Goal: Transaction & Acquisition: Purchase product/service

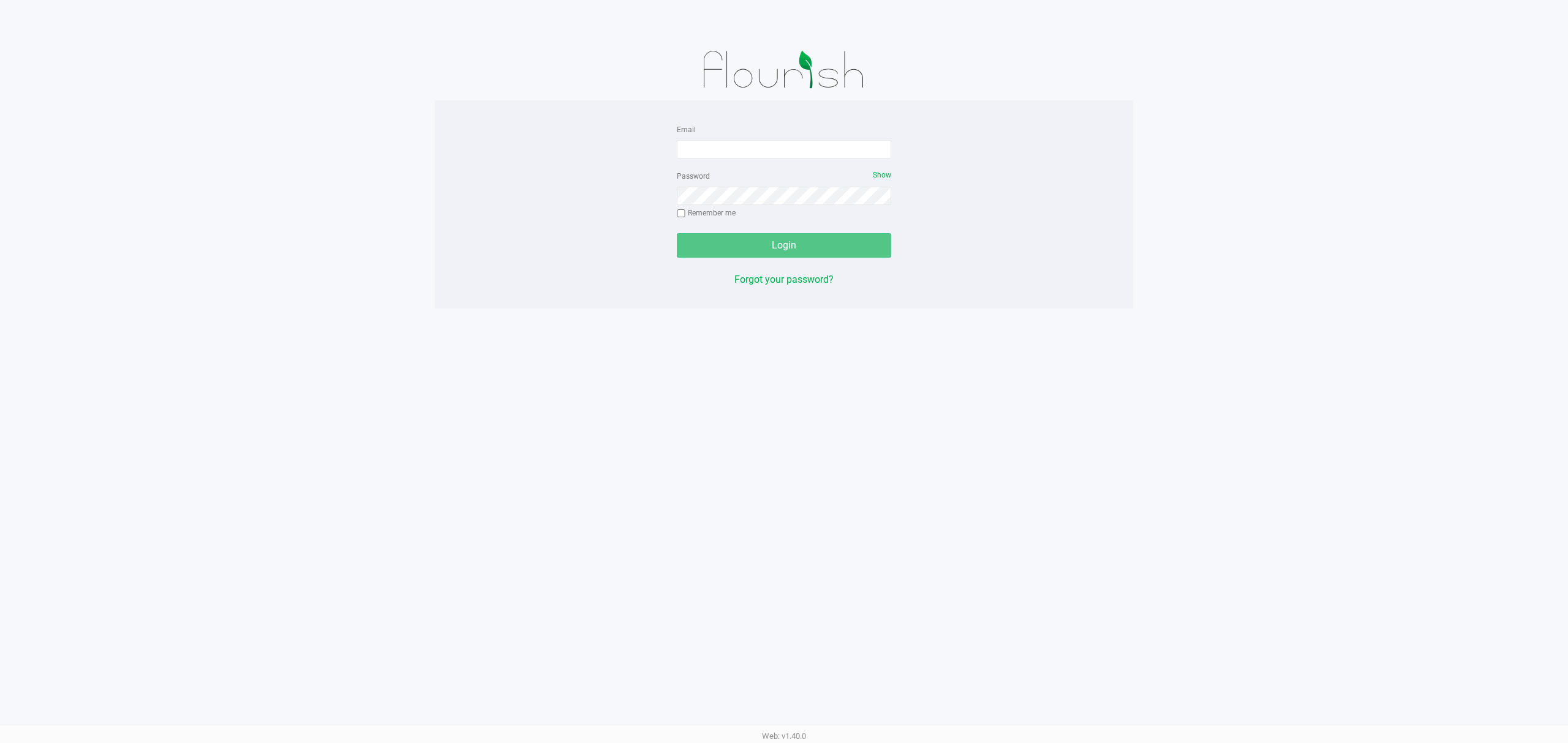
drag, startPoint x: 189, startPoint y: 88, endPoint x: 327, endPoint y: 120, distance: 141.7
click at [194, 89] on app-pos-login-wrapper "Email Password Show Remember me Login Forgot your password?" at bounding box center [784, 154] width 1568 height 308
click at [703, 141] on input "Email" at bounding box center [784, 149] width 214 height 18
type input "c"
type input "[EMAIL_ADDRESS][DOMAIN_NAME]"
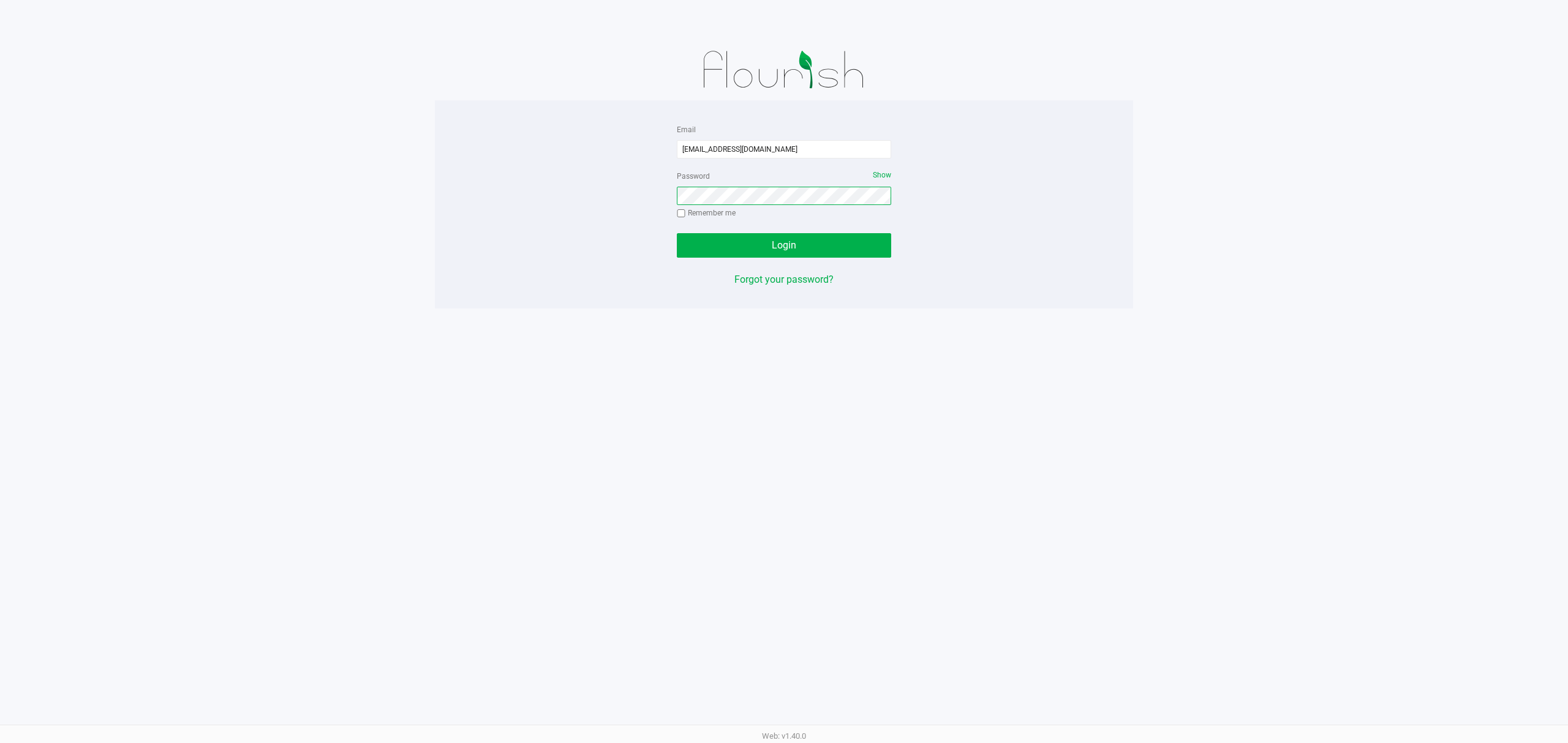
click at [677, 233] on button "Login" at bounding box center [784, 245] width 214 height 25
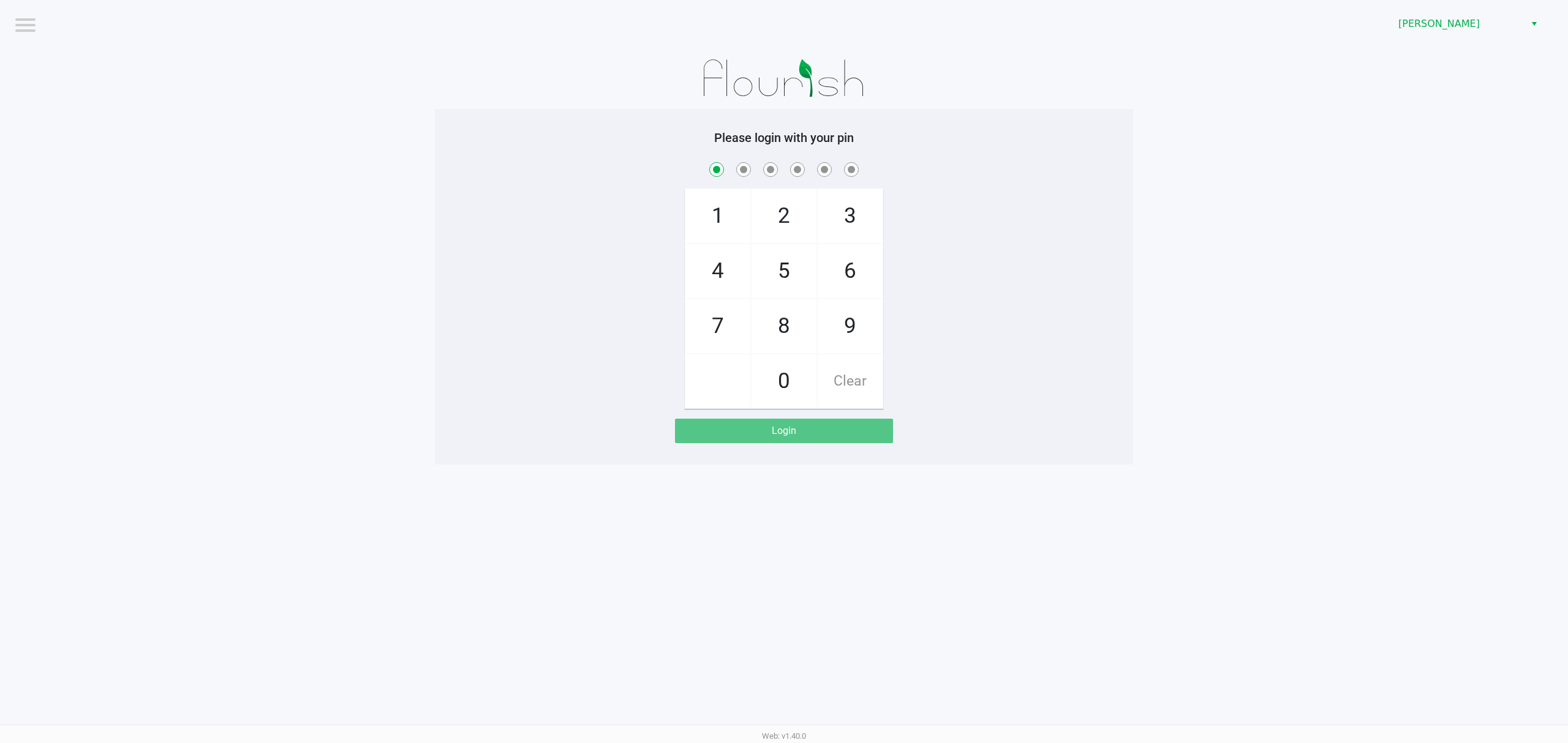
checkbox input "true"
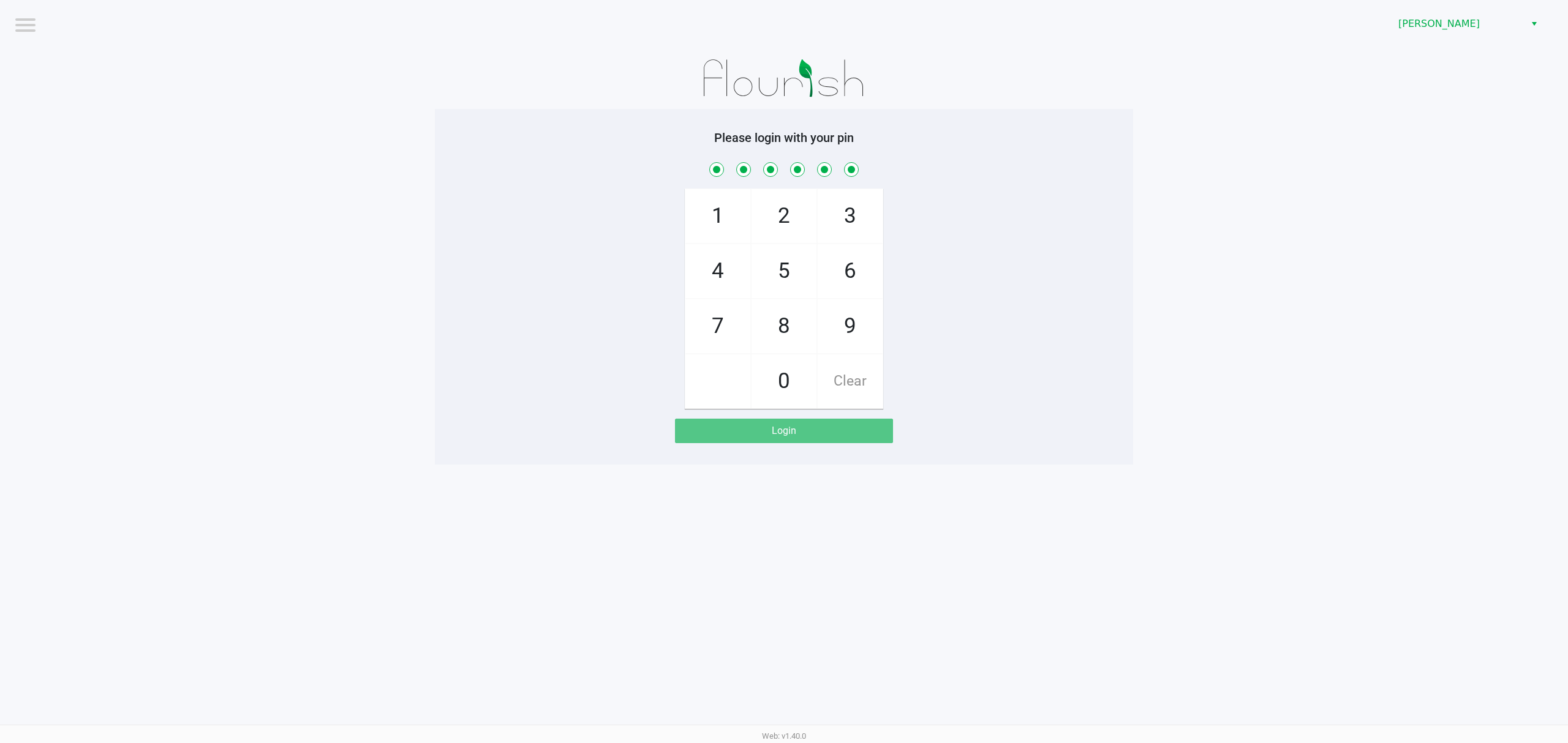
checkbox input "true"
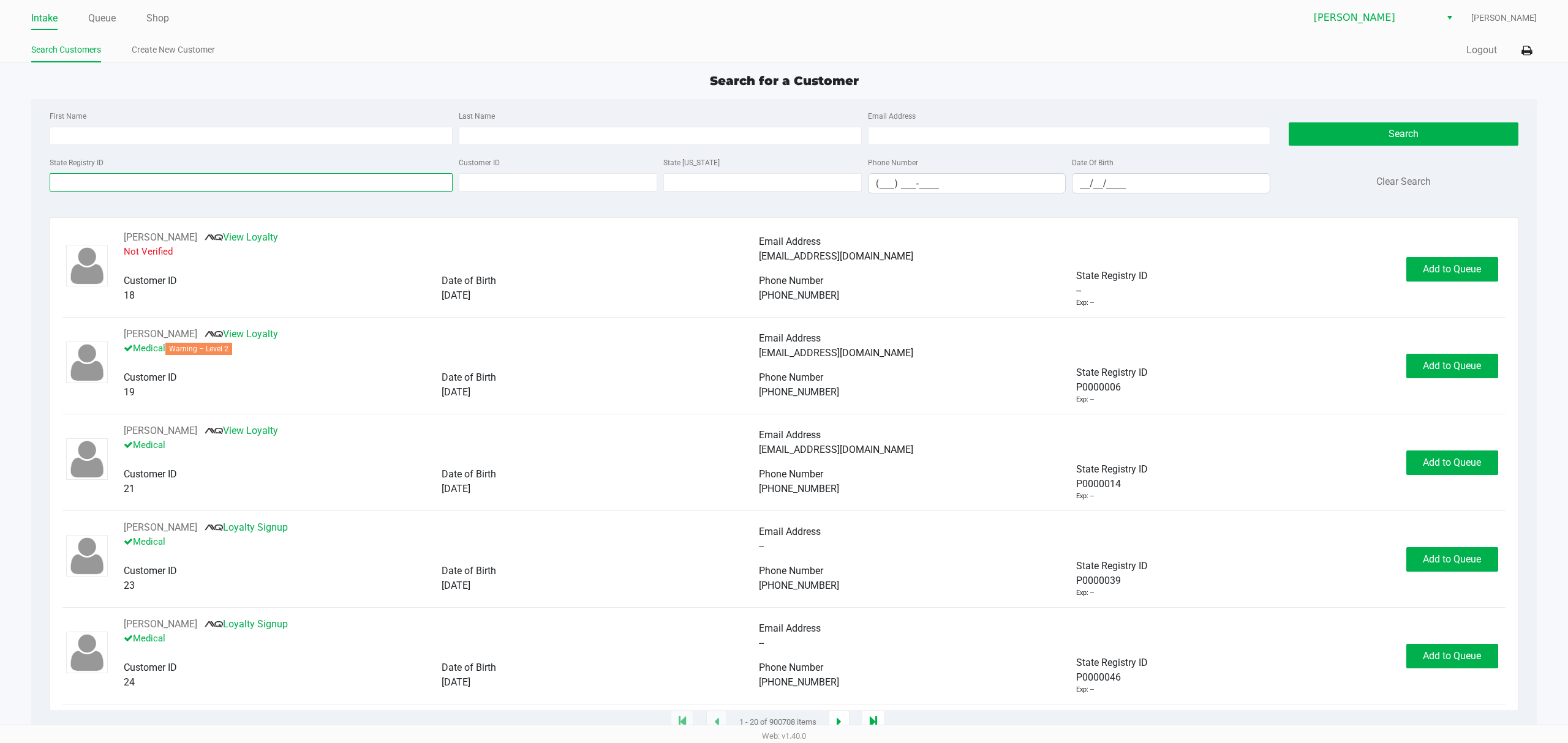
click at [170, 179] on input "State Registry ID" at bounding box center [251, 182] width 403 height 18
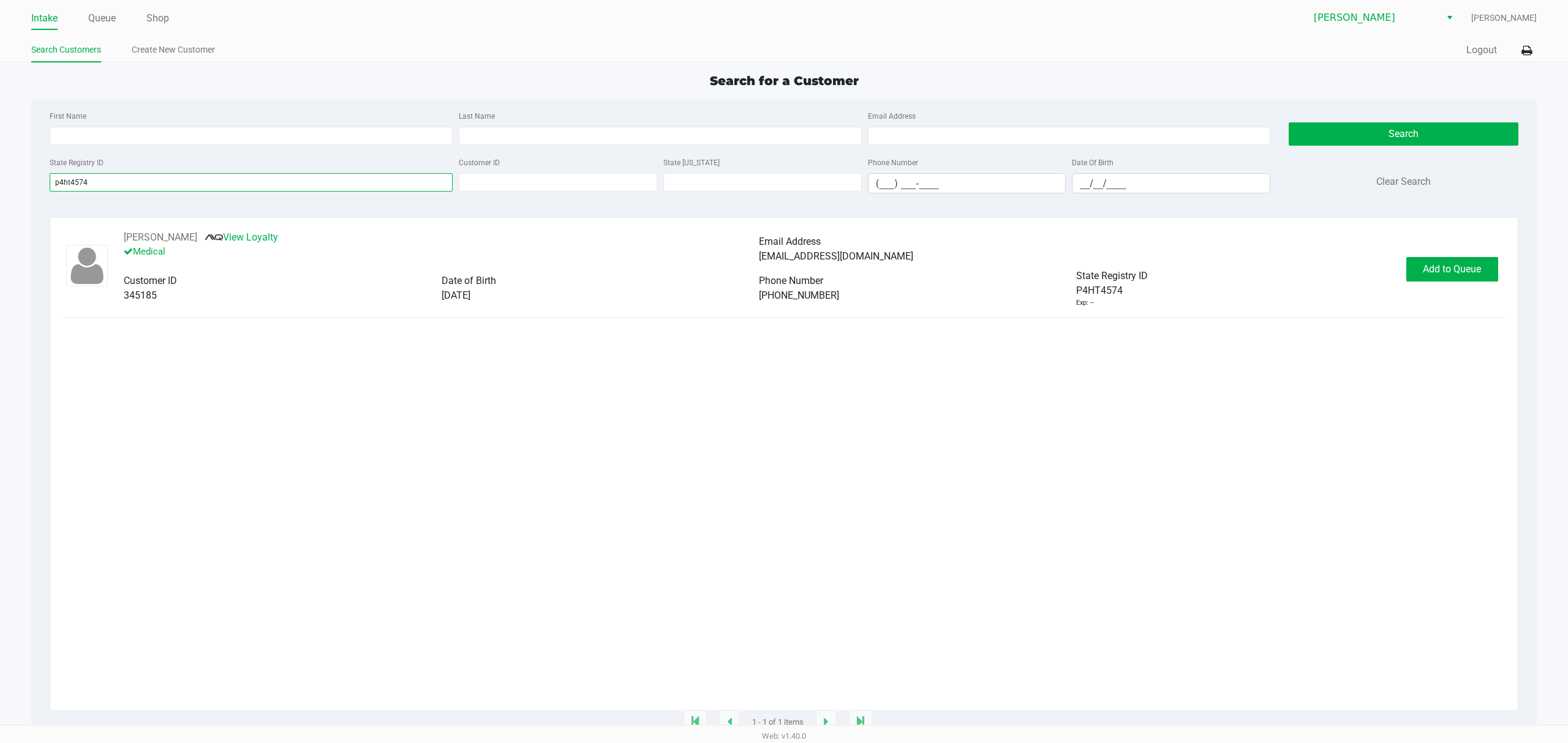
type input "p4ht4574"
click at [1444, 252] on div "Francisco Claudio View Loyalty Medical Email Address natzimuto@gmail.com Custom…" at bounding box center [784, 269] width 1443 height 77
click at [1454, 295] on div "Francisco Claudio View Loyalty Medical Email Address natzimuto@gmail.com Custom…" at bounding box center [784, 269] width 1443 height 77
click at [1451, 270] on span "Add to Queue" at bounding box center [1453, 269] width 58 height 12
click at [1451, 270] on span "In Queue" at bounding box center [1466, 269] width 103 height 12
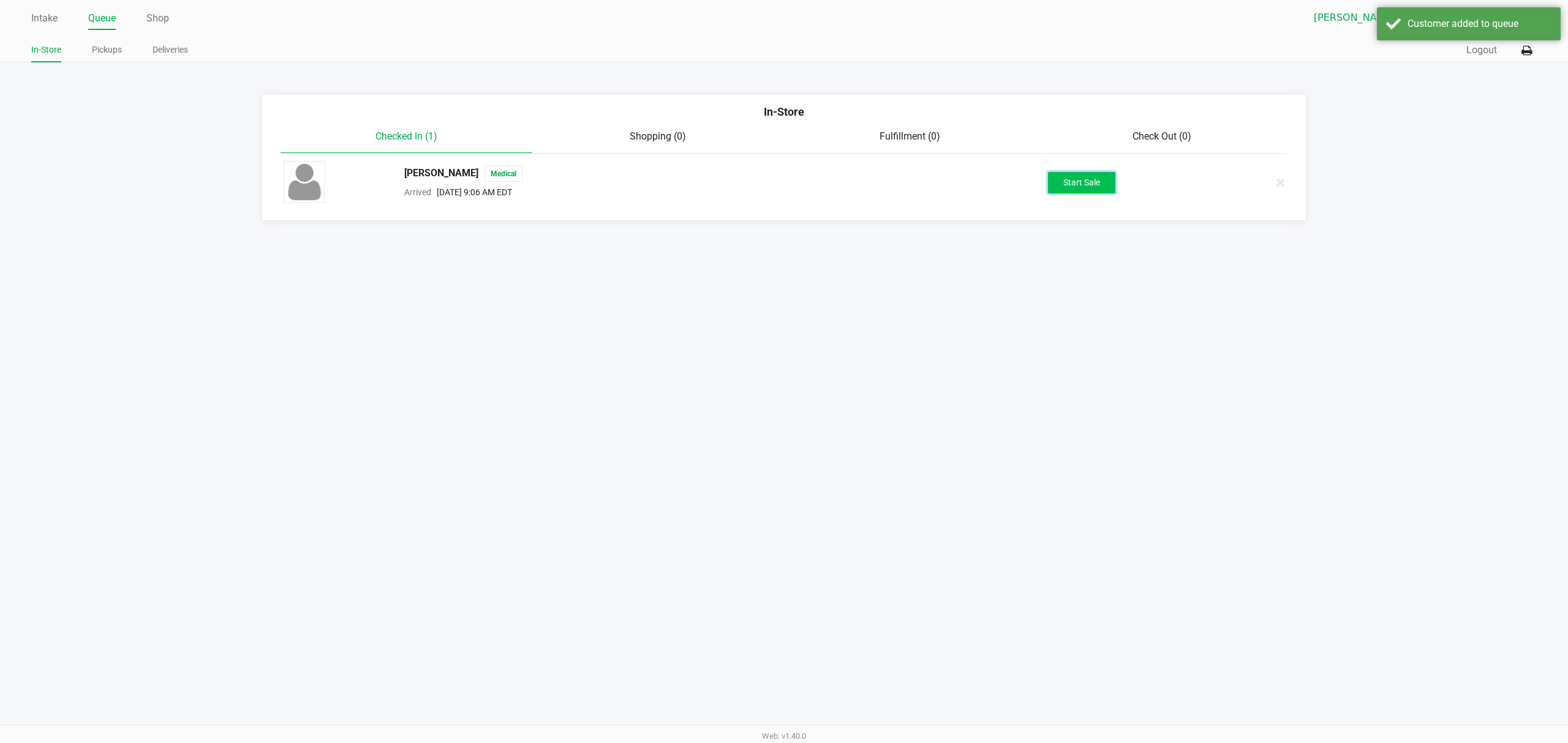
click at [1069, 180] on button "Start Sale" at bounding box center [1082, 182] width 67 height 21
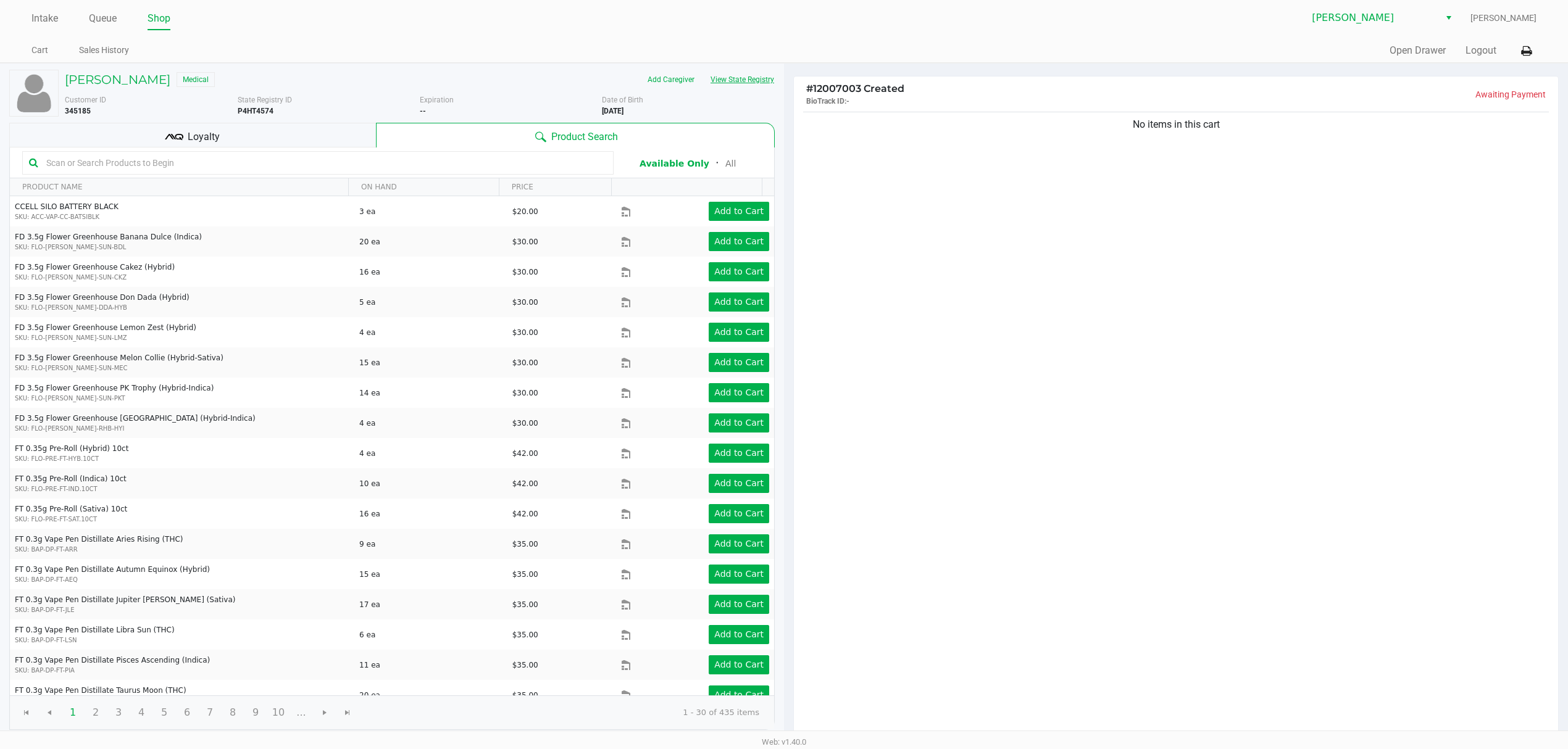
click at [764, 85] on button "View State Registry" at bounding box center [739, 80] width 72 height 20
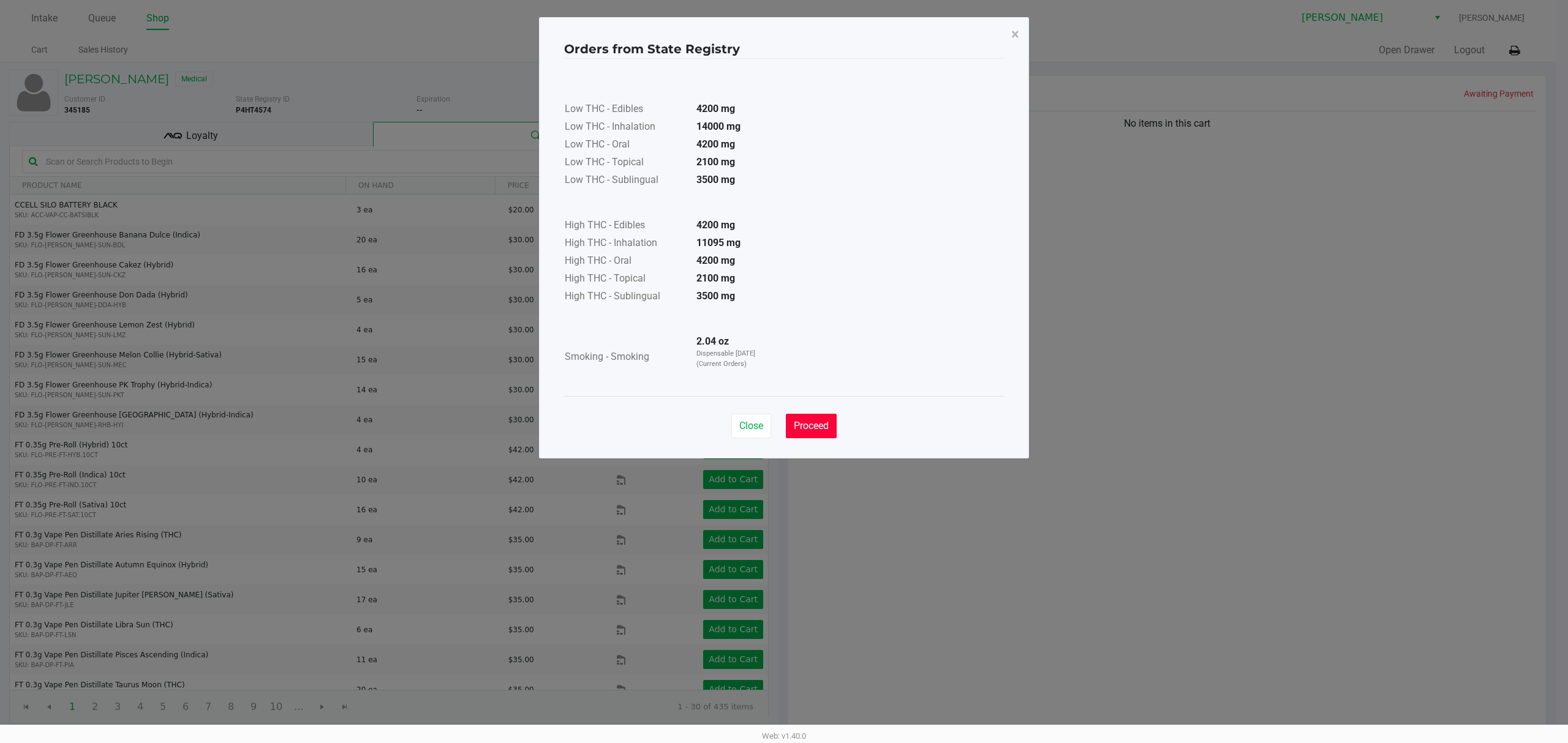
click at [834, 429] on button "Proceed" at bounding box center [811, 426] width 51 height 25
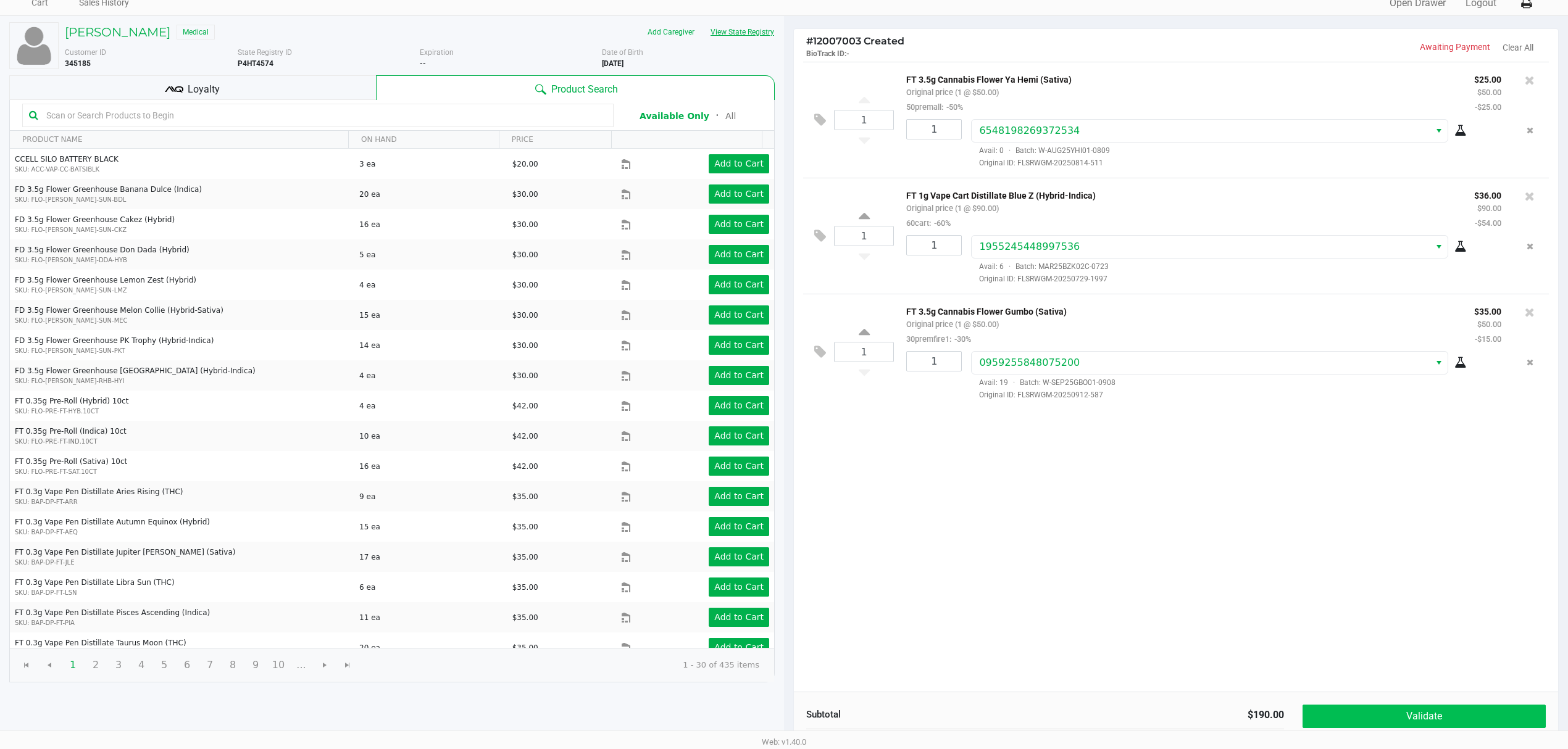
scroll to position [128, 0]
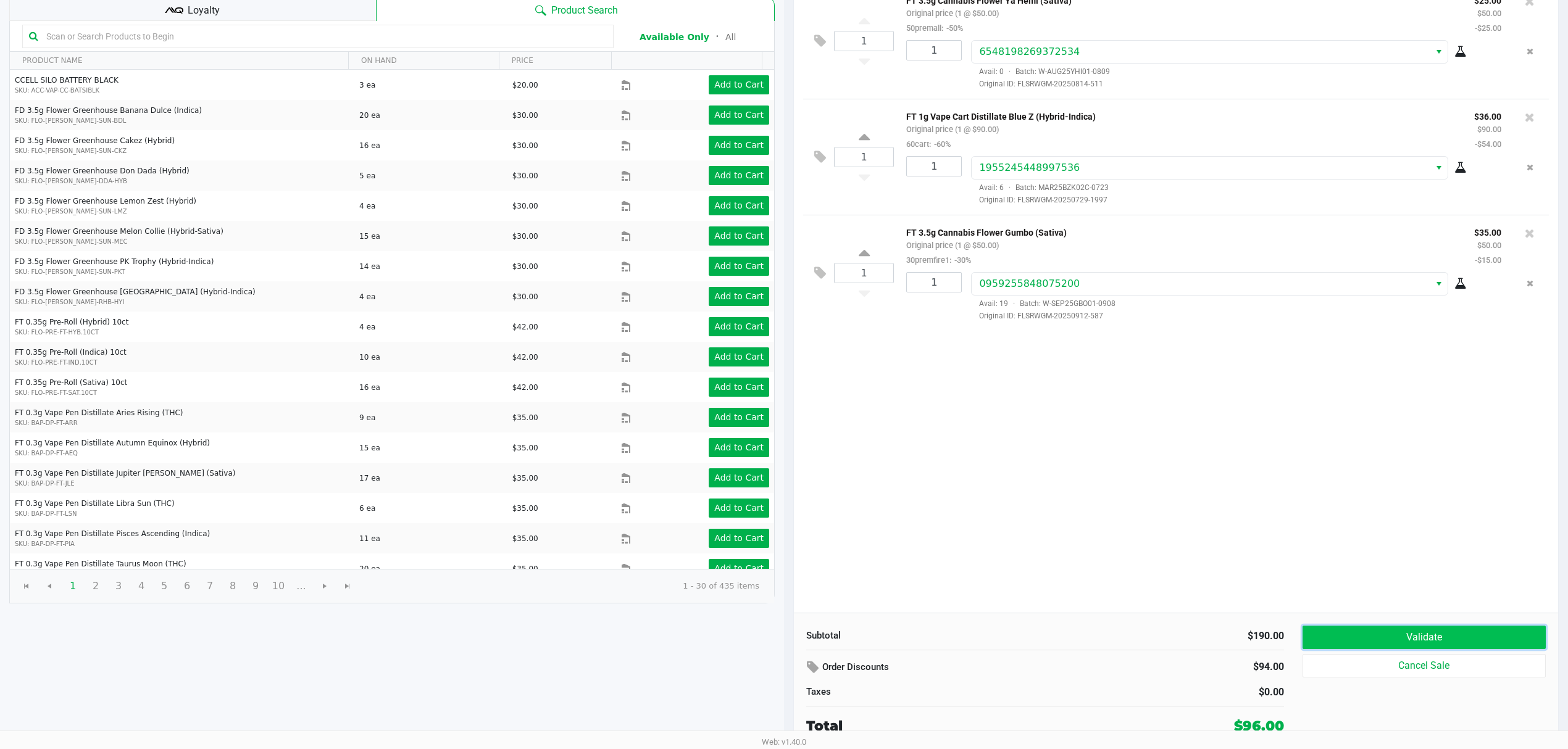
click at [1430, 626] on button "Validate" at bounding box center [1424, 638] width 243 height 24
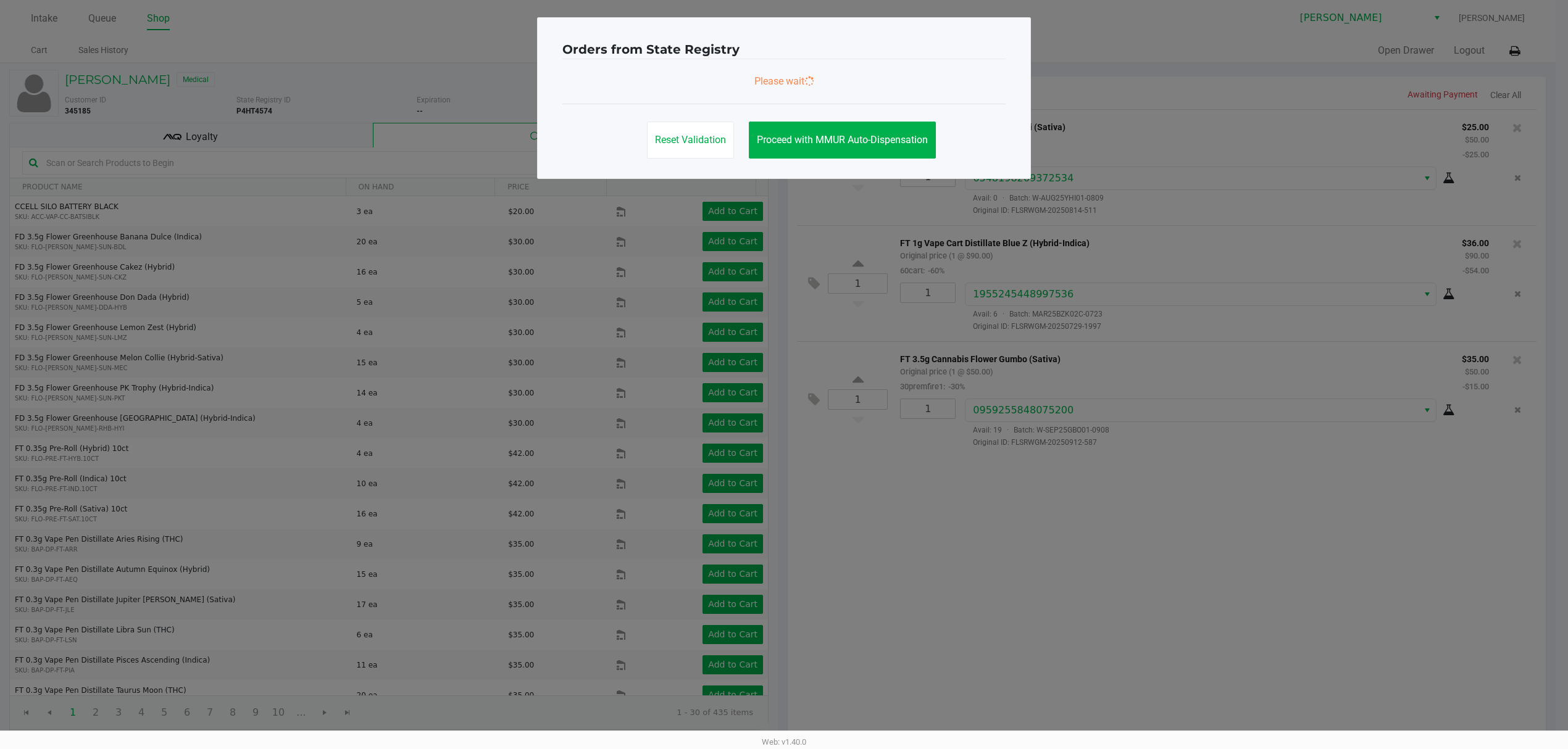
scroll to position [0, 0]
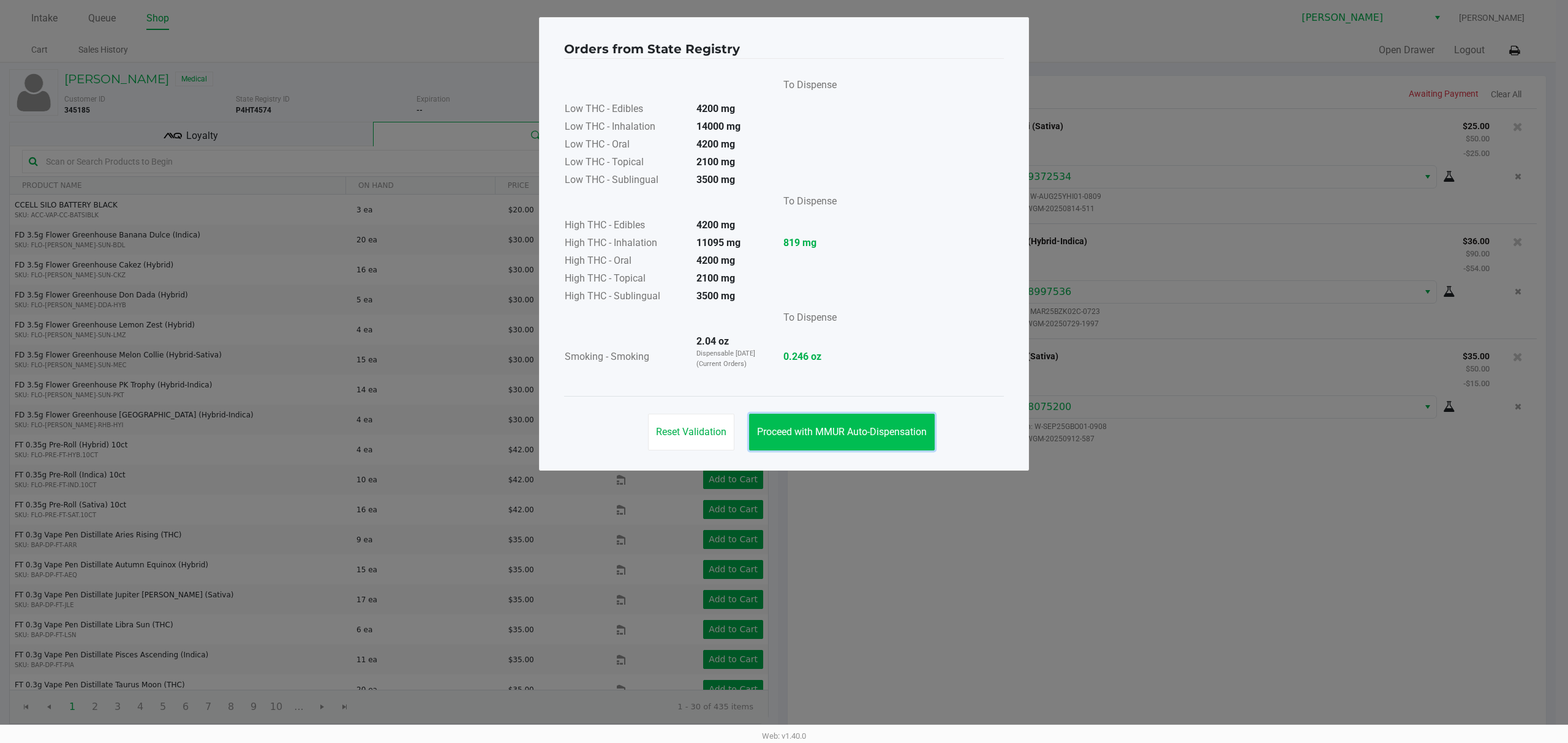
click at [886, 433] on span "Proceed with MMUR Auto-Dispensation" at bounding box center [842, 432] width 170 height 12
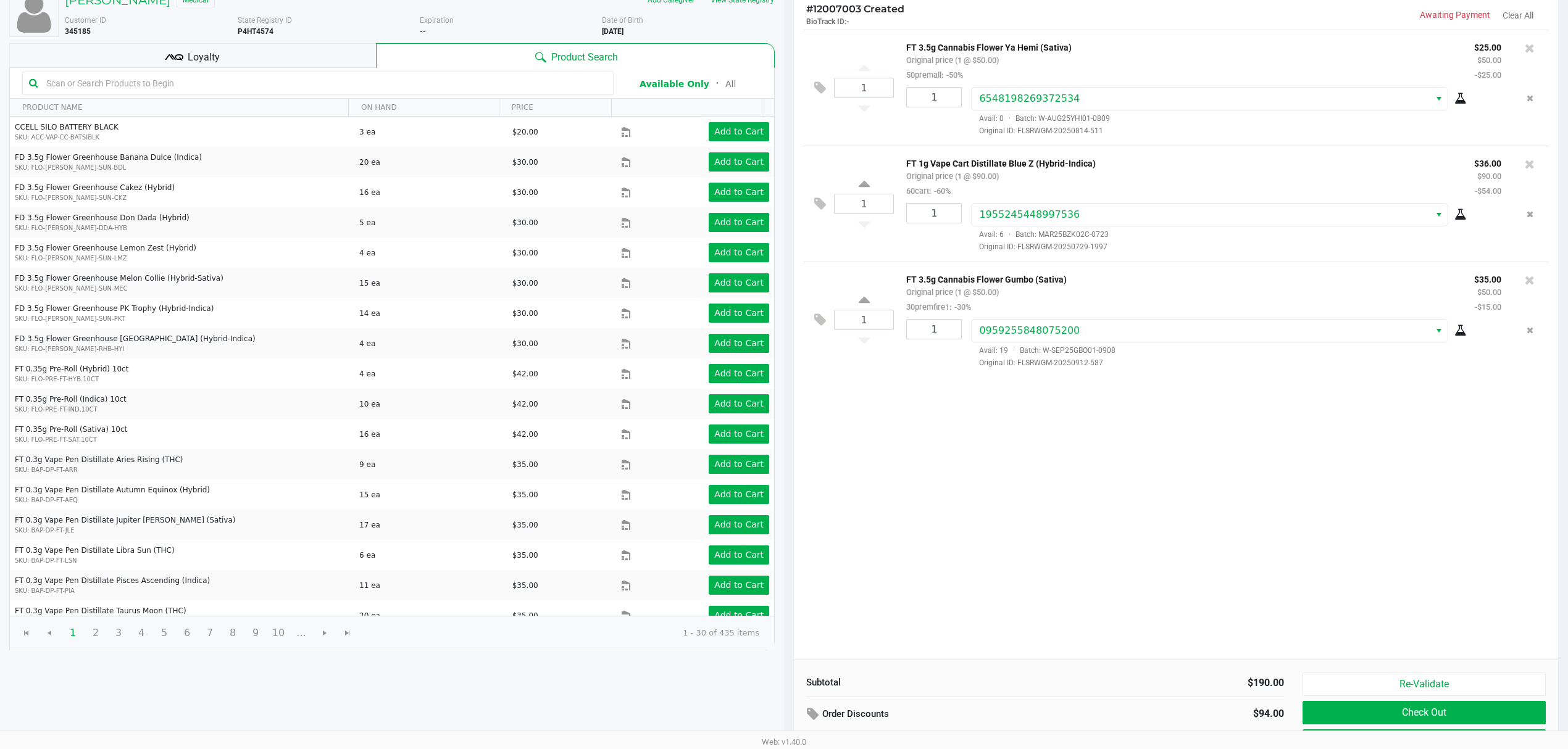
scroll to position [82, 0]
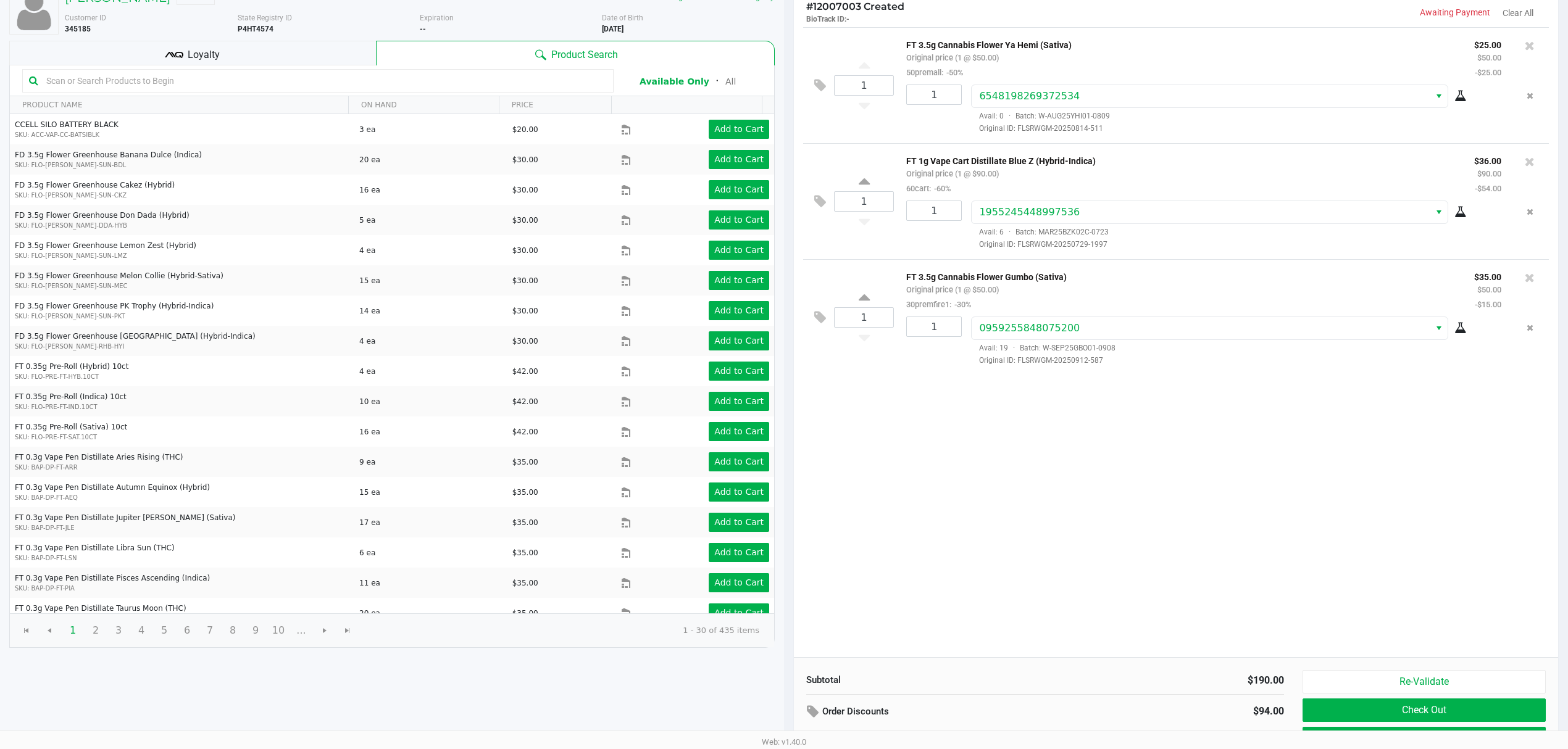
click at [304, 47] on div "Loyalty" at bounding box center [193, 53] width 367 height 25
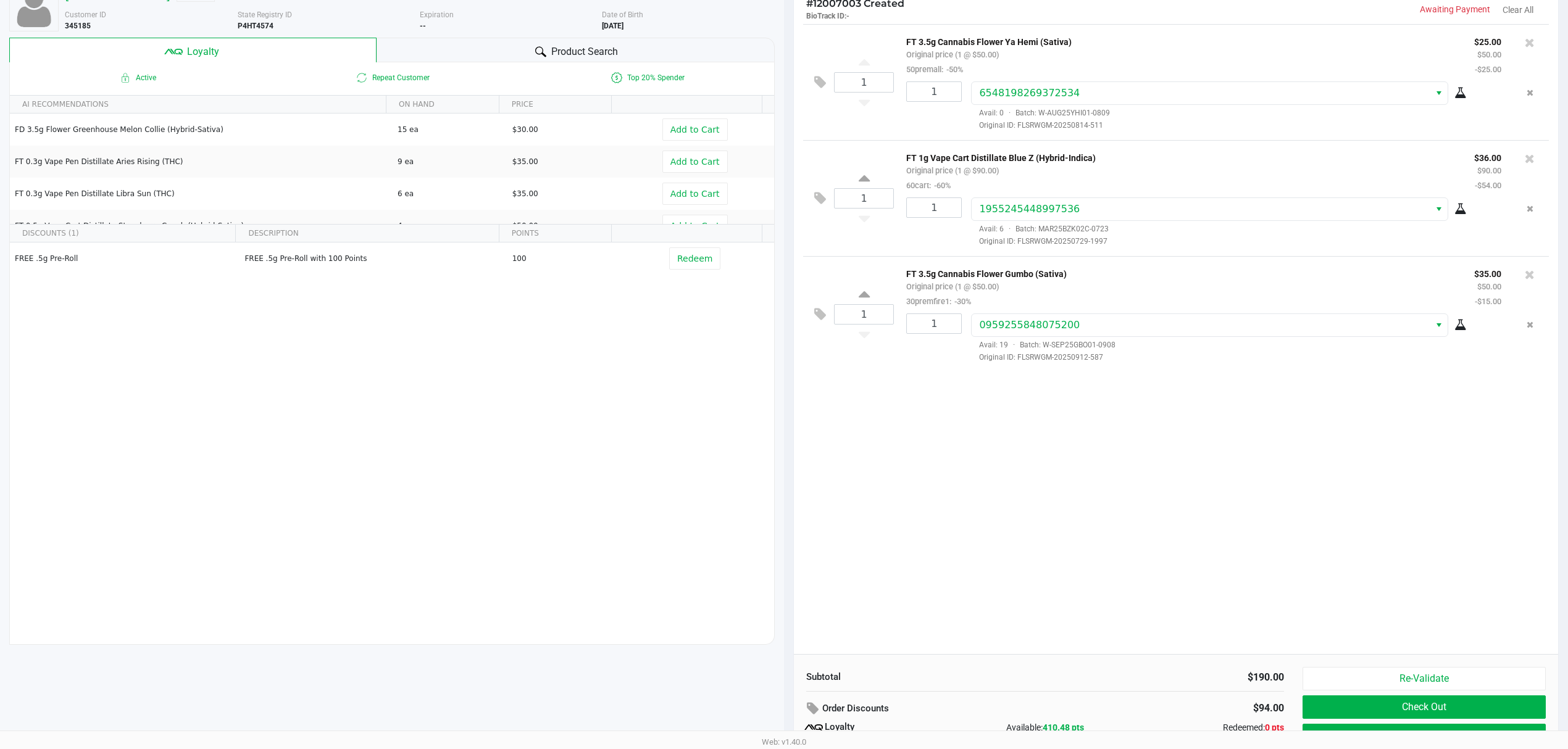
scroll to position [143, 0]
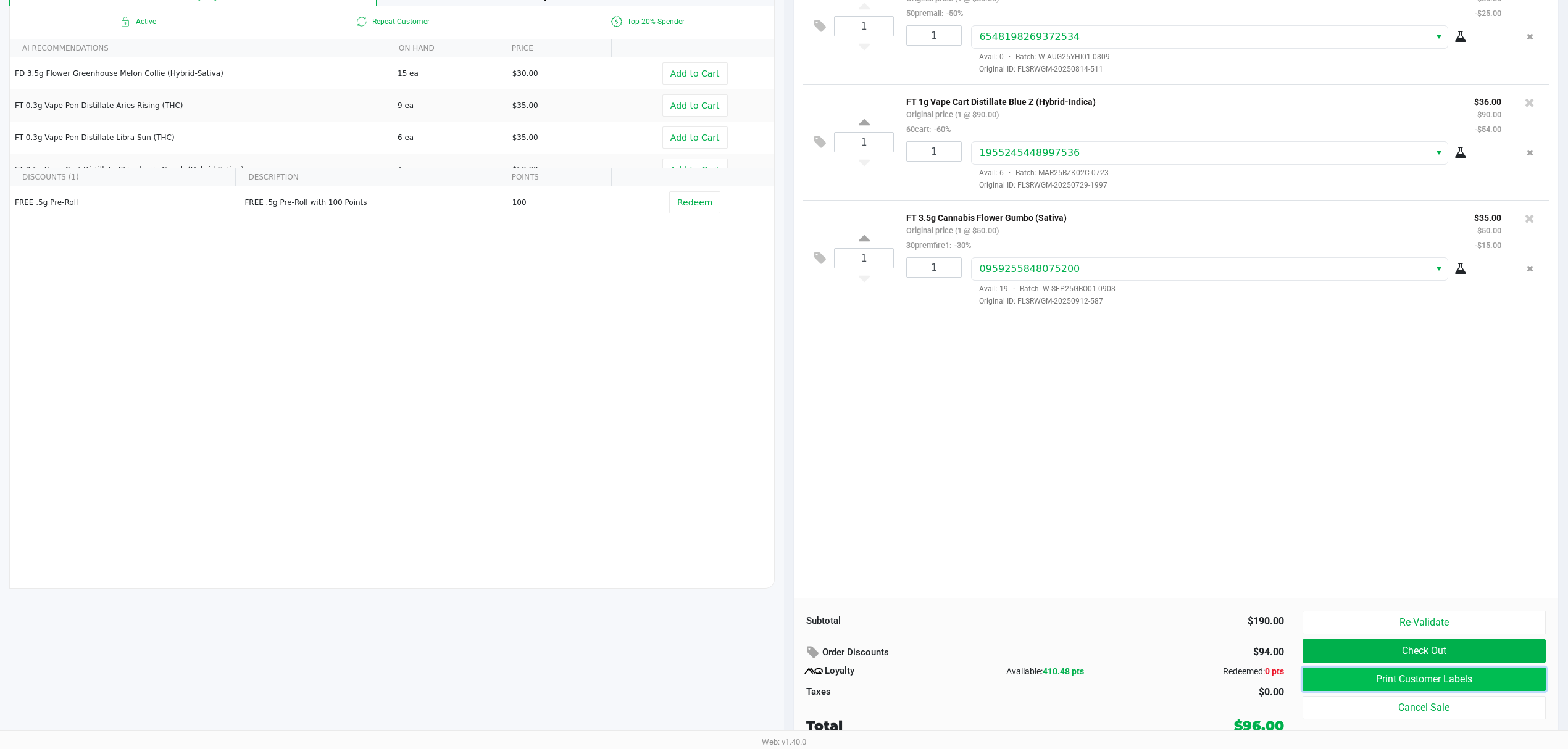
click at [1382, 683] on button "Print Customer Labels" at bounding box center [1424, 680] width 243 height 24
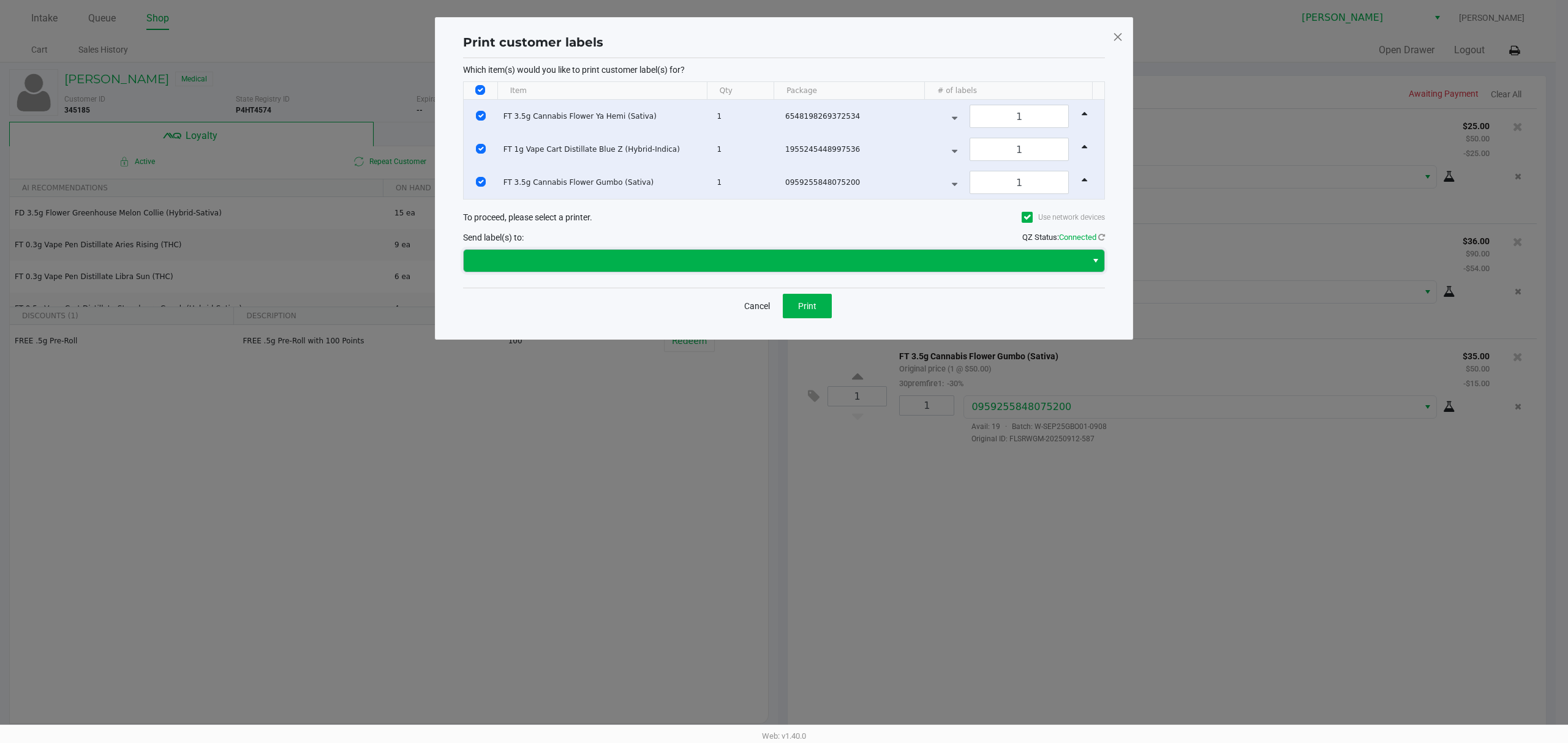
click at [758, 262] on span at bounding box center [775, 261] width 608 height 15
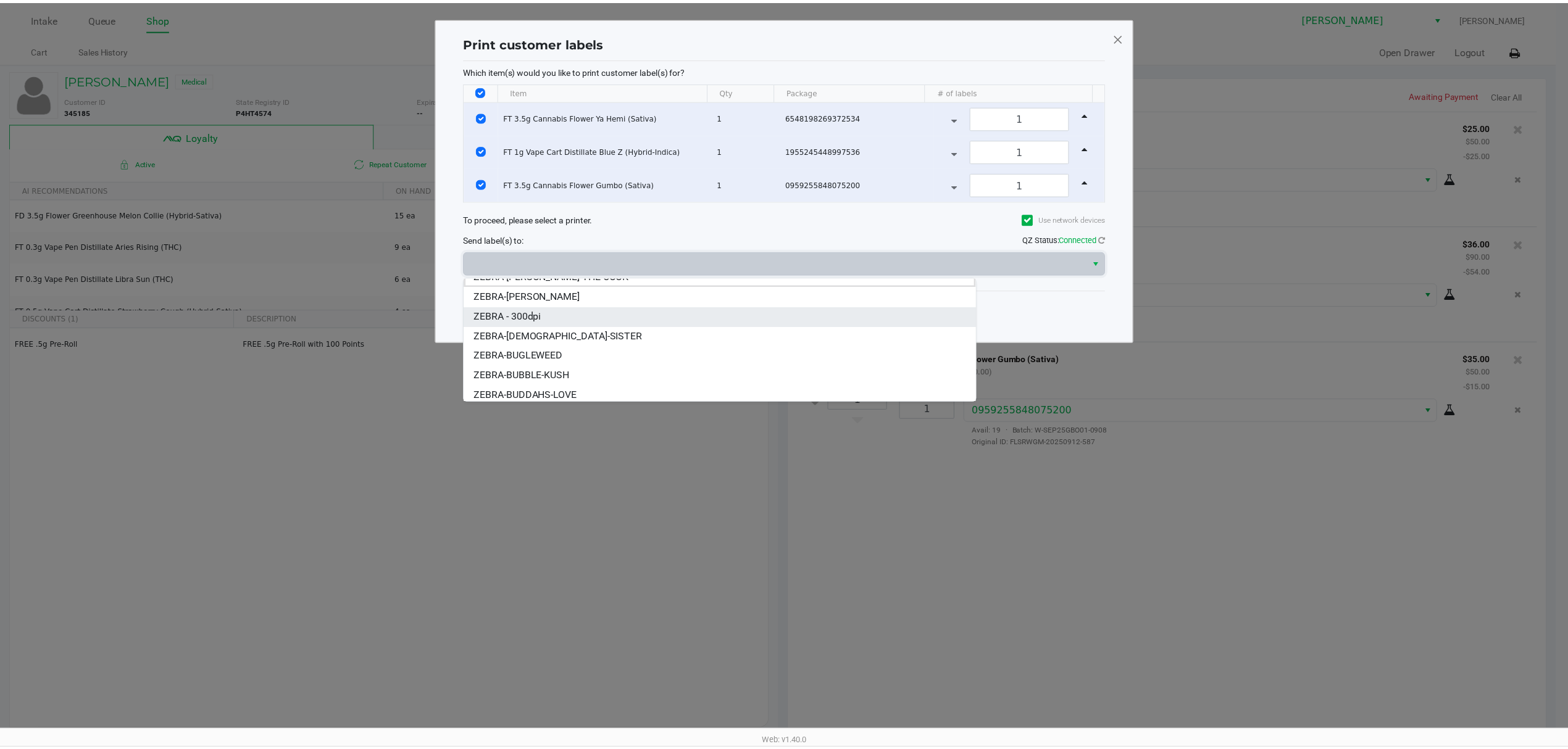
scroll to position [15, 0]
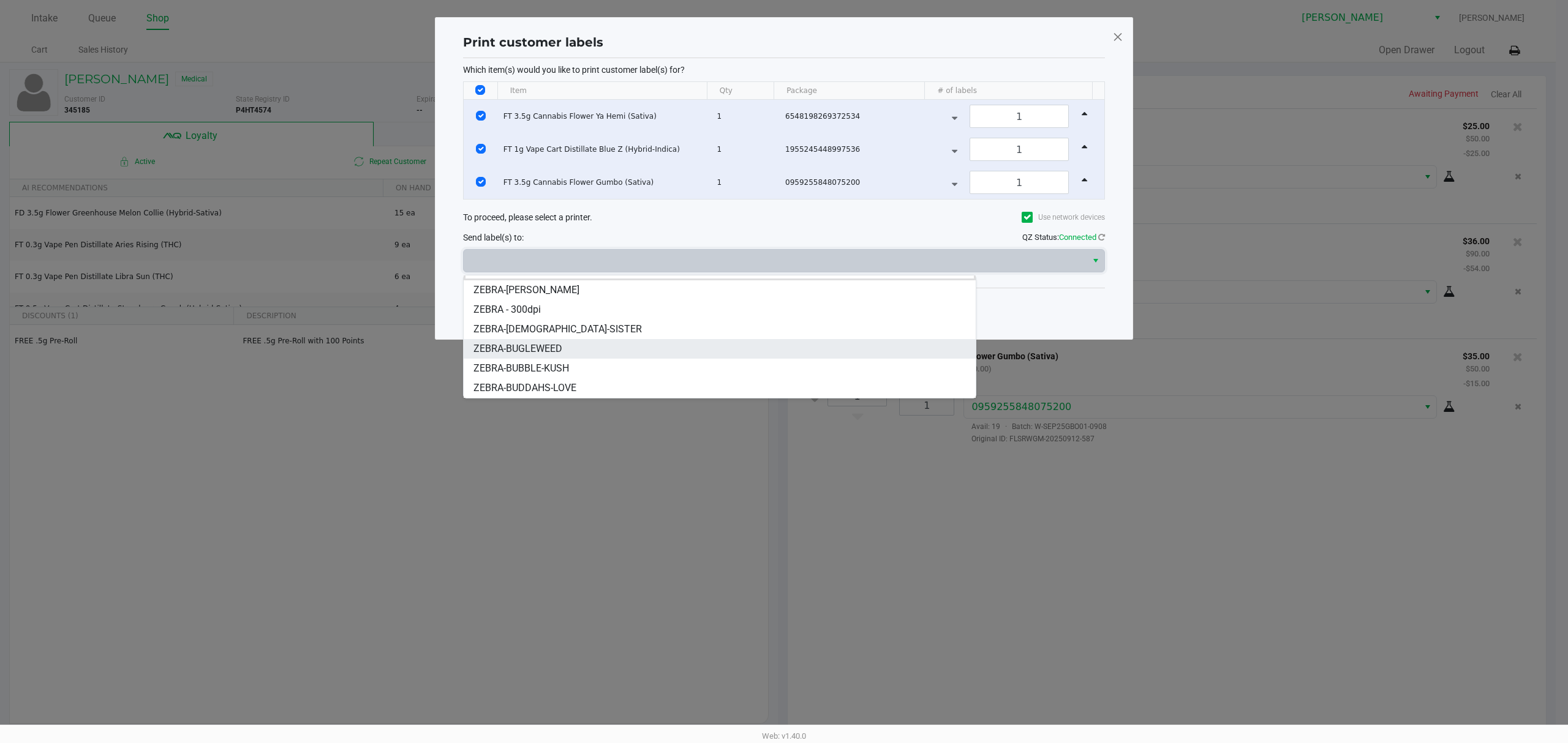
click at [542, 354] on span "ZEBRA-BUGLEWEED" at bounding box center [518, 349] width 89 height 15
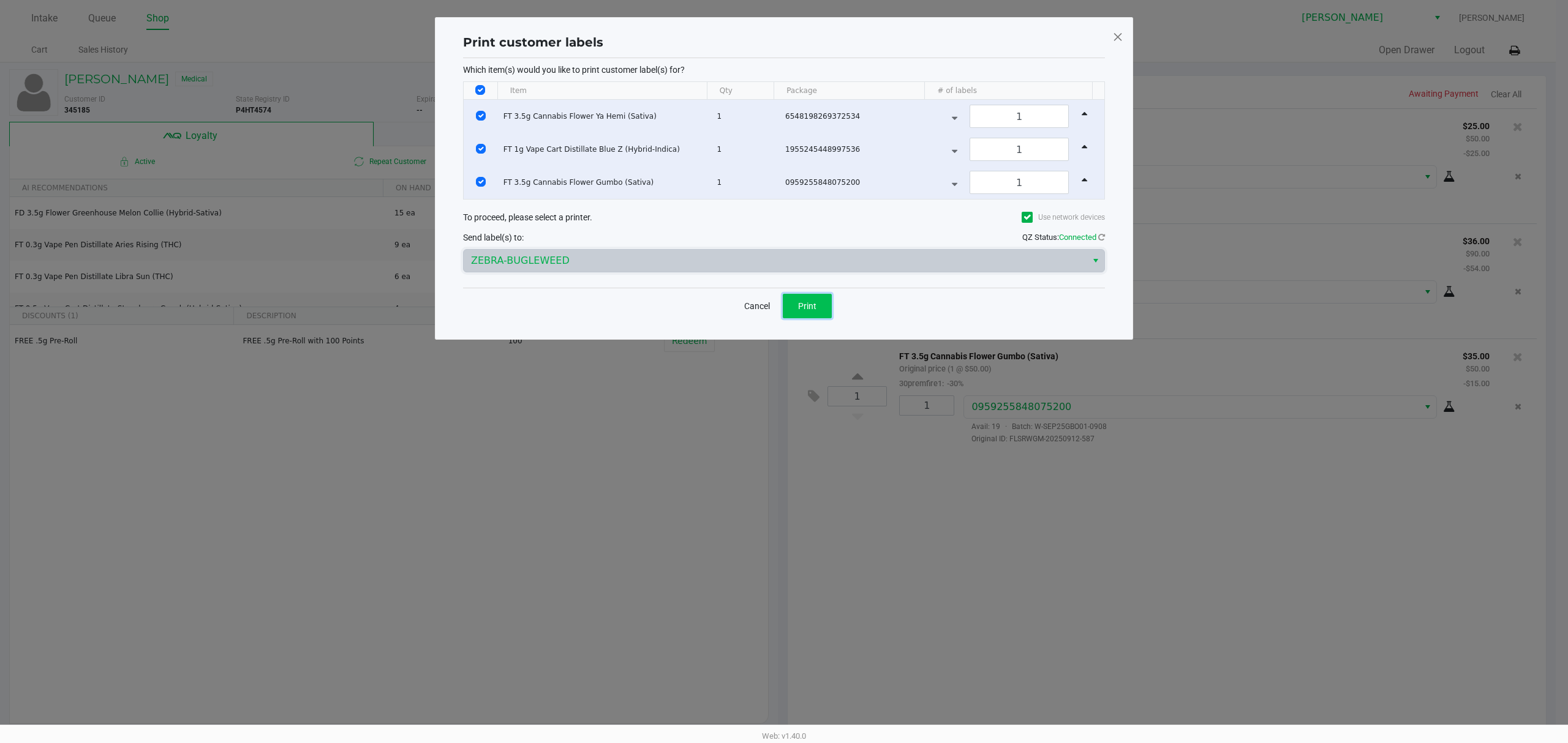
click at [819, 299] on button "Print" at bounding box center [807, 306] width 49 height 25
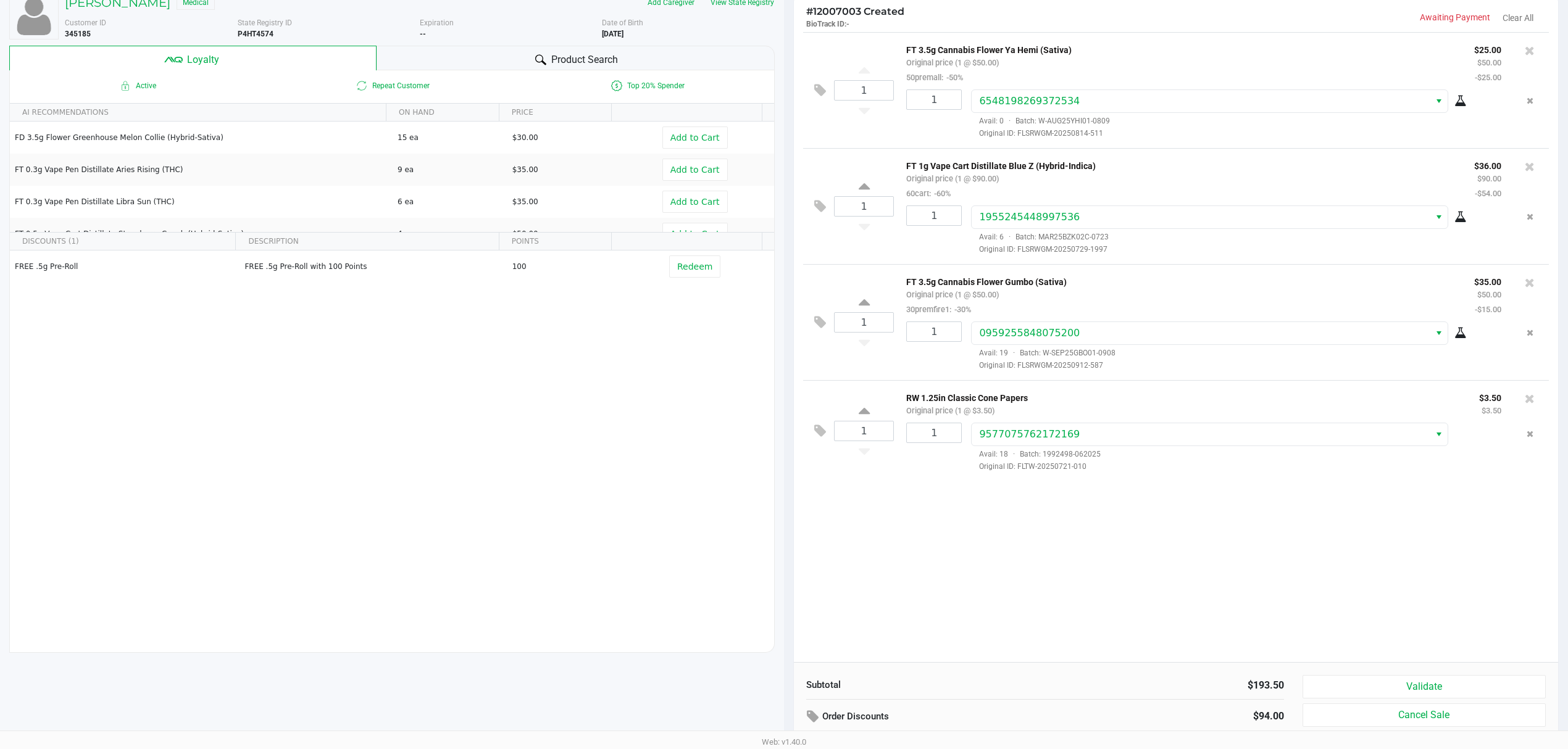
scroll to position [143, 0]
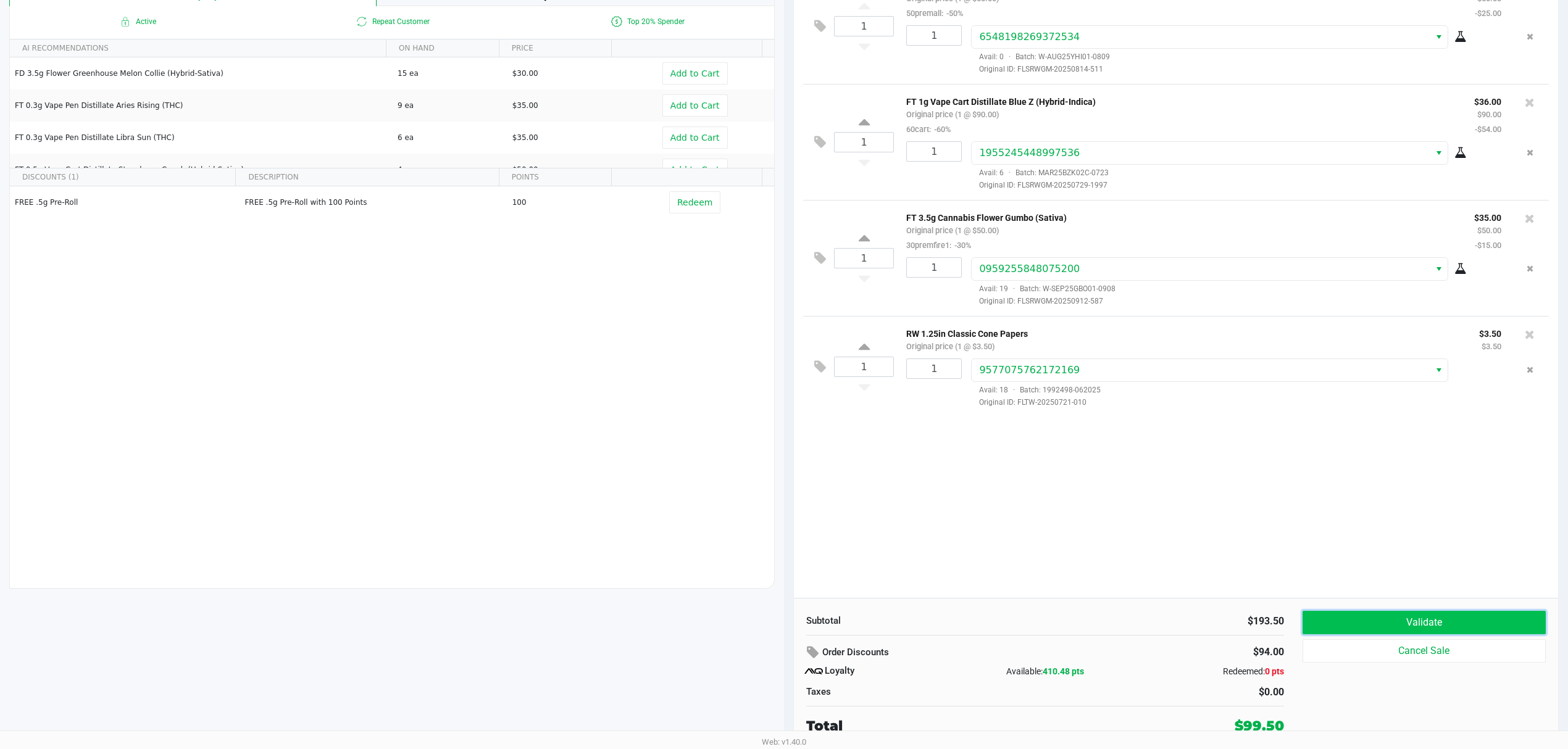
click at [1362, 627] on button "Validate" at bounding box center [1424, 623] width 243 height 24
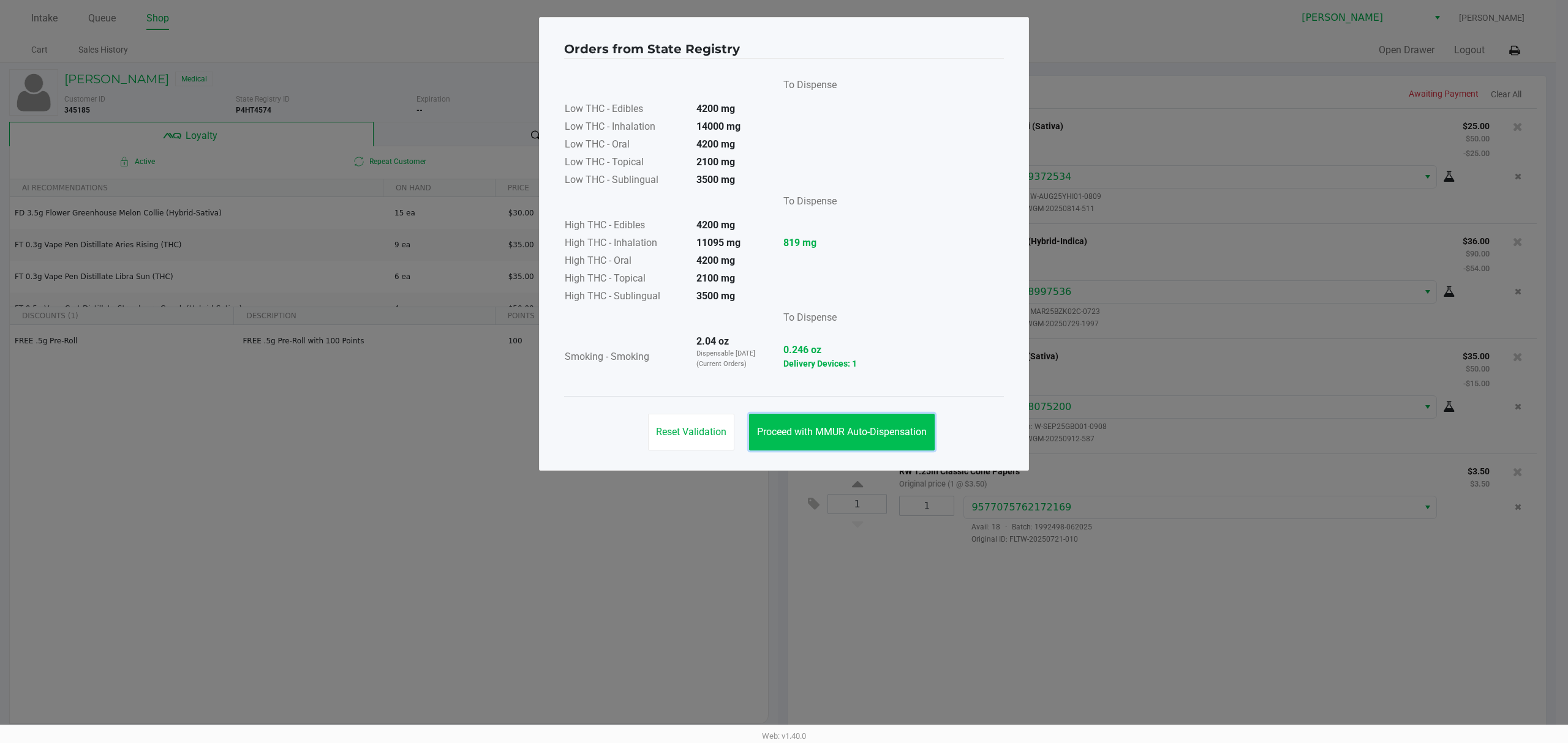
click at [860, 429] on span "Proceed with MMUR Auto-Dispensation" at bounding box center [842, 432] width 170 height 12
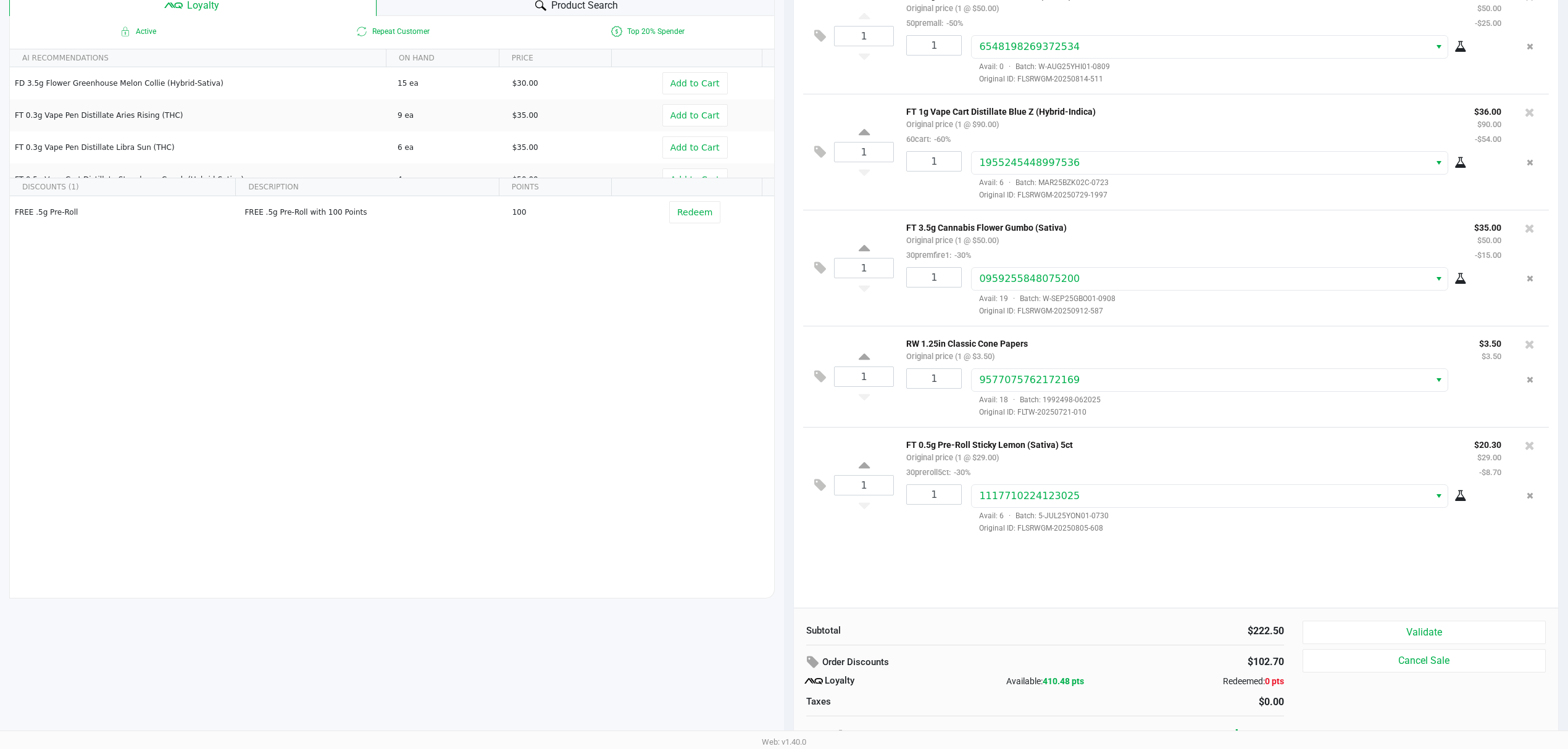
scroll to position [143, 0]
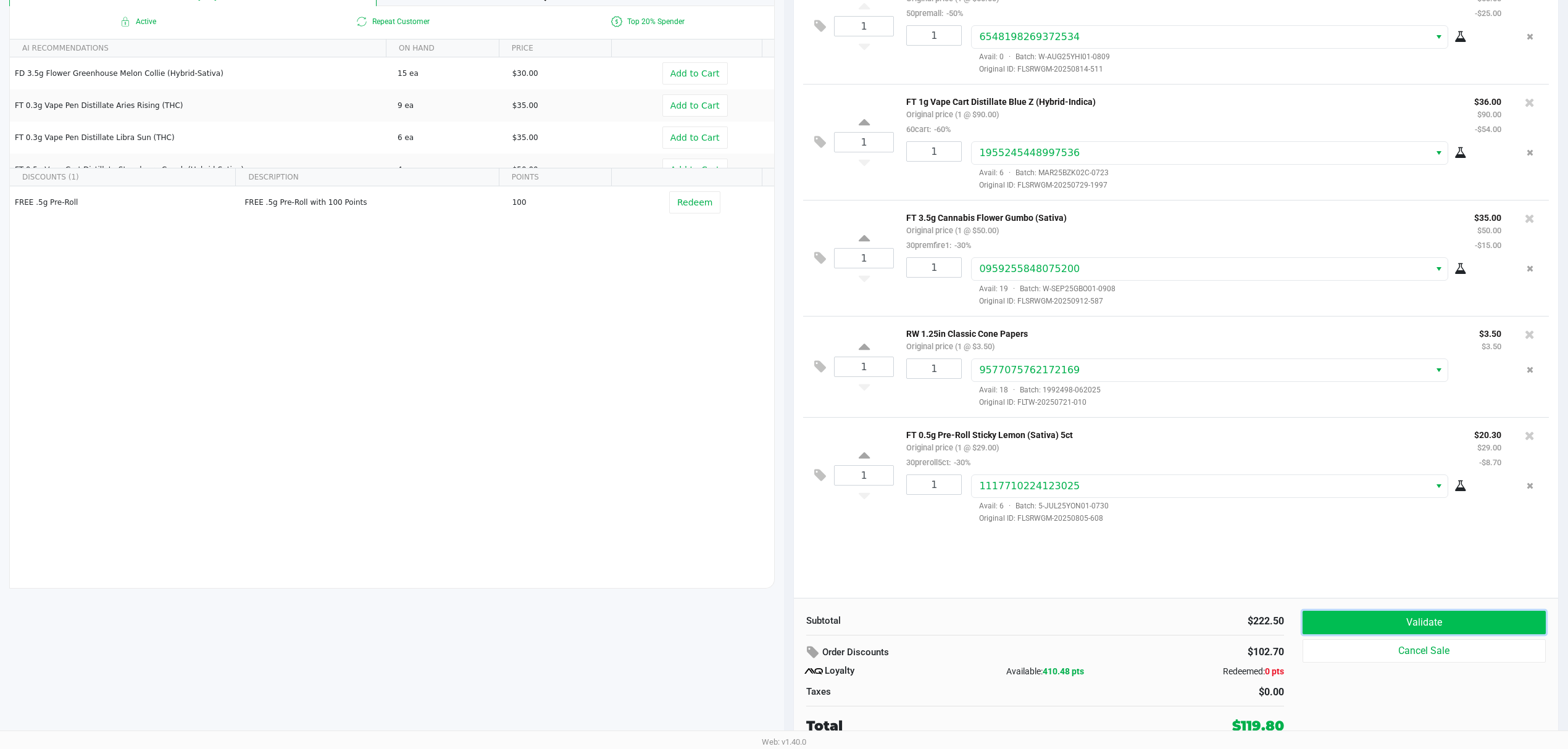
click at [1371, 625] on button "Validate" at bounding box center [1424, 623] width 243 height 24
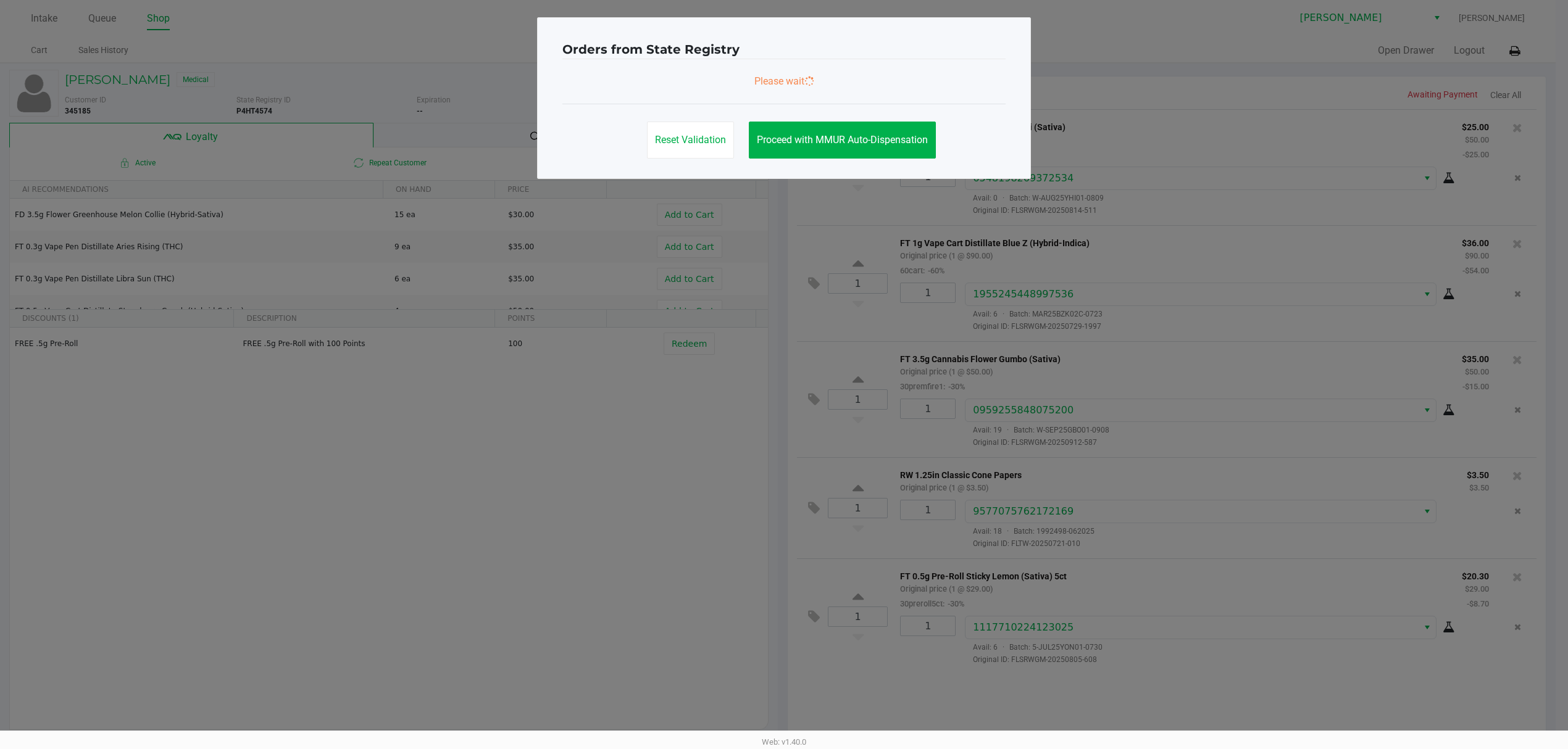
scroll to position [0, 0]
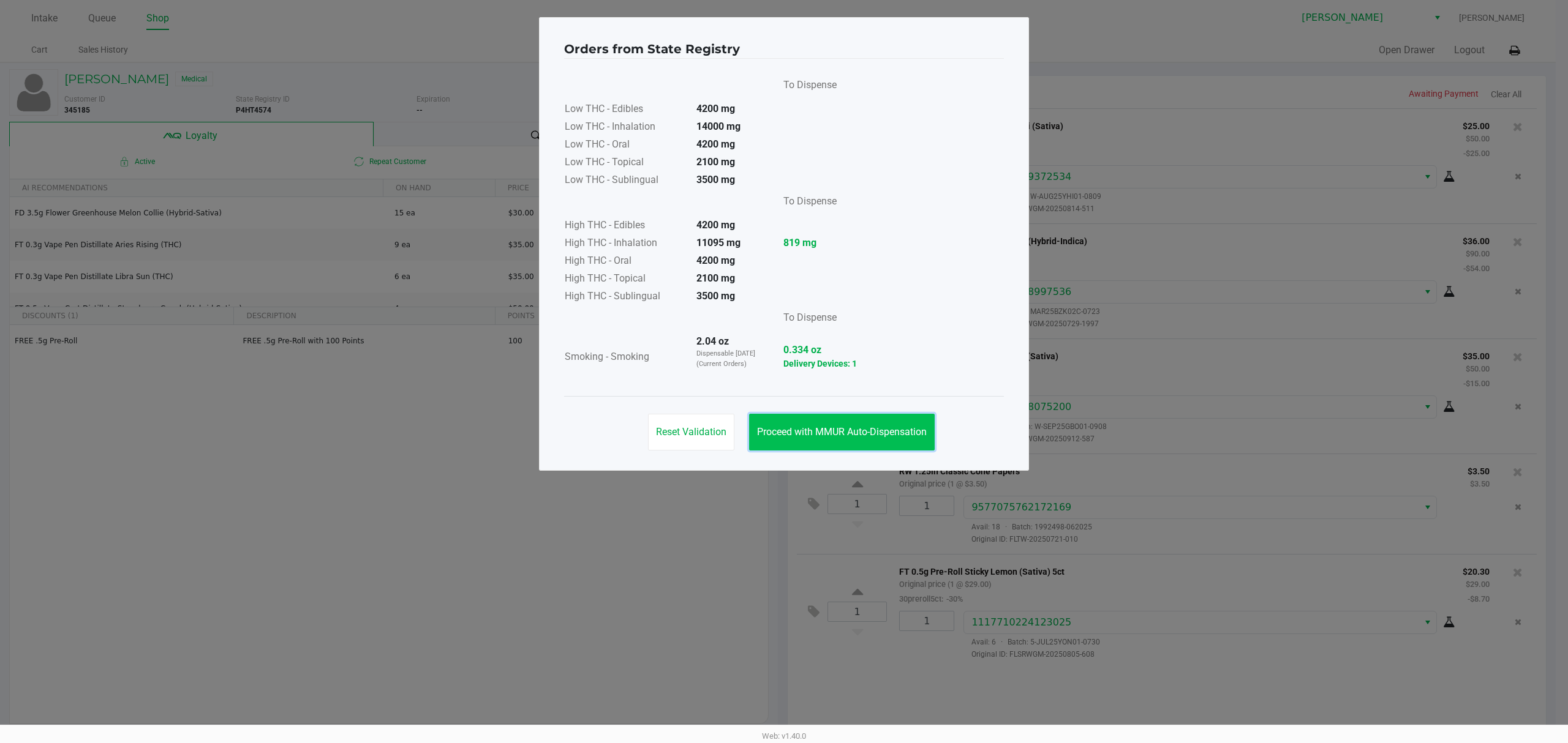
click at [773, 440] on button "Proceed with MMUR Auto-Dispensation" at bounding box center [842, 432] width 186 height 37
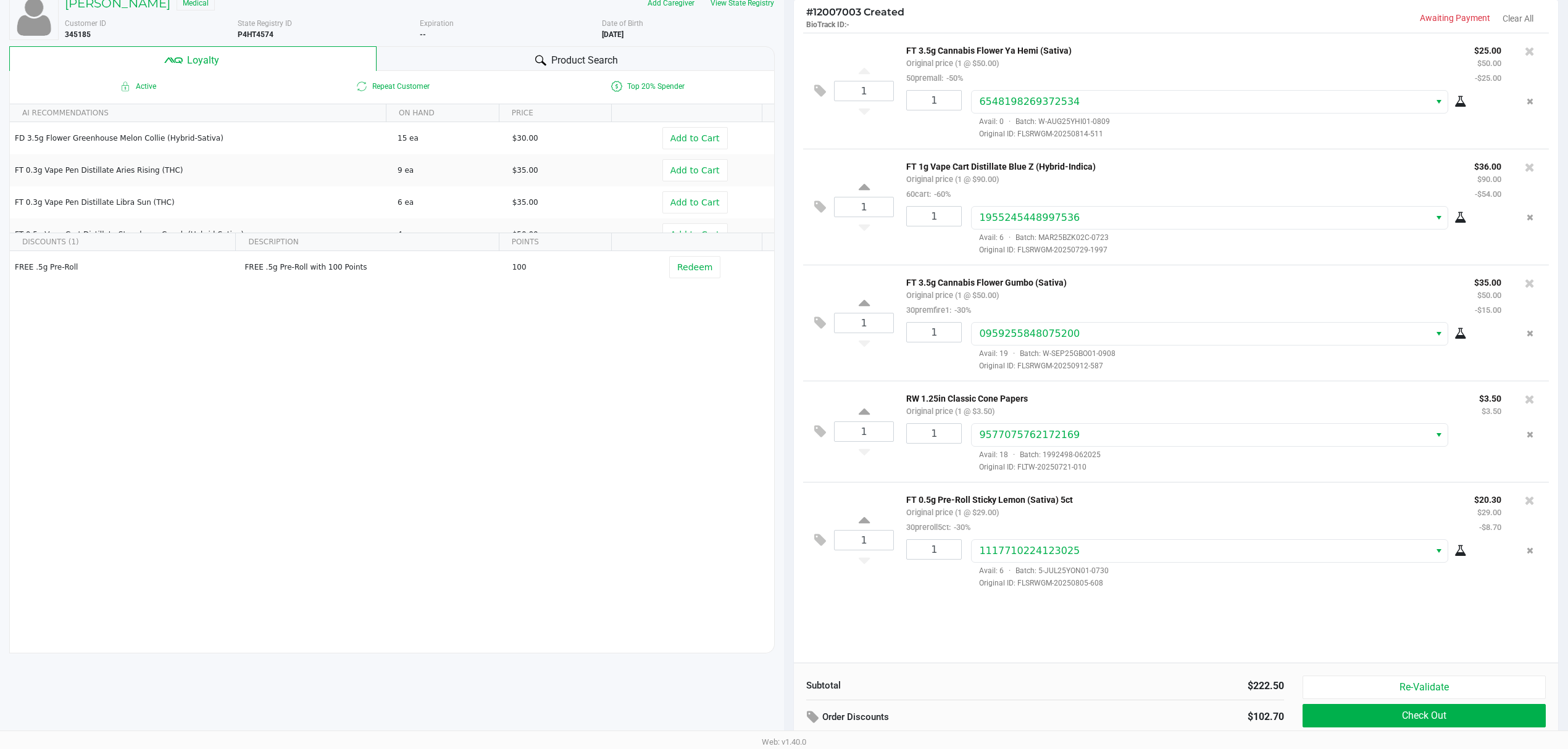
scroll to position [143, 0]
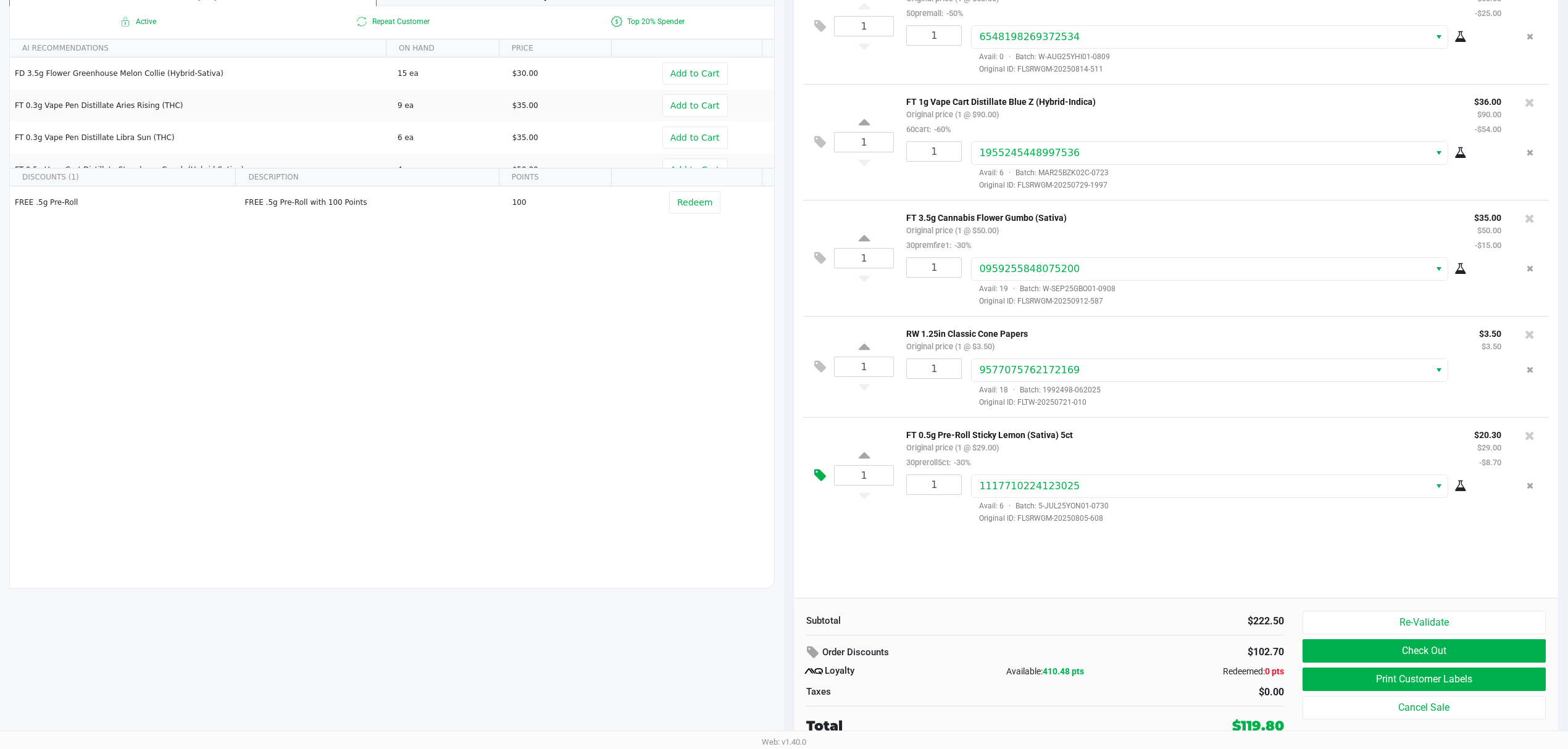
click at [821, 482] on icon at bounding box center [820, 475] width 12 height 14
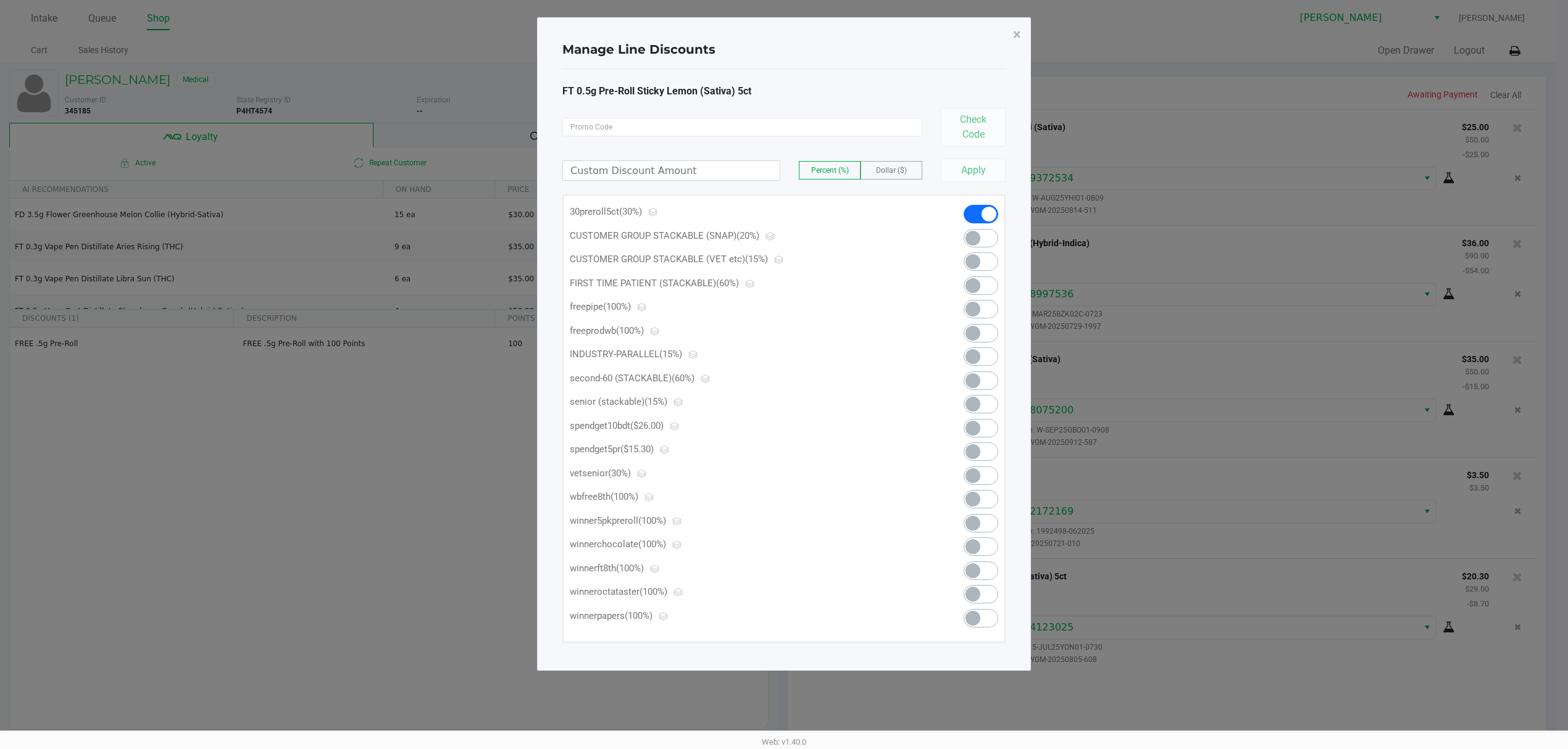
scroll to position [0, 0]
click at [981, 453] on span at bounding box center [979, 451] width 15 height 15
click at [1023, 36] on span "×" at bounding box center [1023, 34] width 8 height 17
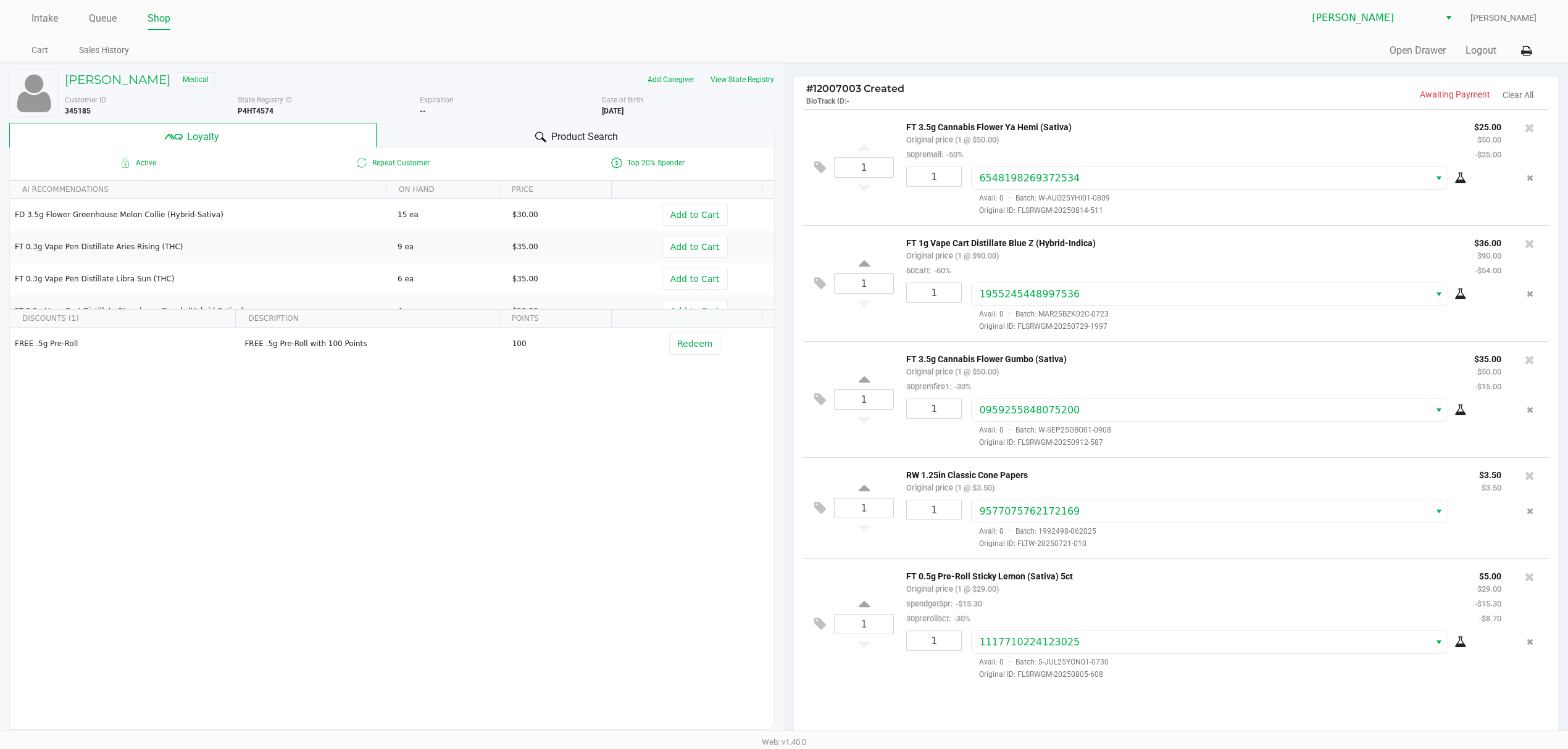
scroll to position [143, 0]
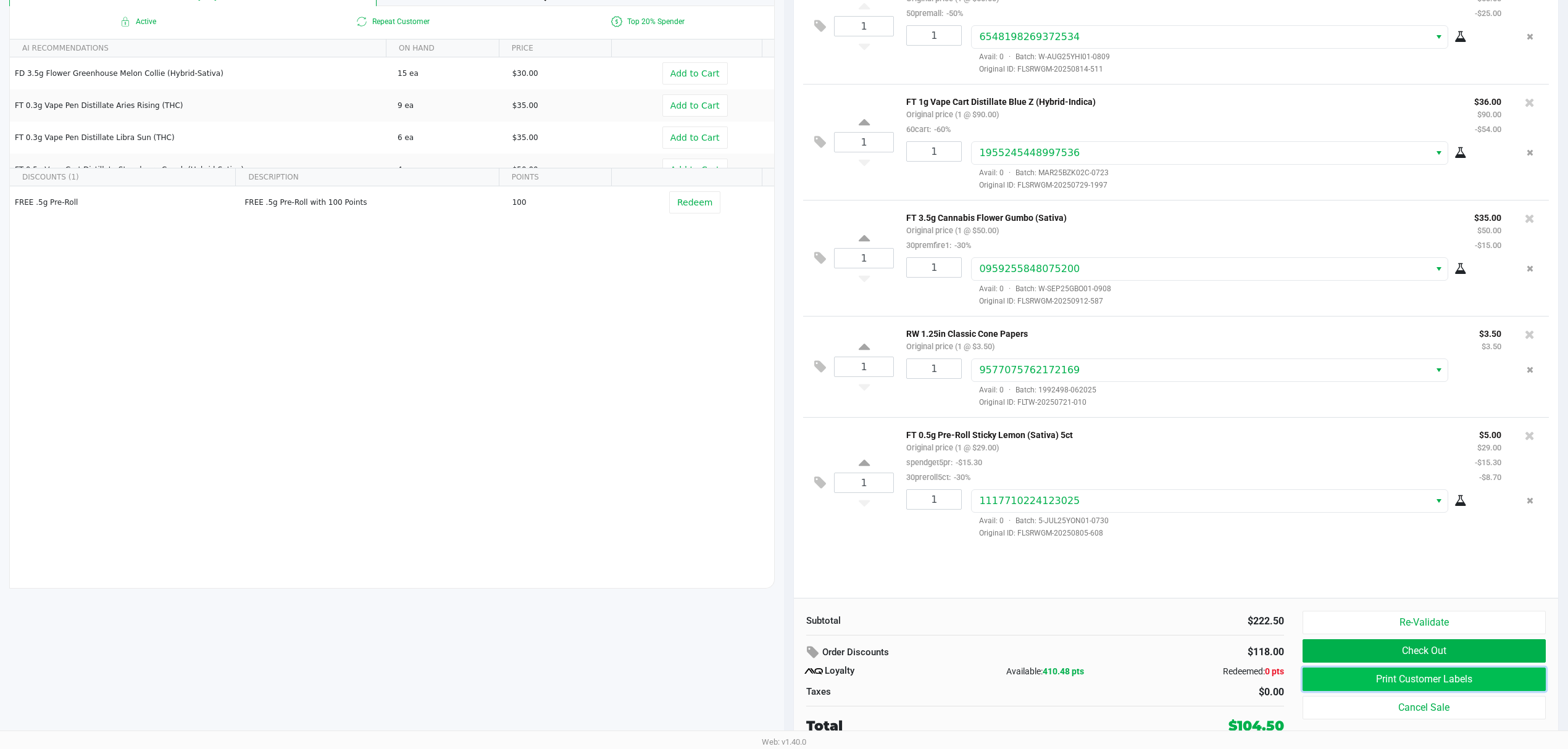
click at [1383, 686] on button "Print Customer Labels" at bounding box center [1424, 680] width 243 height 24
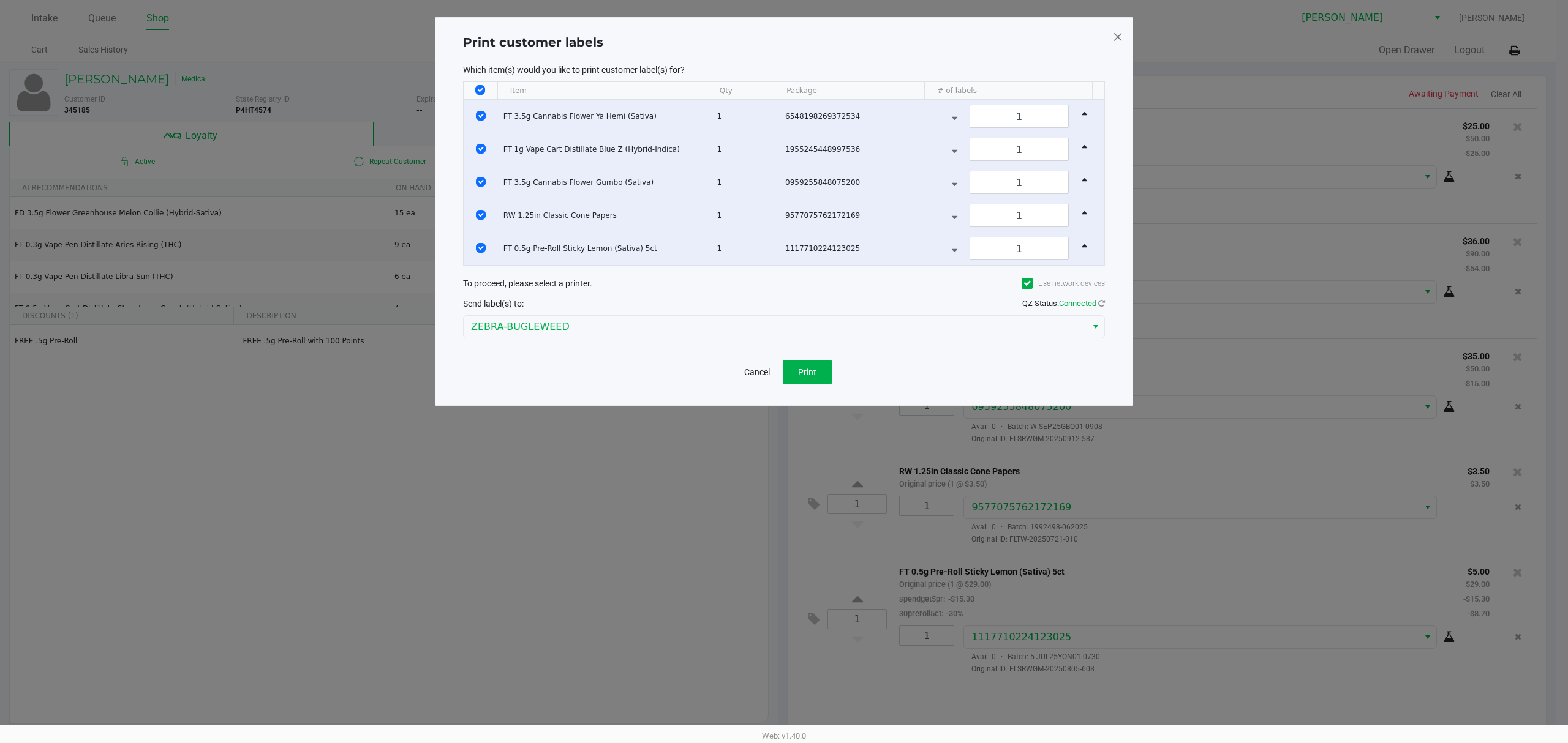
click at [479, 91] on input "Select All Rows" at bounding box center [480, 89] width 10 height 9
checkbox input "false"
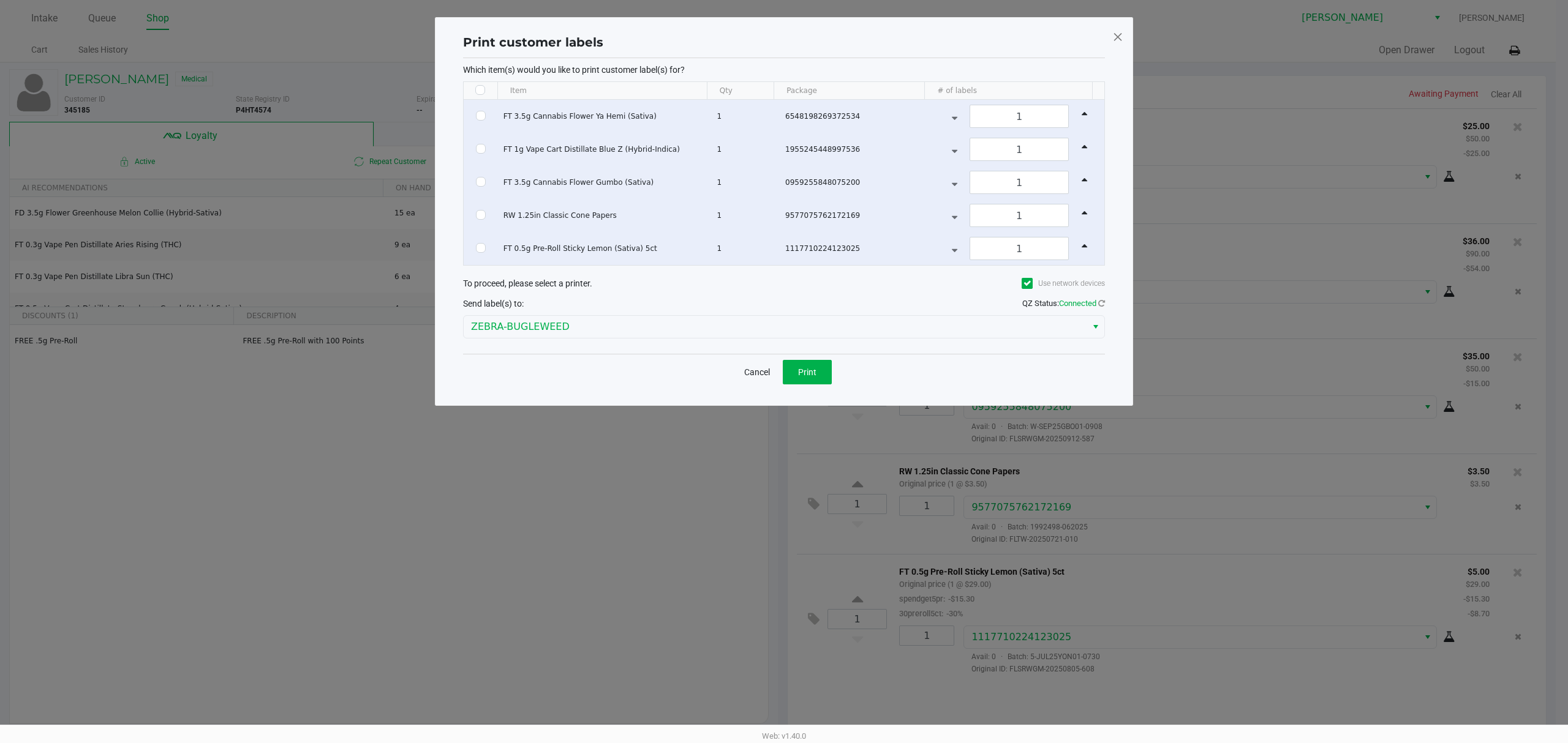
checkbox input "false"
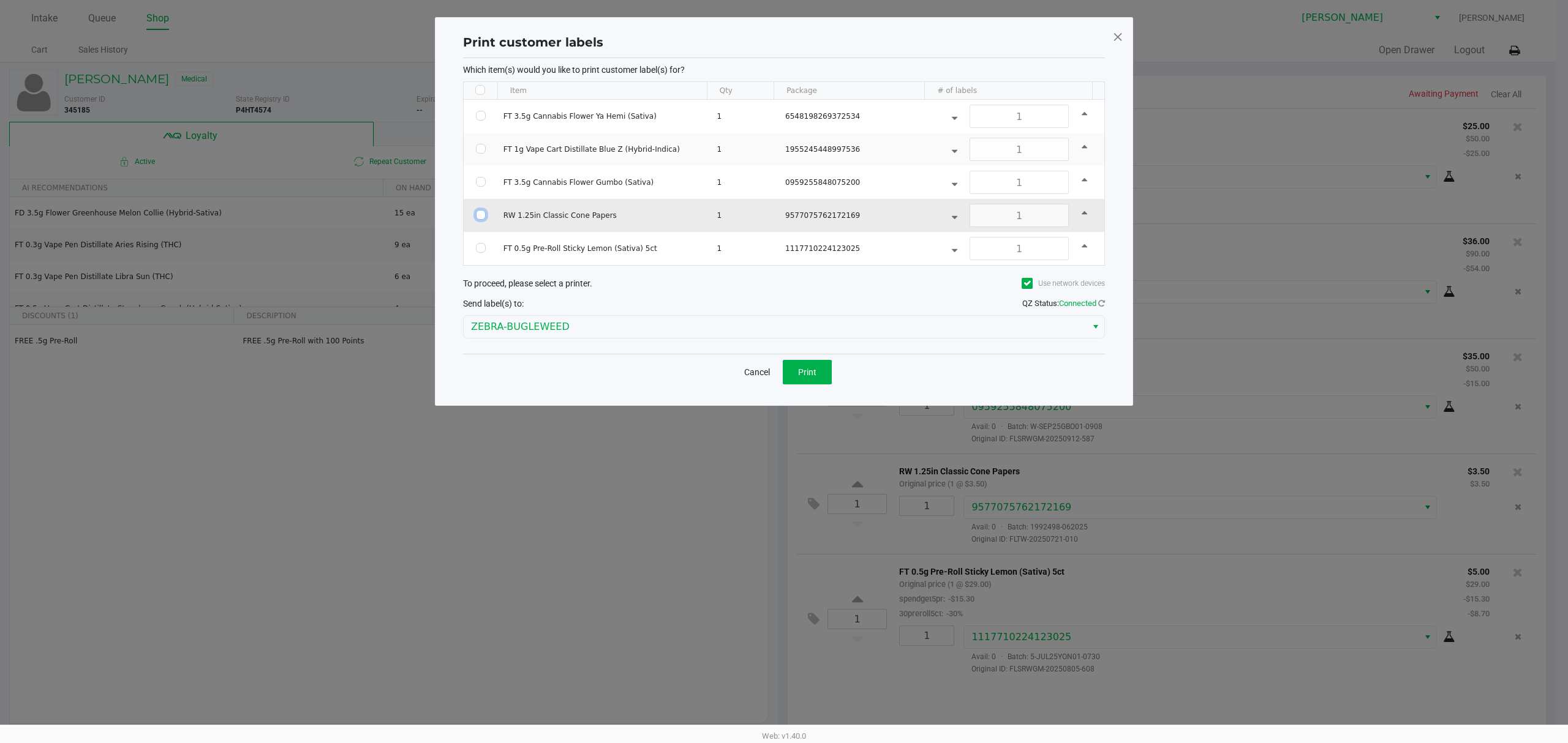
click at [479, 220] on input "Select Row" at bounding box center [480, 214] width 10 height 9
checkbox input "true"
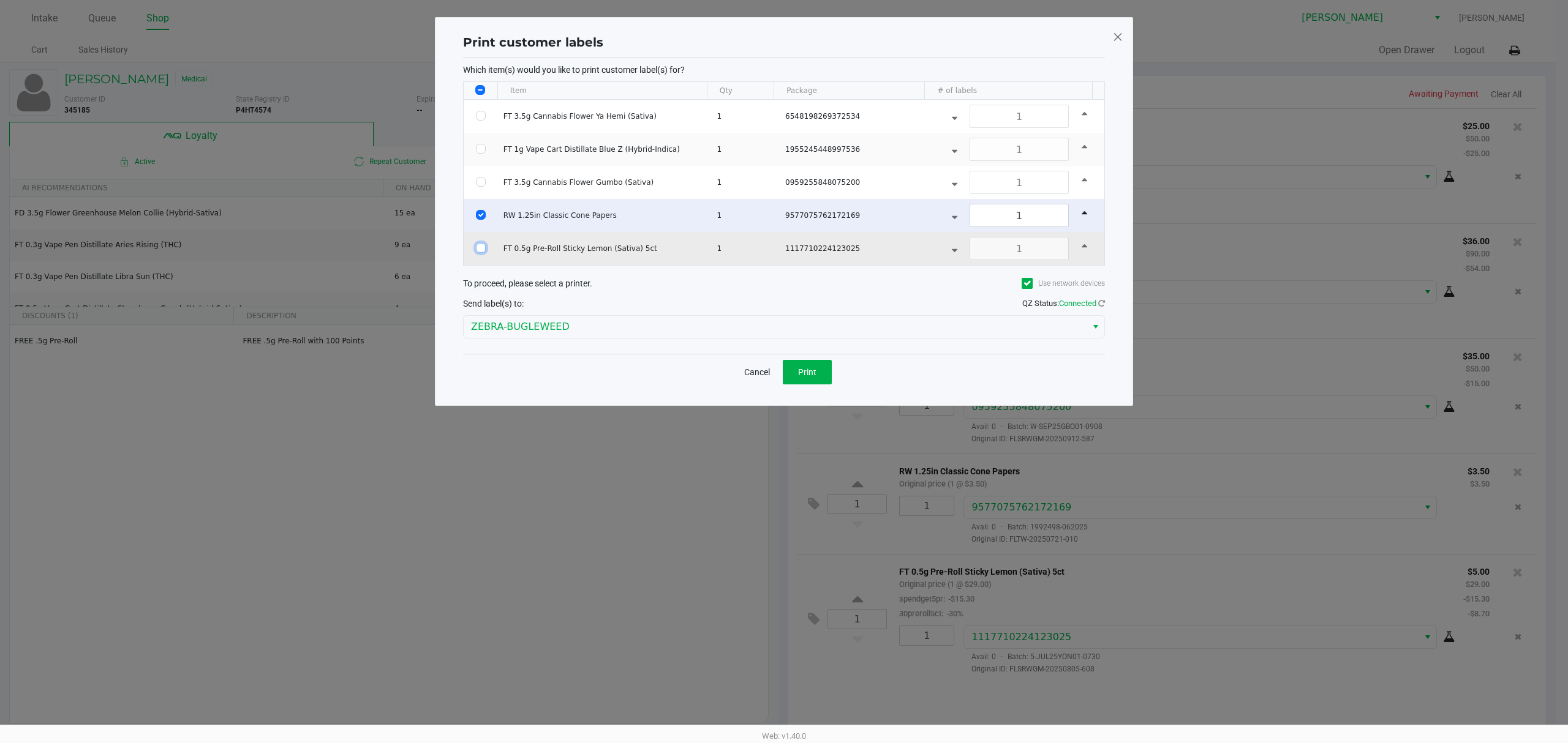
click at [478, 253] on input "Select Row" at bounding box center [480, 248] width 10 height 9
checkbox input "true"
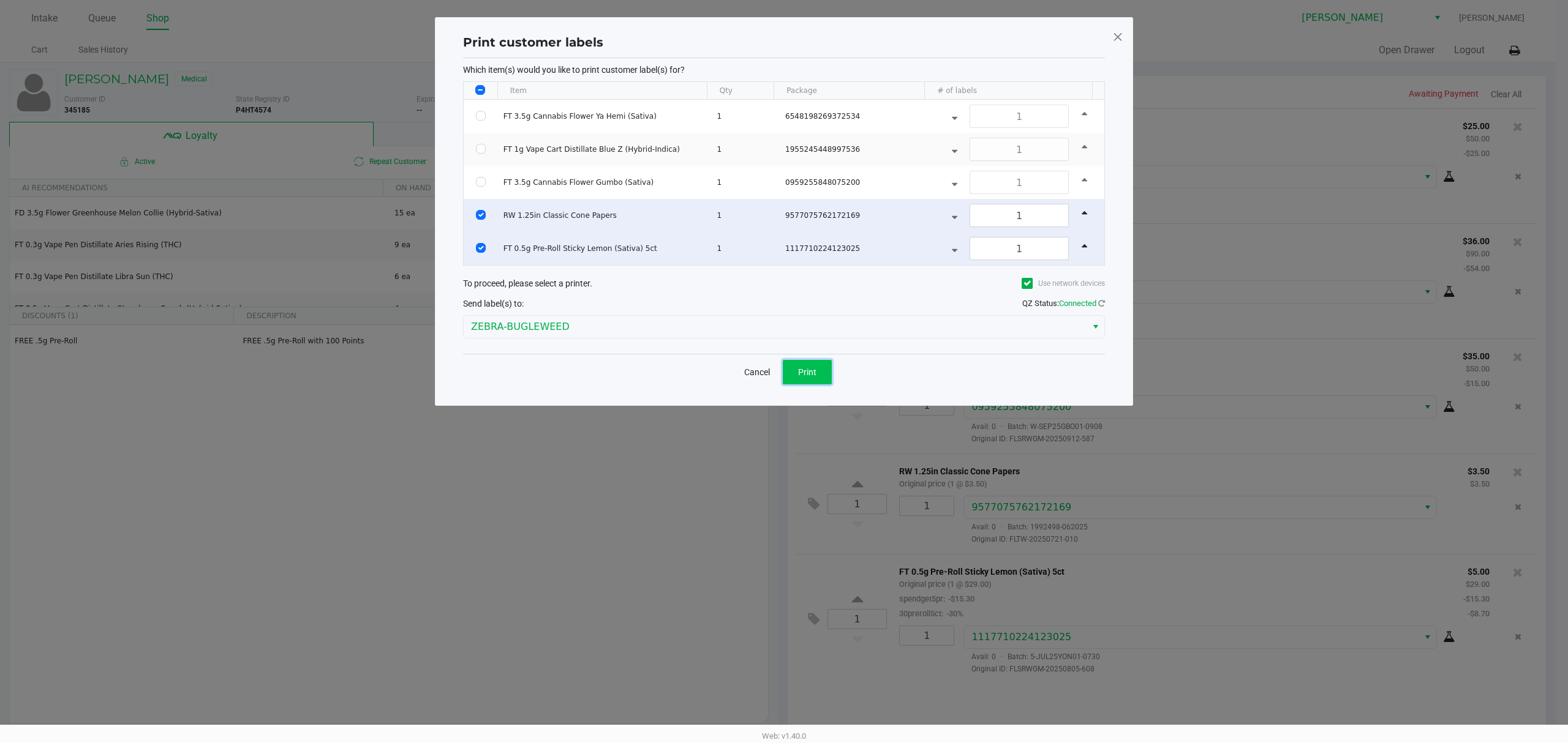
click at [814, 371] on span "Print" at bounding box center [807, 372] width 18 height 9
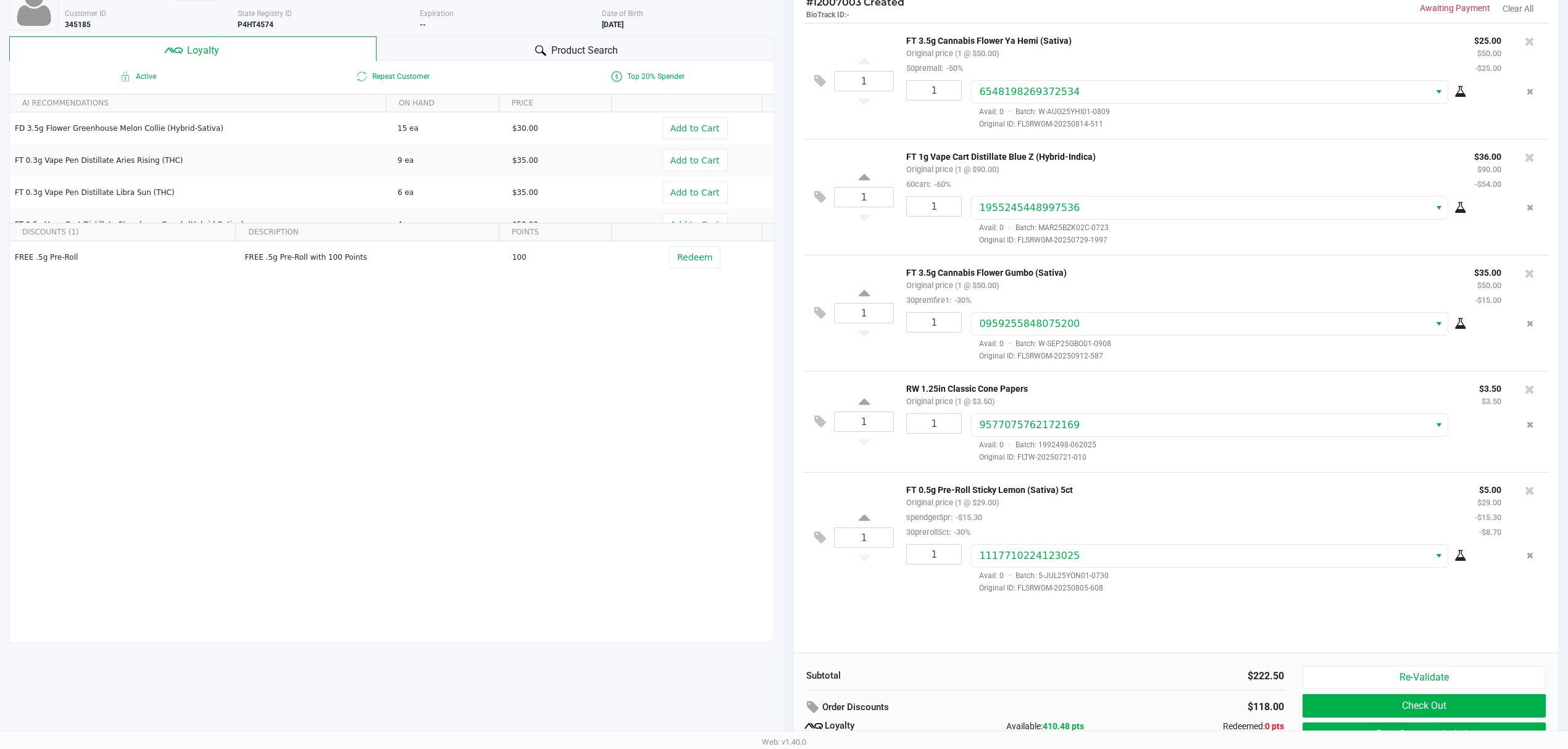
scroll to position [143, 0]
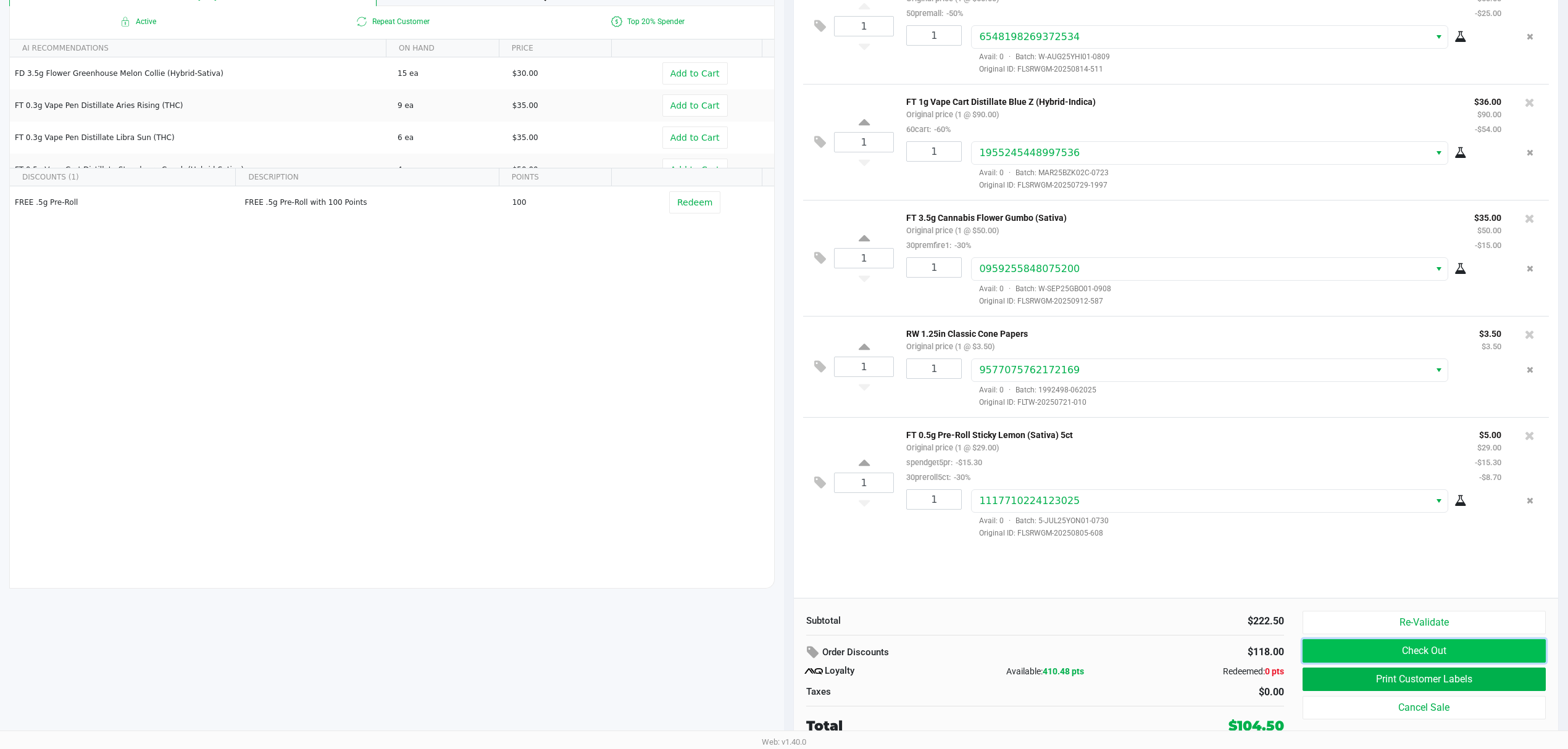
click at [1317, 650] on button "Check Out" at bounding box center [1424, 651] width 243 height 24
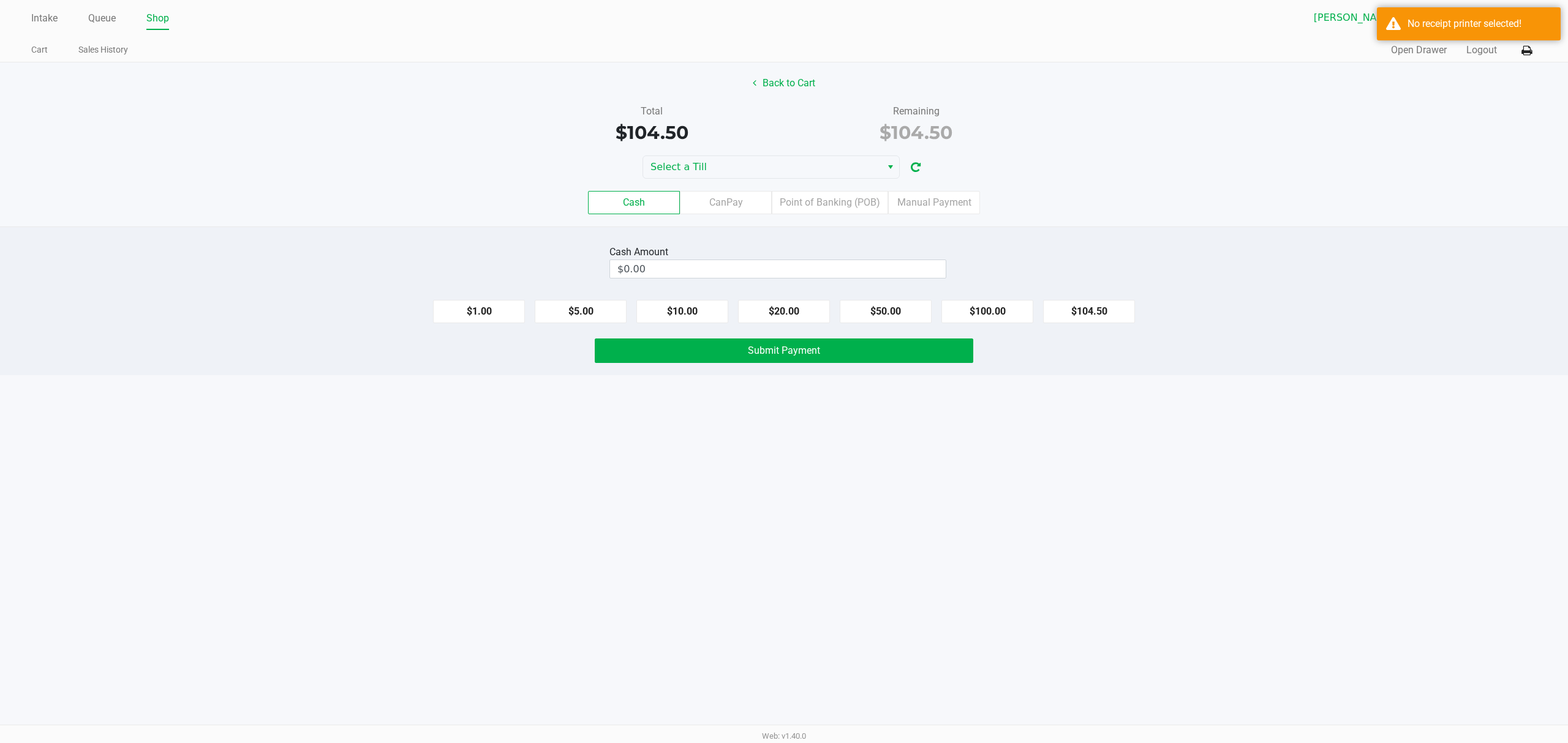
drag, startPoint x: 1446, startPoint y: 20, endPoint x: 1499, endPoint y: 43, distance: 57.8
click at [1446, 22] on div "No receipt printer selected!" at bounding box center [1480, 24] width 144 height 15
click at [1533, 54] on button at bounding box center [1527, 50] width 20 height 23
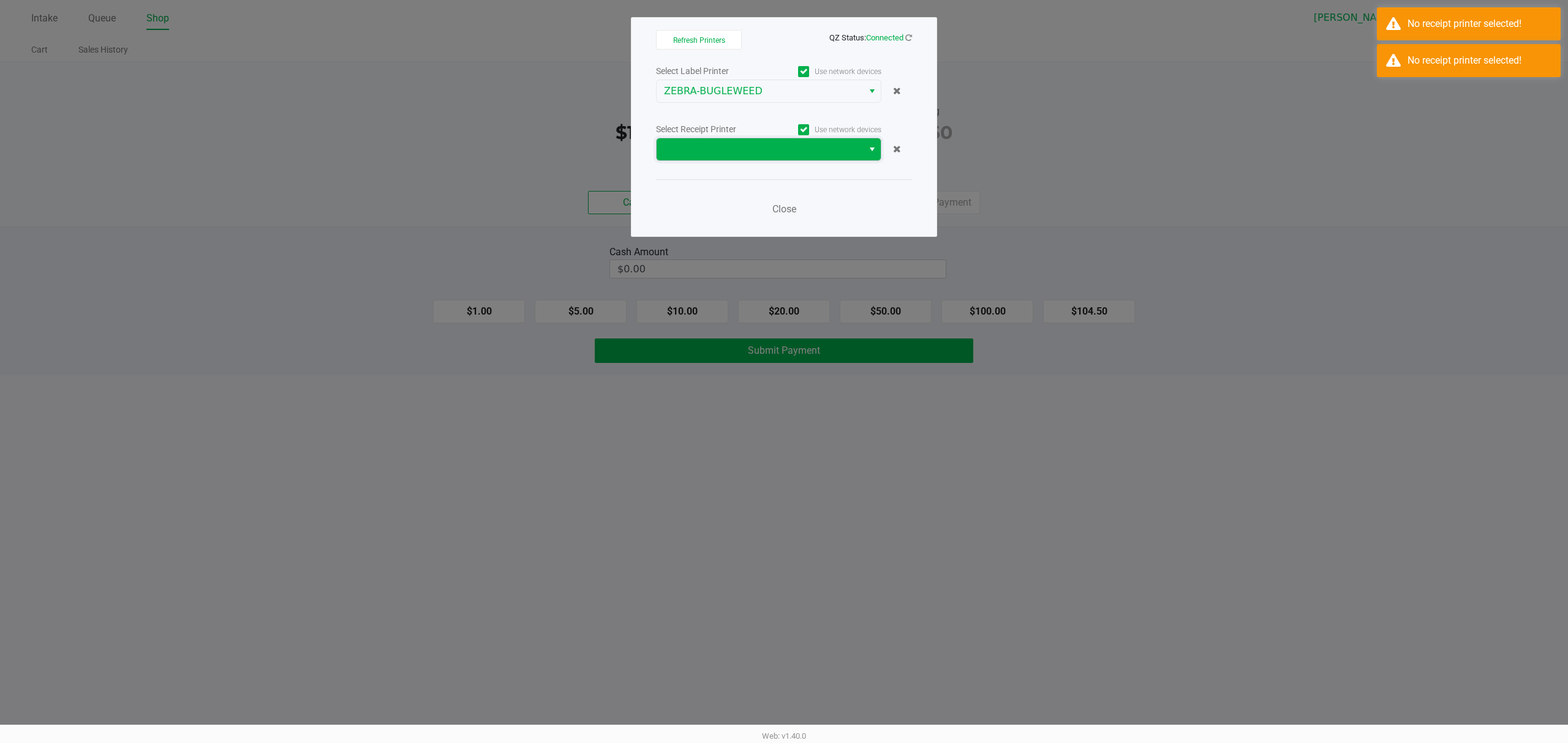
click at [814, 157] on span at bounding box center [760, 149] width 206 height 22
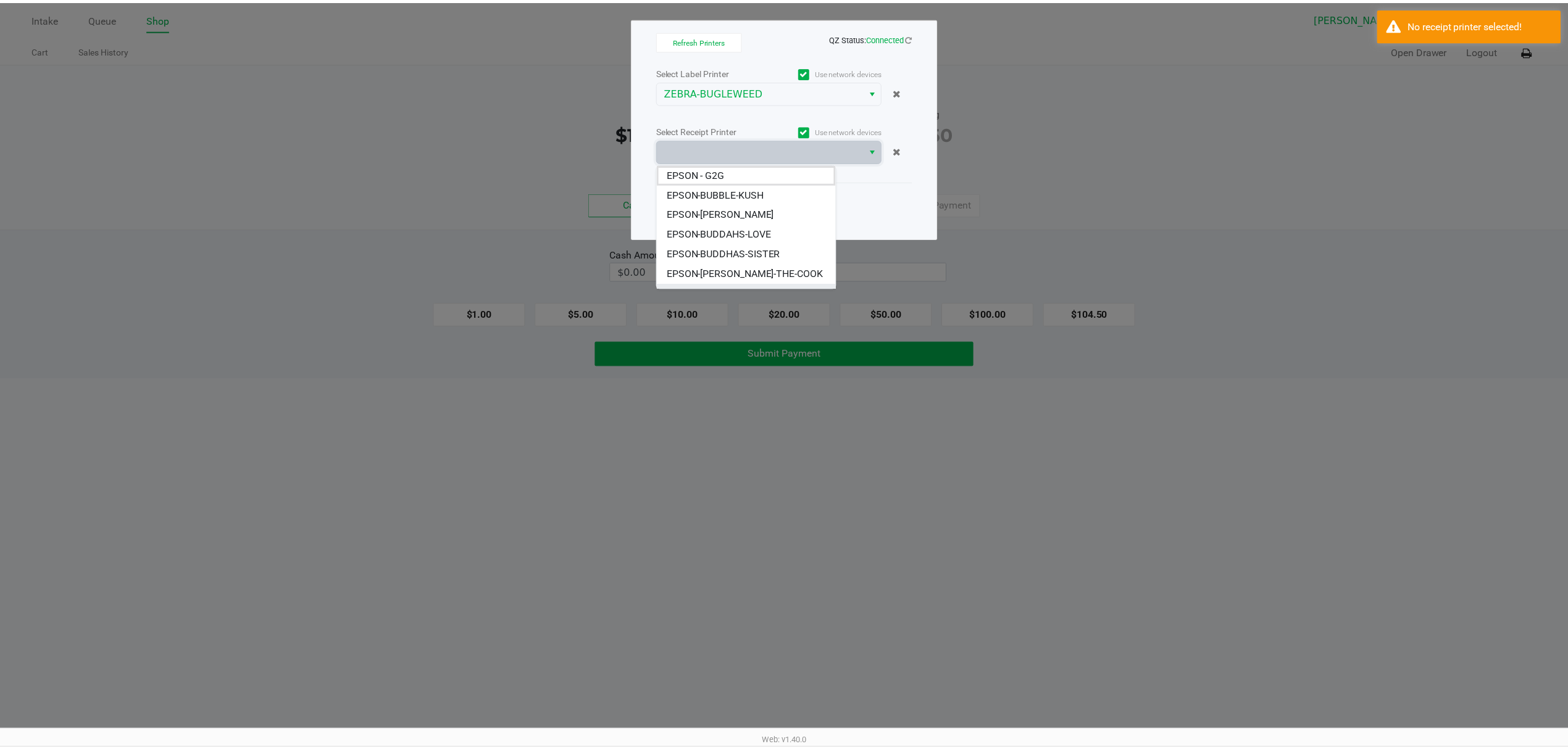
scroll to position [15, 0]
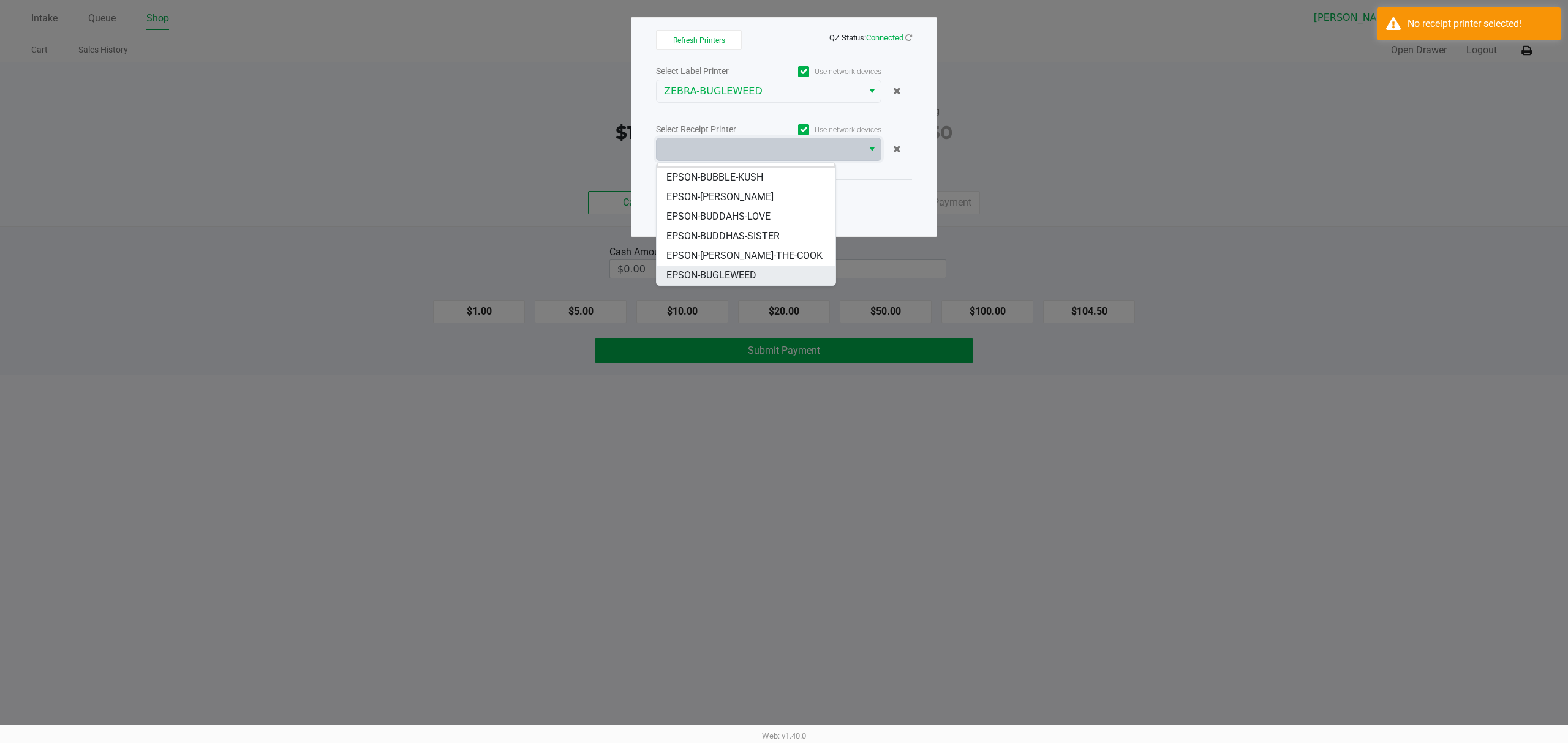
click at [736, 275] on span "EPSON-BUGLEWEED" at bounding box center [711, 275] width 90 height 15
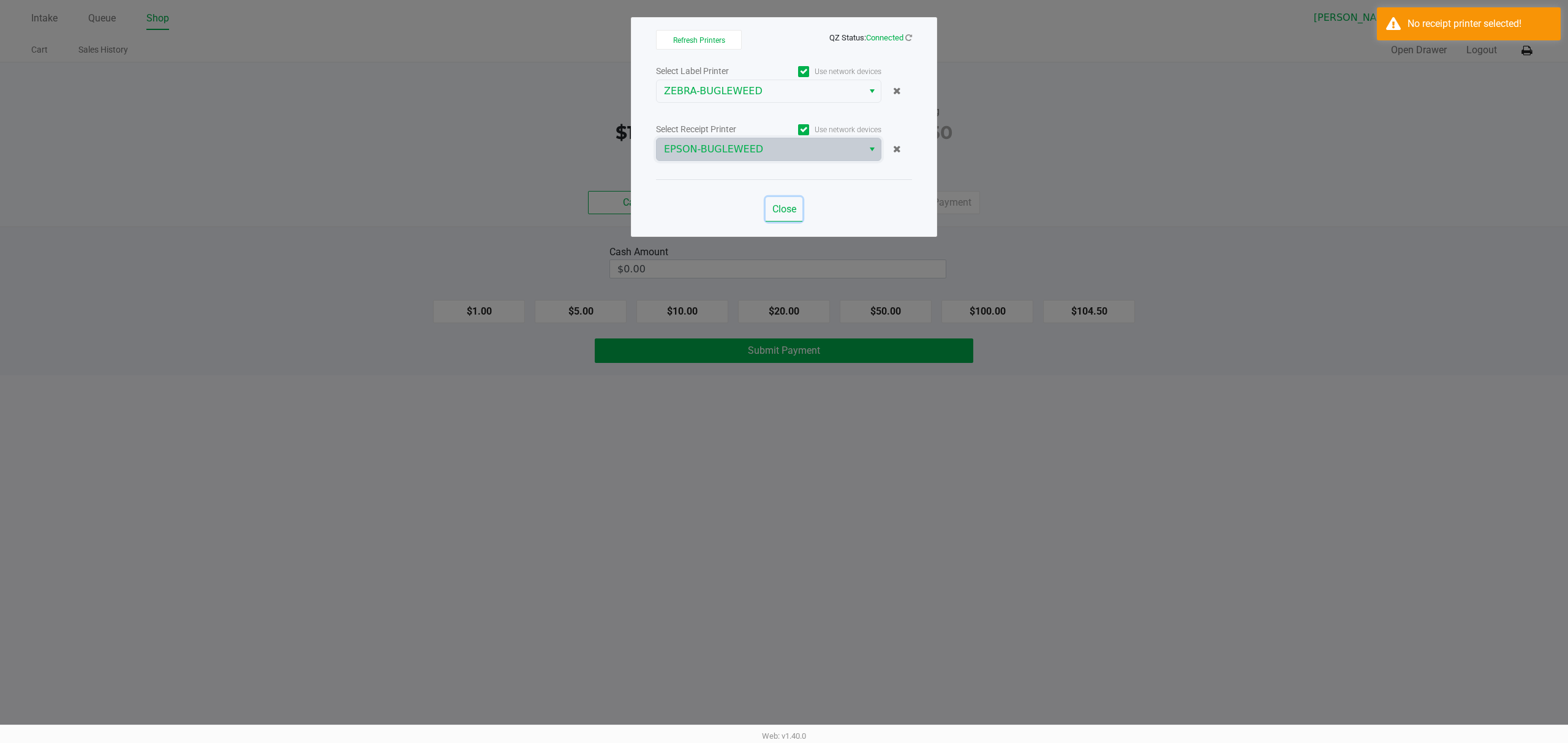
click at [794, 210] on span "Close" at bounding box center [784, 209] width 24 height 12
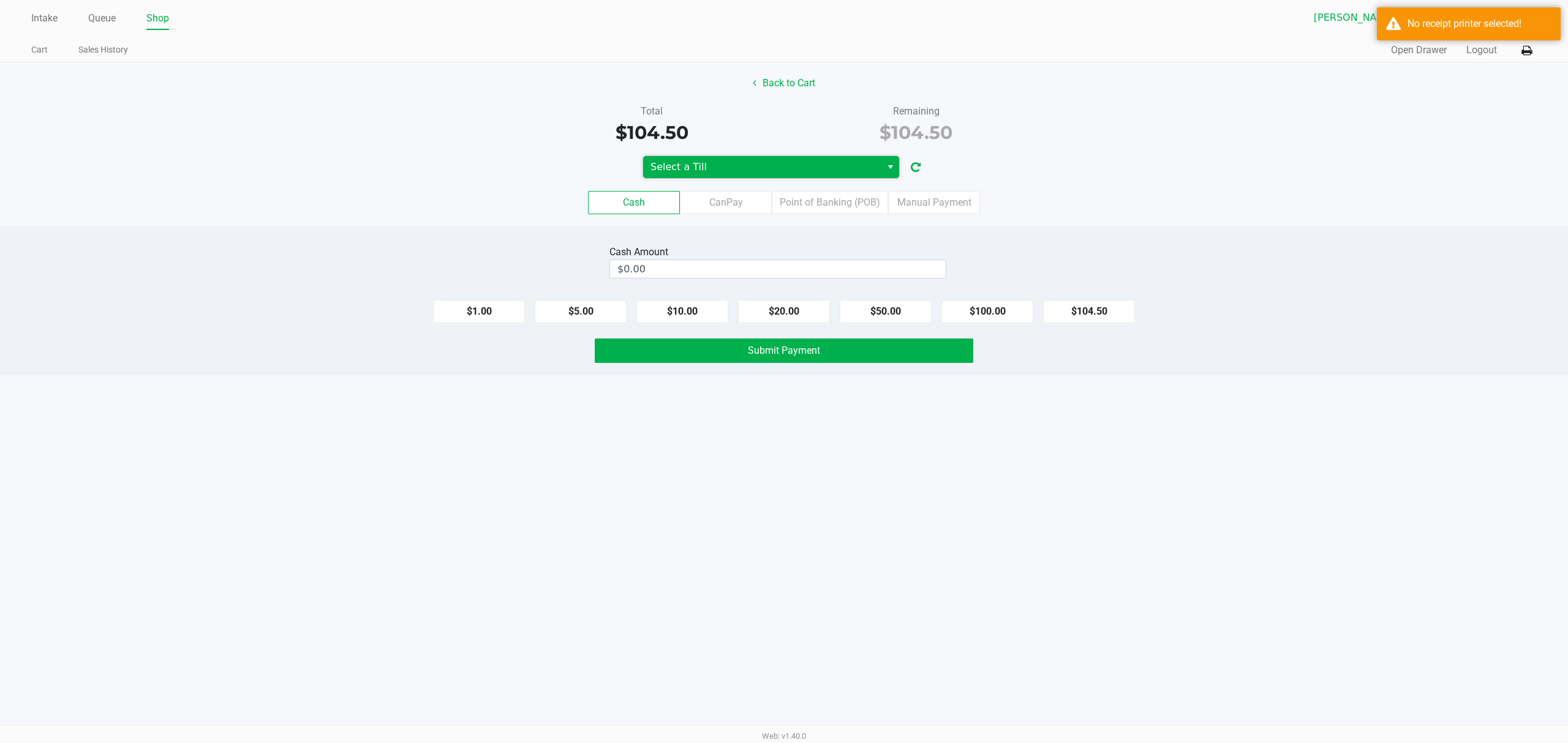
click at [870, 163] on span "Select a Till" at bounding box center [762, 167] width 224 height 15
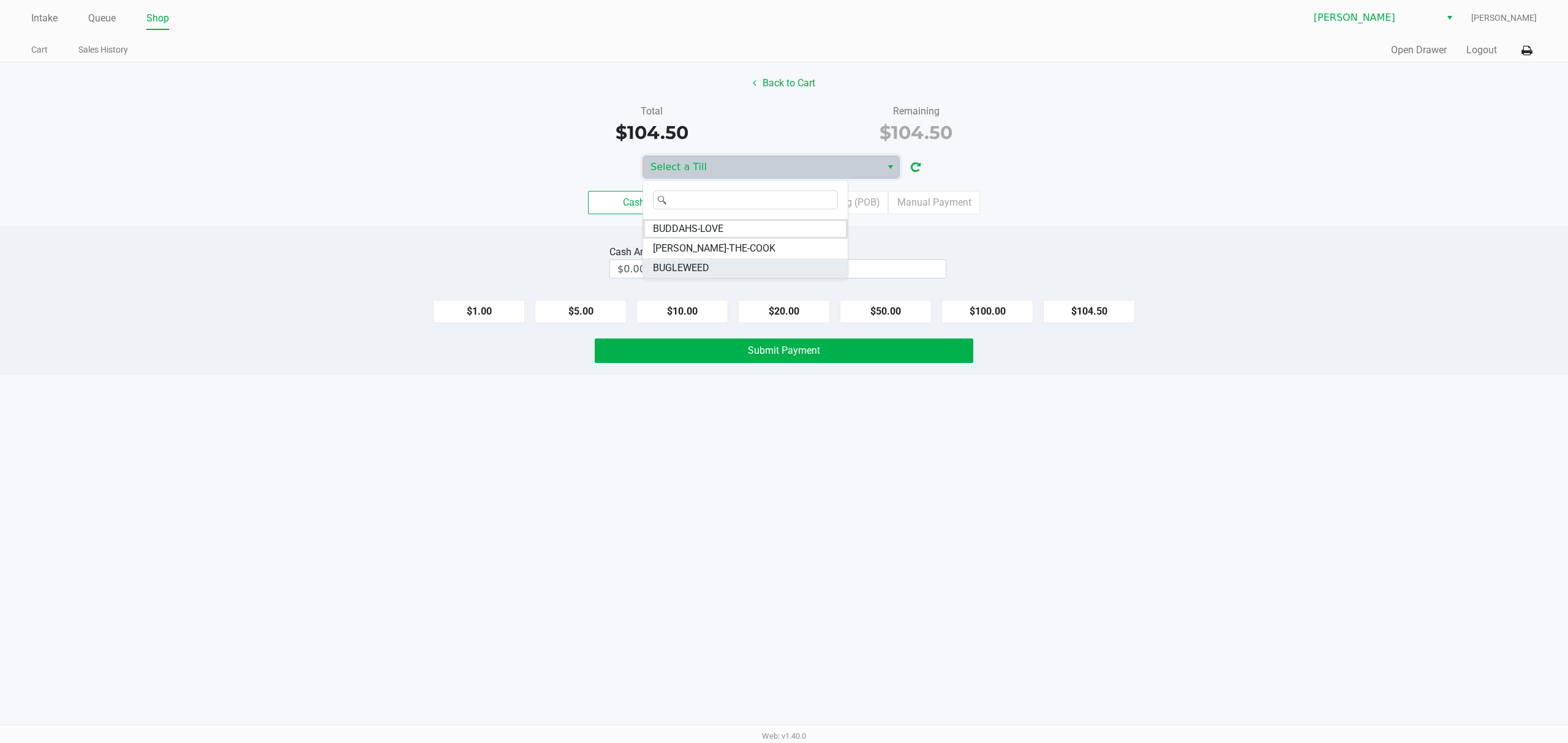
click at [711, 268] on li "BUGLEWEED" at bounding box center [746, 268] width 205 height 20
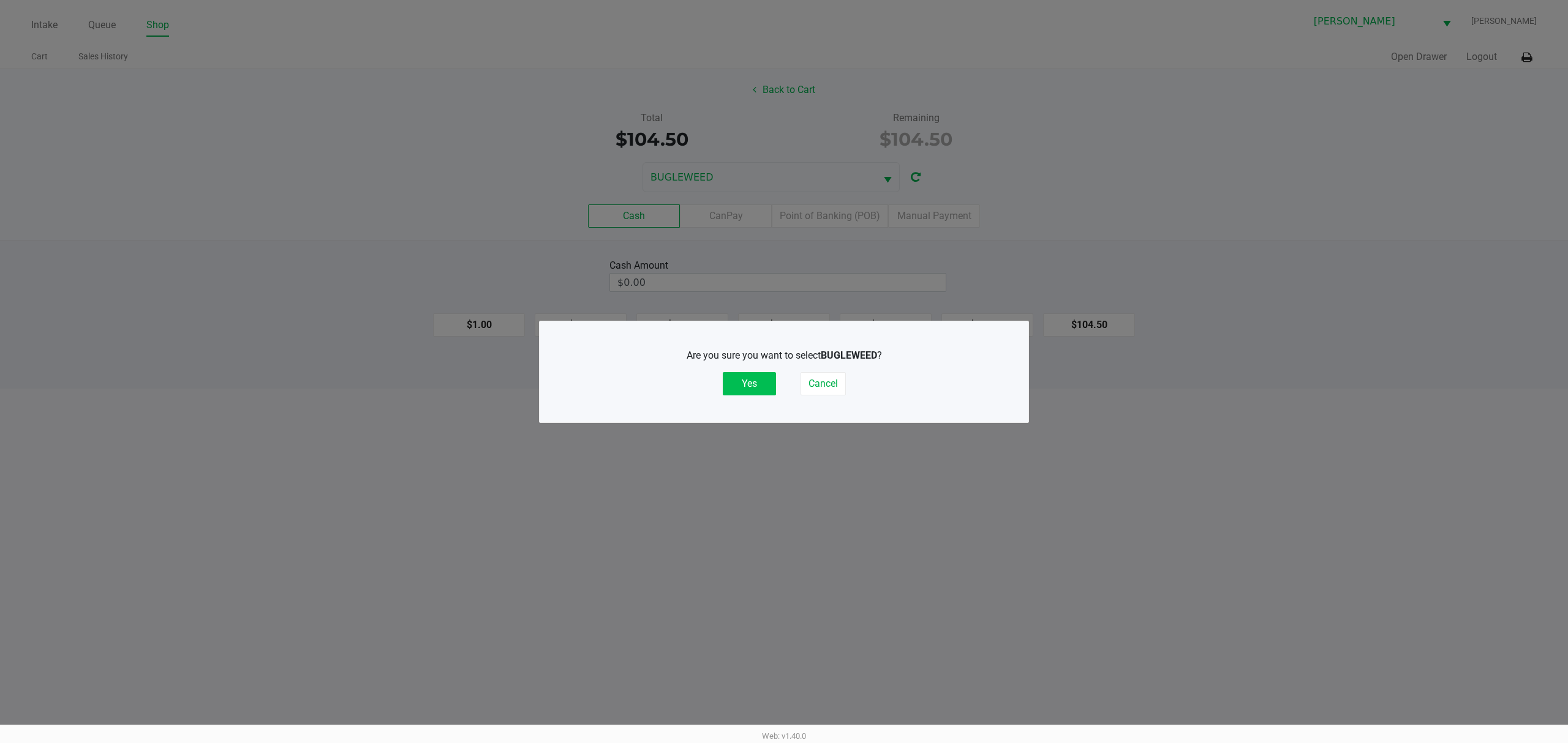
click at [750, 387] on button "Yes" at bounding box center [749, 384] width 53 height 23
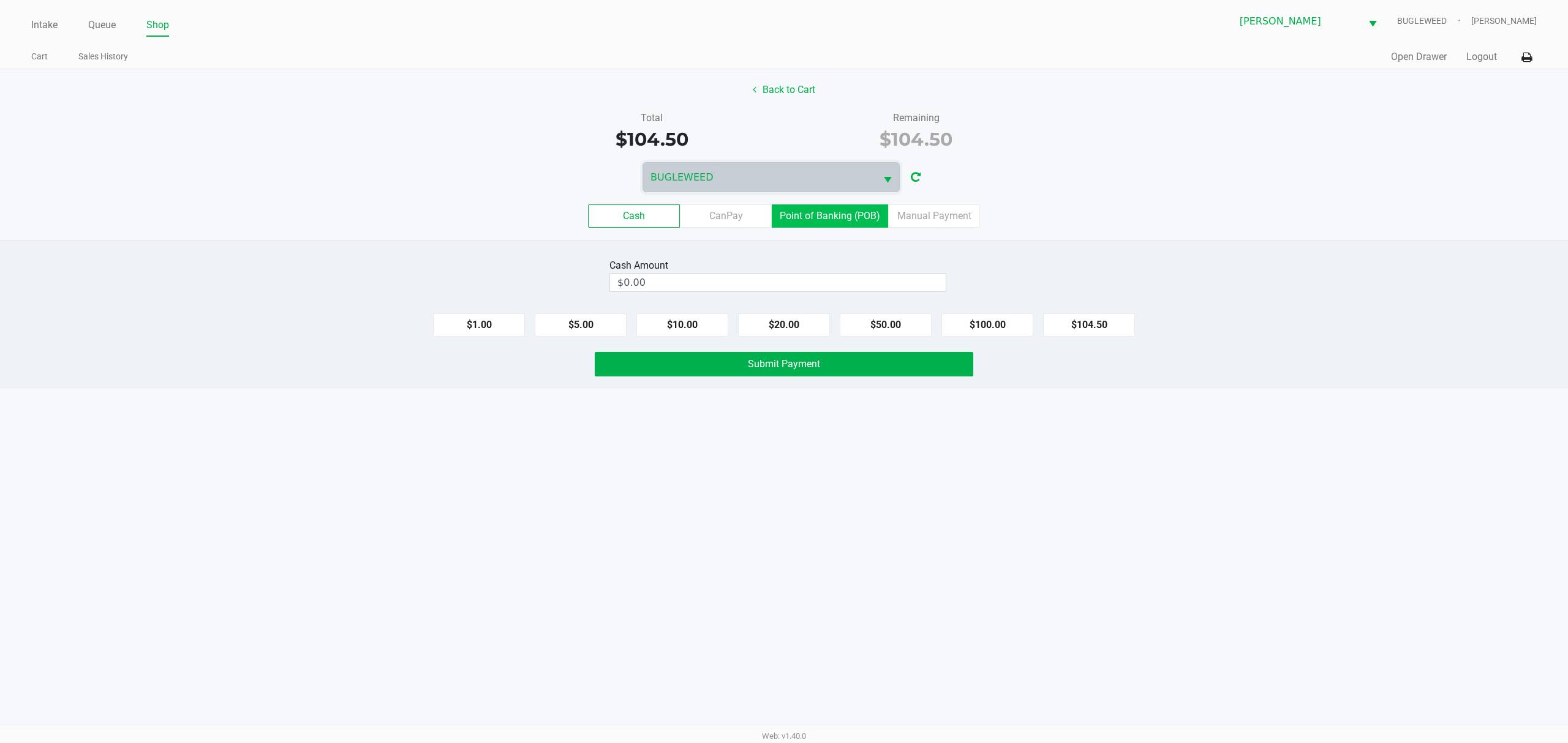
click at [825, 217] on label "Point of Banking (POB)" at bounding box center [830, 216] width 116 height 23
click at [0, 0] on 7 "Point of Banking (POB)" at bounding box center [0, 0] width 0 height 0
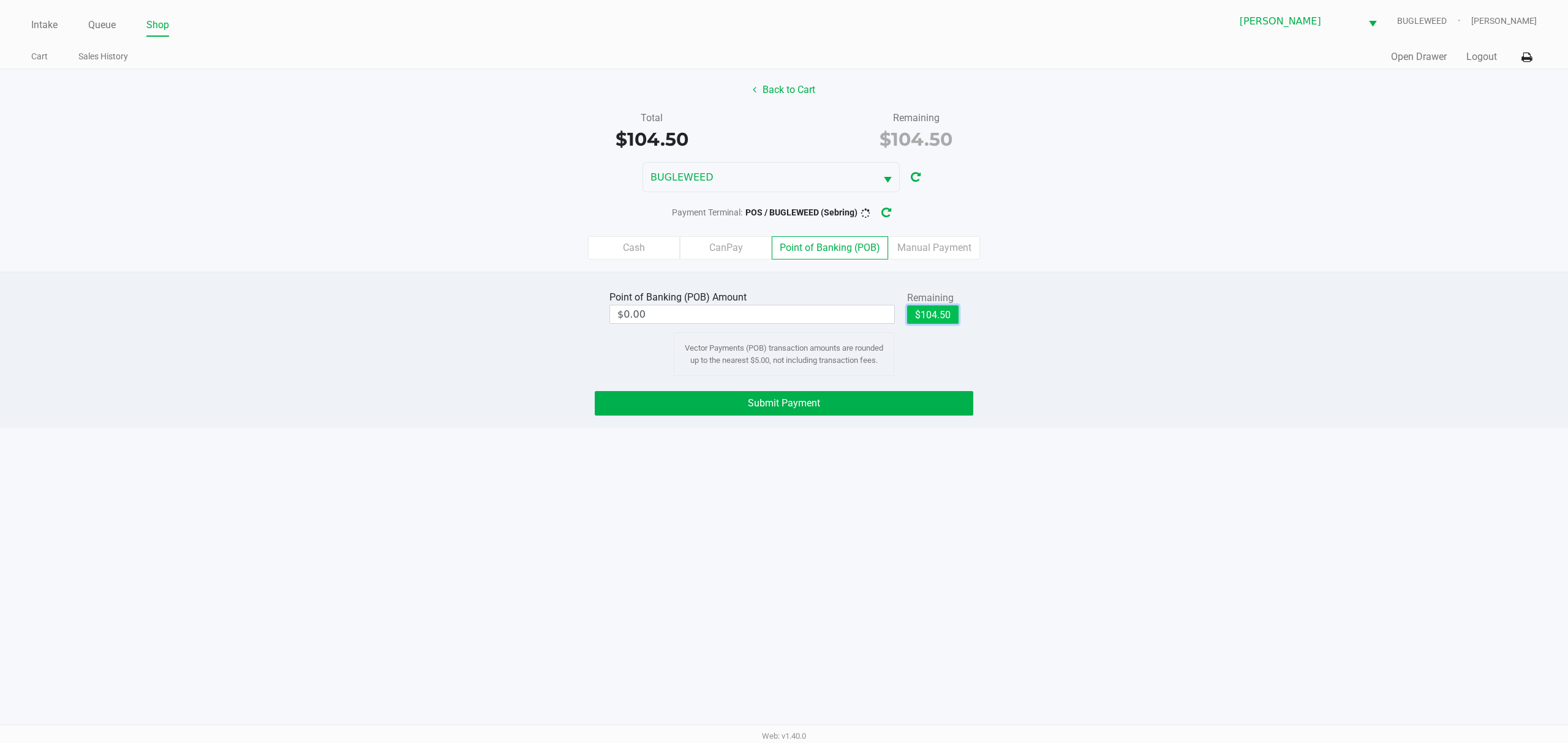
click at [936, 324] on button "$104.50" at bounding box center [933, 314] width 51 height 18
type input "$104.50"
click at [933, 402] on button "Submit Payment" at bounding box center [784, 403] width 379 height 25
click at [895, 217] on icon "button" at bounding box center [895, 213] width 10 height 9
click at [672, 403] on button "Submit Payment" at bounding box center [784, 403] width 379 height 25
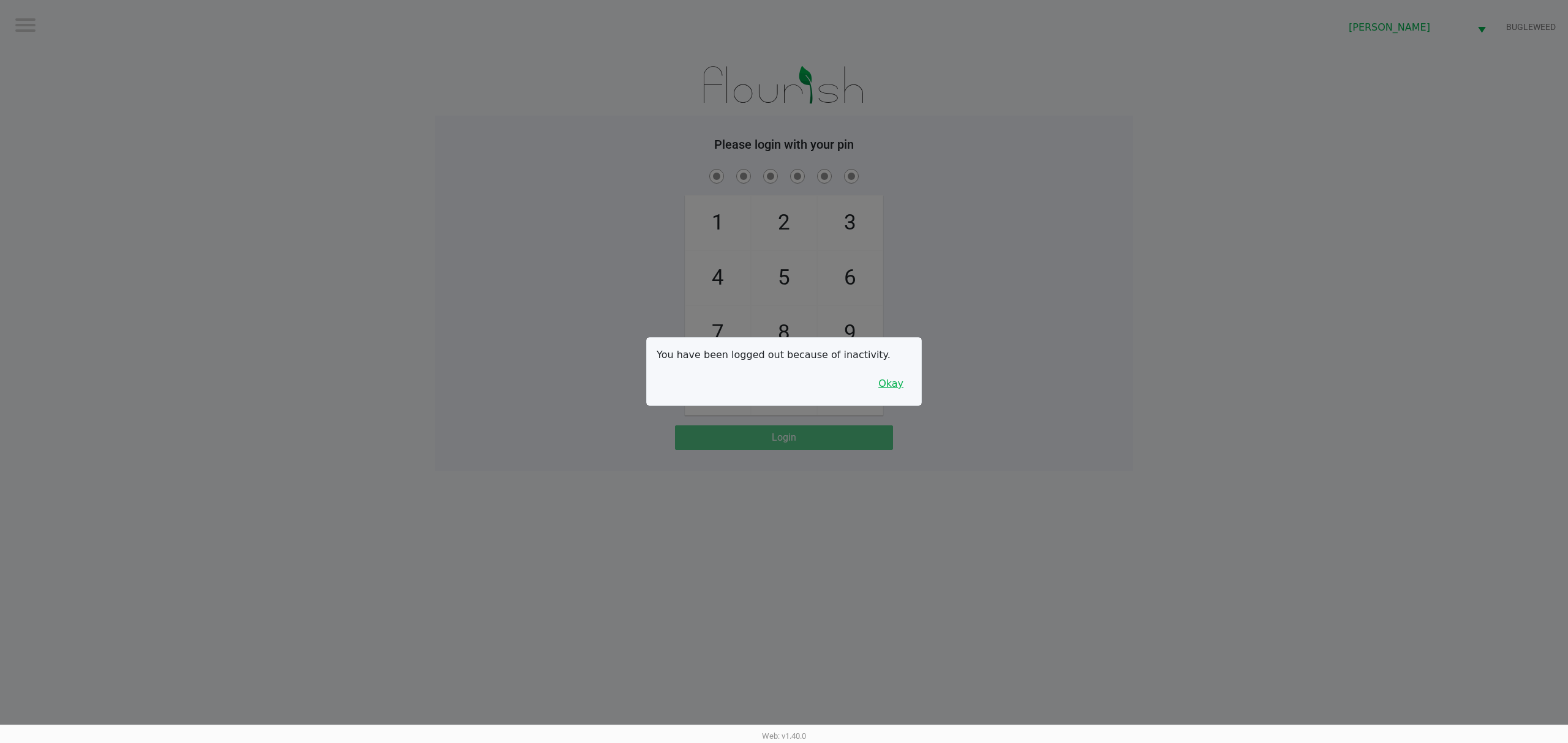
click at [900, 386] on button "Okay" at bounding box center [891, 384] width 41 height 23
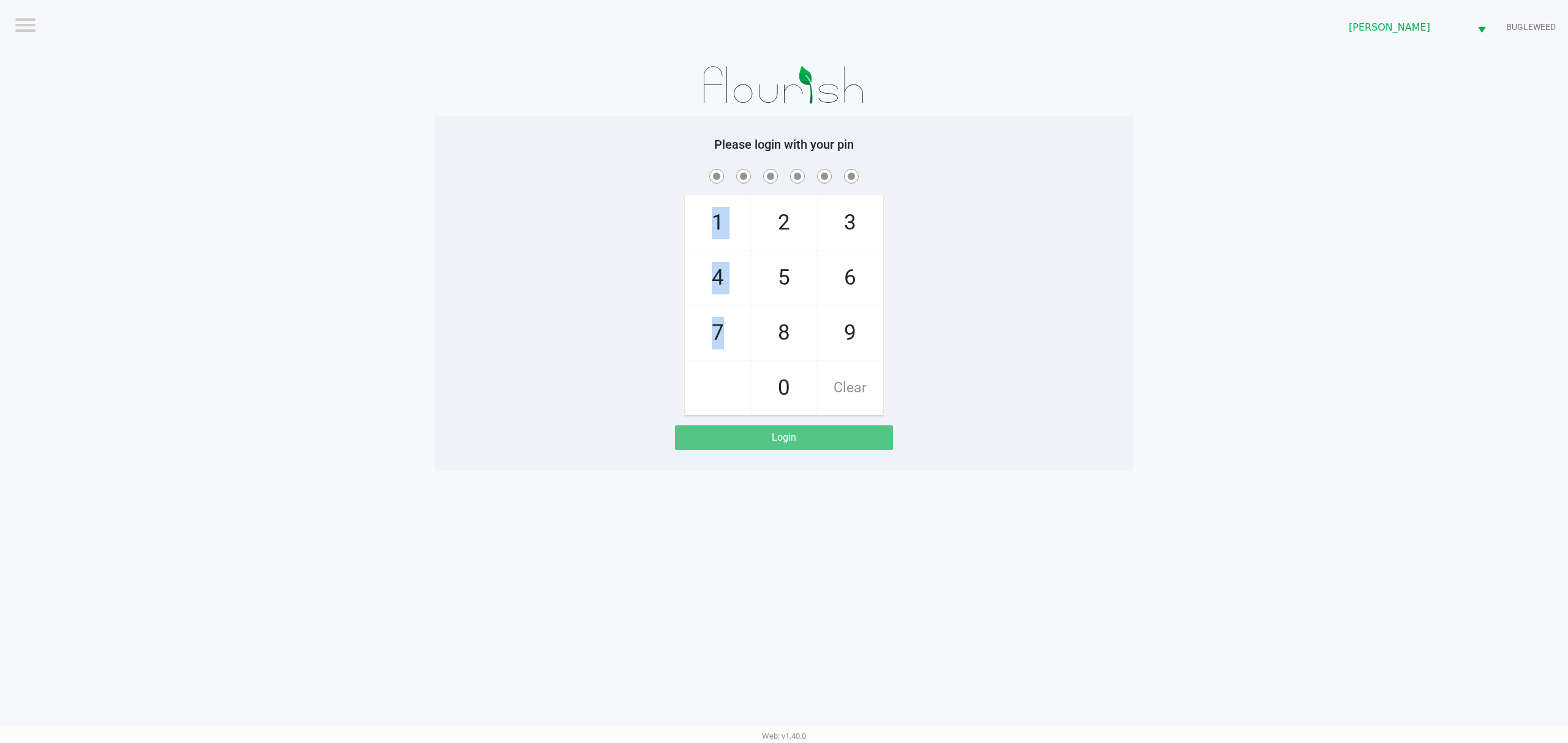
click at [499, 370] on div "1 4 7 2 5 8 0 3 6 9 Clear" at bounding box center [784, 291] width 698 height 249
checkbox input "true"
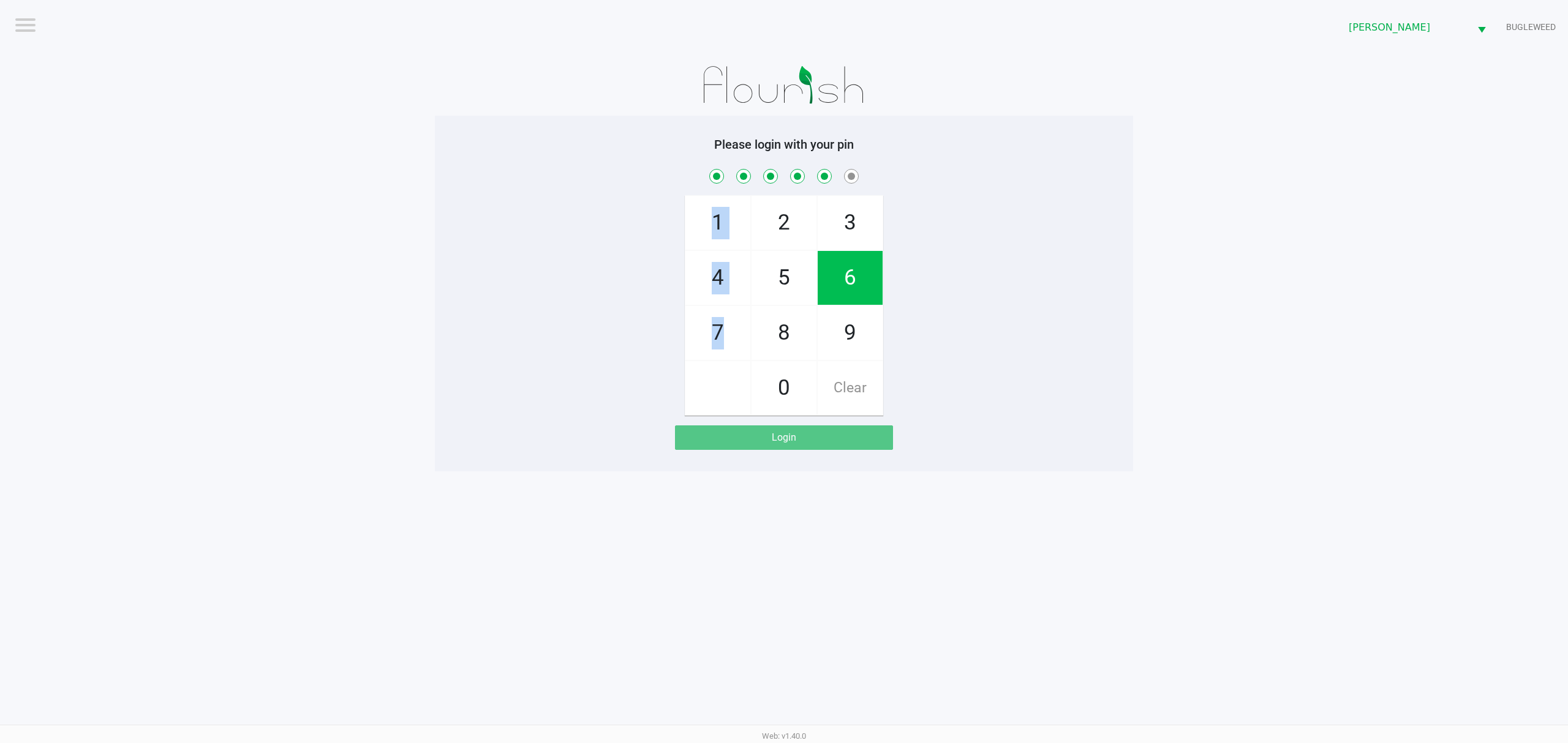
checkbox input "true"
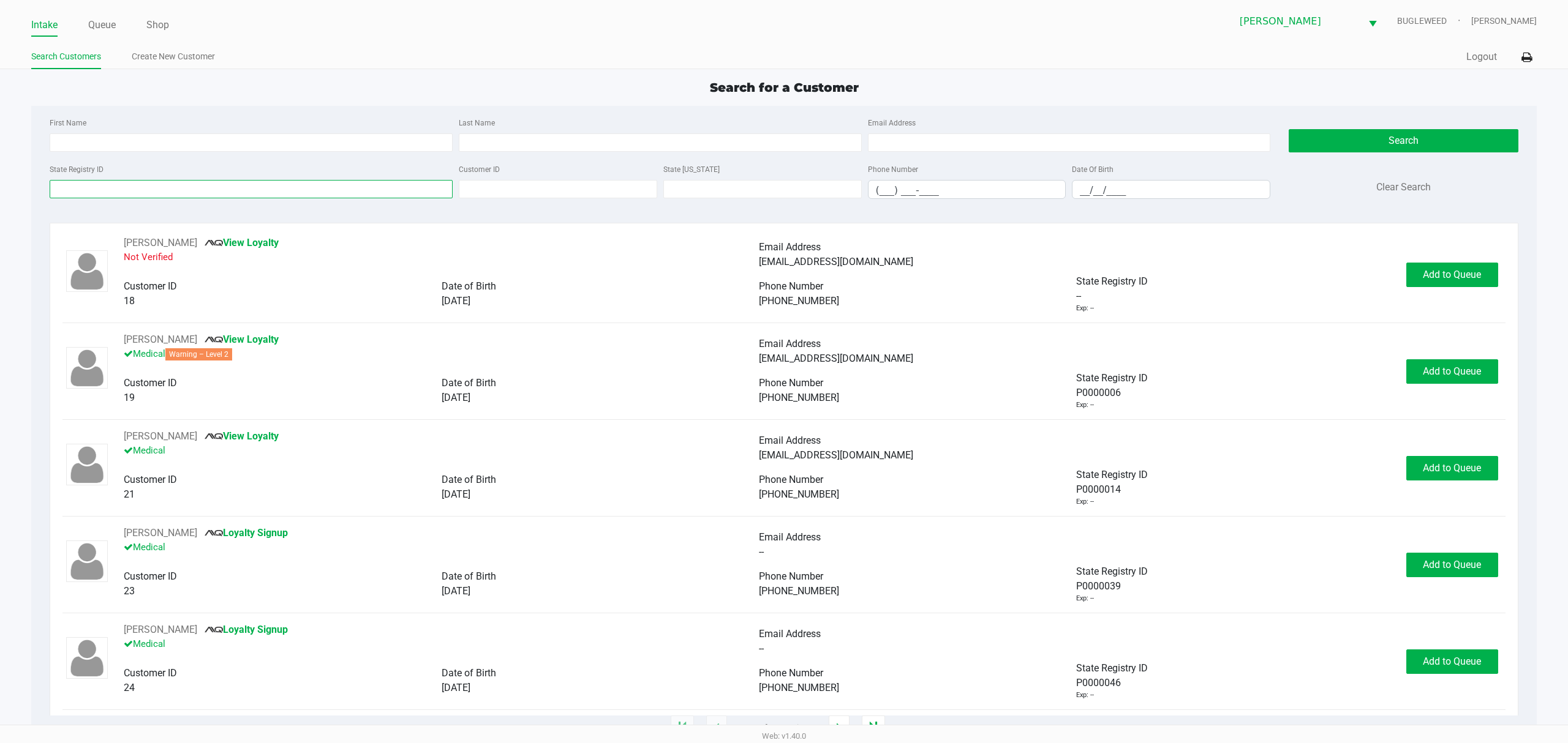
click at [228, 191] on input "State Registry ID" at bounding box center [251, 188] width 403 height 18
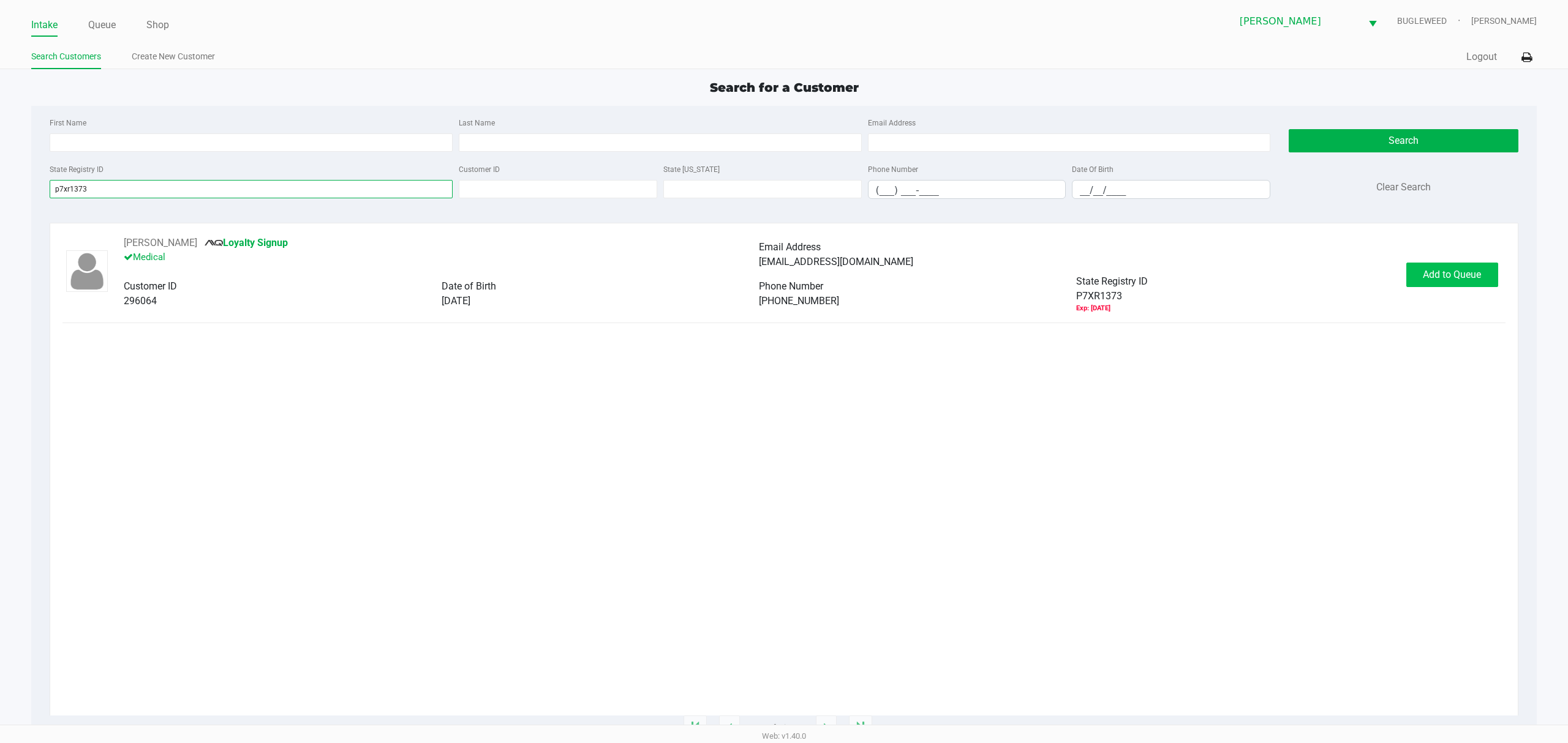
type input "p7xr1373"
click at [1444, 270] on span "Add to Queue" at bounding box center [1453, 275] width 58 height 12
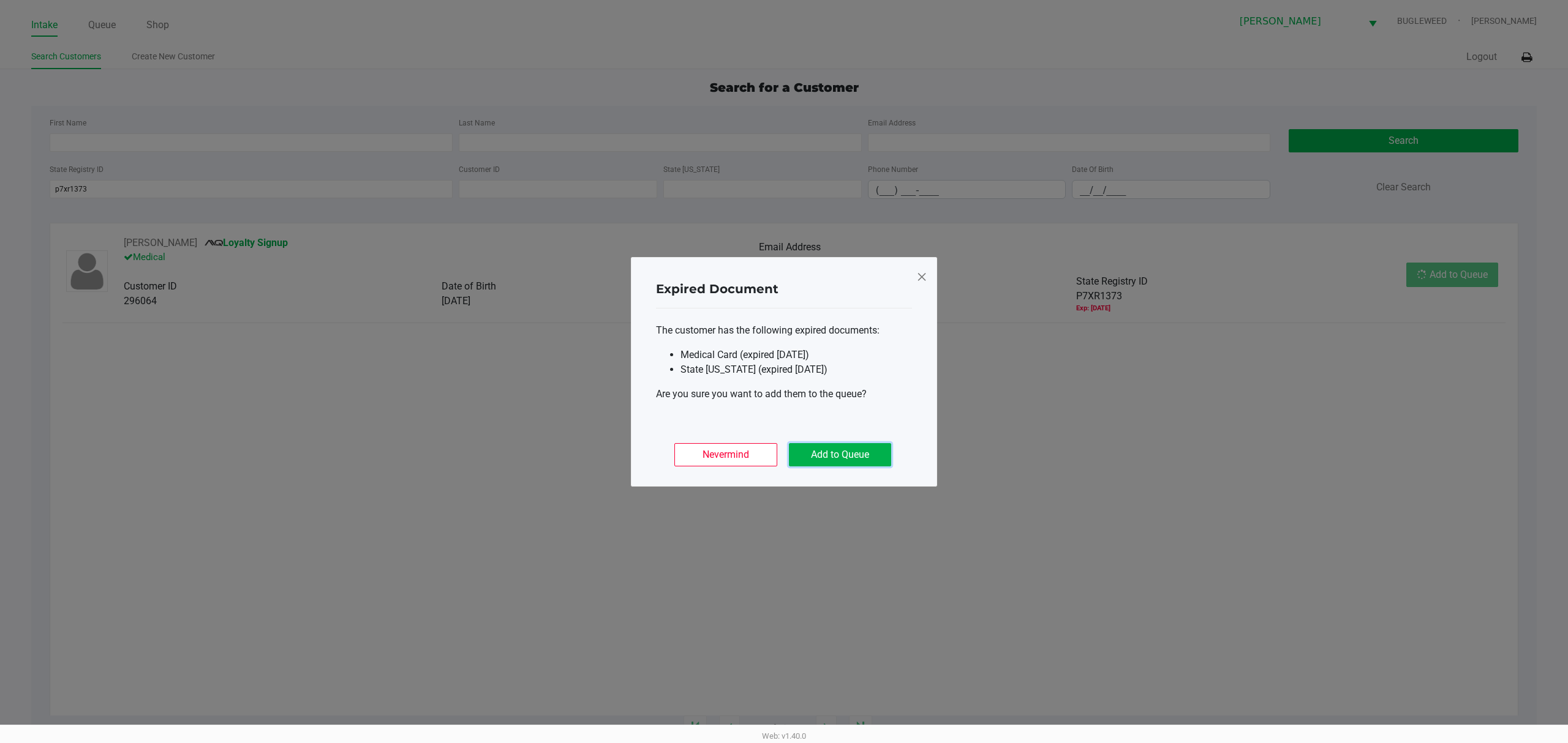
click at [841, 464] on button "Add to Queue" at bounding box center [840, 455] width 102 height 23
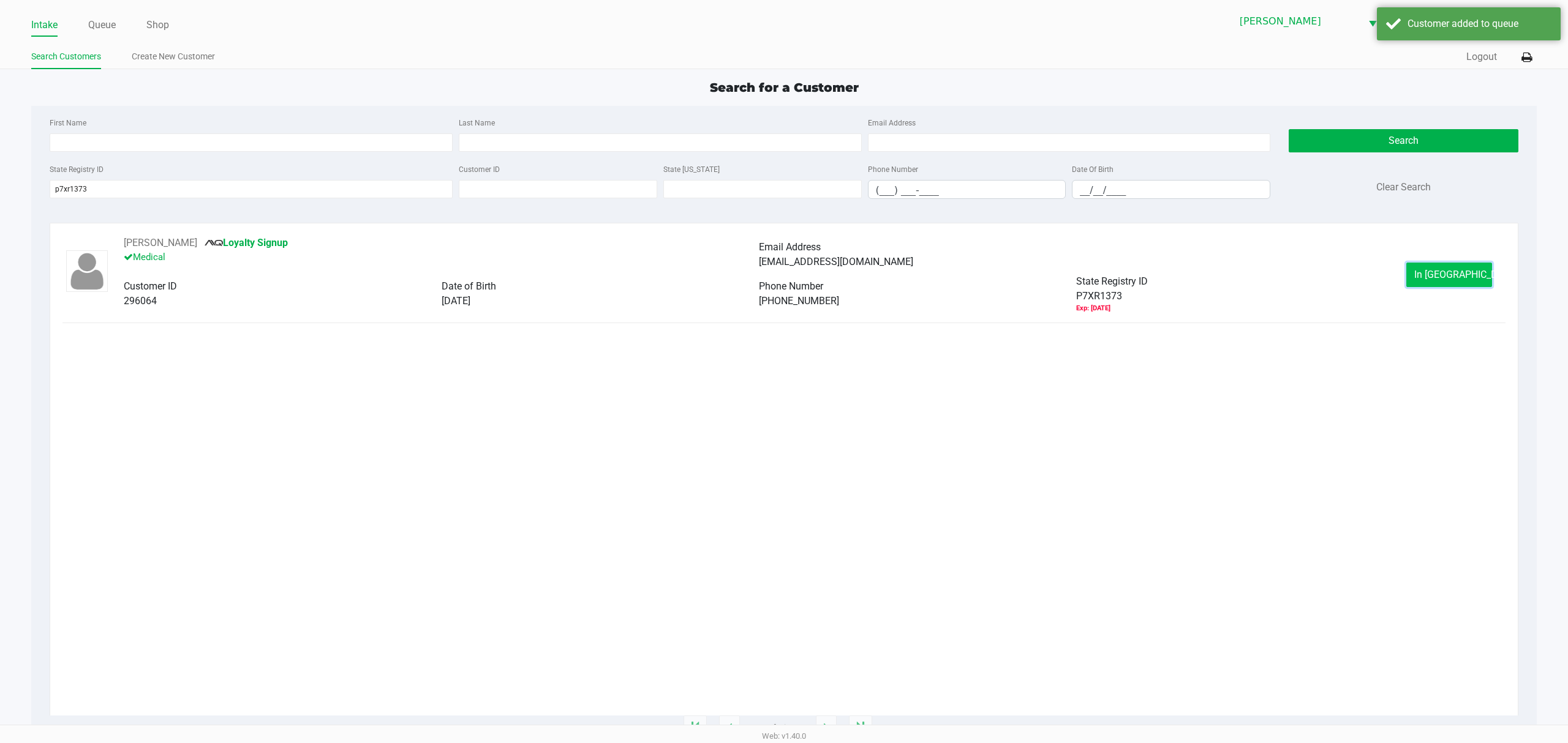
click at [1423, 275] on button "In Queue" at bounding box center [1449, 275] width 86 height 25
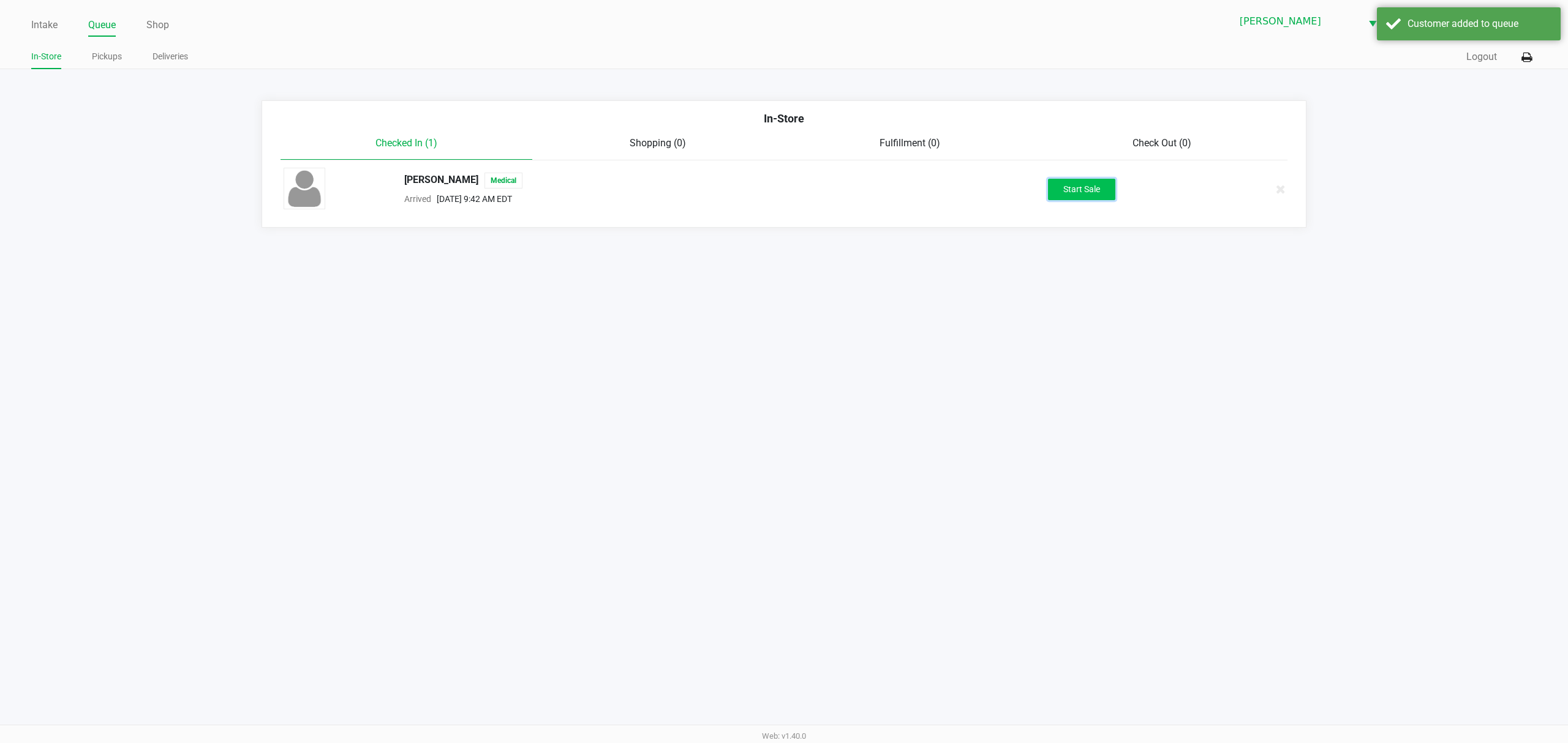
click at [1079, 191] on button "Start Sale" at bounding box center [1082, 189] width 67 height 21
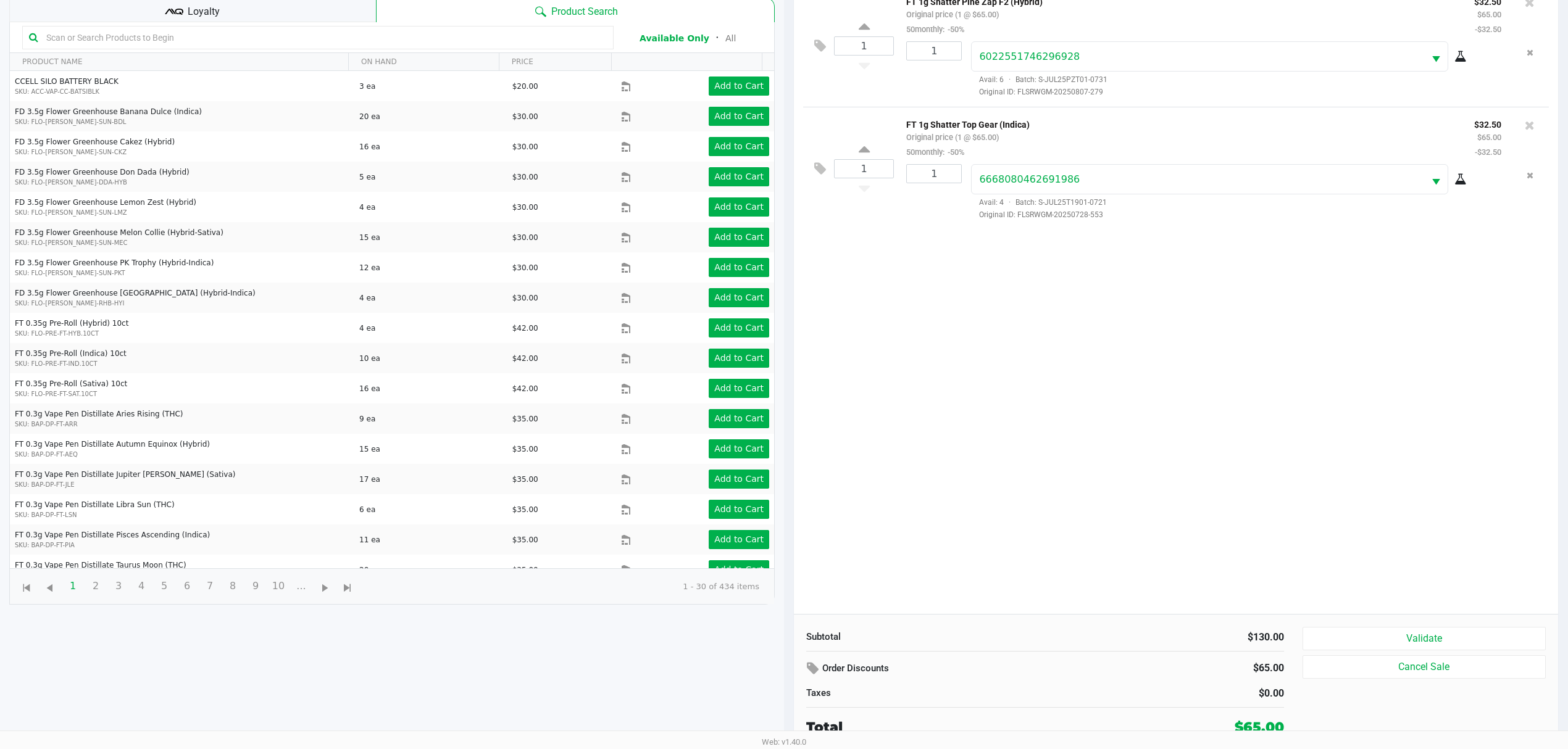
scroll to position [135, 0]
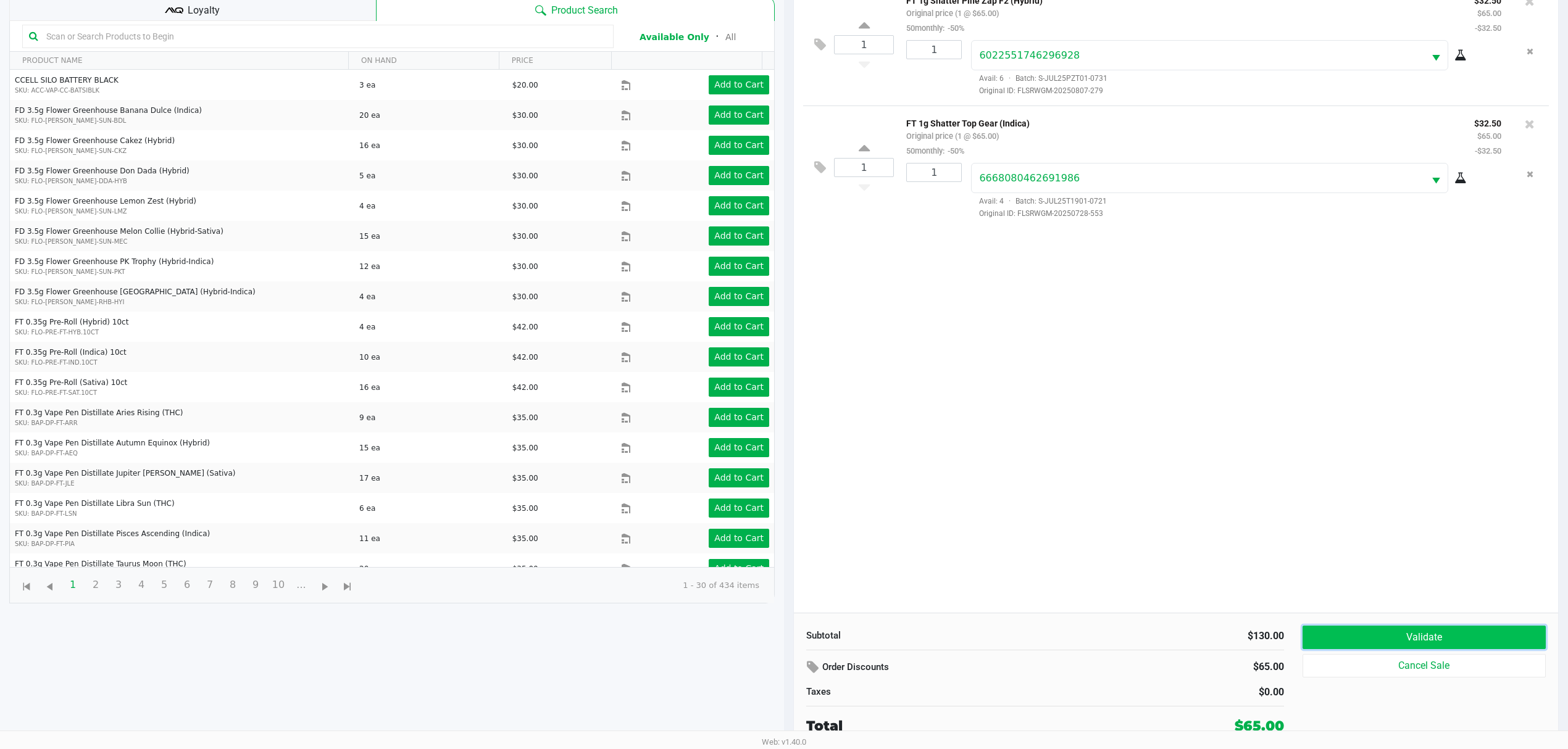
click at [1410, 633] on button "Validate" at bounding box center [1424, 638] width 243 height 24
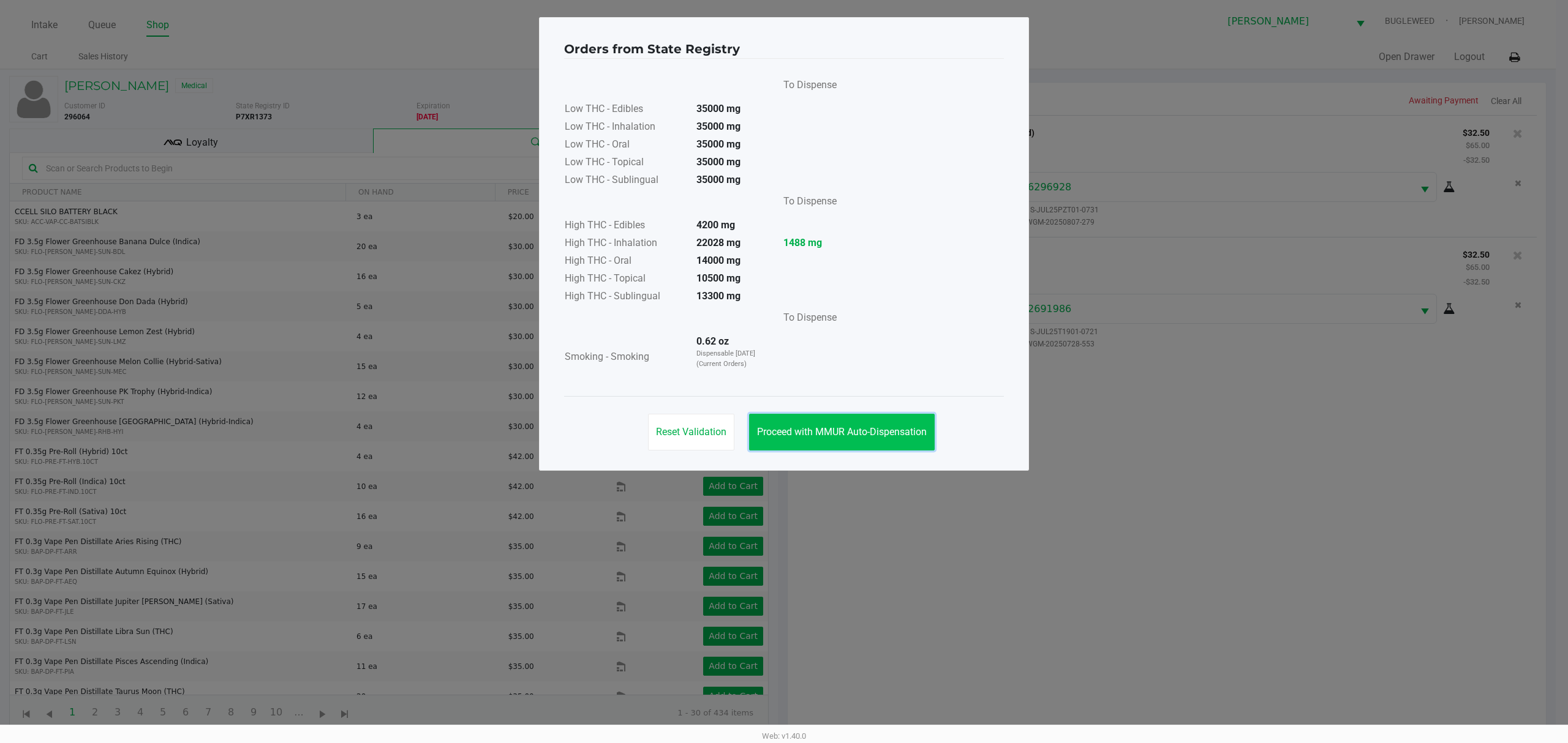
click at [823, 436] on span "Proceed with MMUR Auto-Dispensation" at bounding box center [842, 432] width 170 height 12
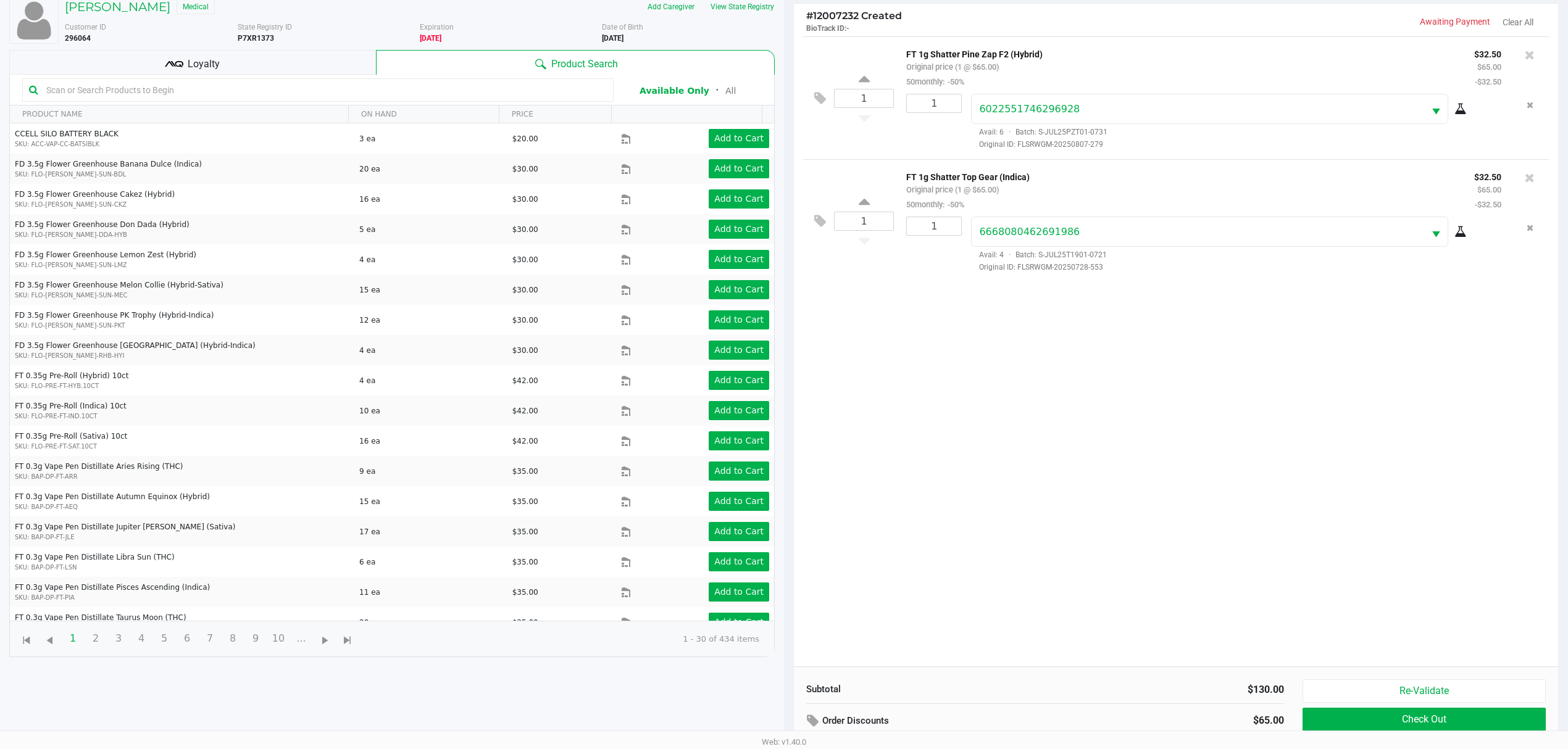
scroll to position [135, 0]
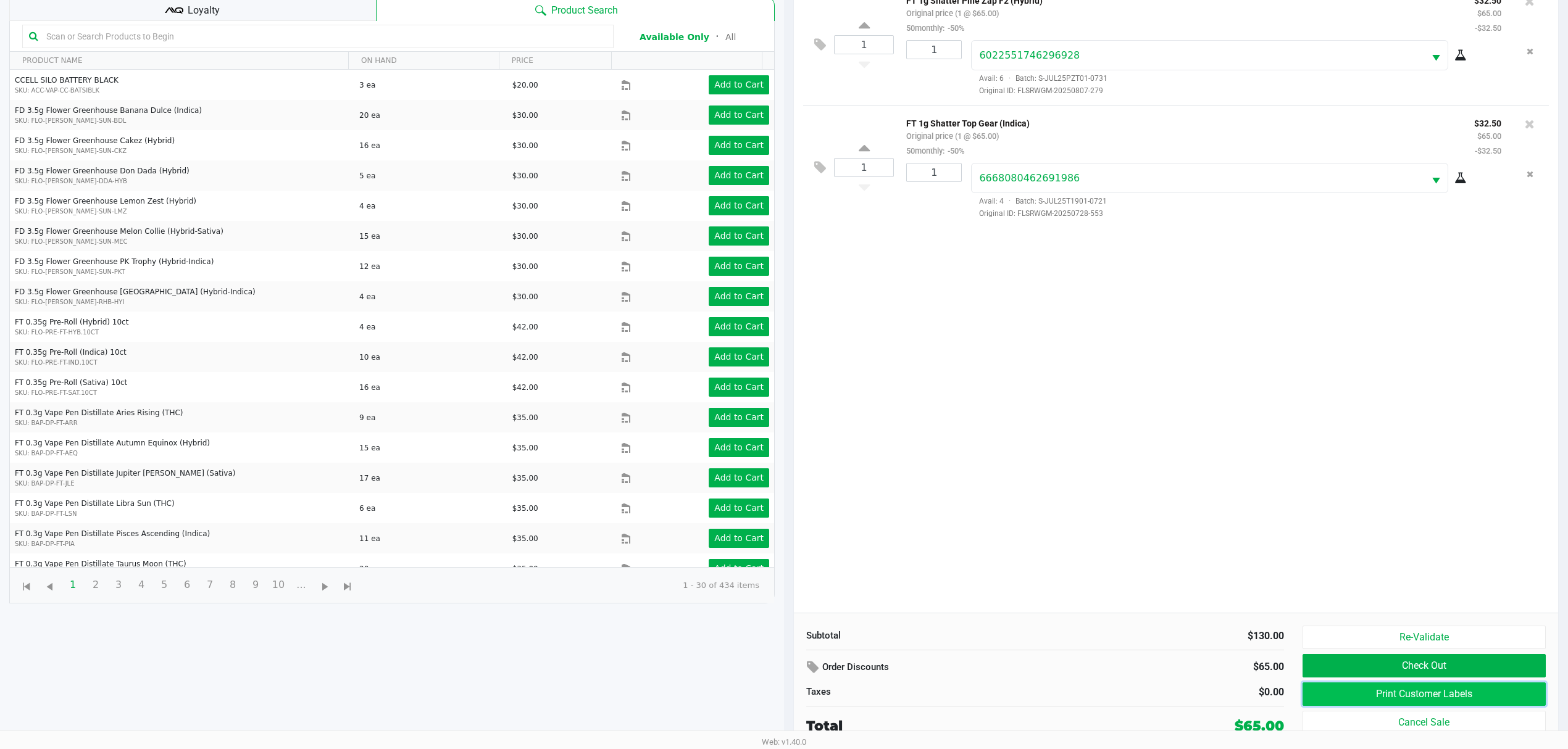
click at [1386, 689] on button "Print Customer Labels" at bounding box center [1424, 695] width 243 height 24
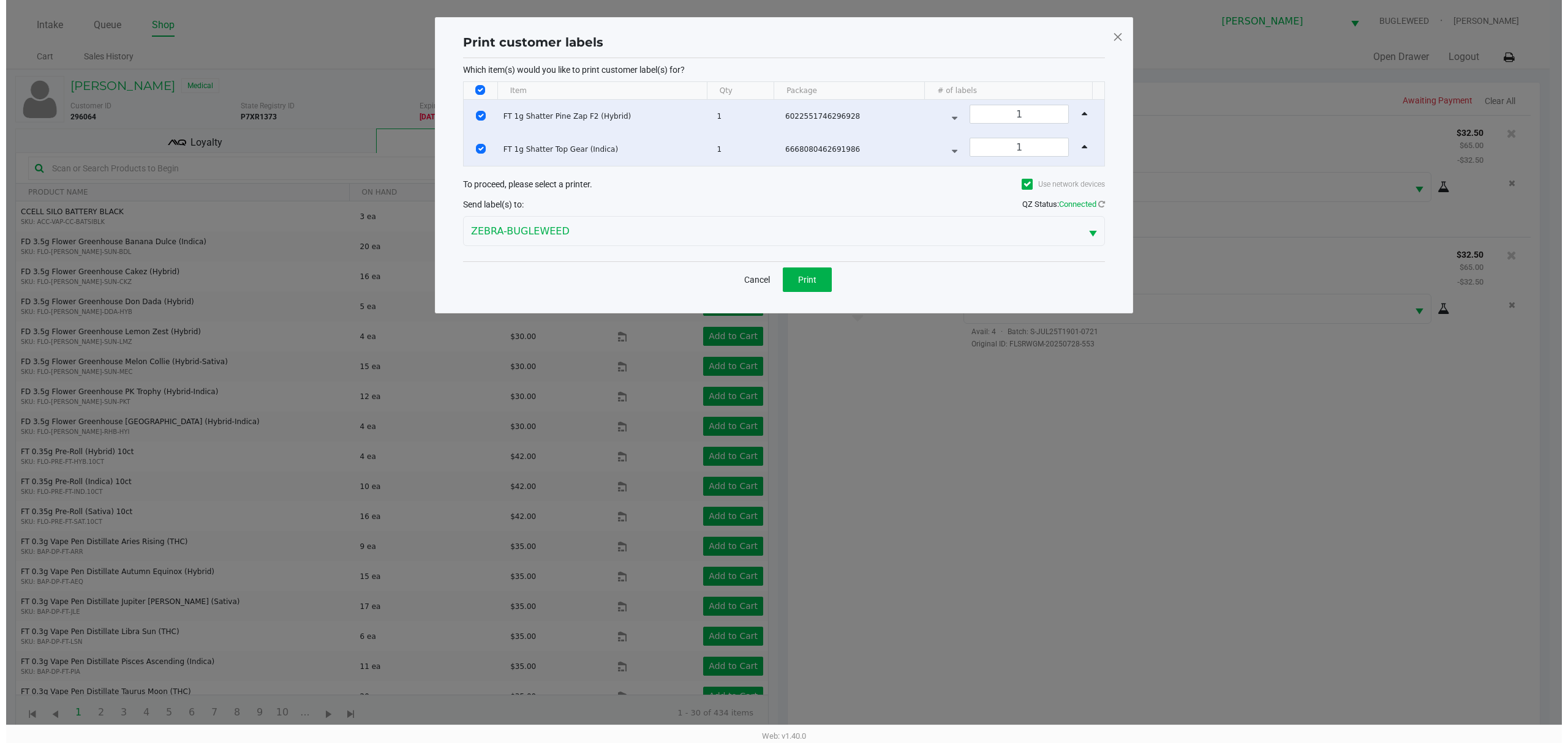
scroll to position [0, 0]
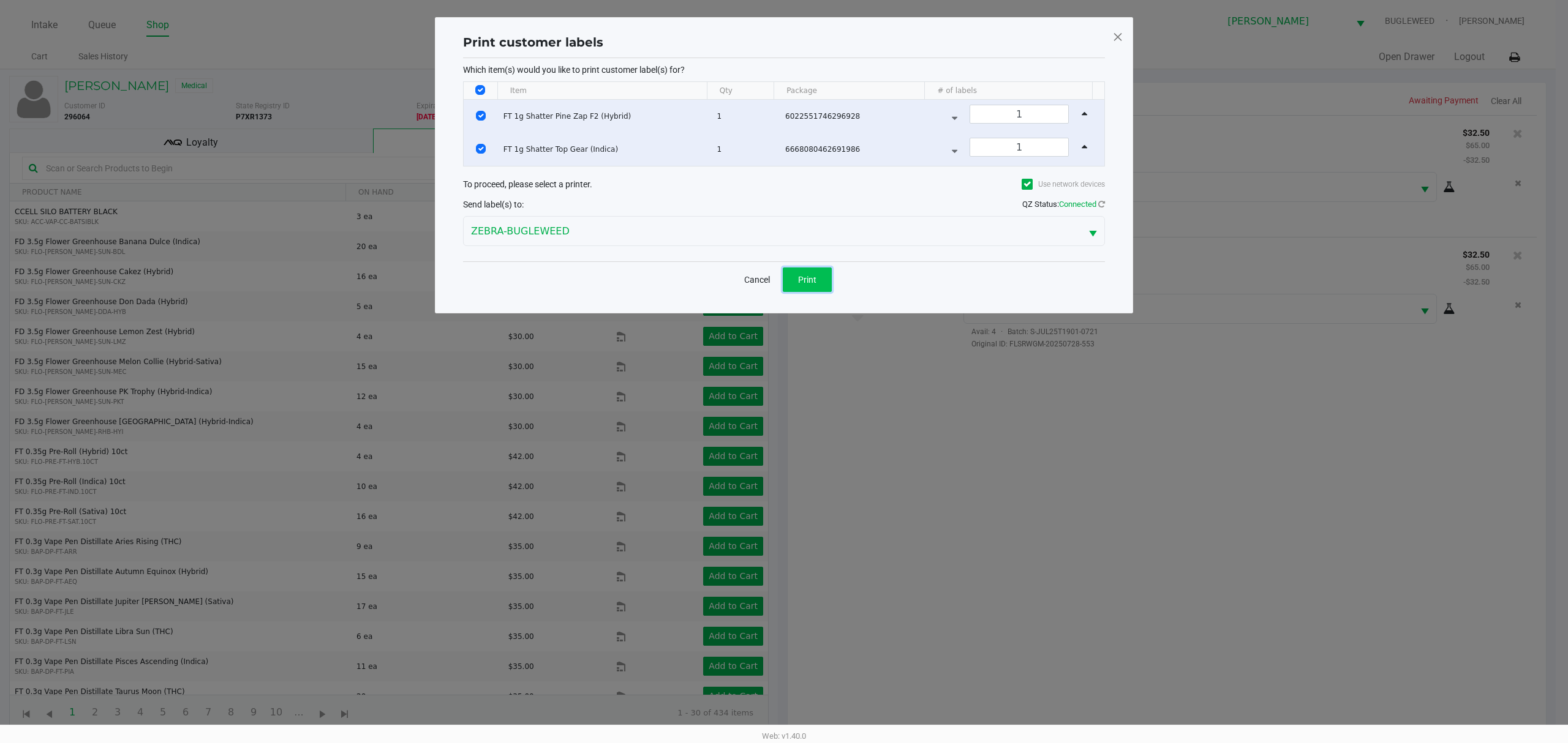
click at [807, 285] on span "Print" at bounding box center [807, 279] width 18 height 9
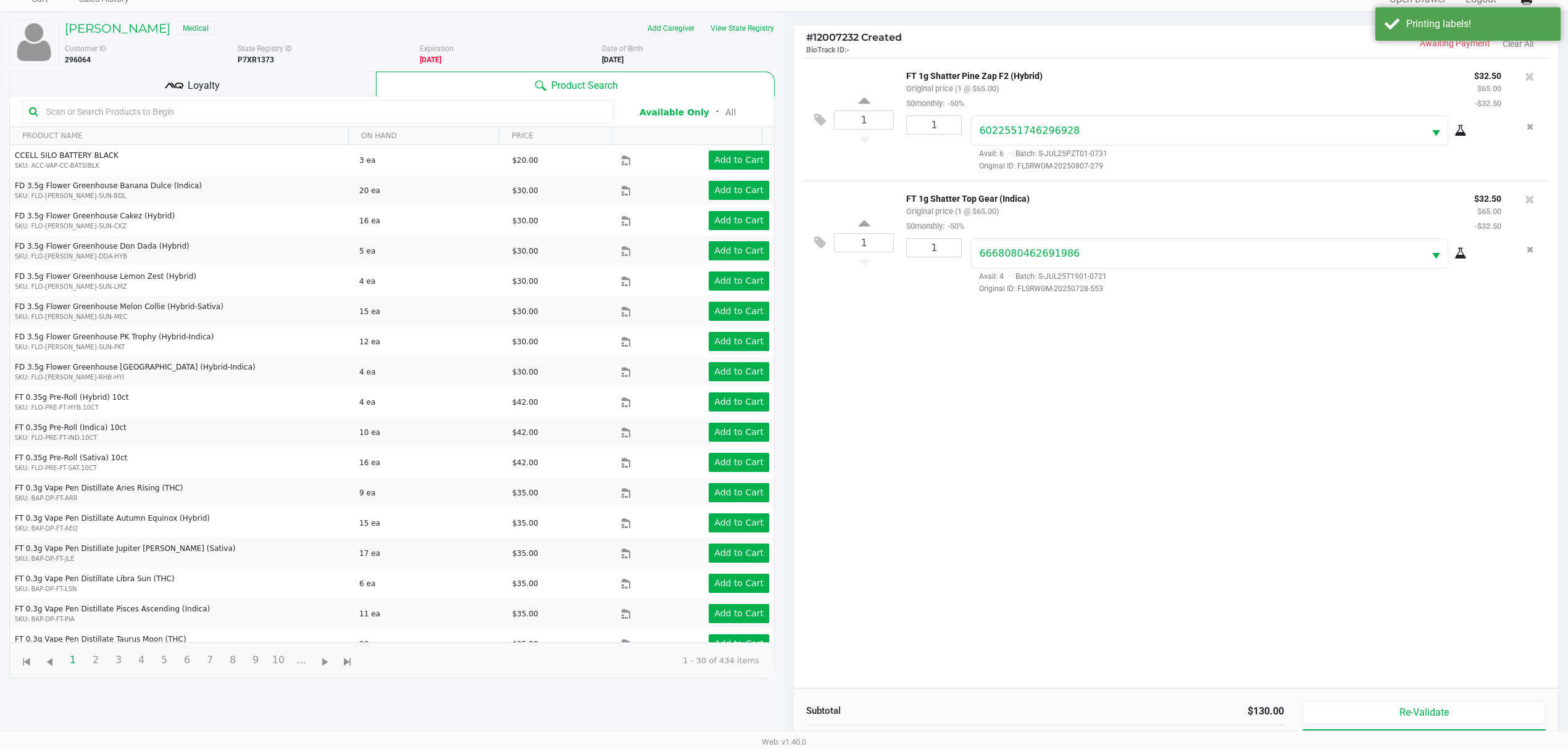
scroll to position [135, 0]
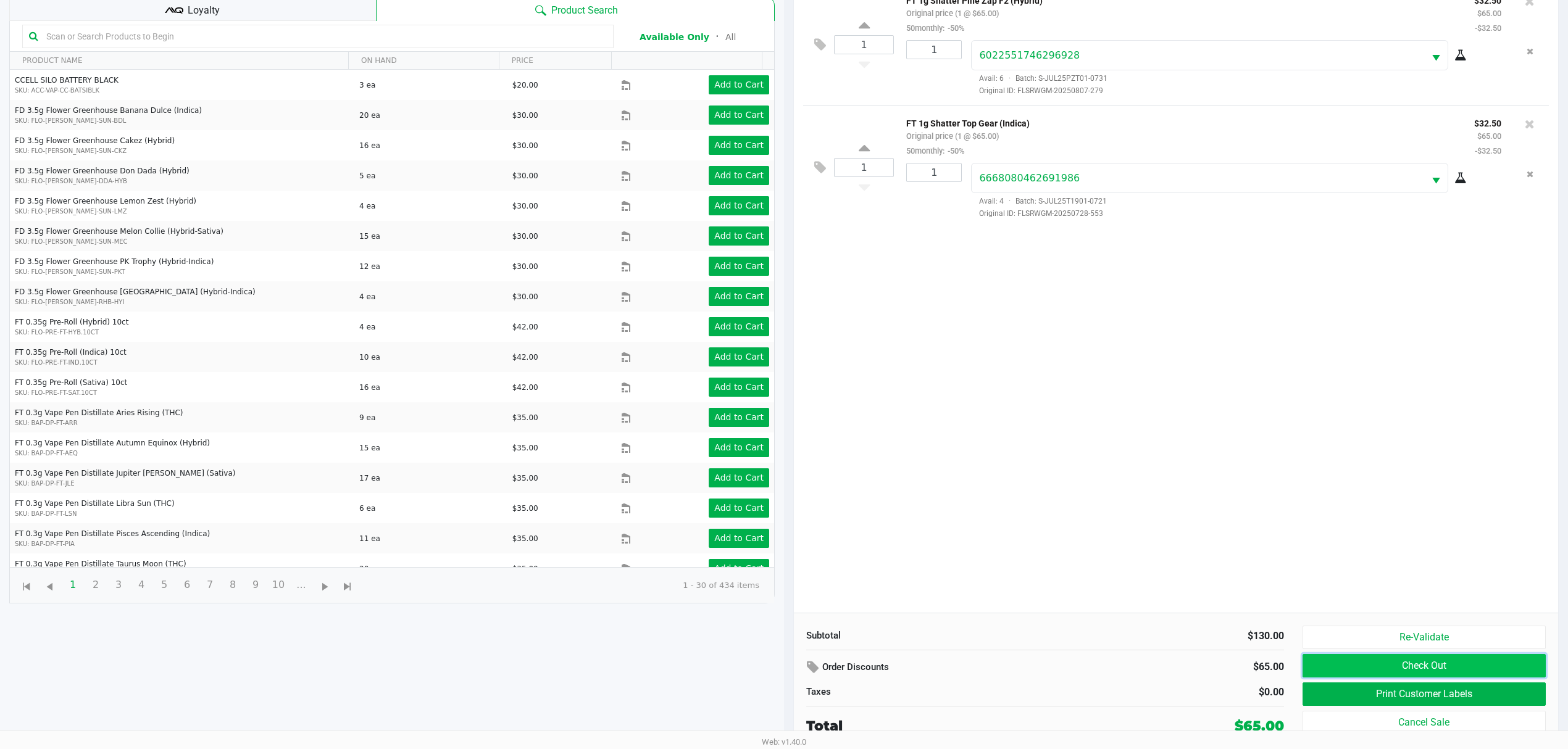
click at [1406, 672] on button "Check Out" at bounding box center [1424, 666] width 243 height 24
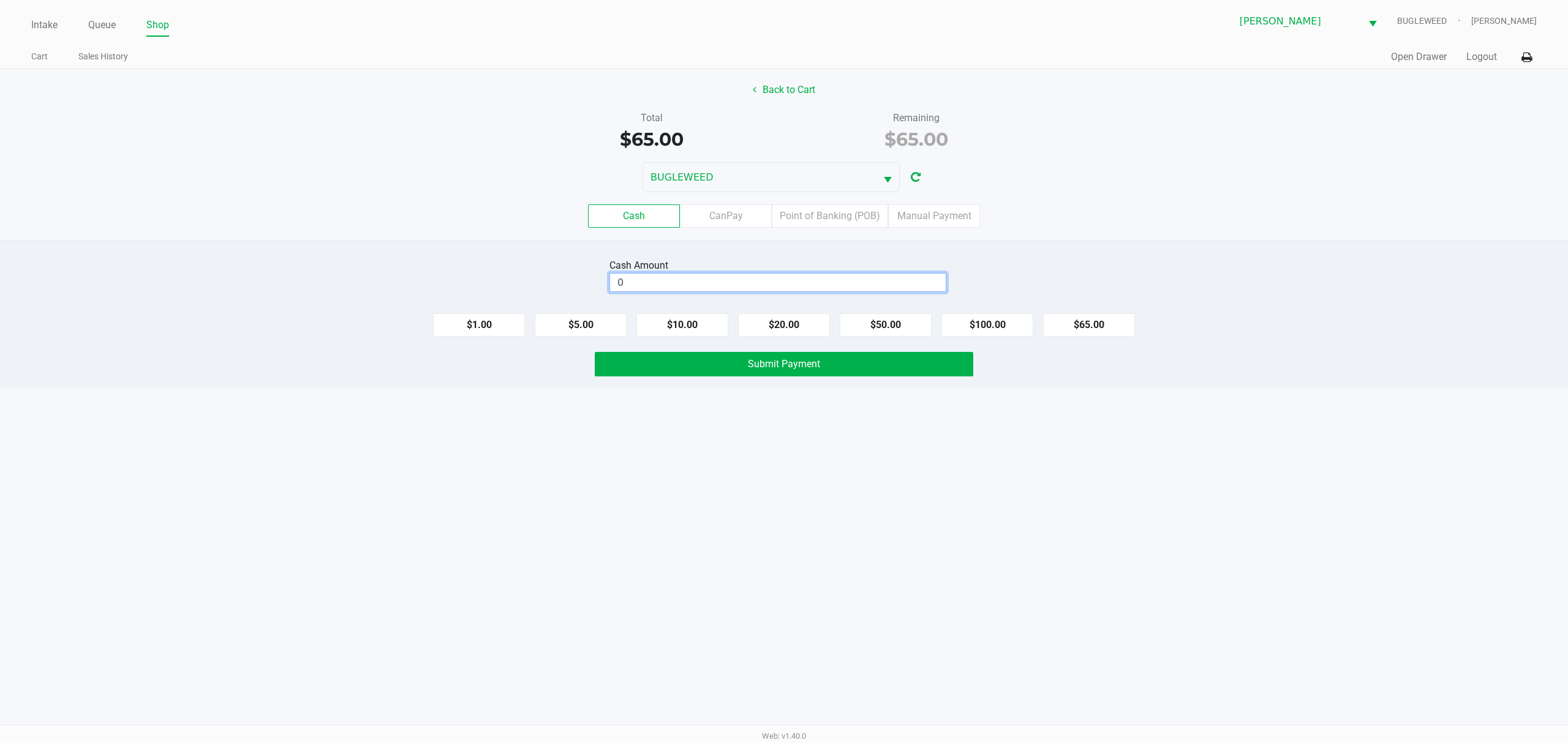
click at [683, 279] on input "0" at bounding box center [778, 283] width 336 height 18
type input "$65.00"
click at [678, 373] on button "Submit Payment" at bounding box center [784, 365] width 379 height 25
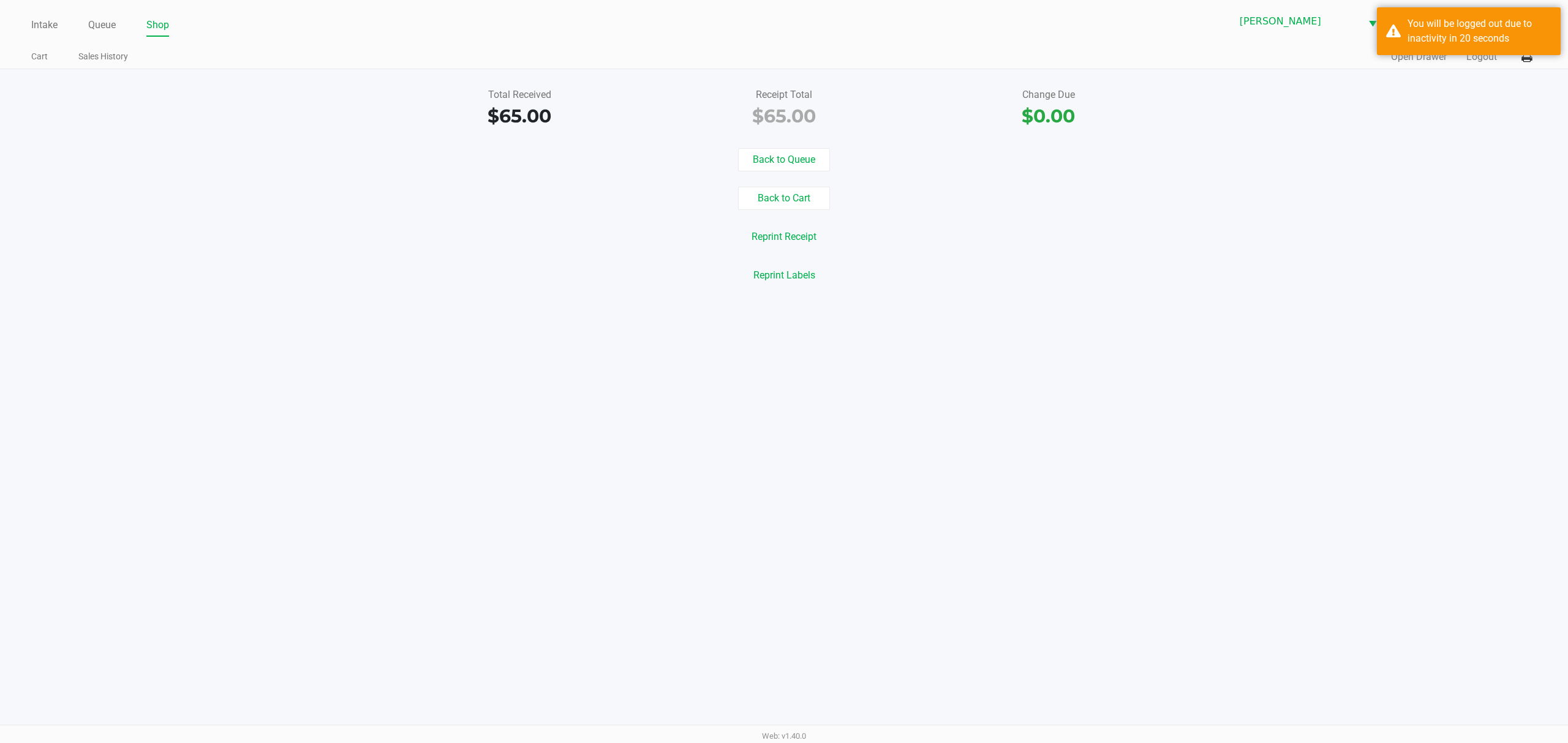
click at [170, 576] on div "Intake Queue Shop Sebring WC BUGLEWEED Courtney Paysen Cart Sales History Quick…" at bounding box center [784, 371] width 1568 height 743
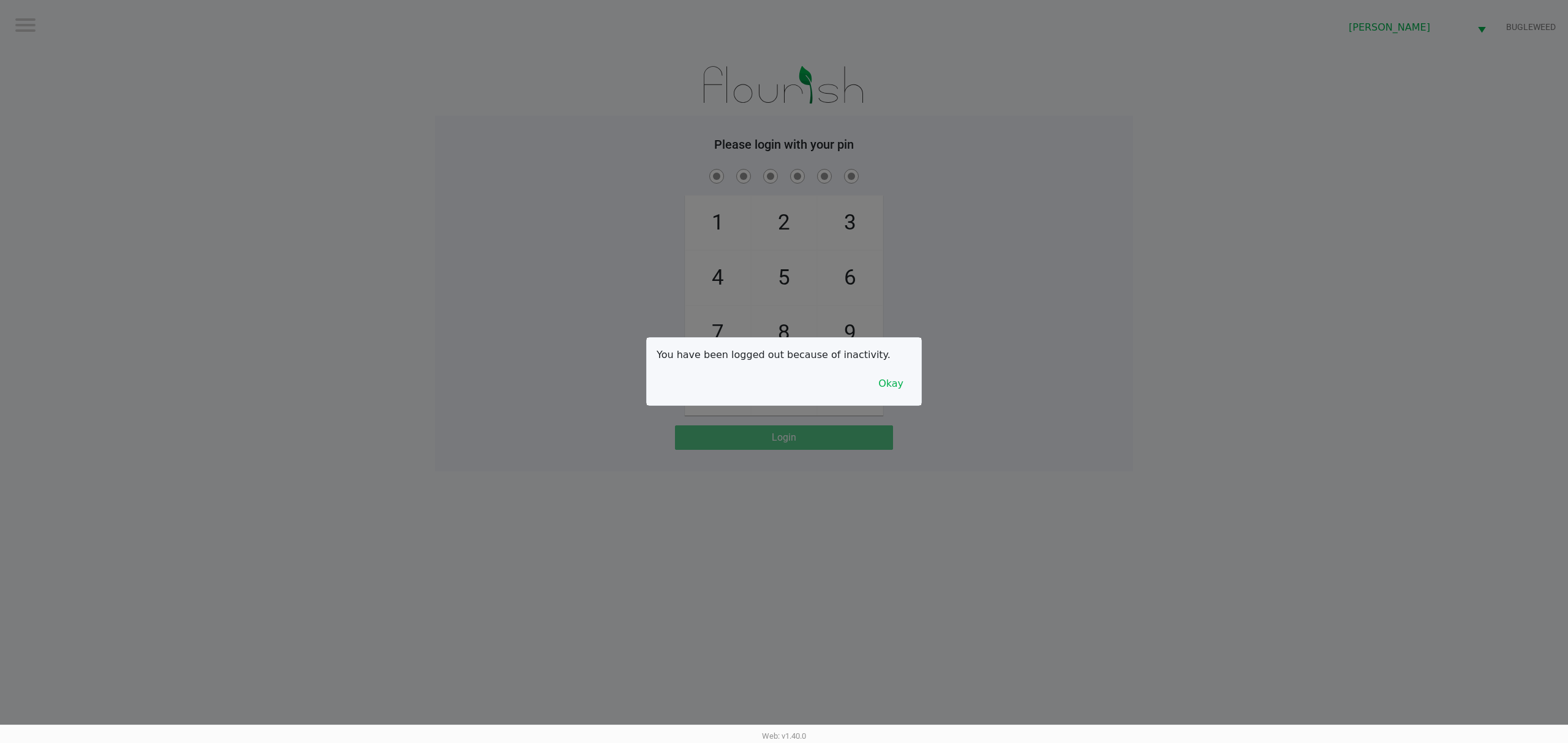
click at [435, 172] on div at bounding box center [784, 371] width 1568 height 743
checkbox input "true"
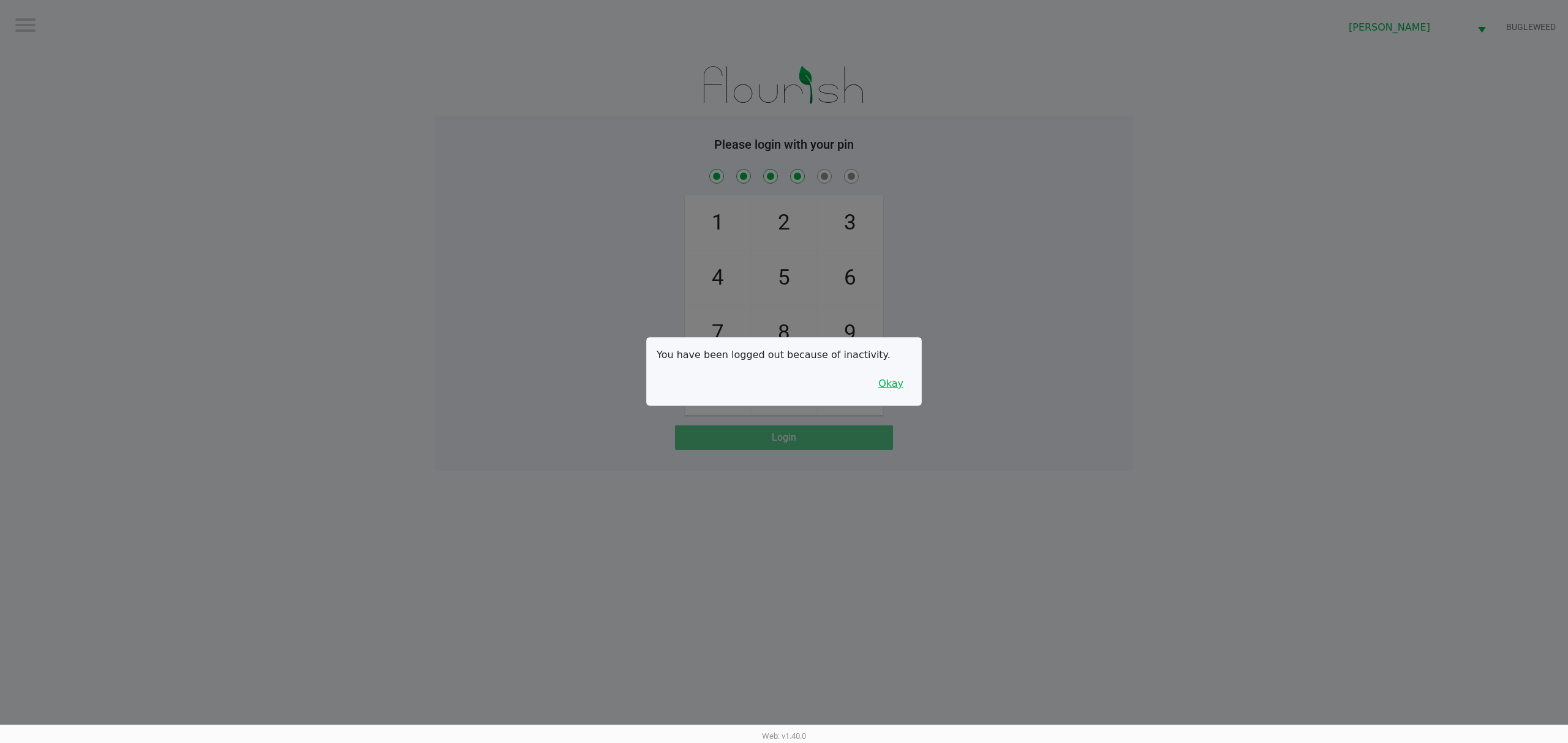
click at [893, 385] on button "Okay" at bounding box center [891, 384] width 41 height 23
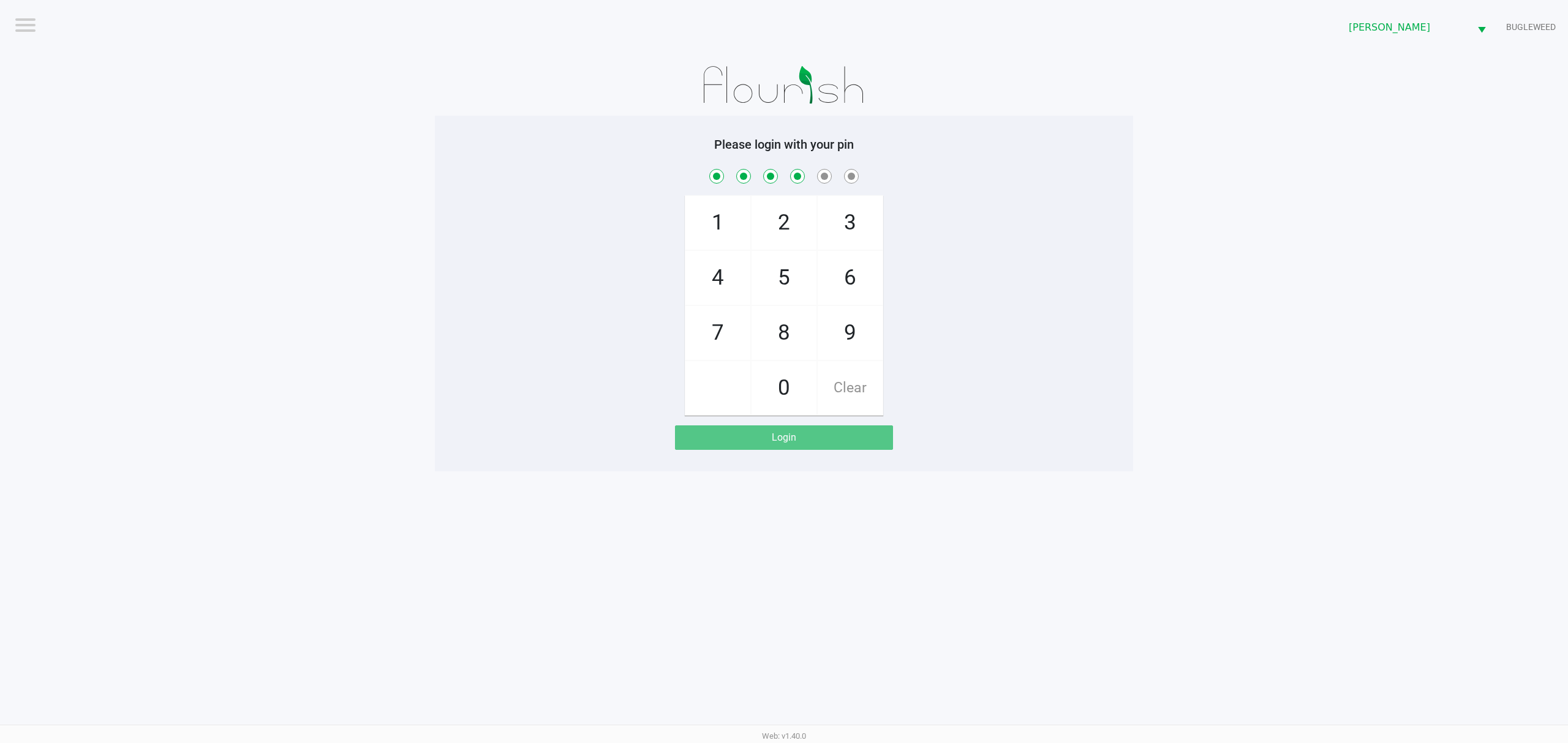
click at [476, 206] on div "1 4 7 2 5 8 0 3 6 9 Clear" at bounding box center [784, 291] width 698 height 249
click at [868, 397] on span "Clear" at bounding box center [850, 388] width 65 height 54
checkbox input "false"
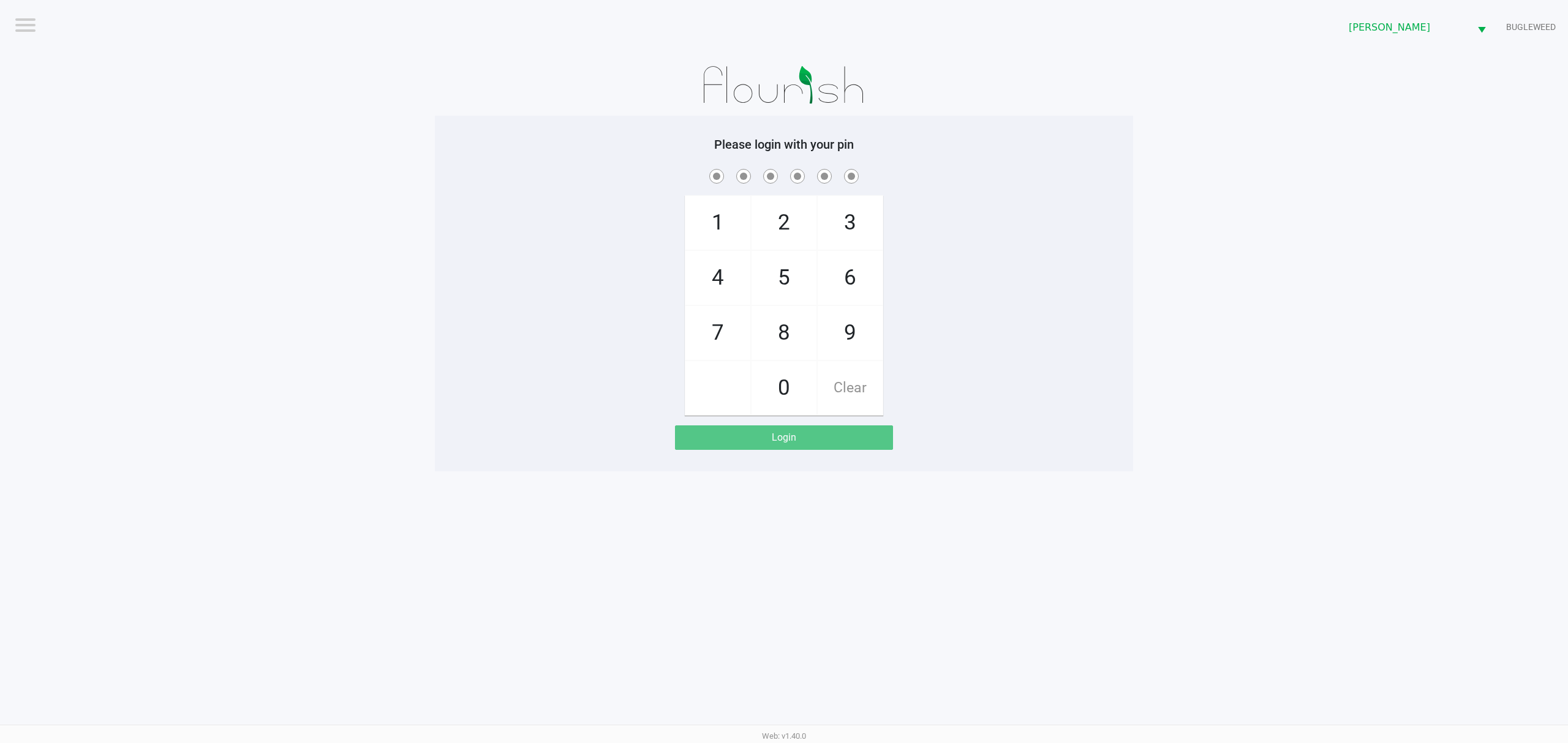
checkbox input "false"
click at [866, 397] on span "Clear" at bounding box center [850, 388] width 65 height 54
drag, startPoint x: 866, startPoint y: 397, endPoint x: 329, endPoint y: 221, distance: 565.1
click at [861, 397] on span "Clear" at bounding box center [850, 388] width 65 height 54
click at [322, 216] on app-pos-login-wrapper "Logout Sebring WC BUGLEWEED Please login with your pin 1 4 7 2 5 8 0 3 6 9 Clea…" at bounding box center [784, 235] width 1568 height 471
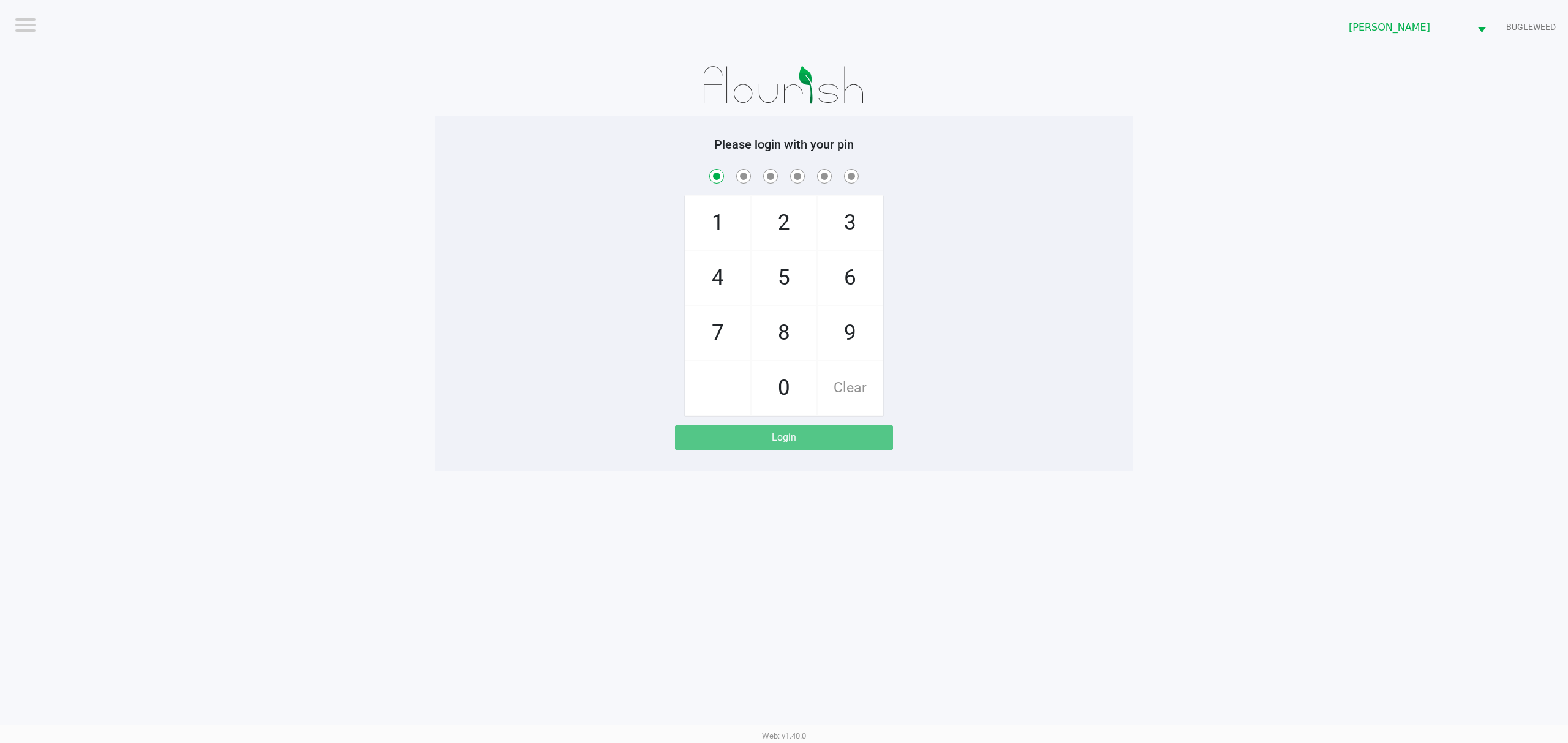
checkbox input "true"
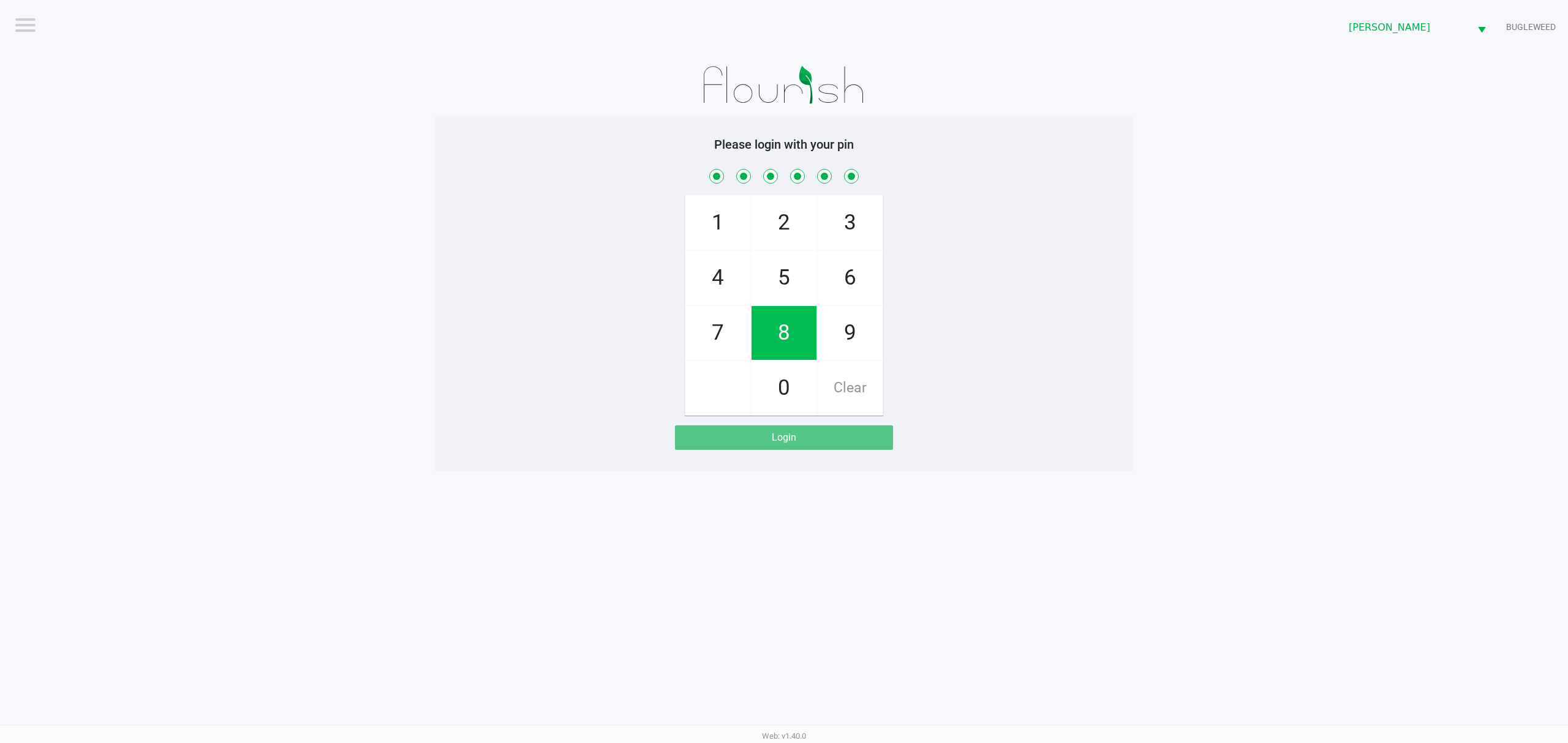
checkbox input "true"
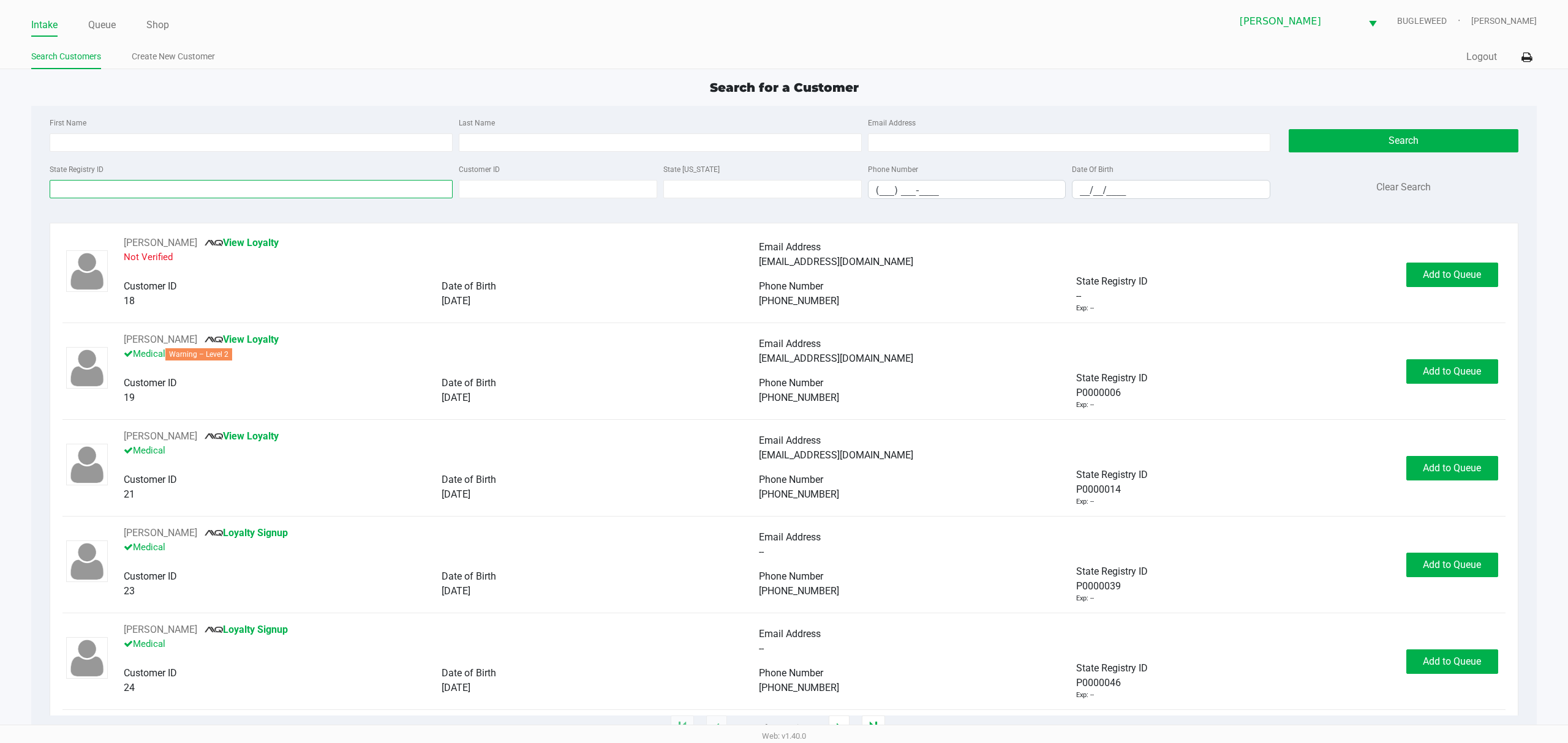
click at [110, 183] on input "State Registry ID" at bounding box center [251, 188] width 403 height 18
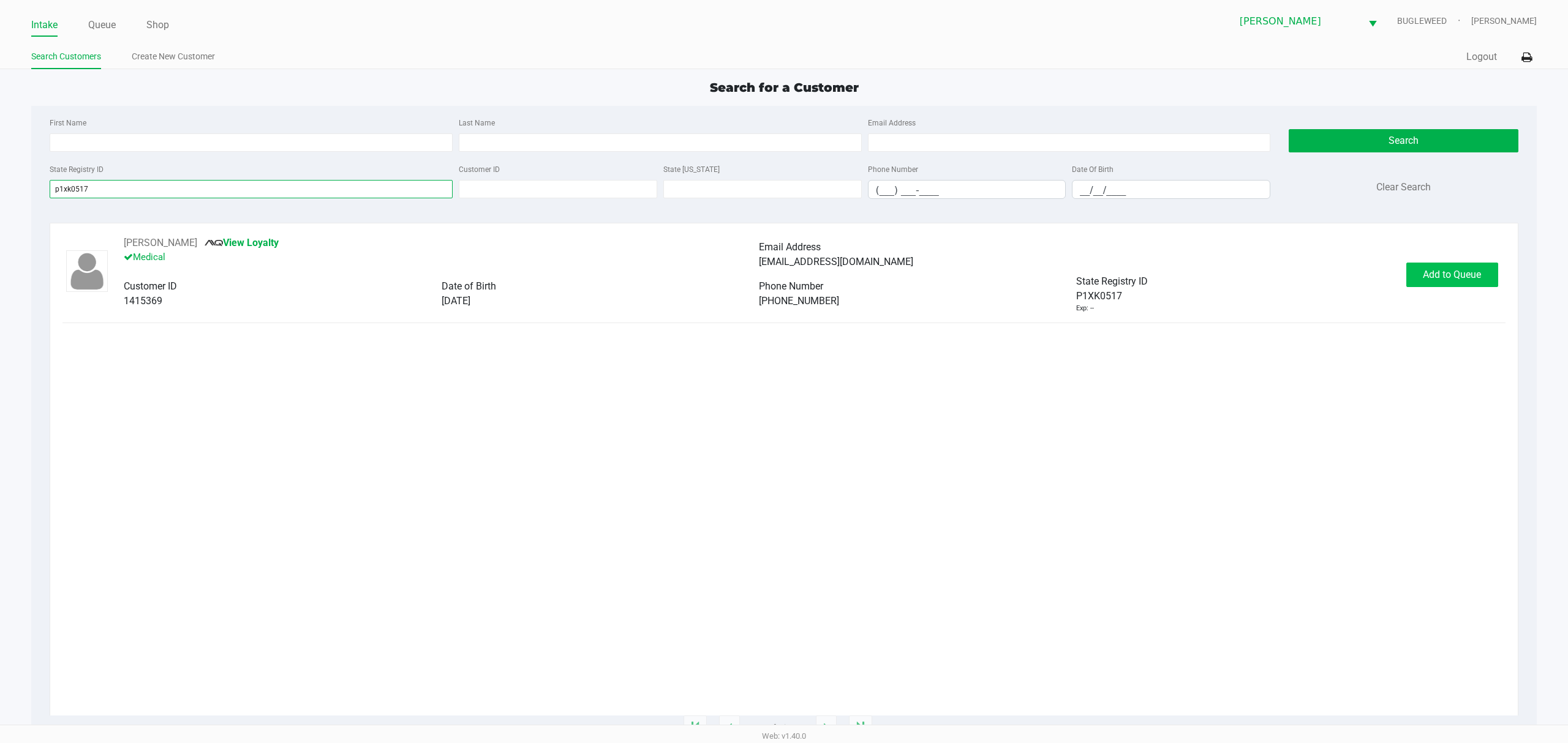
type input "p1xk0517"
click at [1414, 270] on button "Add to Queue" at bounding box center [1453, 275] width 92 height 25
click at [1463, 281] on button "In Queue" at bounding box center [1449, 275] width 86 height 25
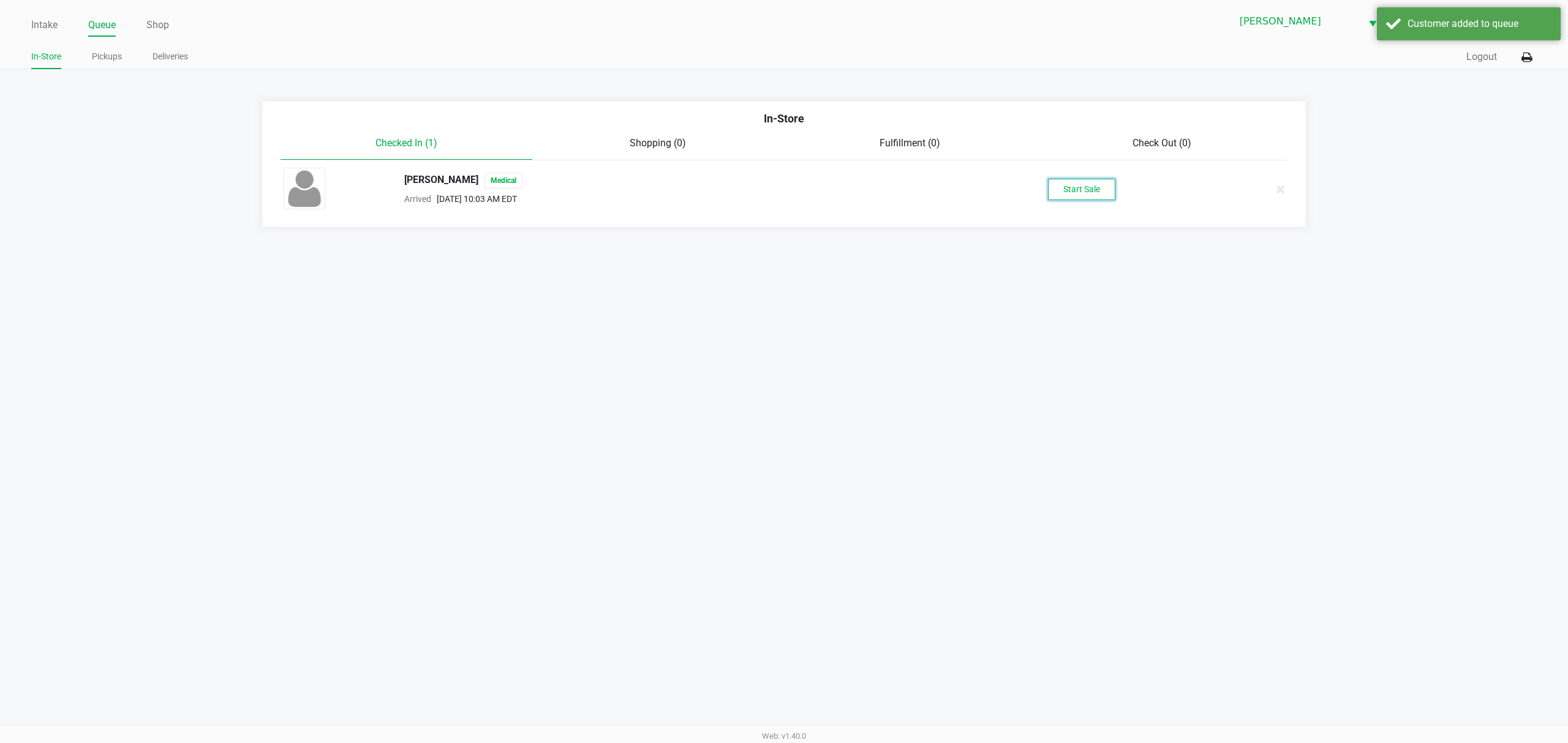
click at [1080, 187] on button "Start Sale" at bounding box center [1082, 189] width 67 height 21
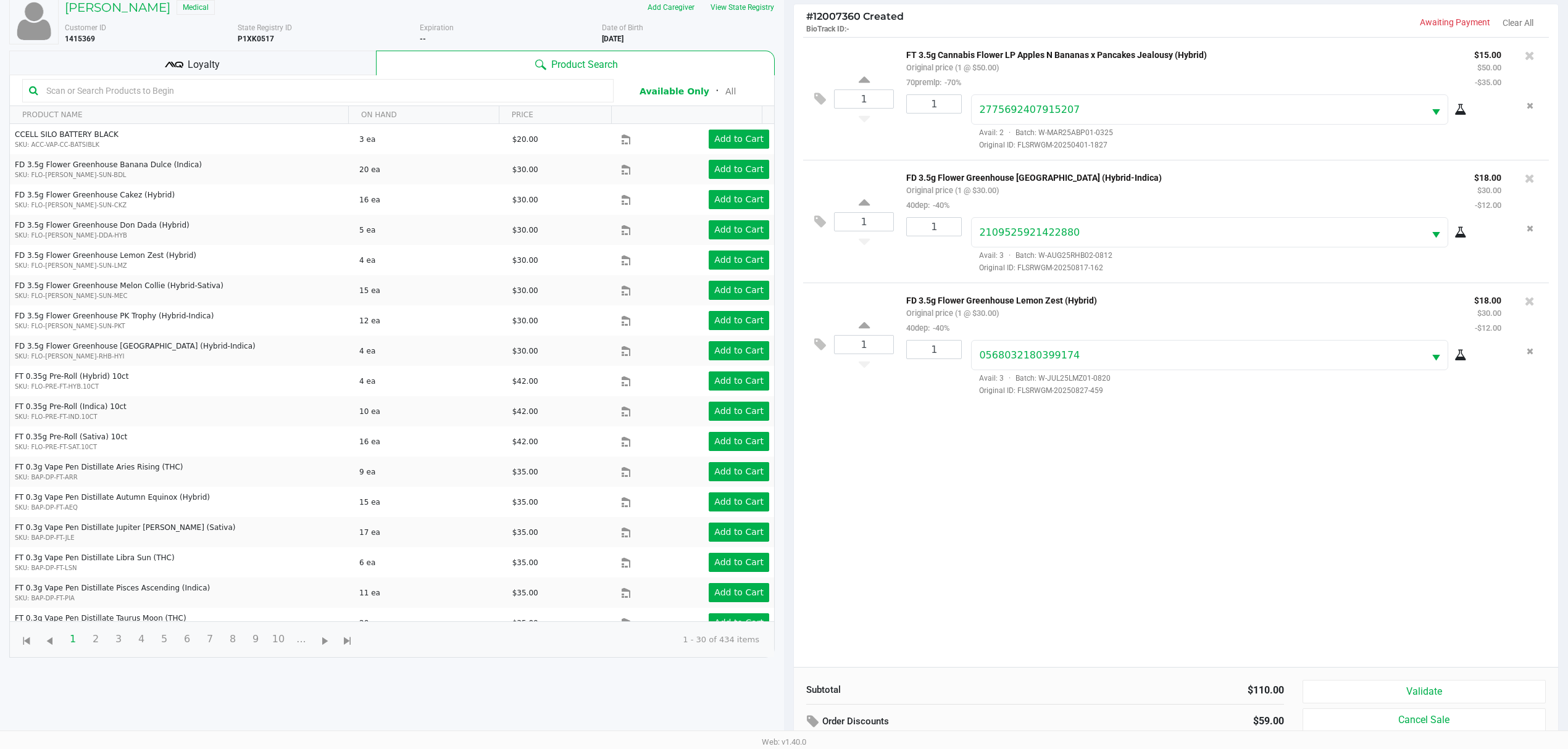
scroll to position [135, 0]
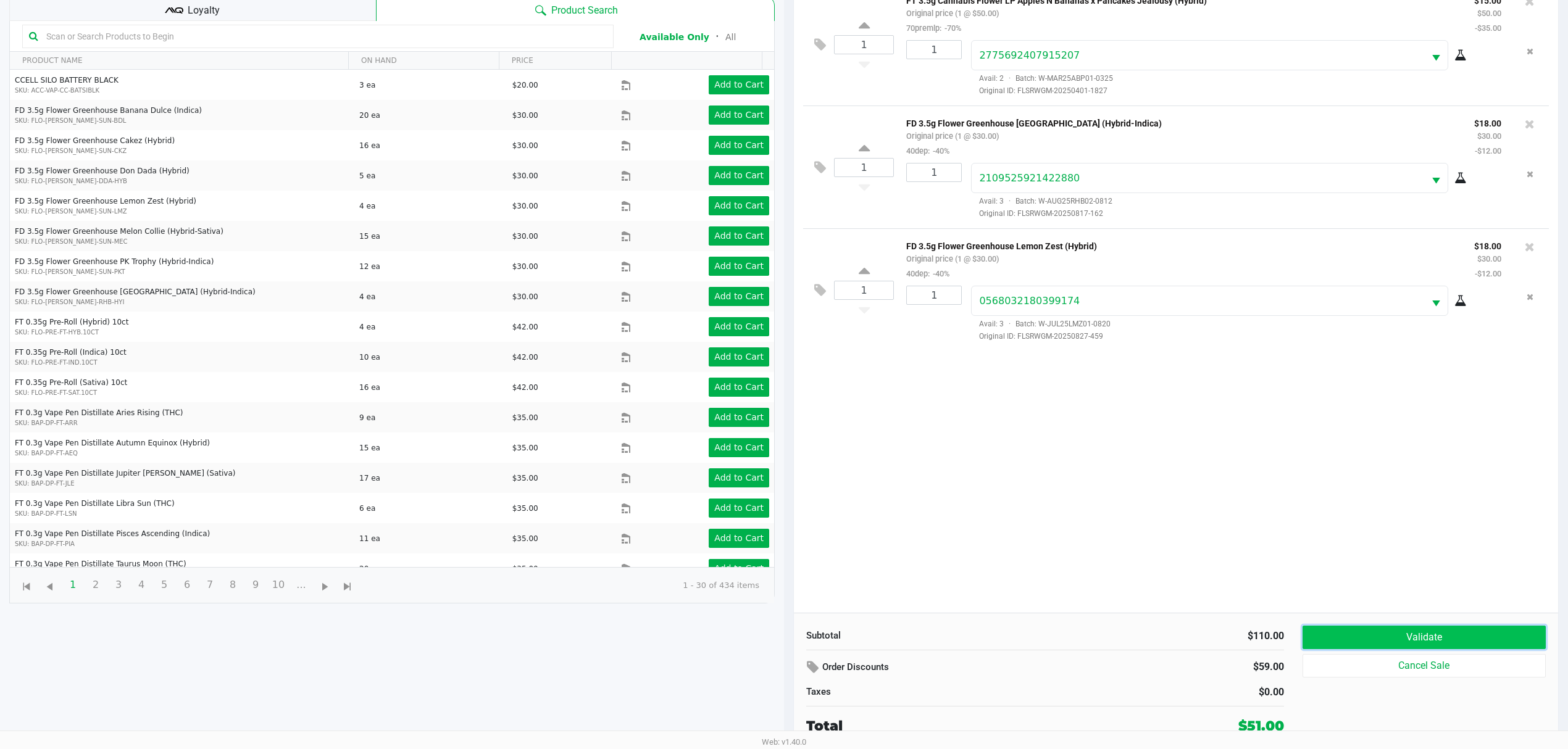
click at [1412, 627] on button "Validate" at bounding box center [1424, 638] width 243 height 24
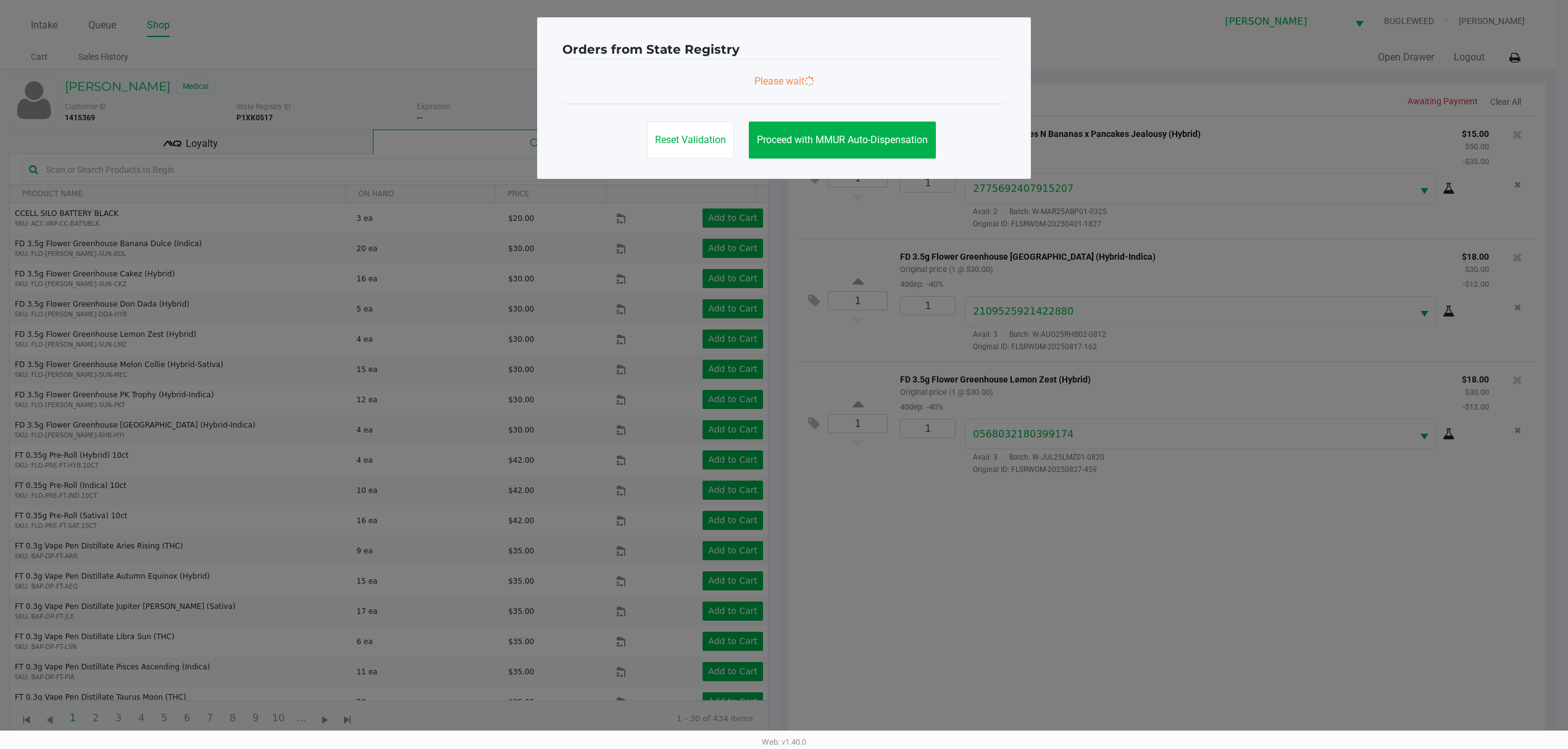
scroll to position [0, 0]
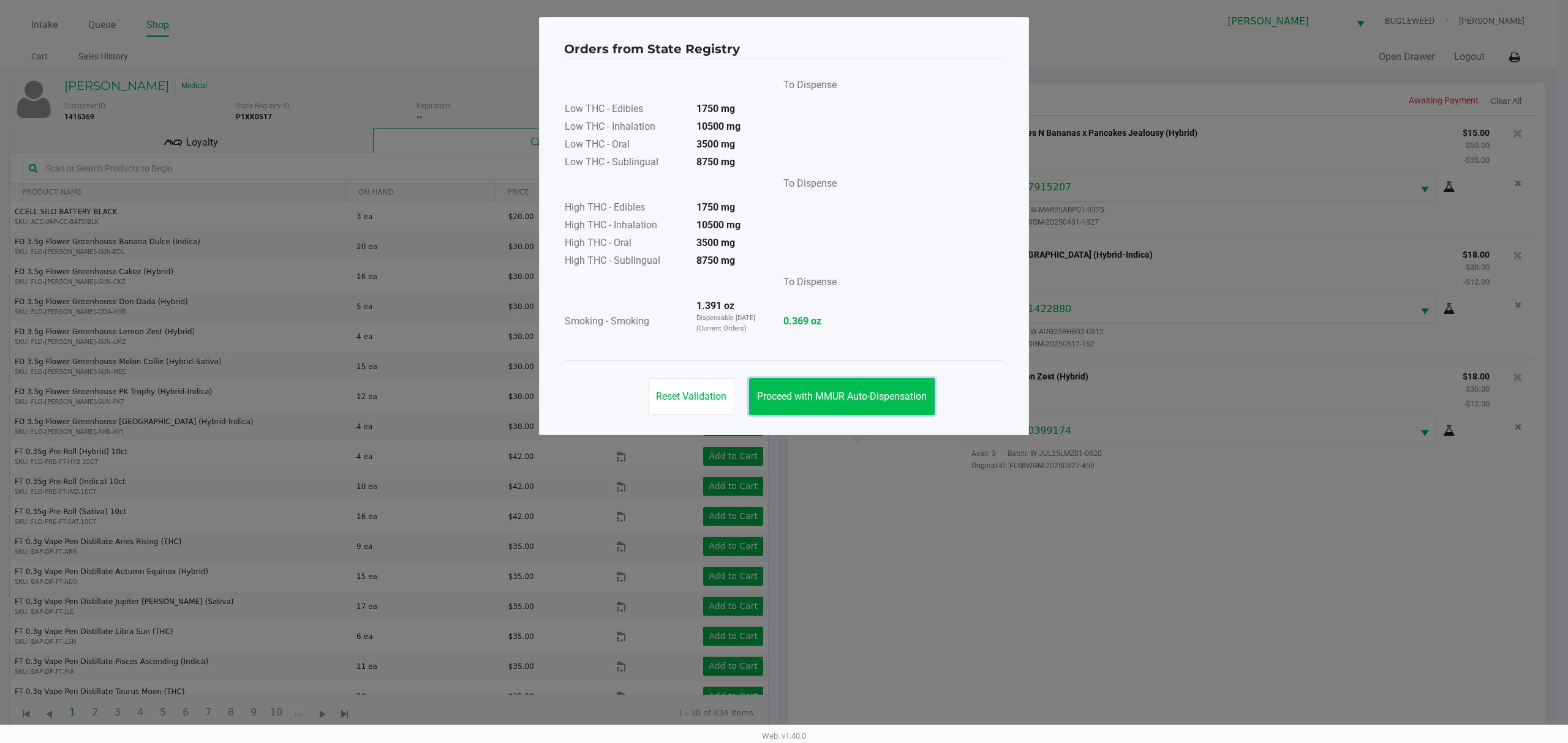
click at [822, 387] on button "Proceed with MMUR Auto-Dispensation" at bounding box center [842, 397] width 186 height 37
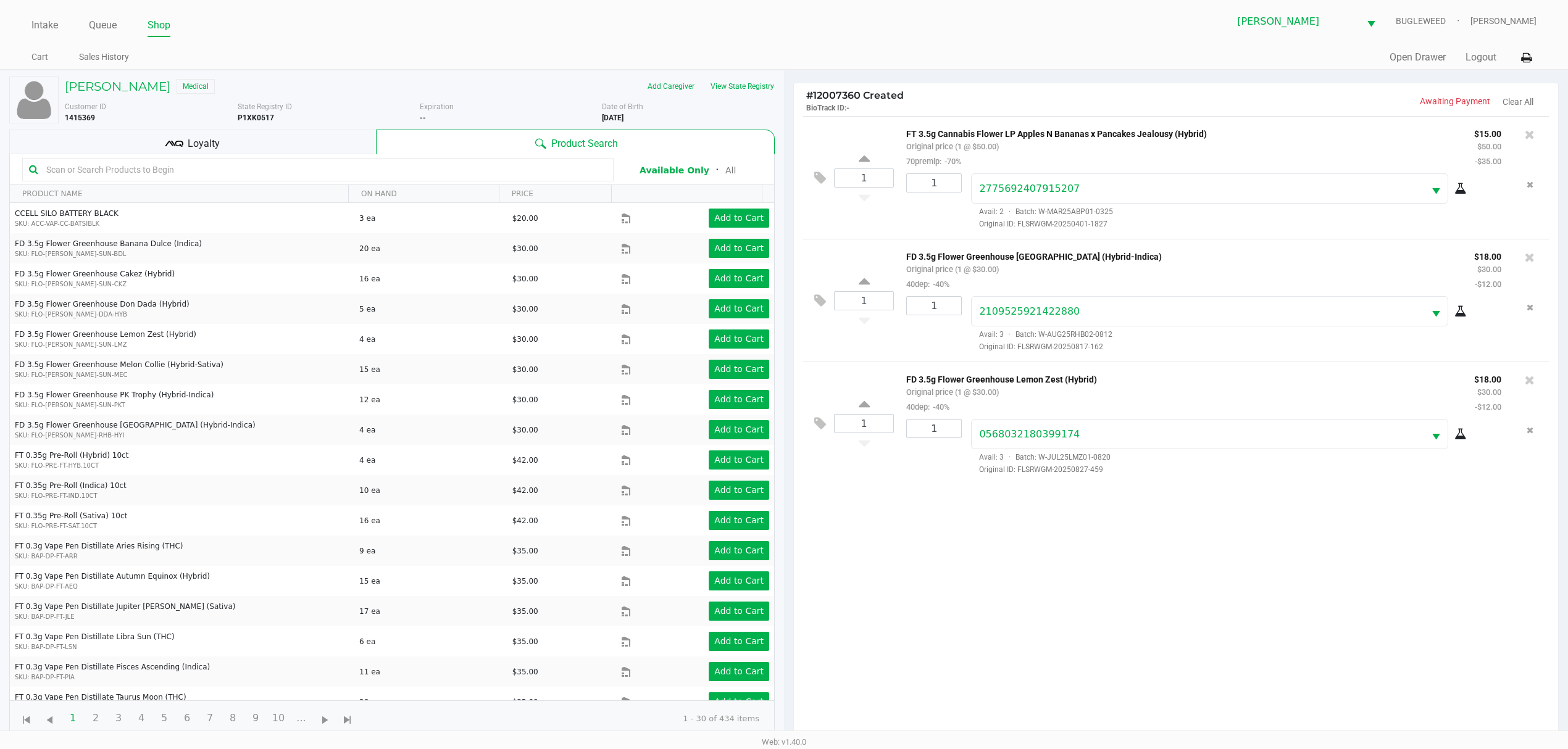
click at [284, 134] on div "Loyalty" at bounding box center [193, 142] width 367 height 25
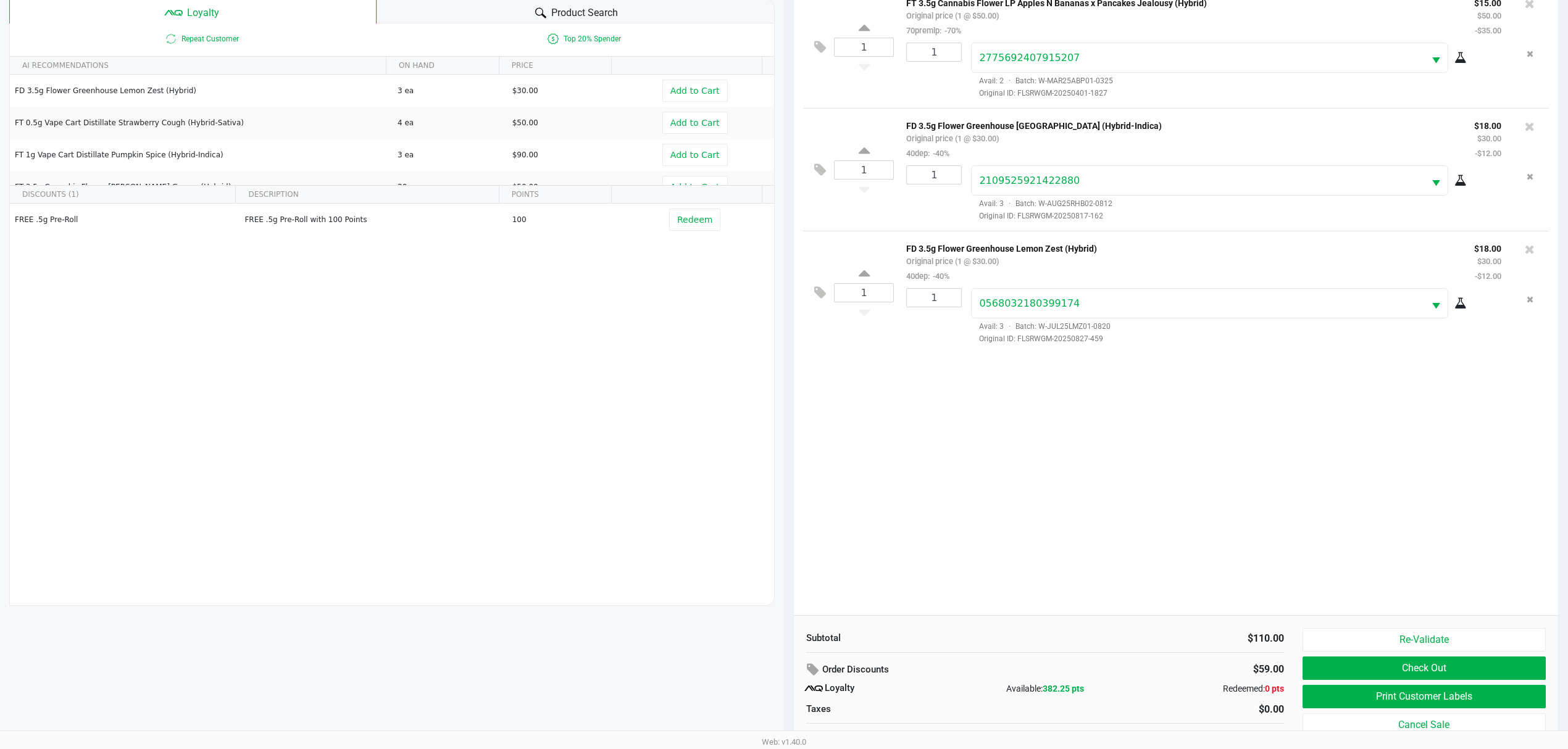
scroll to position [150, 0]
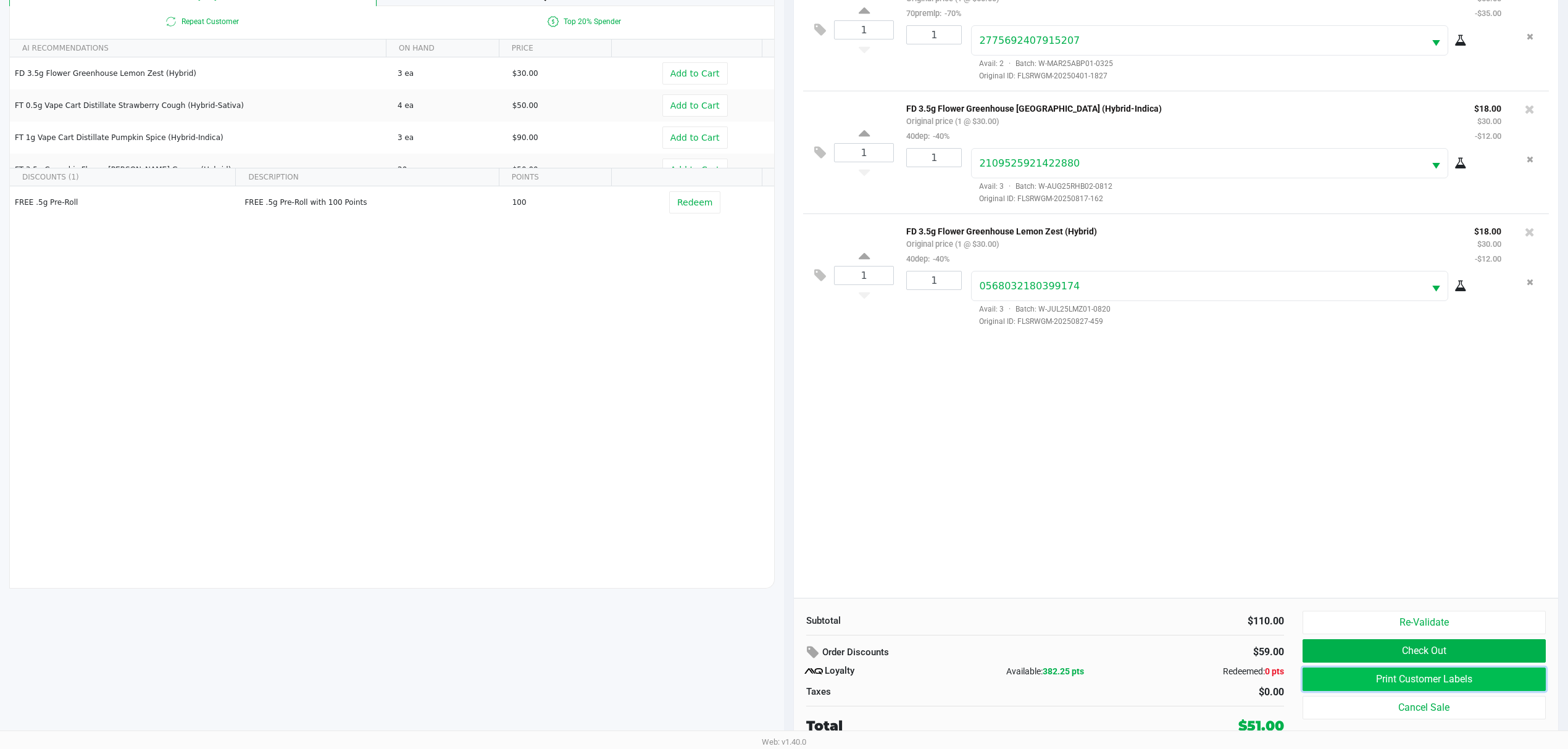
click at [1381, 686] on button "Print Customer Labels" at bounding box center [1424, 680] width 243 height 24
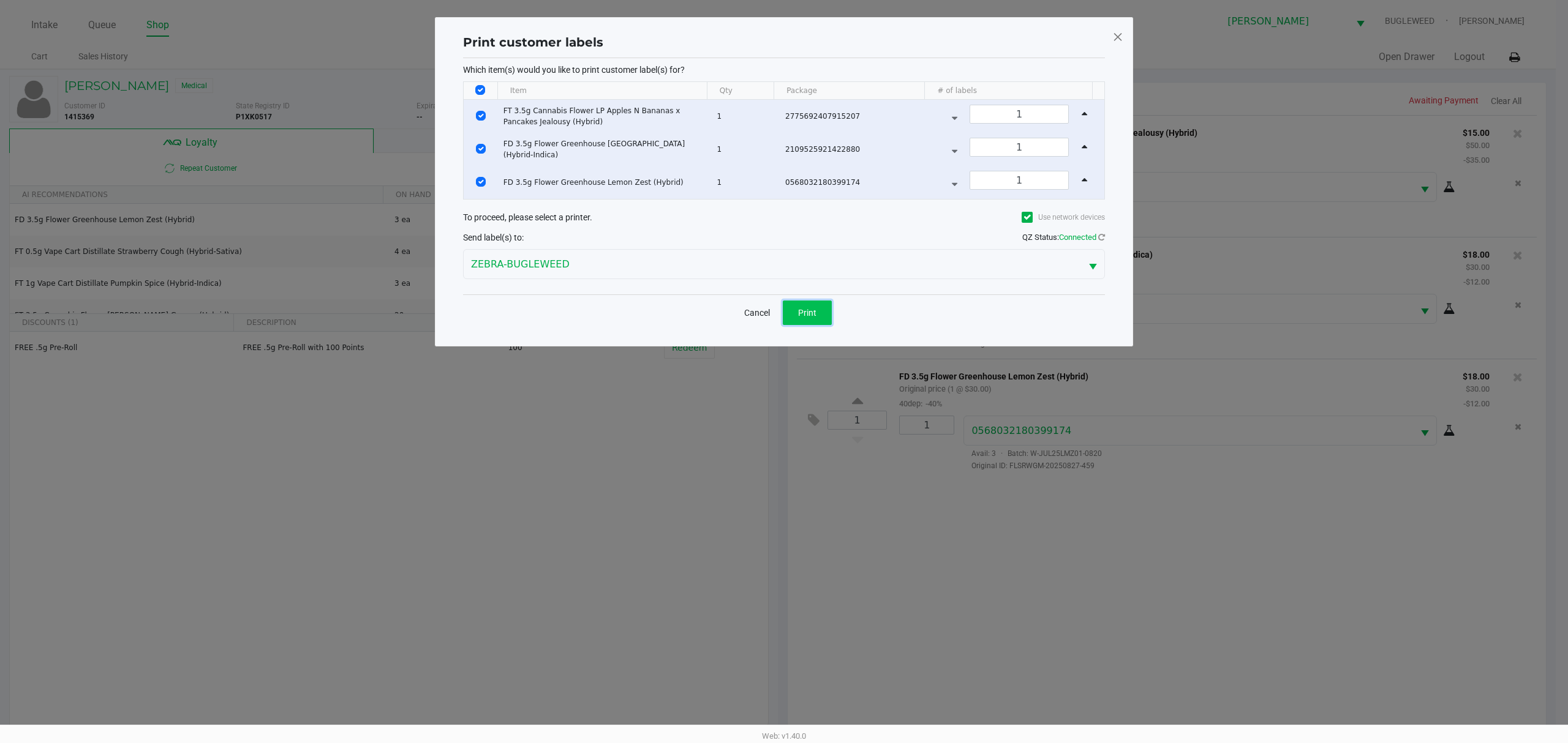
click at [805, 324] on button "Print" at bounding box center [807, 313] width 49 height 25
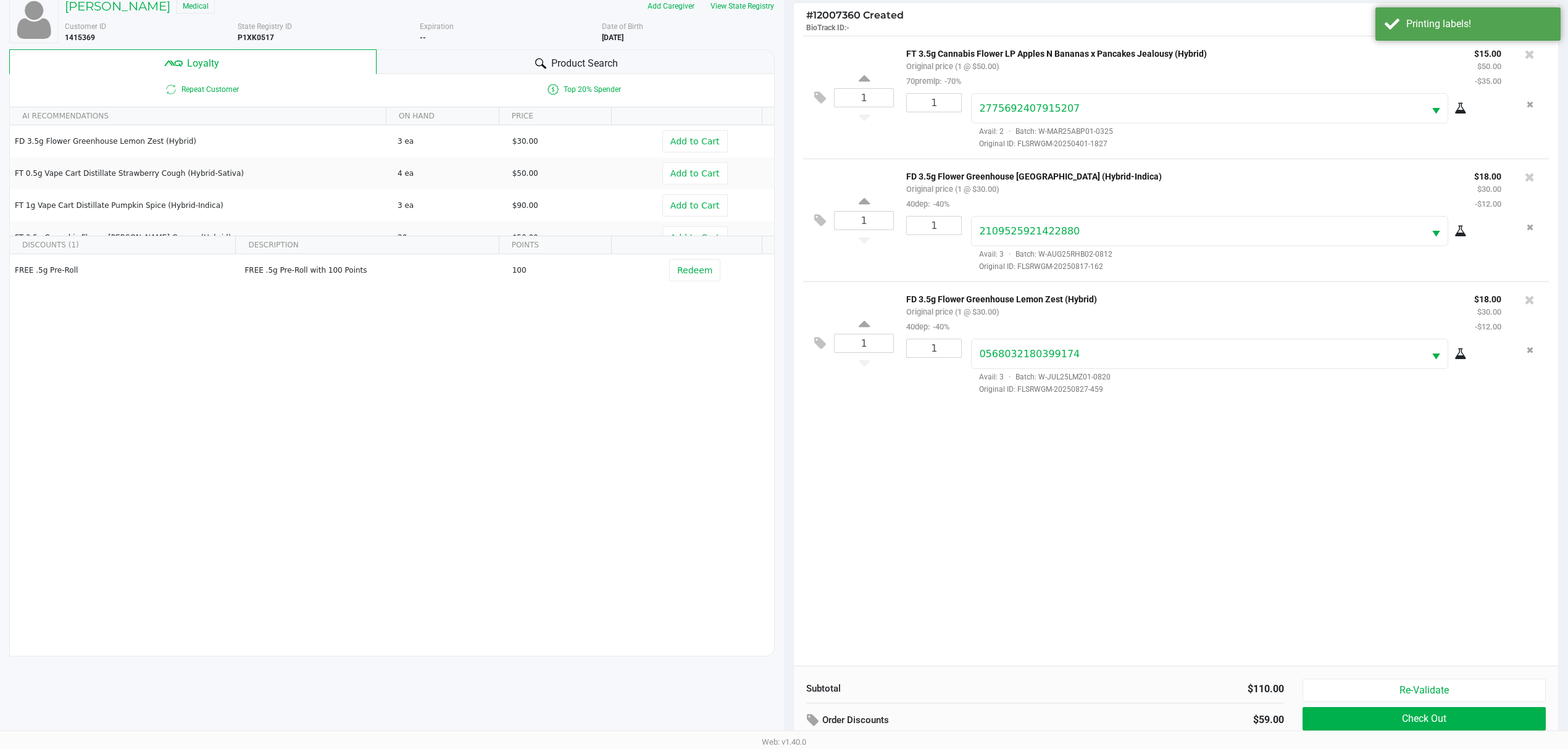
scroll to position [150, 0]
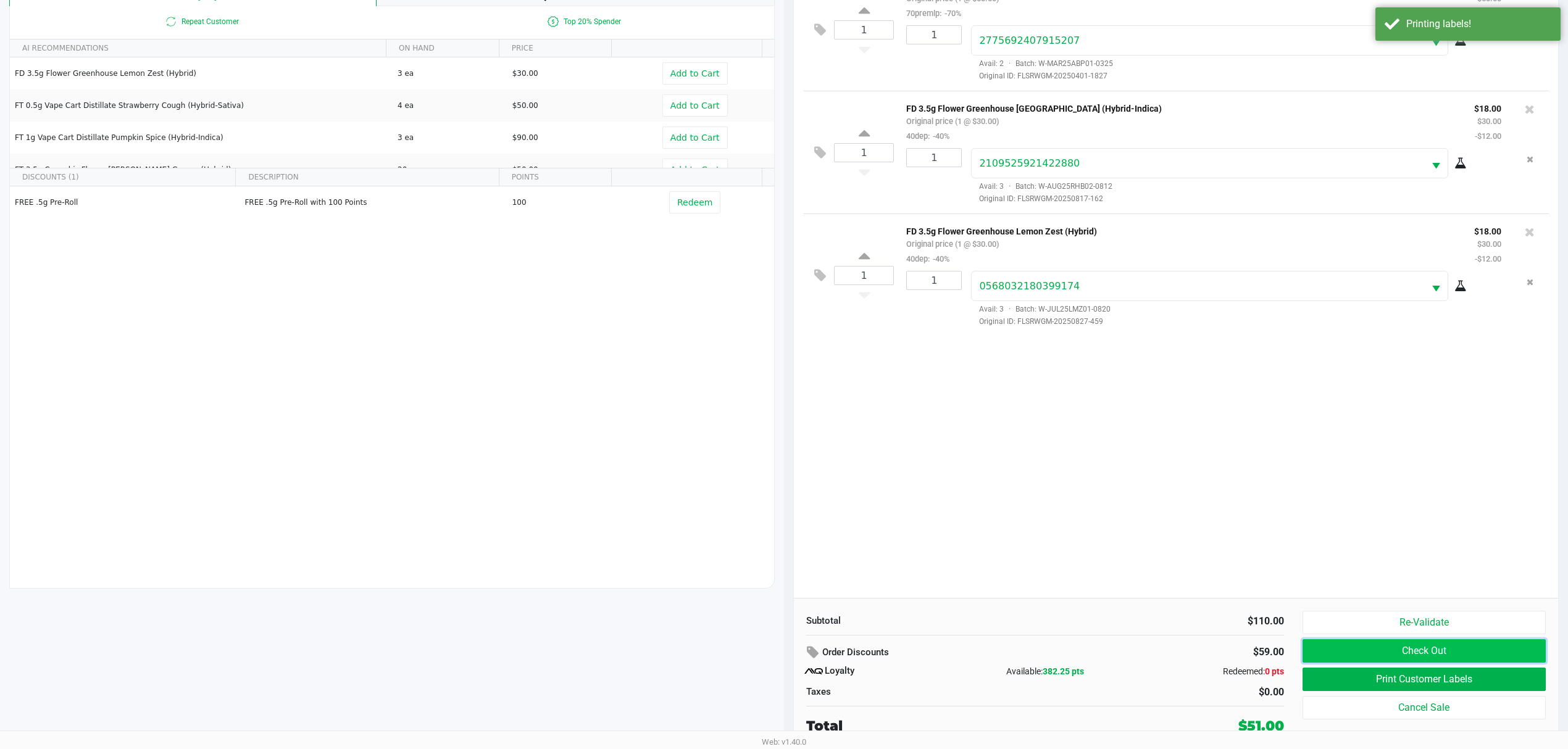
click at [1389, 650] on button "Check Out" at bounding box center [1424, 651] width 243 height 24
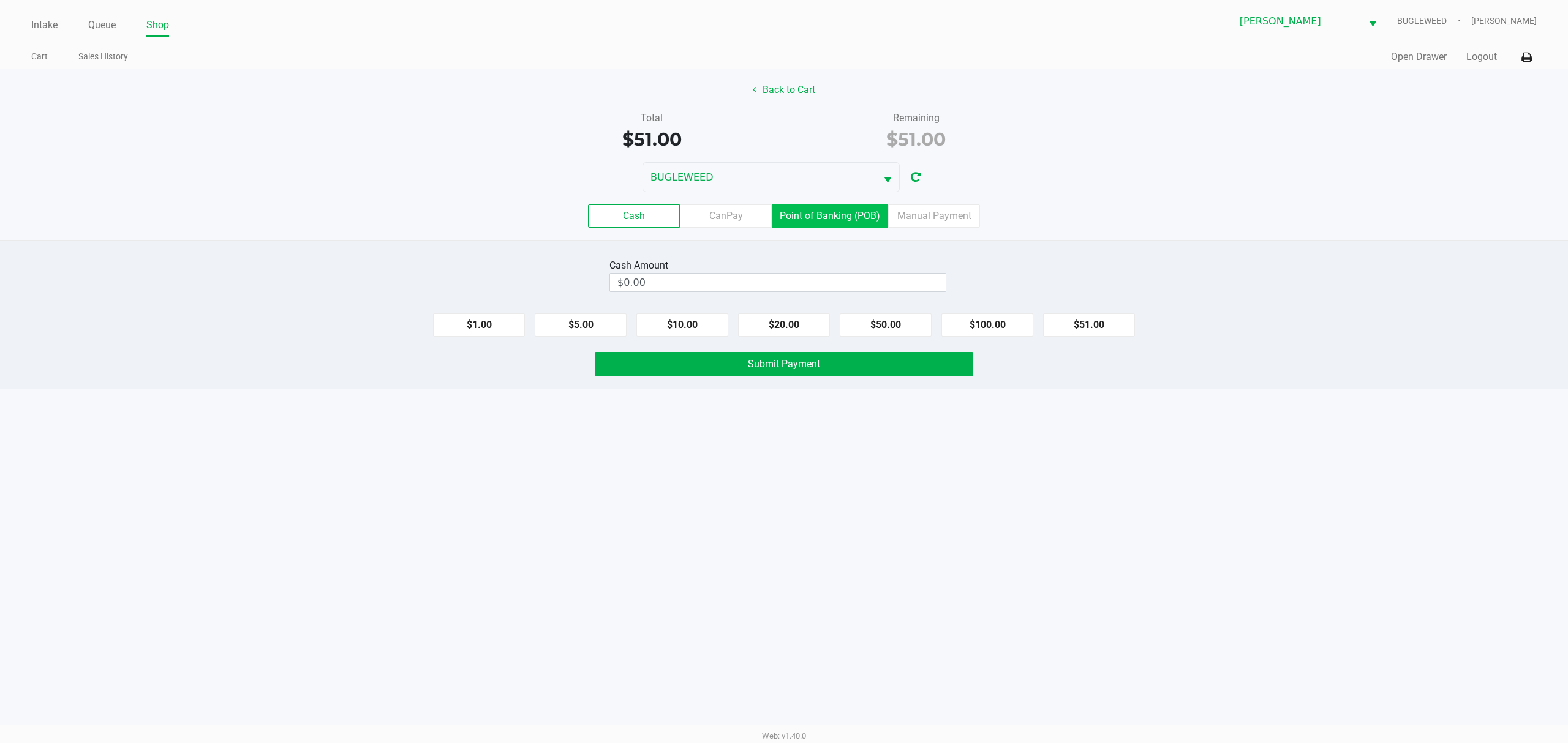
click at [838, 223] on label "Point of Banking (POB)" at bounding box center [830, 216] width 116 height 23
click at [0, 0] on 7 "Point of Banking (POB)" at bounding box center [0, 0] width 0 height 0
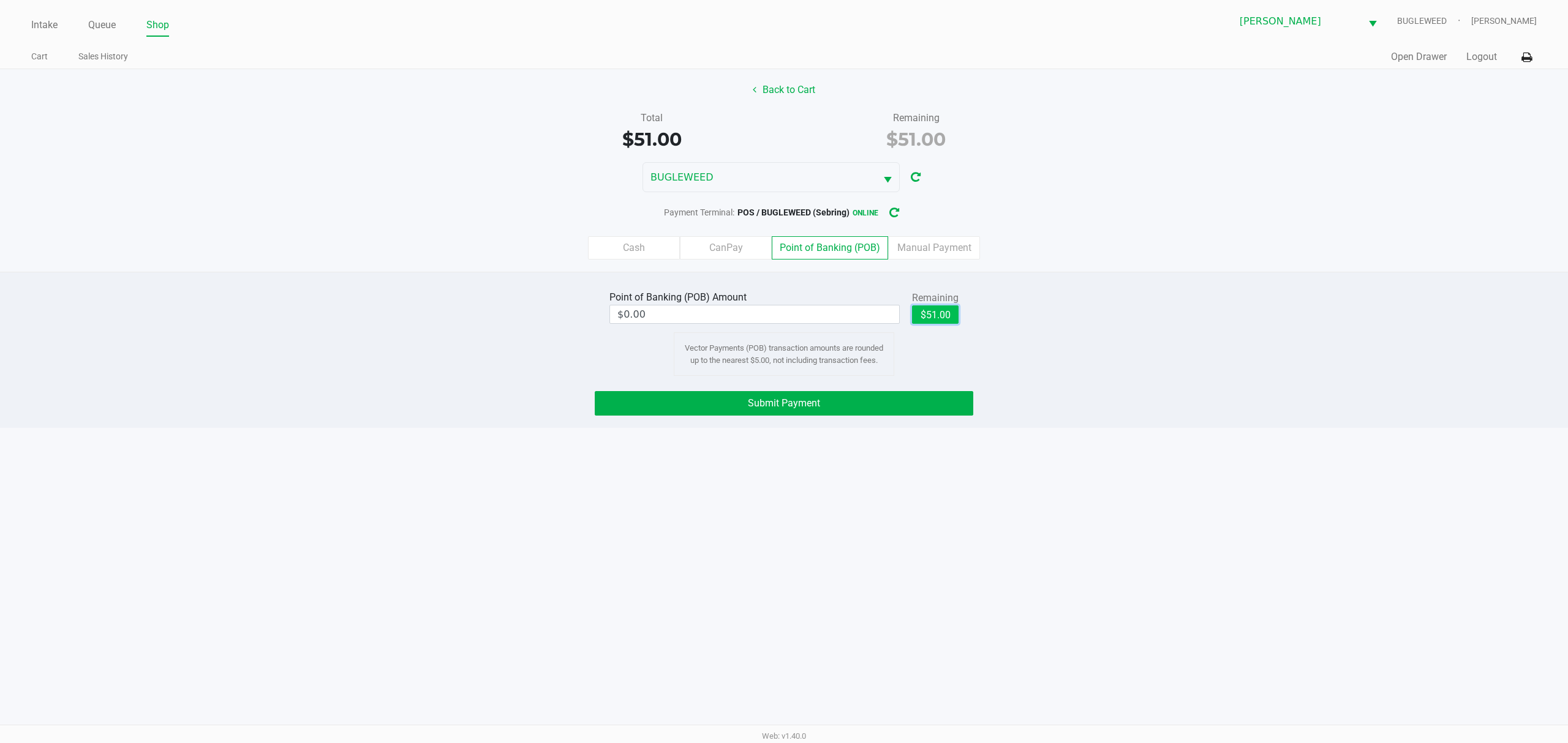
click at [917, 319] on button "$51.00" at bounding box center [936, 314] width 47 height 18
type input "$51.00"
click at [906, 406] on button "Submit Payment" at bounding box center [784, 403] width 379 height 25
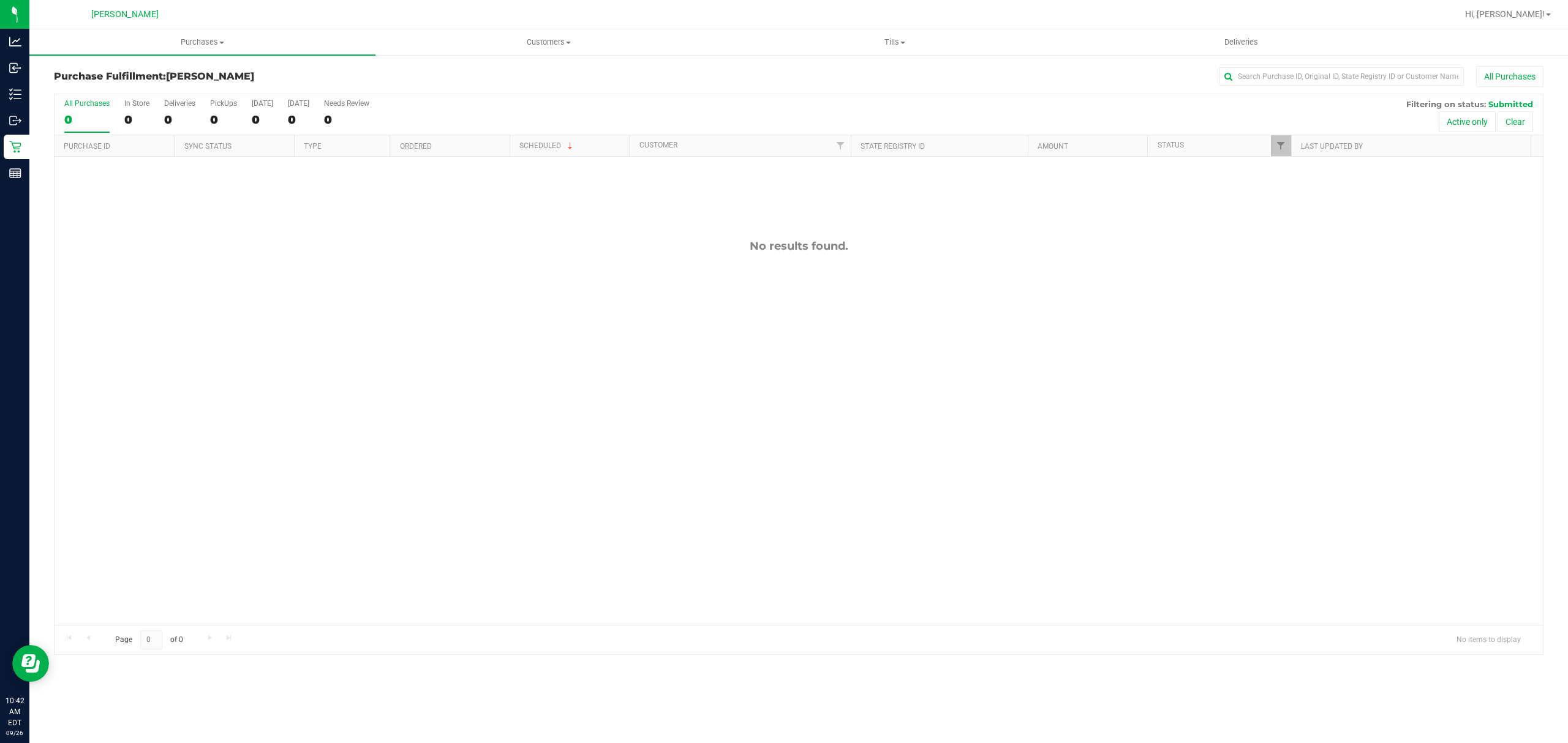
drag, startPoint x: 375, startPoint y: 439, endPoint x: 317, endPoint y: 336, distance: 118.2
click at [375, 437] on div "No results found." at bounding box center [799, 433] width 1488 height 551
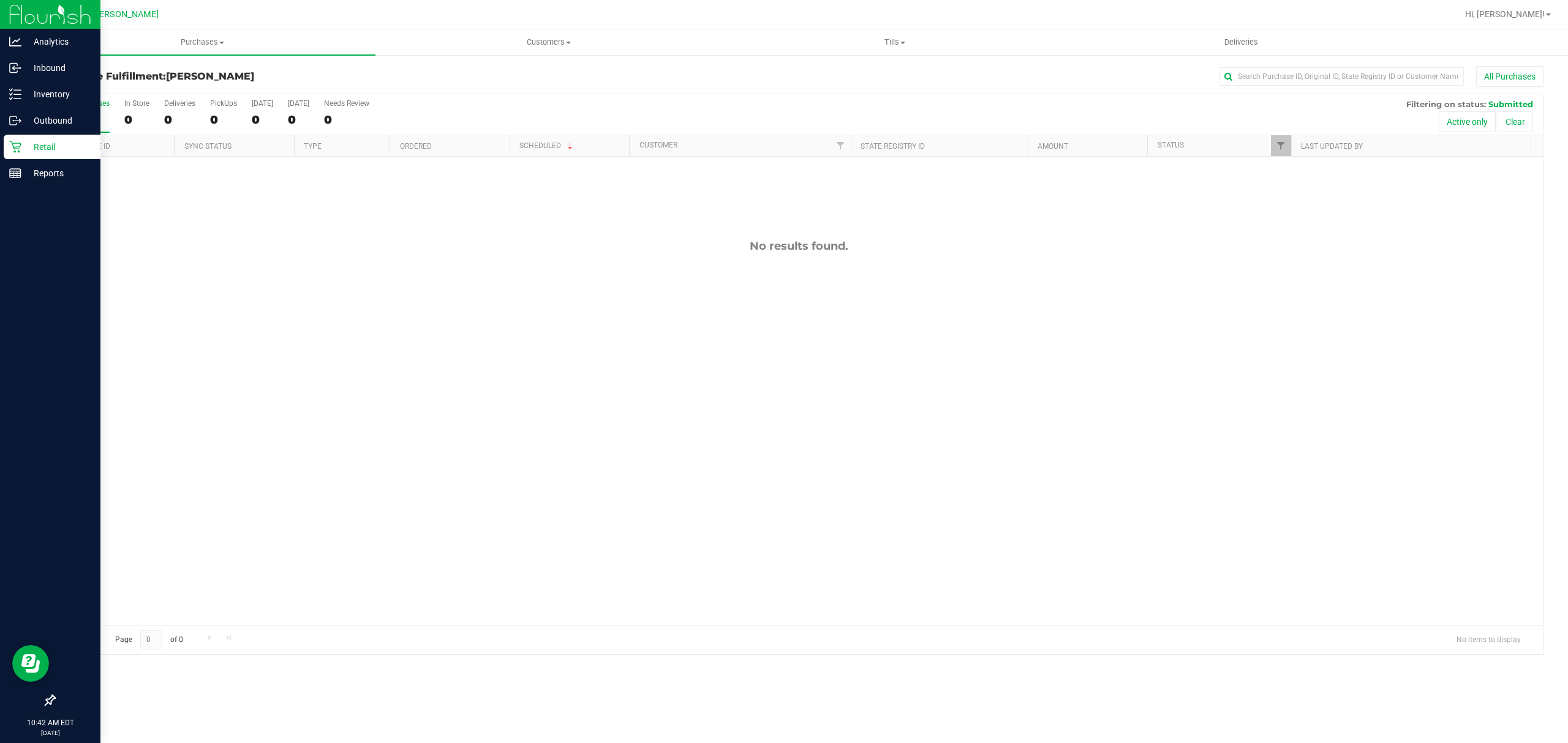
click at [13, 141] on icon at bounding box center [15, 147] width 12 height 12
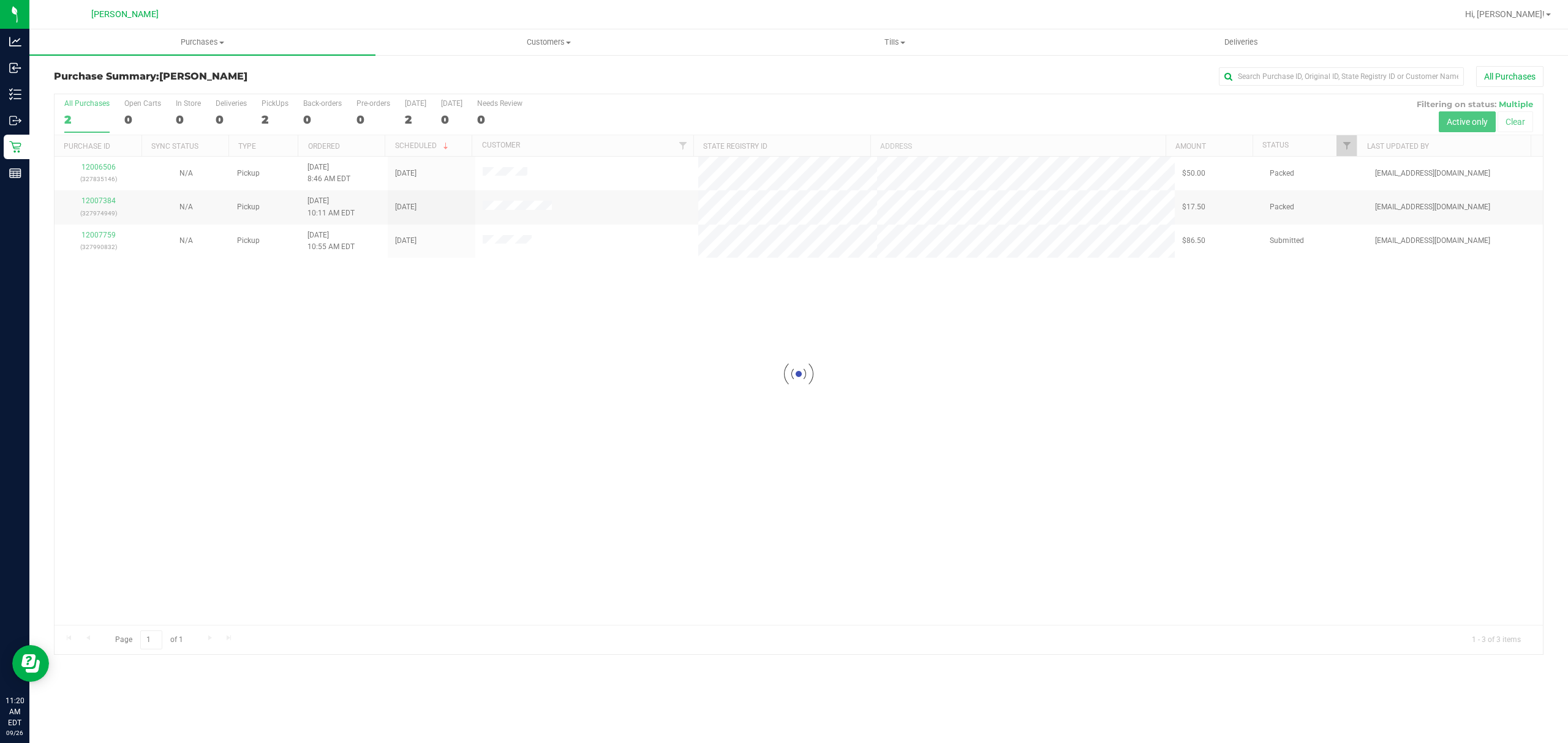
click at [493, 432] on div at bounding box center [799, 374] width 1488 height 560
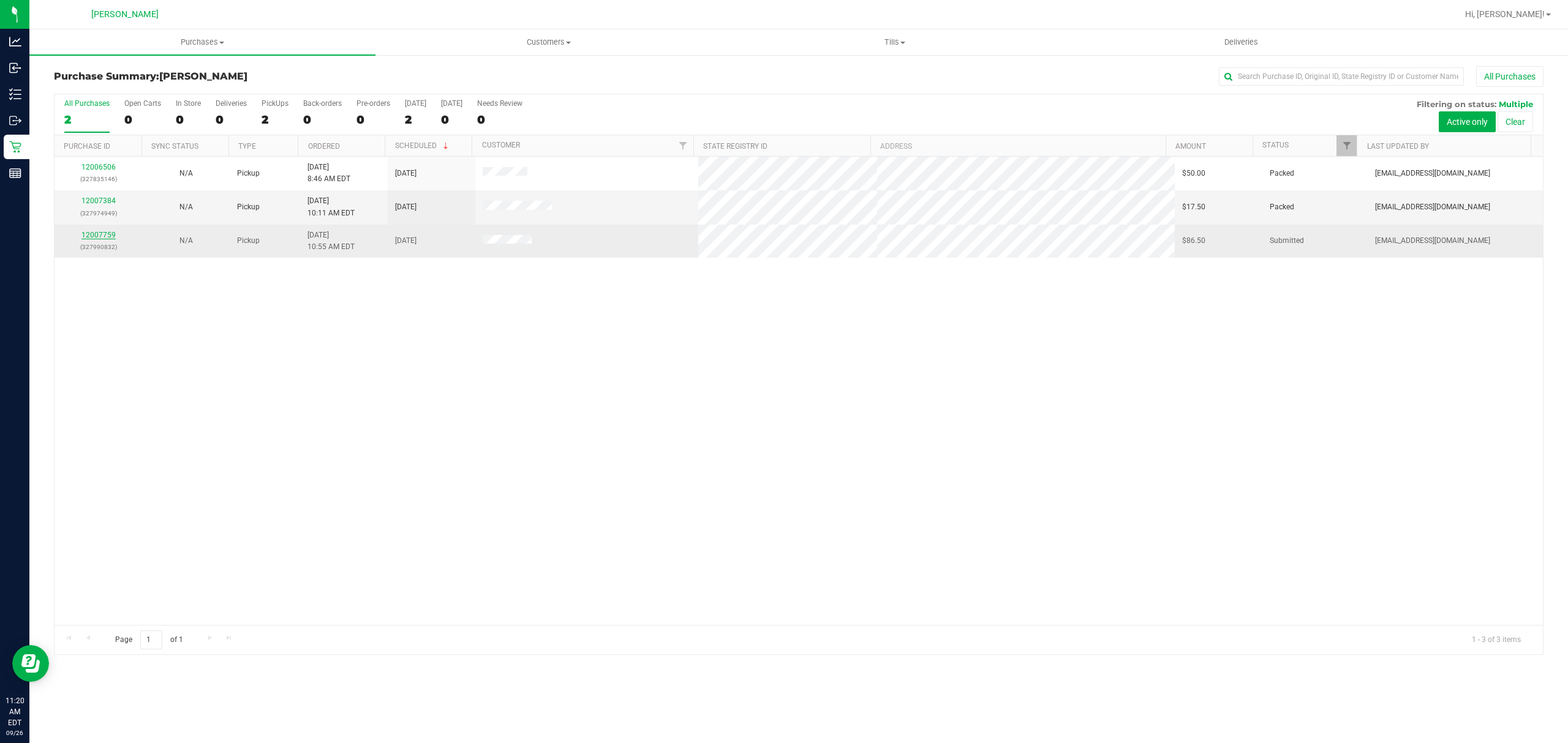
click at [93, 236] on link "12007759" at bounding box center [98, 235] width 34 height 9
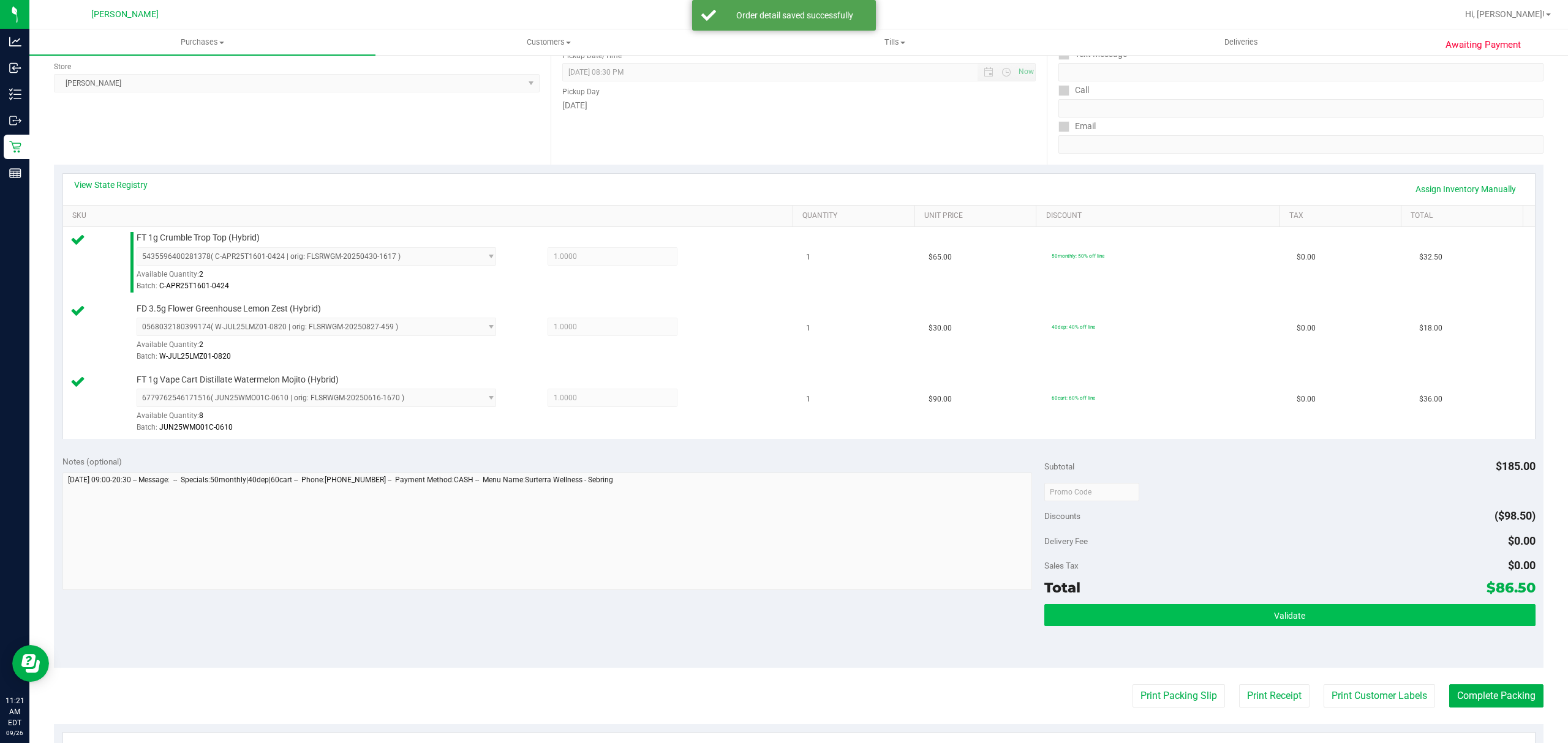
scroll to position [245, 0]
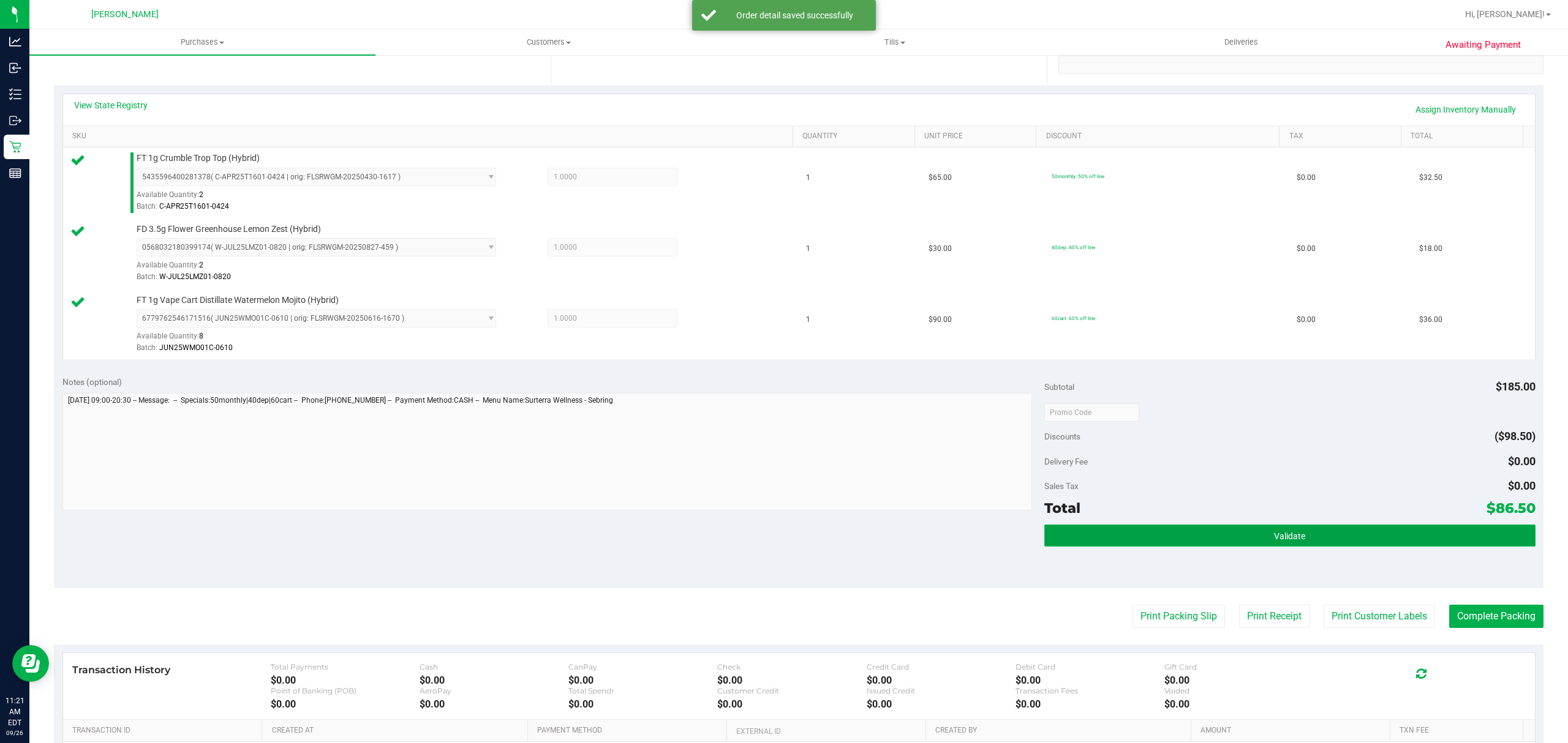
click at [1314, 542] on button "Validate" at bounding box center [1290, 536] width 491 height 22
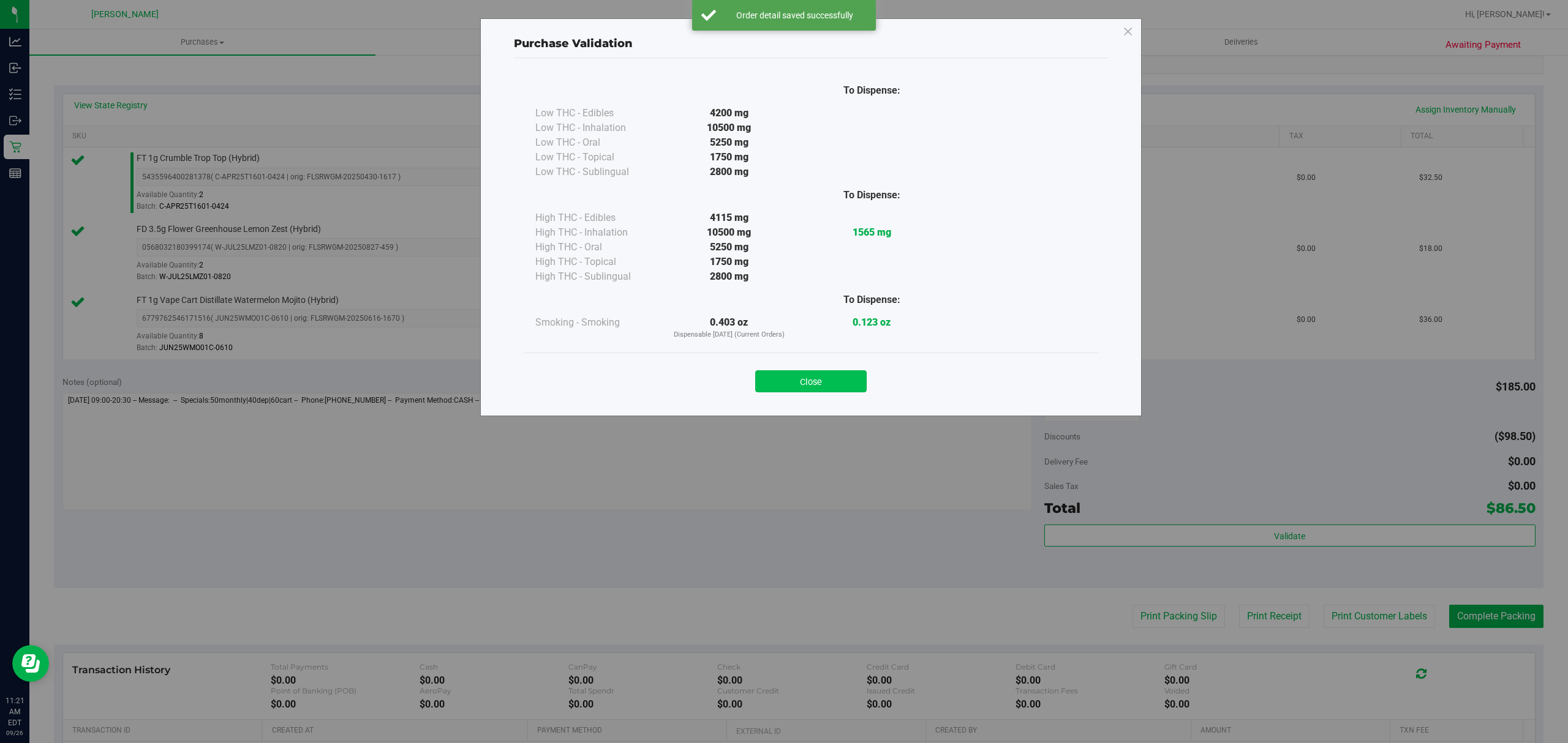
click at [830, 380] on button "Close" at bounding box center [811, 381] width 112 height 22
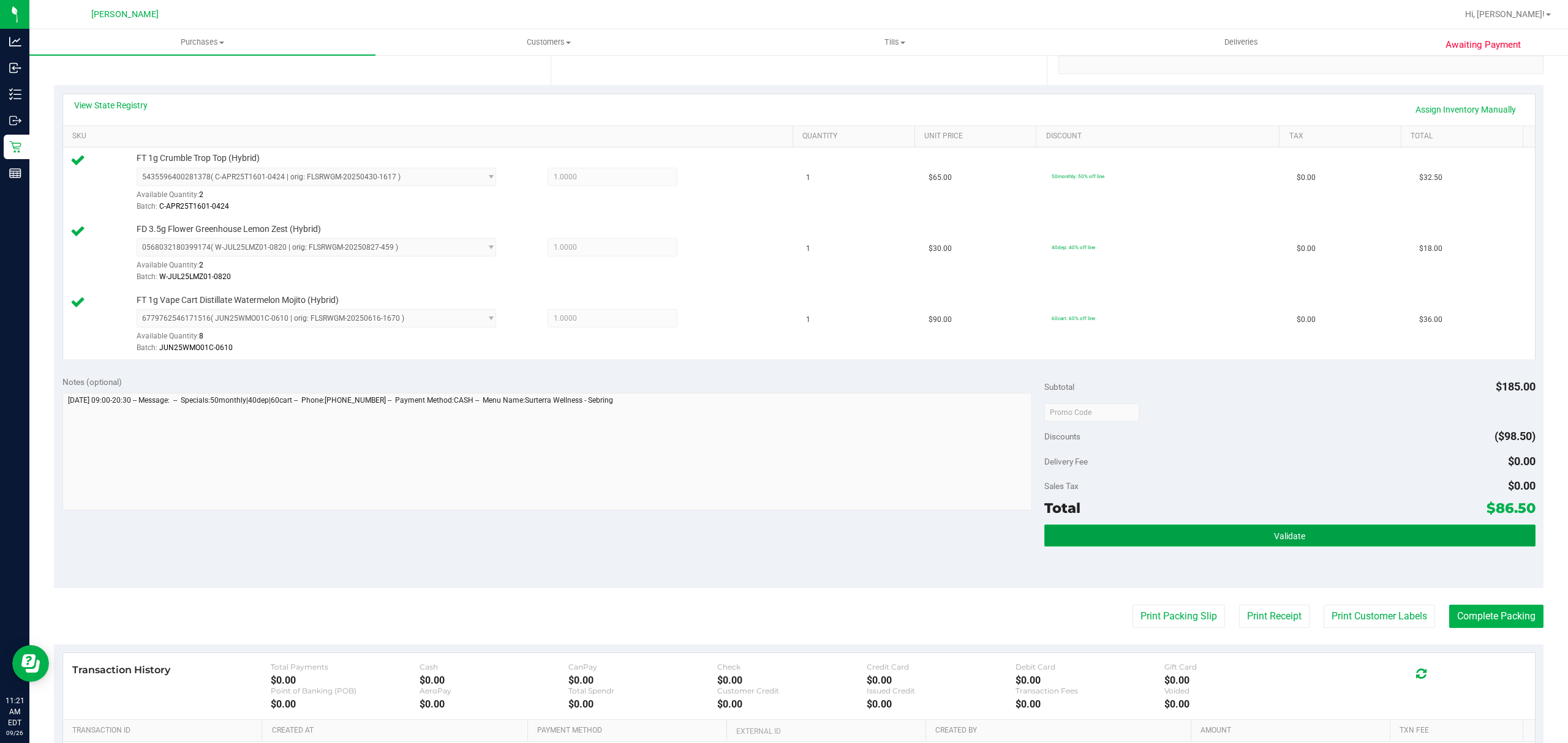
click at [1111, 537] on button "Validate" at bounding box center [1290, 536] width 491 height 22
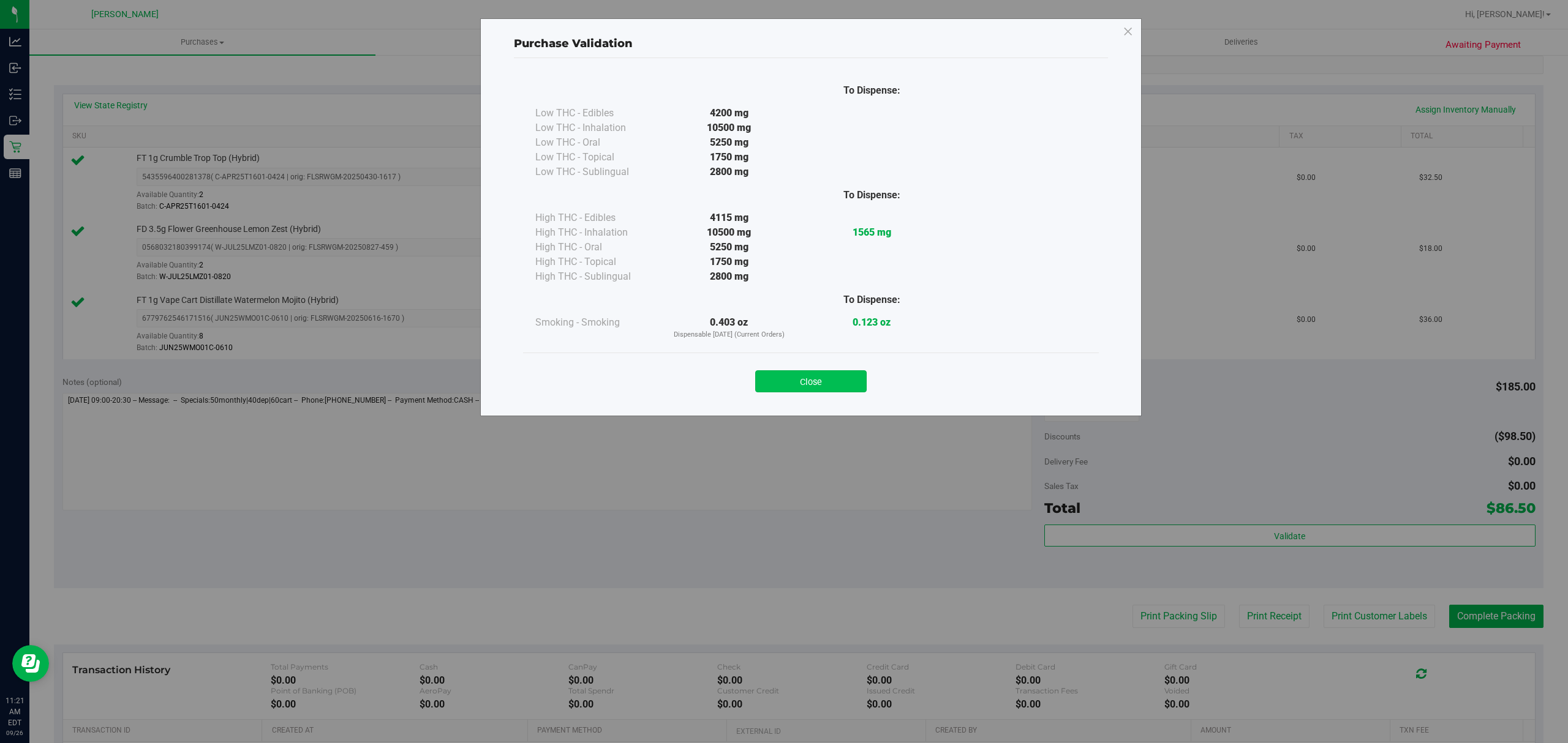
click at [798, 380] on button "Close" at bounding box center [811, 381] width 112 height 22
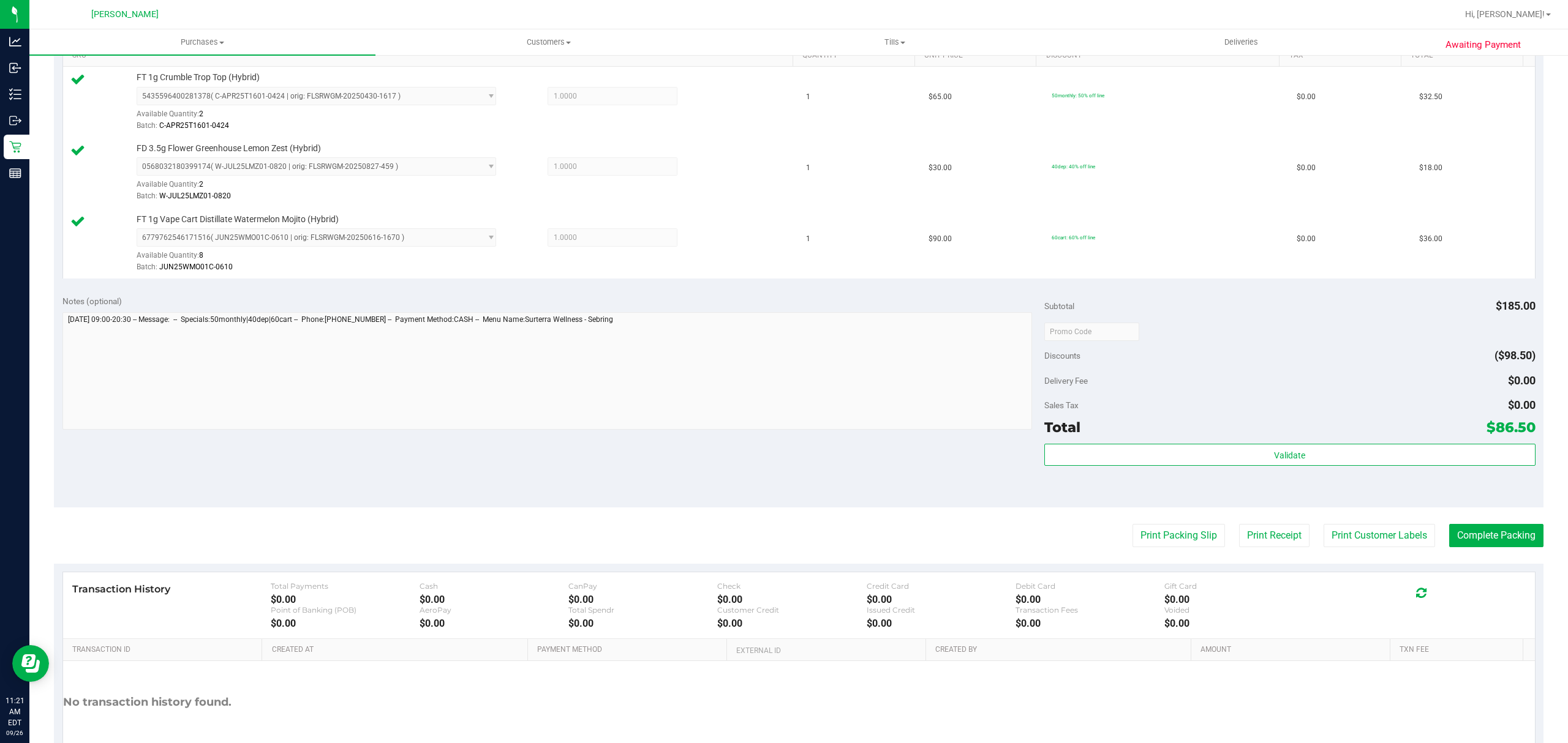
scroll to position [403, 0]
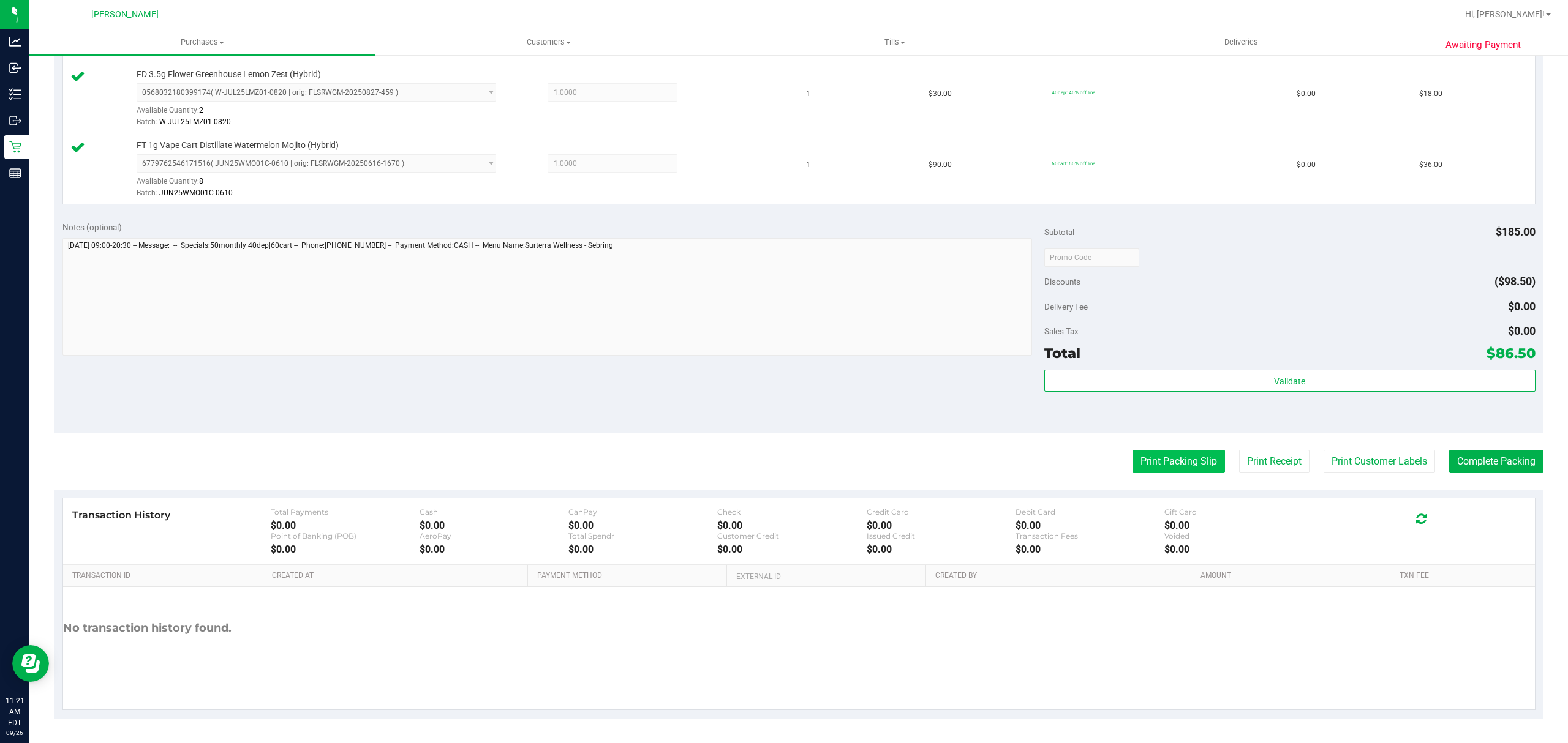
click at [1186, 461] on button "Print Packing Slip" at bounding box center [1178, 462] width 93 height 23
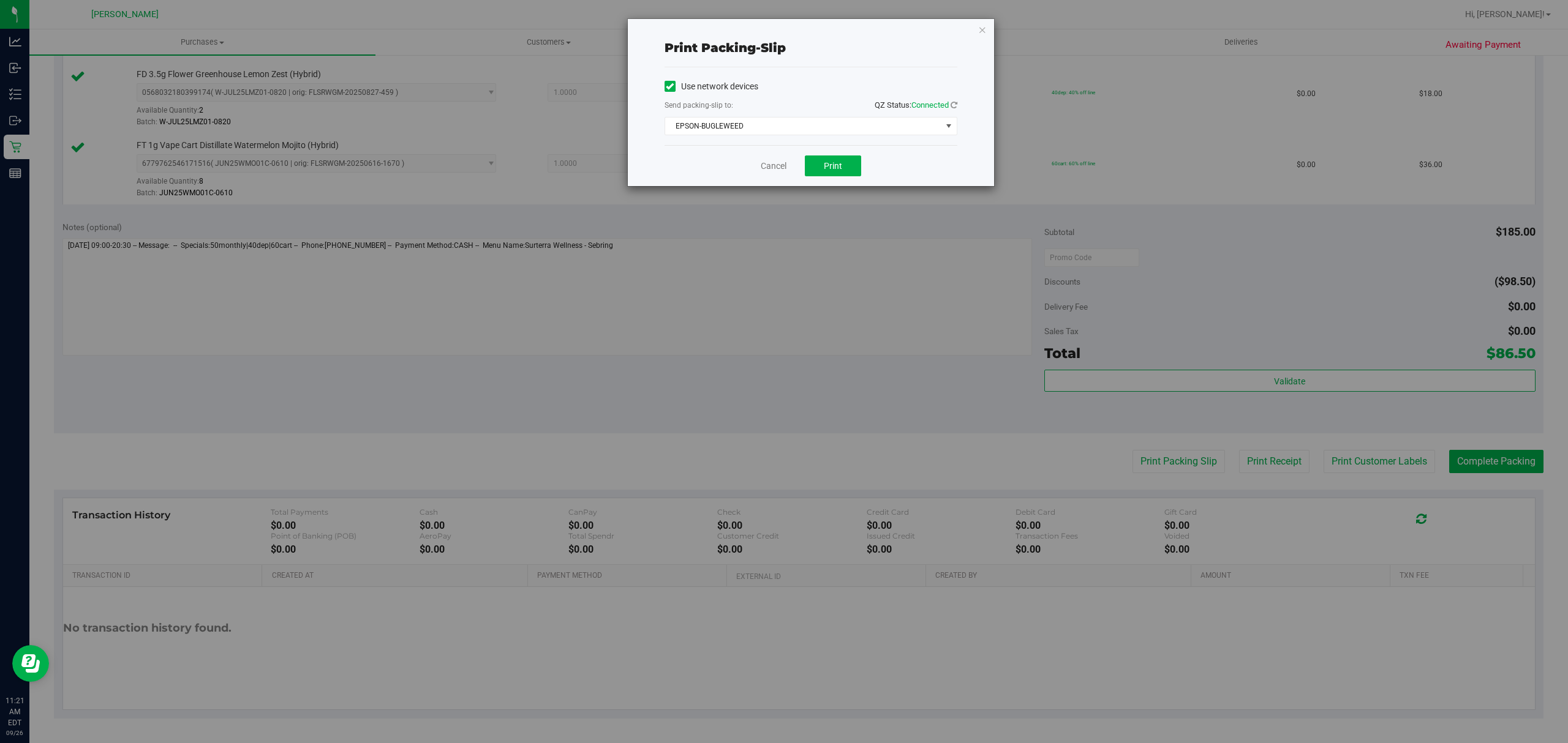
click at [863, 172] on div "Cancel Print" at bounding box center [811, 166] width 293 height 41
click at [854, 167] on button "Print" at bounding box center [833, 166] width 56 height 20
click at [770, 165] on link "Cancel" at bounding box center [773, 167] width 26 height 13
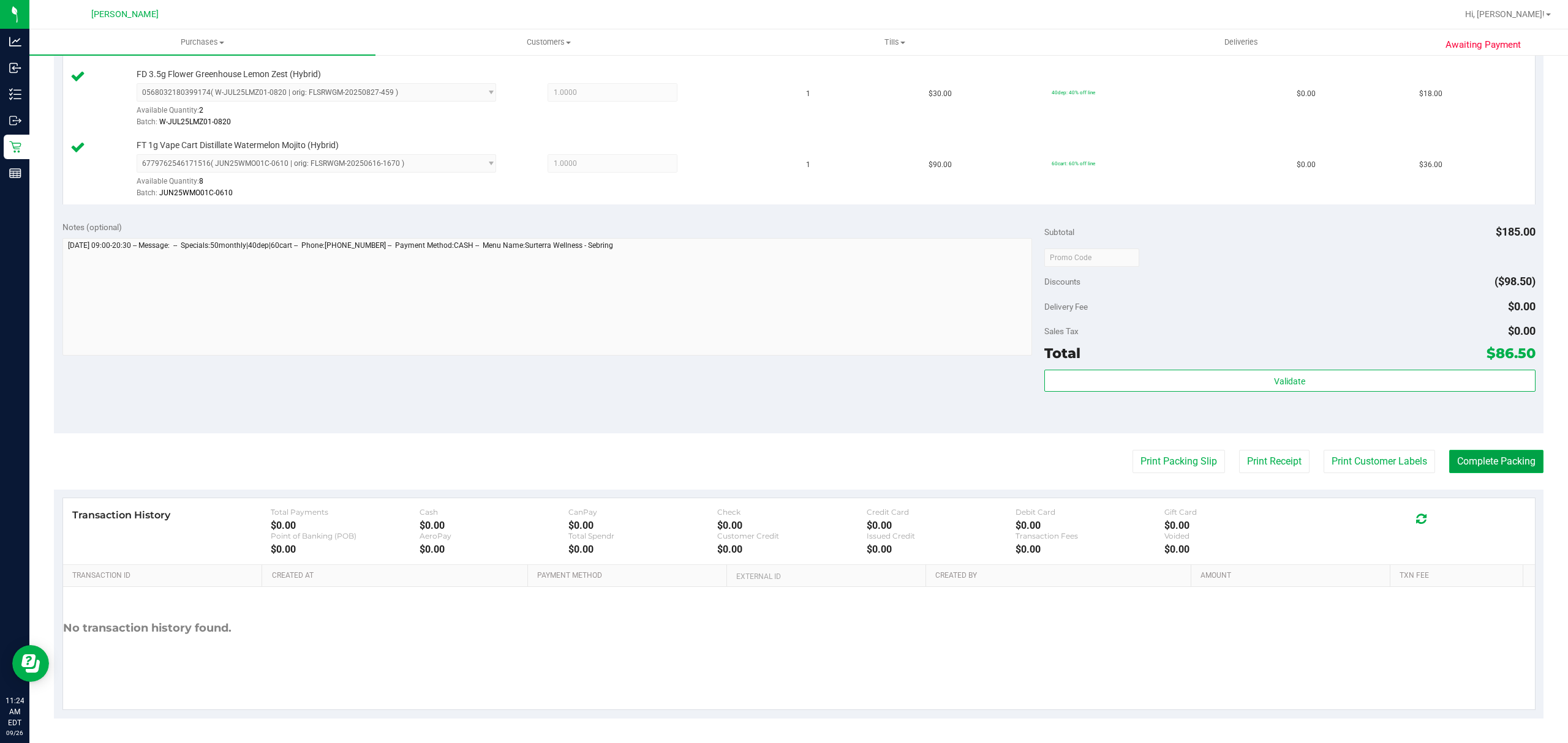
click at [1482, 461] on button "Complete Packing" at bounding box center [1496, 462] width 94 height 23
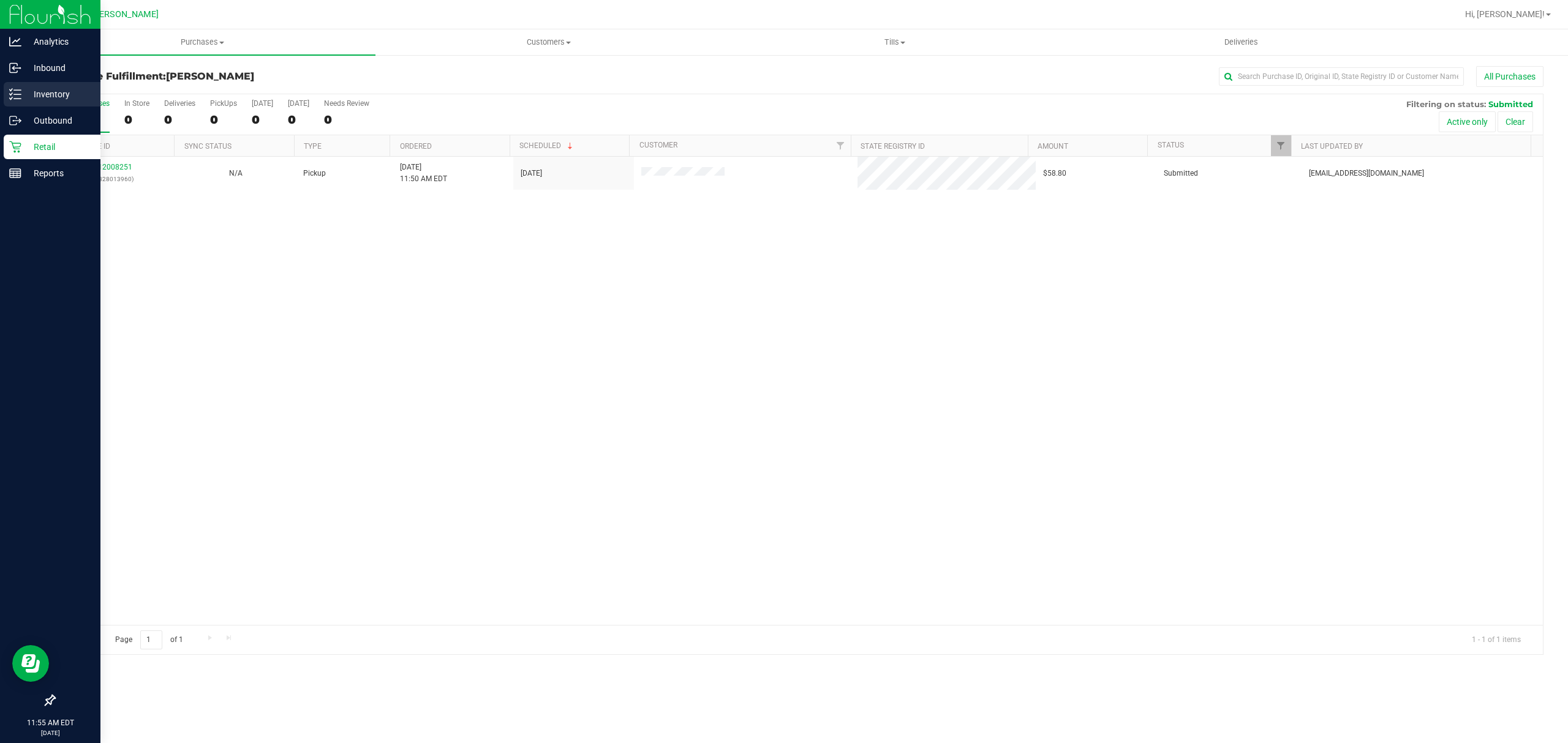
click at [47, 94] on p "Inventory" at bounding box center [58, 94] width 74 height 15
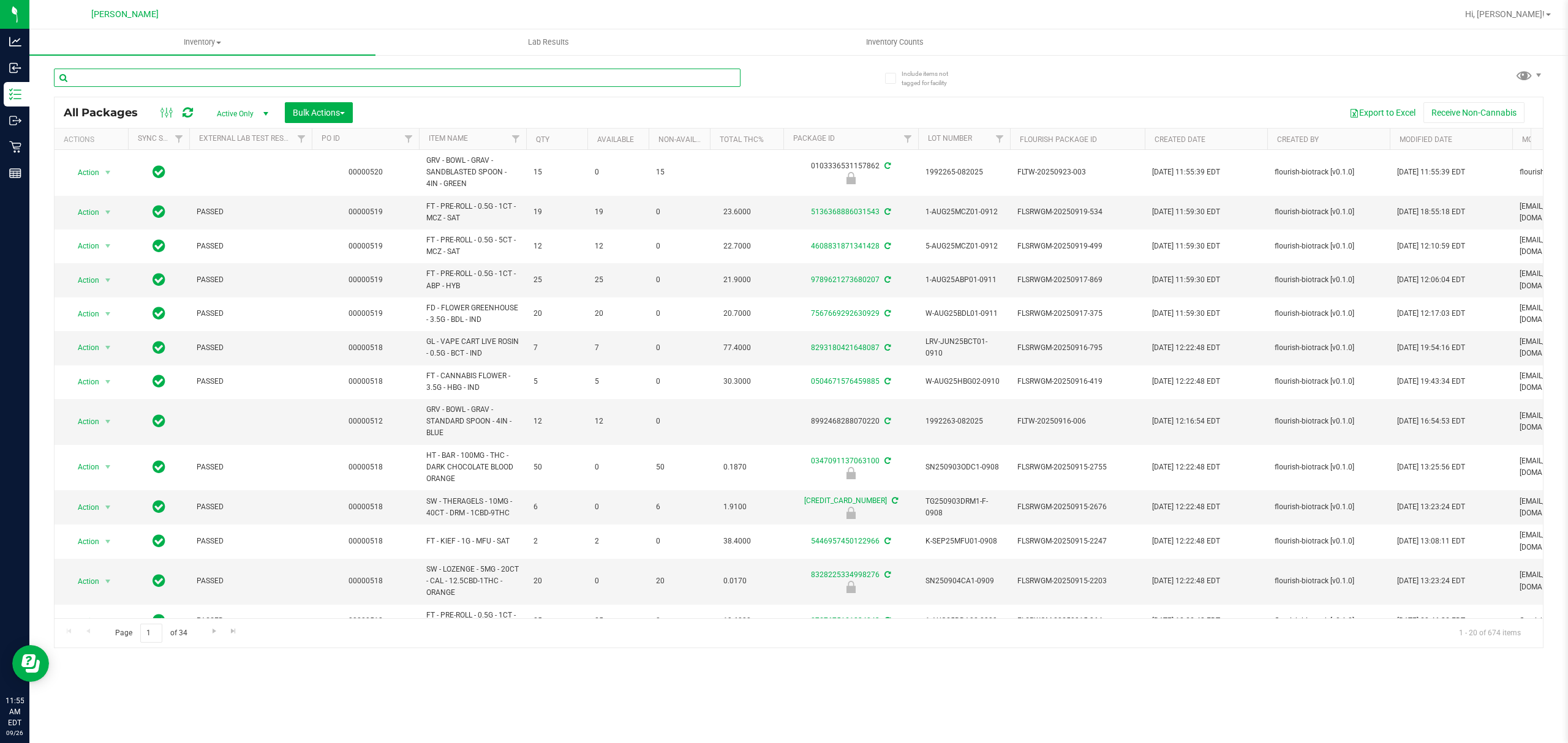
click at [180, 81] on input "text" at bounding box center [397, 77] width 686 height 18
type input "hash"
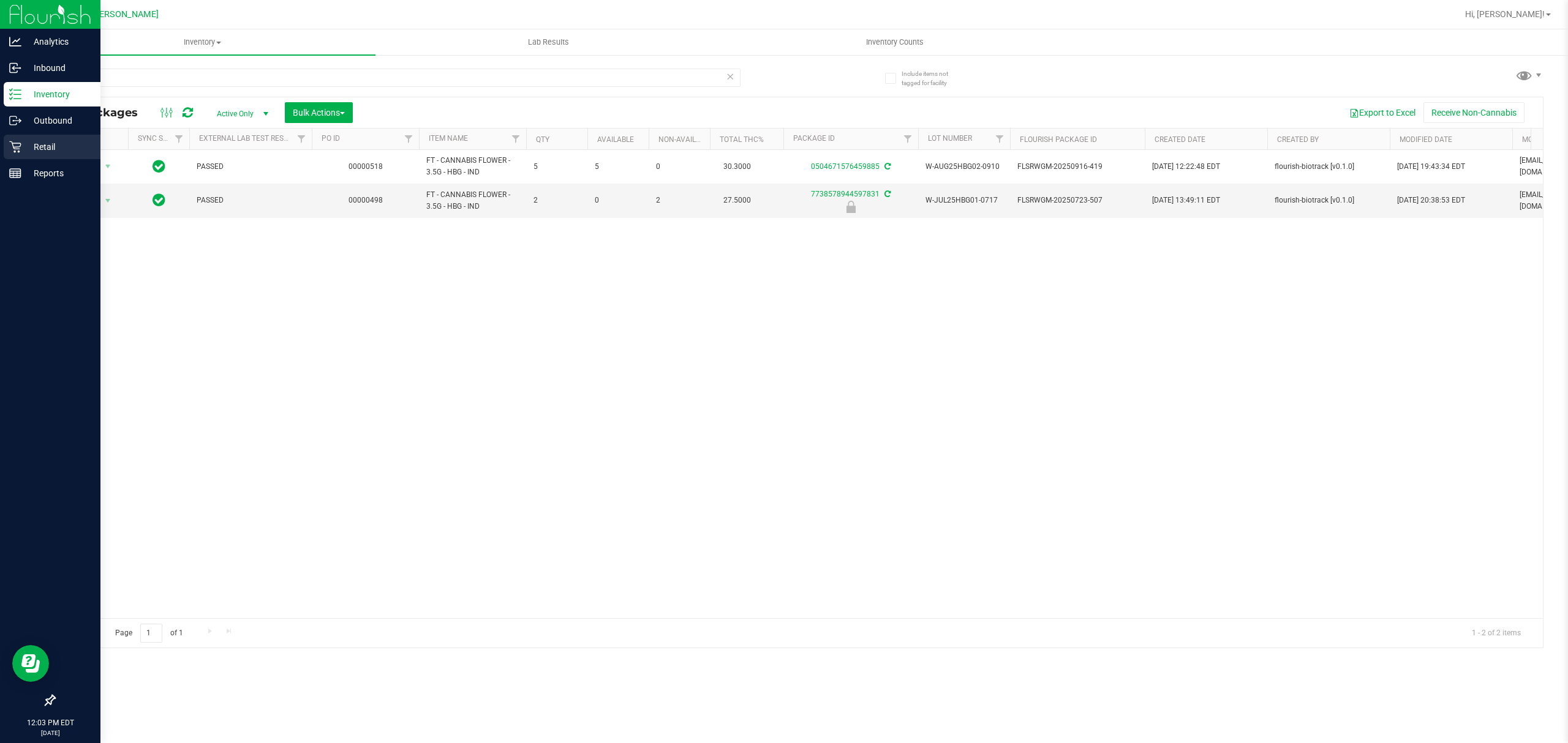
click at [17, 149] on icon at bounding box center [15, 147] width 12 height 12
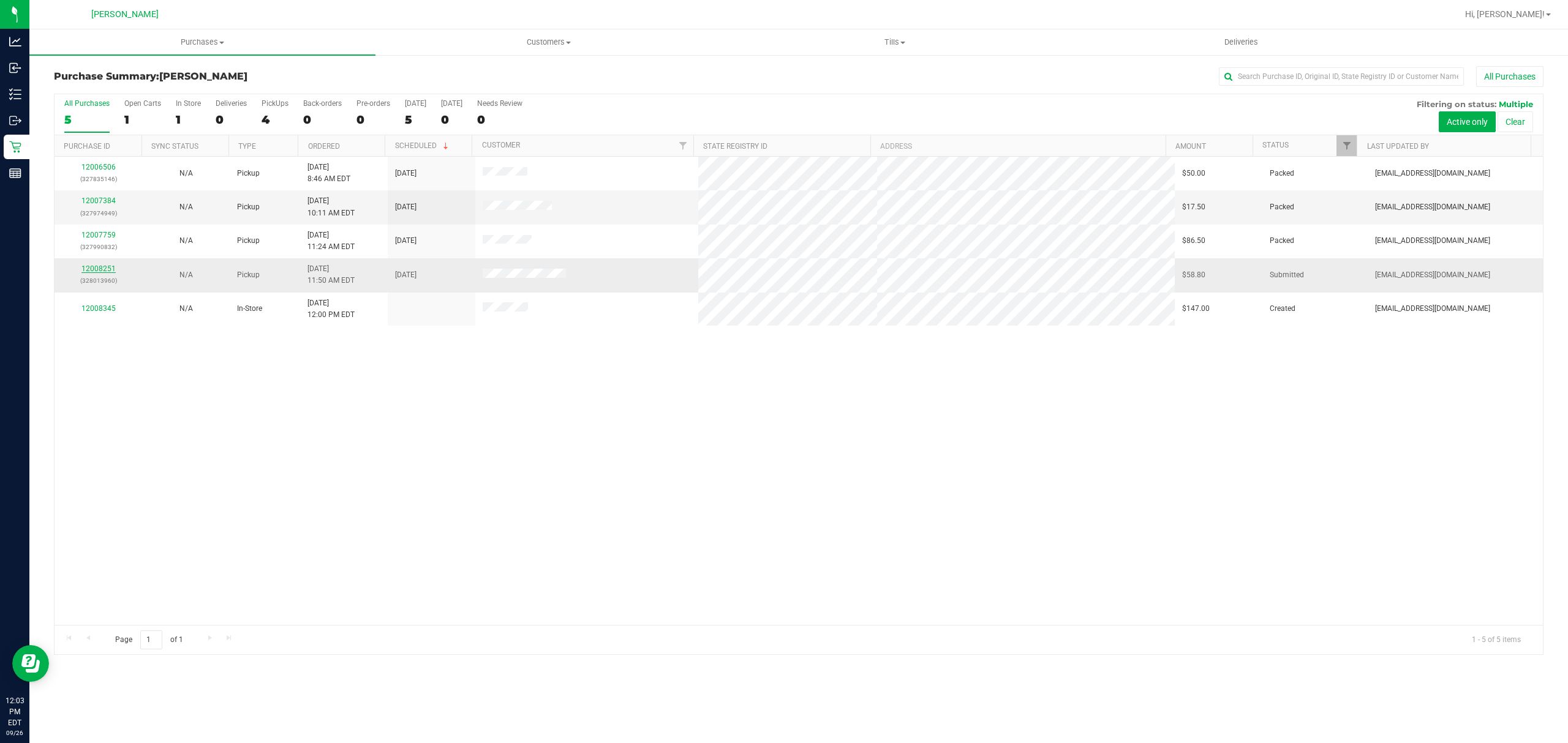
click at [94, 270] on link "12008251" at bounding box center [98, 269] width 34 height 9
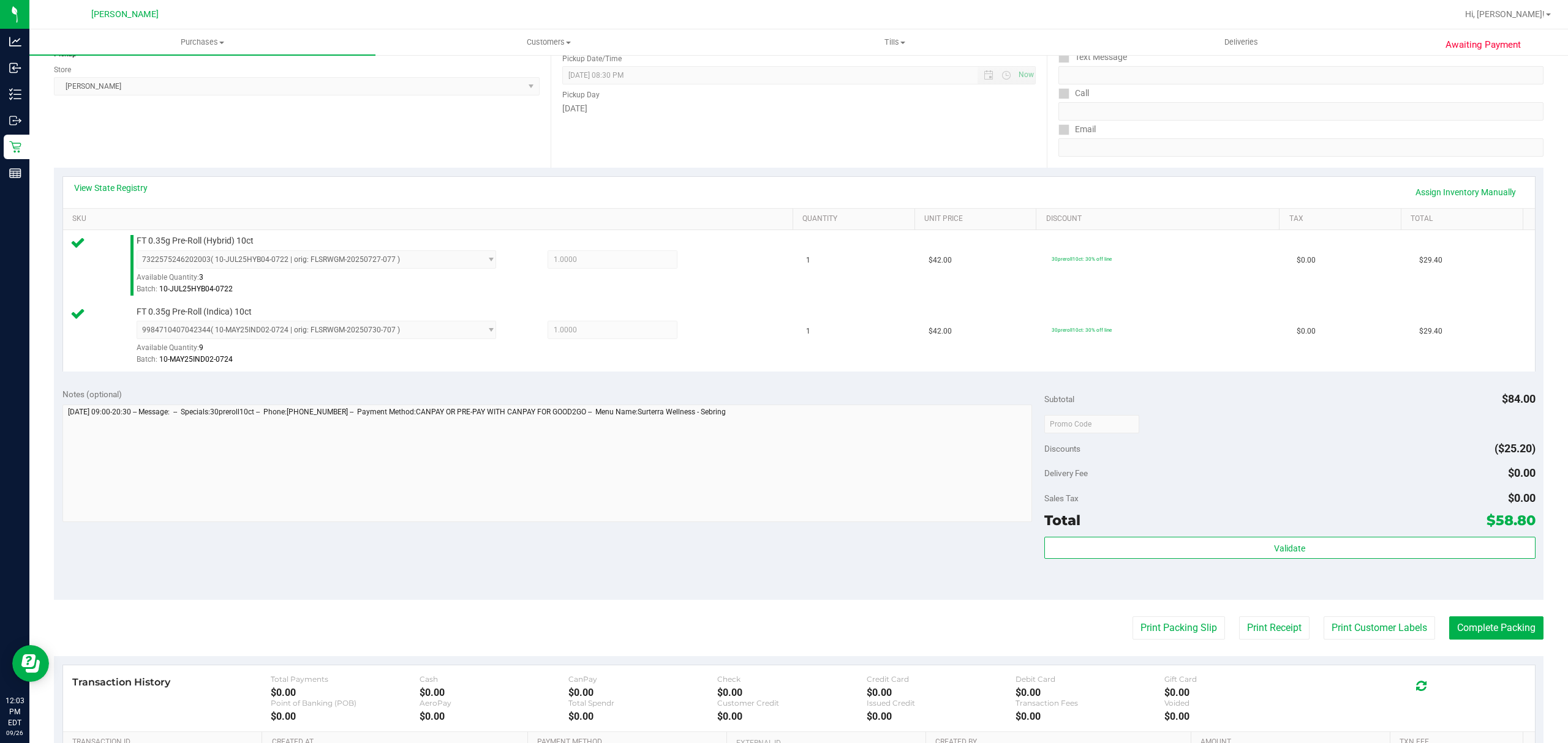
scroll to position [327, 0]
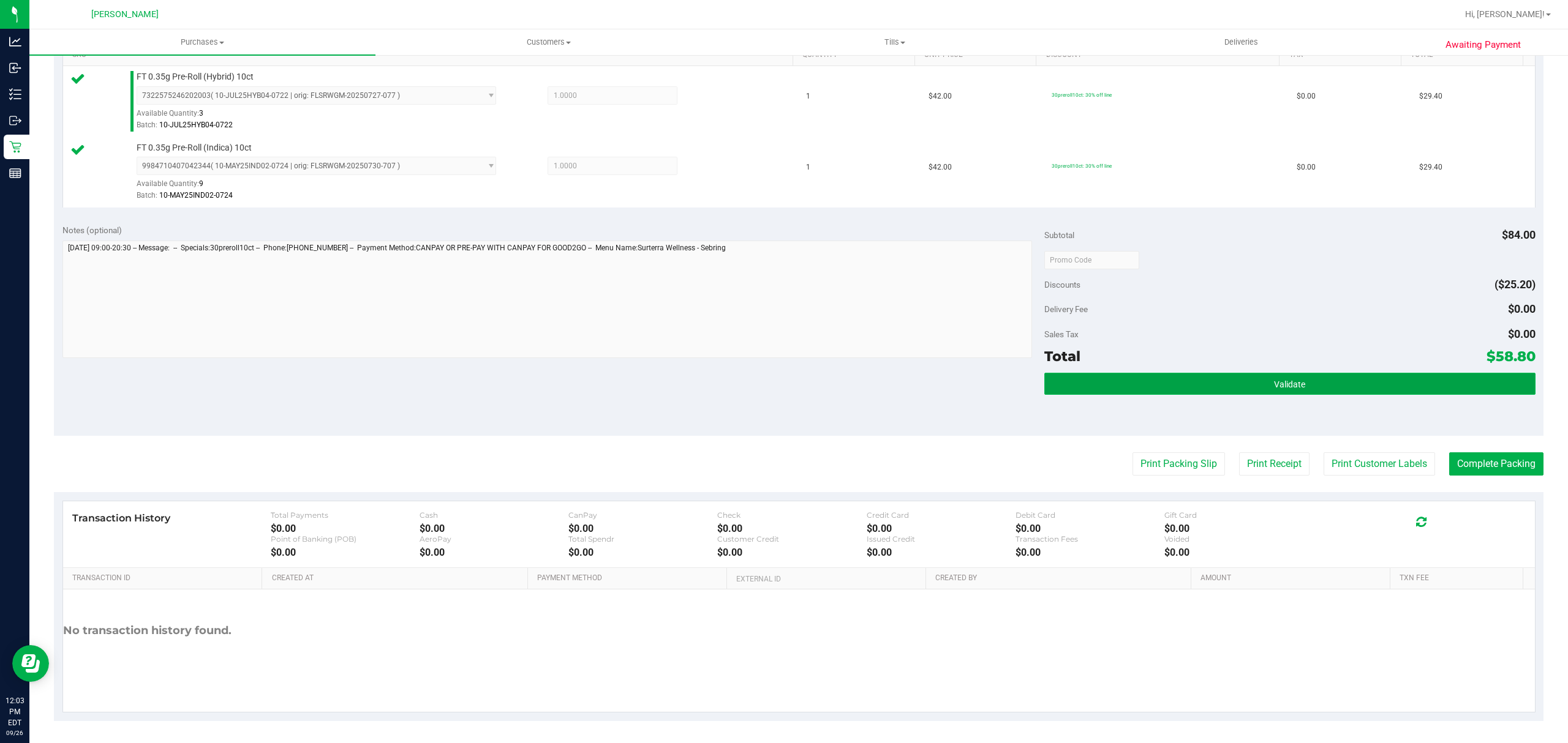
click at [1300, 395] on button "Validate" at bounding box center [1290, 384] width 491 height 22
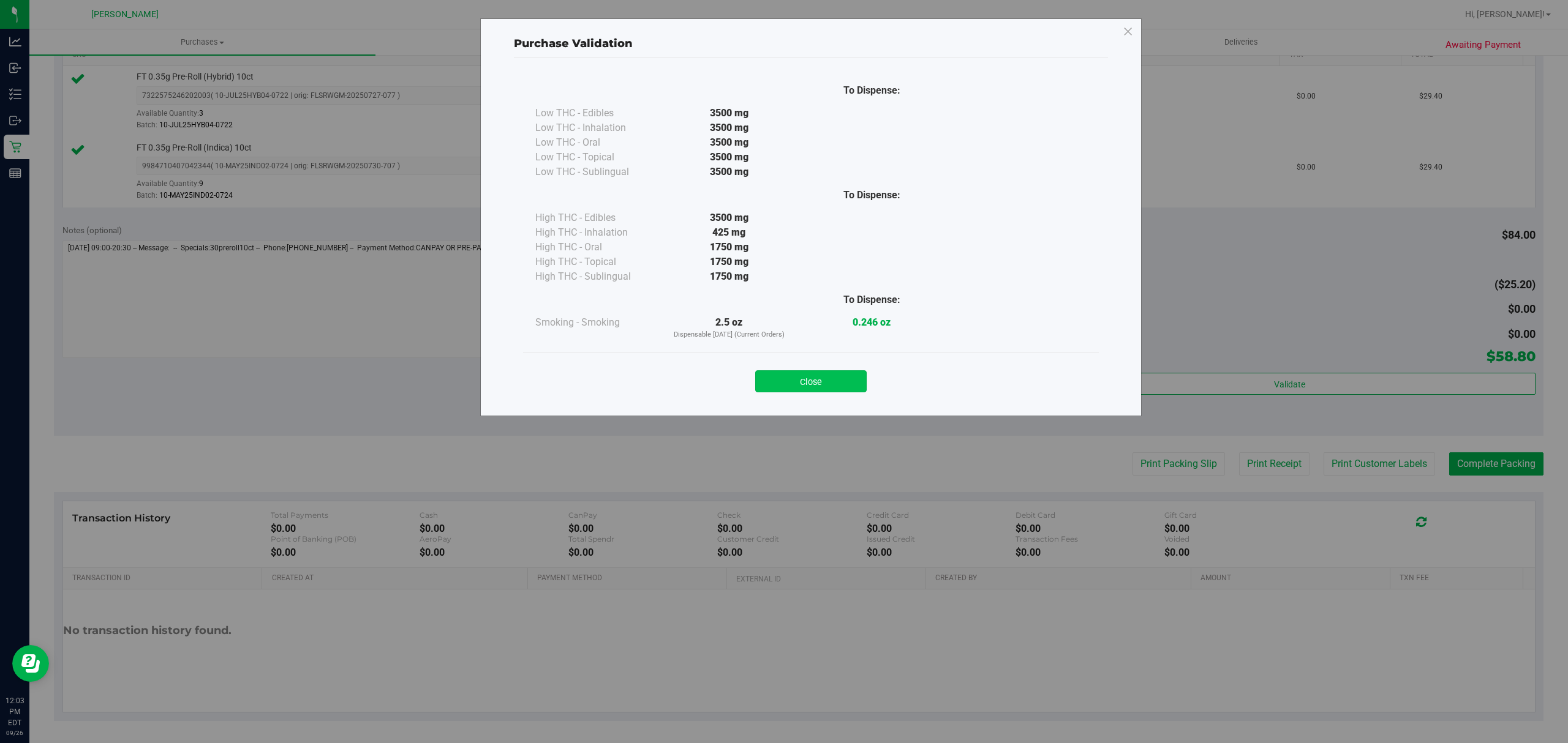
click at [815, 389] on button "Close" at bounding box center [811, 381] width 112 height 22
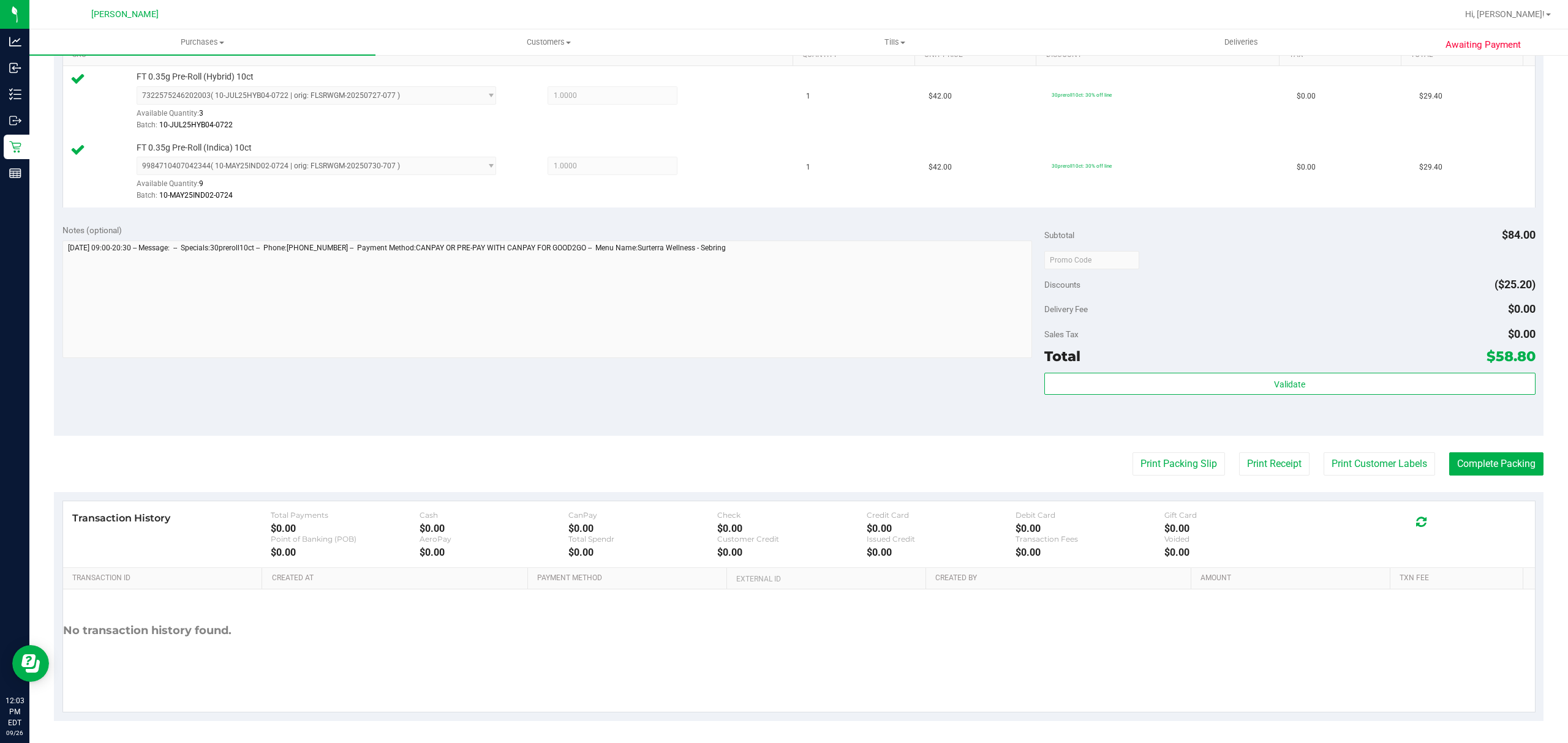
scroll to position [331, 0]
click at [1387, 468] on button "Print Customer Labels" at bounding box center [1379, 462] width 112 height 23
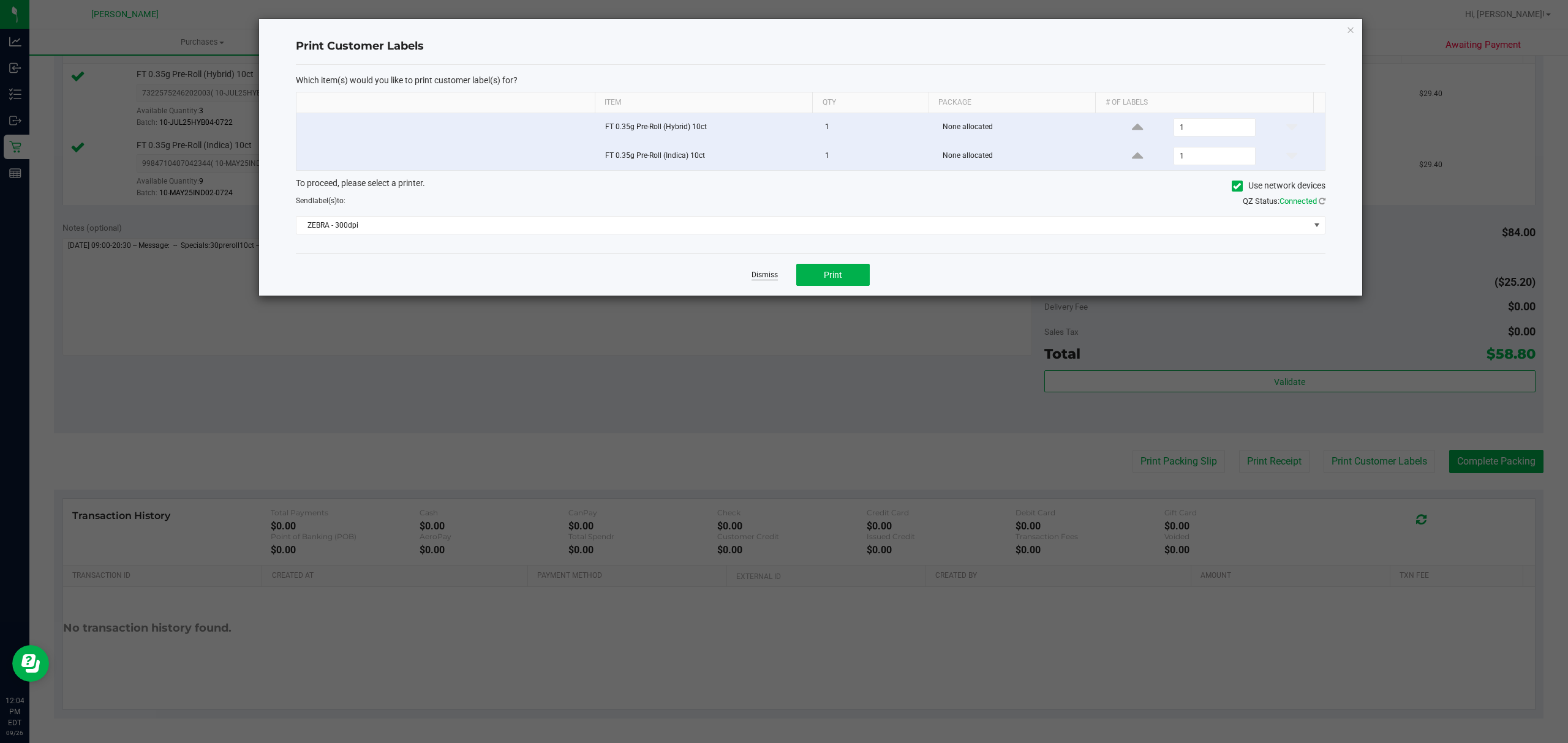
click at [754, 278] on link "Dismiss" at bounding box center [765, 275] width 26 height 10
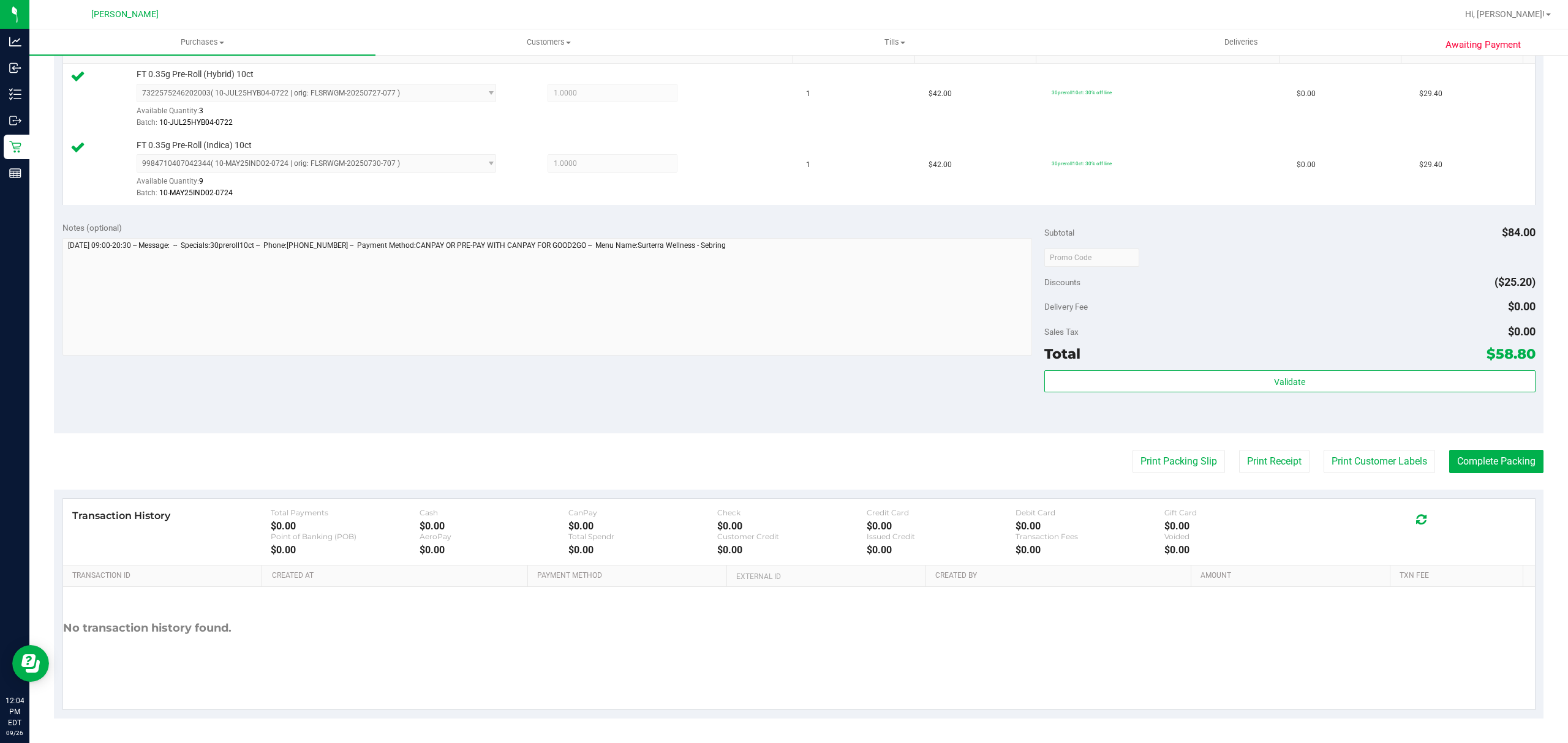
click at [1428, 455] on div "Print Packing Slip Print Receipt Print Customer Labels Complete Packing" at bounding box center [799, 462] width 1490 height 23
click at [1463, 468] on button "Complete Packing" at bounding box center [1496, 462] width 94 height 23
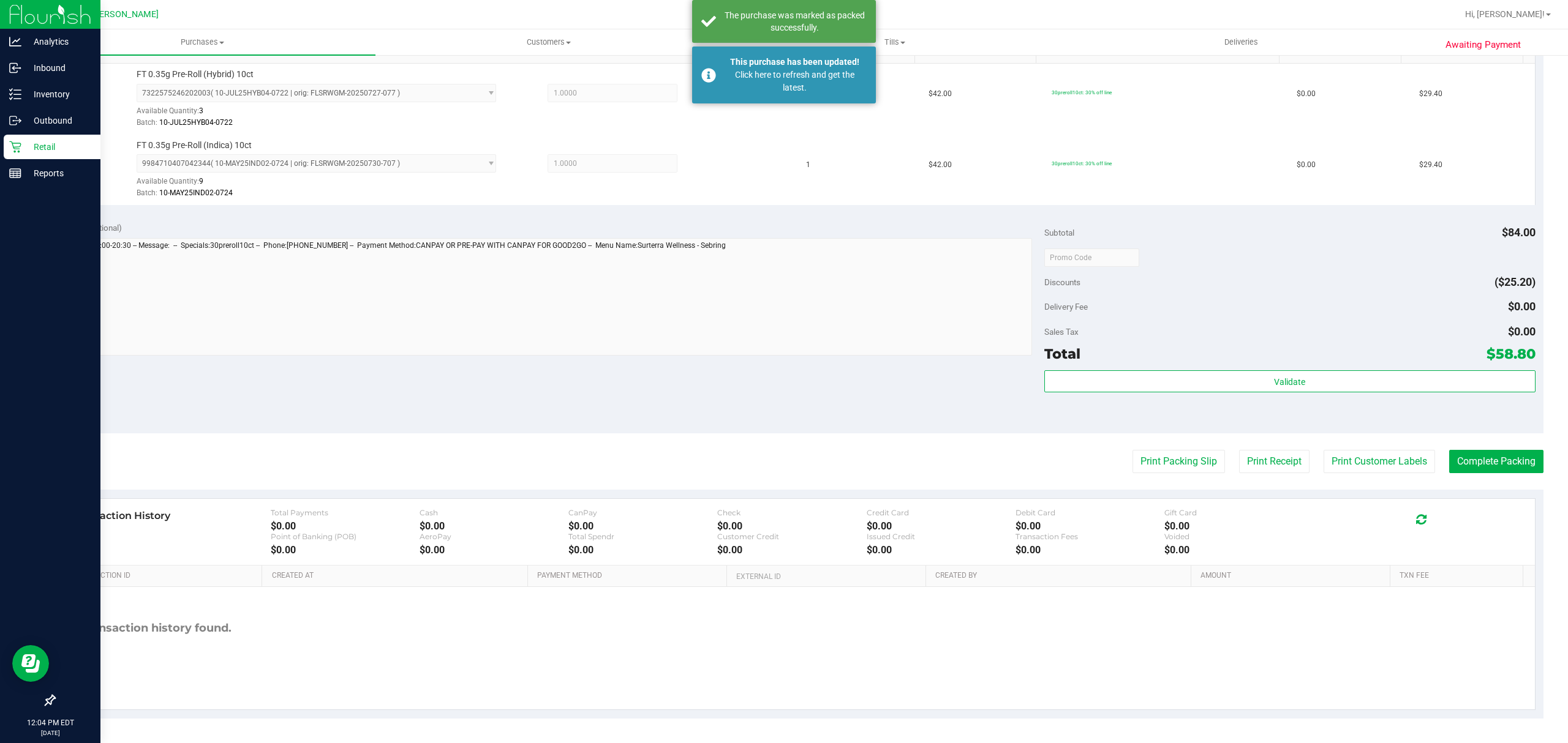
click at [25, 148] on p "Retail" at bounding box center [58, 147] width 74 height 15
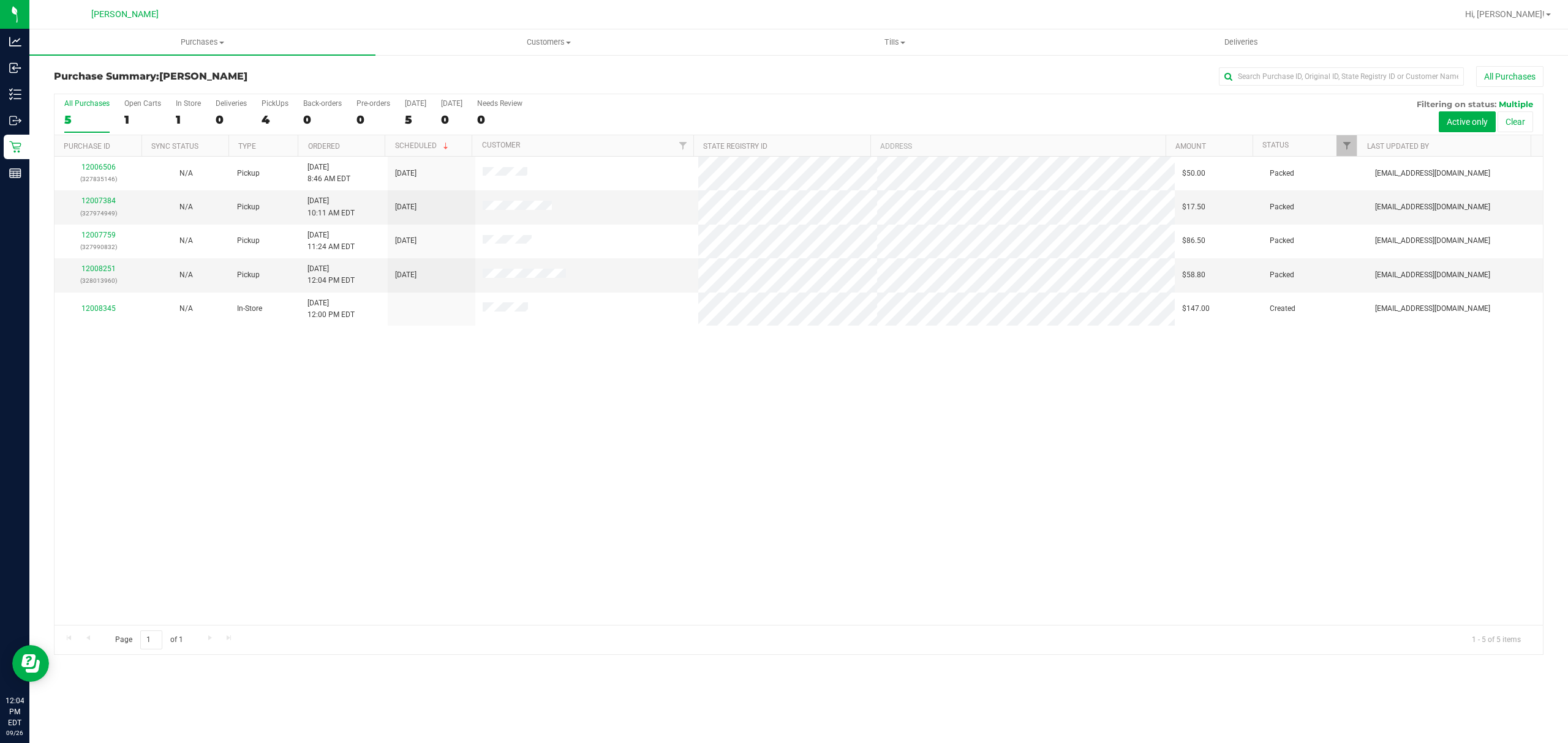
click at [664, 538] on div "12006506 (327835146) N/A Pickup 9/26/2025 8:46 AM EDT 9/26/2025 $50.00 Packed c…" at bounding box center [799, 391] width 1488 height 468
click at [547, 415] on div "12006506 (327835146) N/A Pickup 9/26/2025 8:46 AM EDT 9/26/2025 $50.00 Packed c…" at bounding box center [799, 391] width 1488 height 468
click at [102, 273] on link "12008433" at bounding box center [98, 269] width 34 height 9
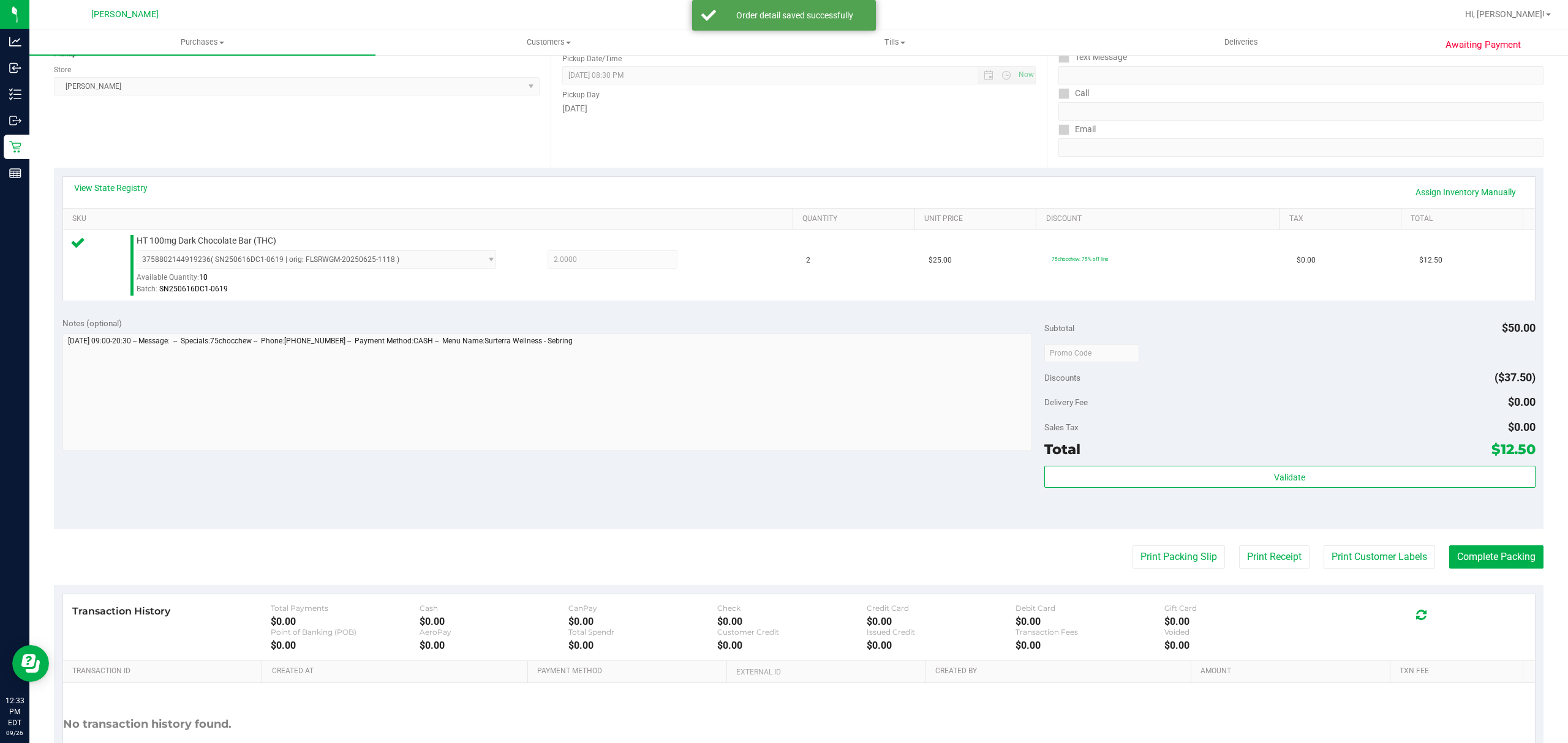
scroll to position [259, 0]
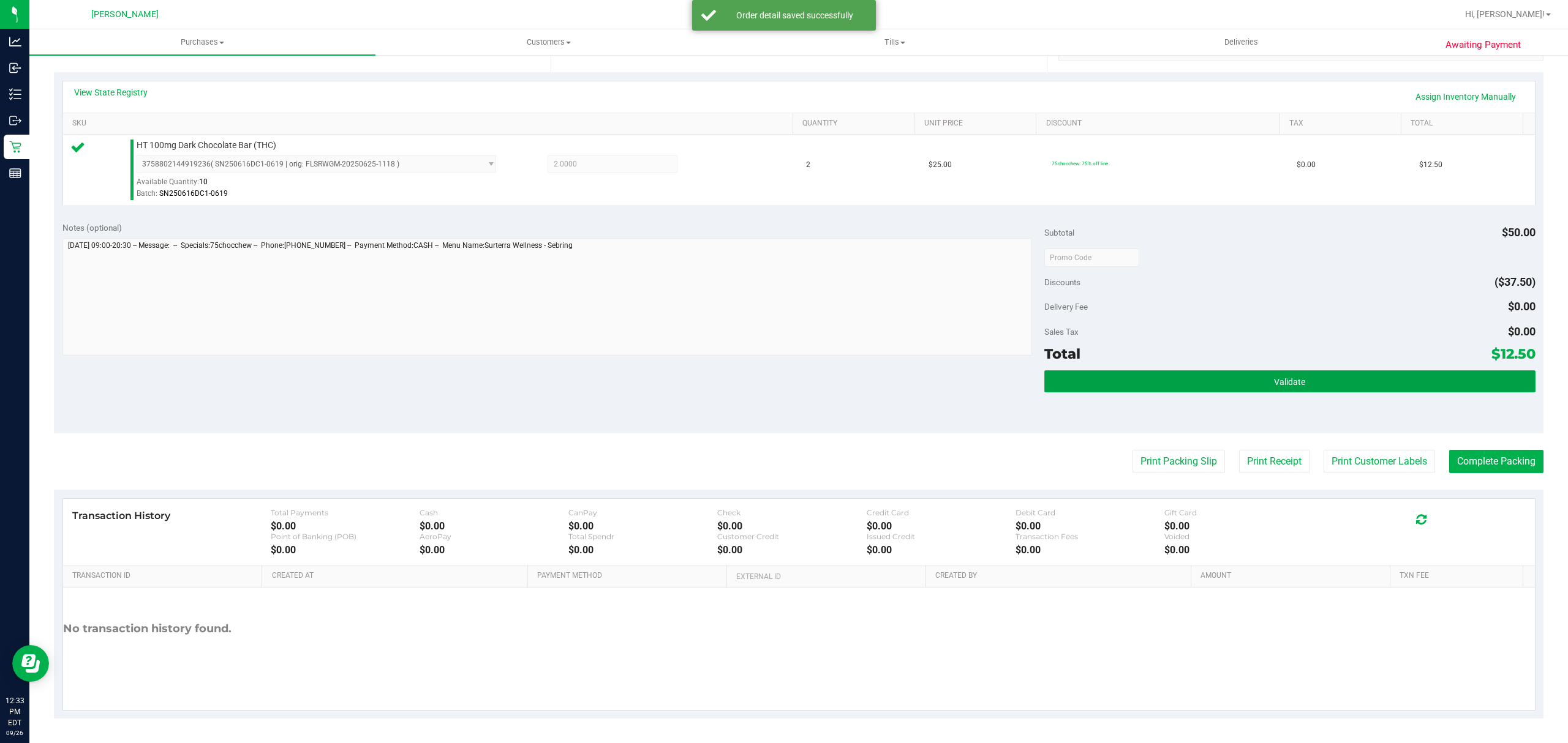
click at [1089, 376] on button "Validate" at bounding box center [1290, 381] width 491 height 22
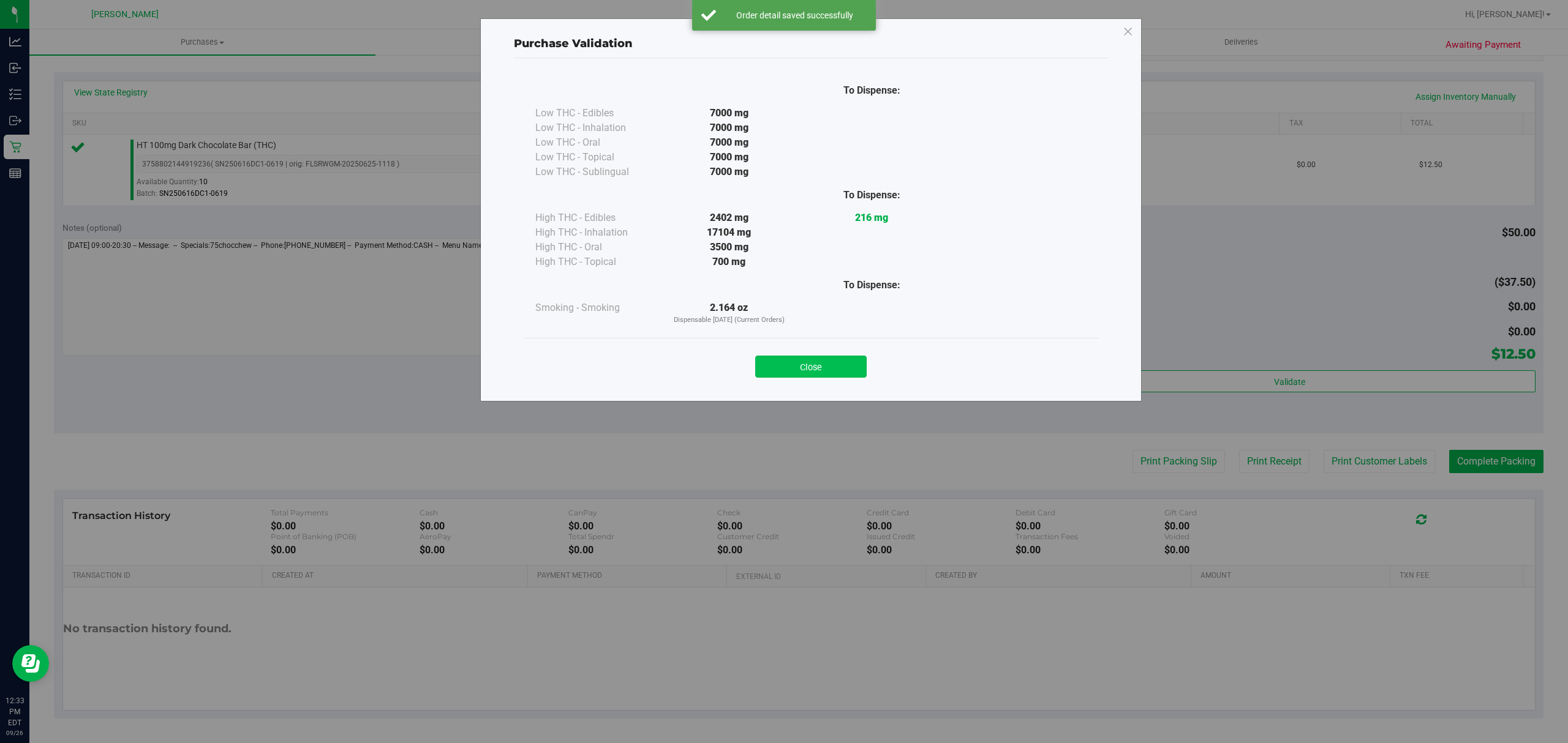
click at [856, 365] on button "Close" at bounding box center [811, 367] width 112 height 22
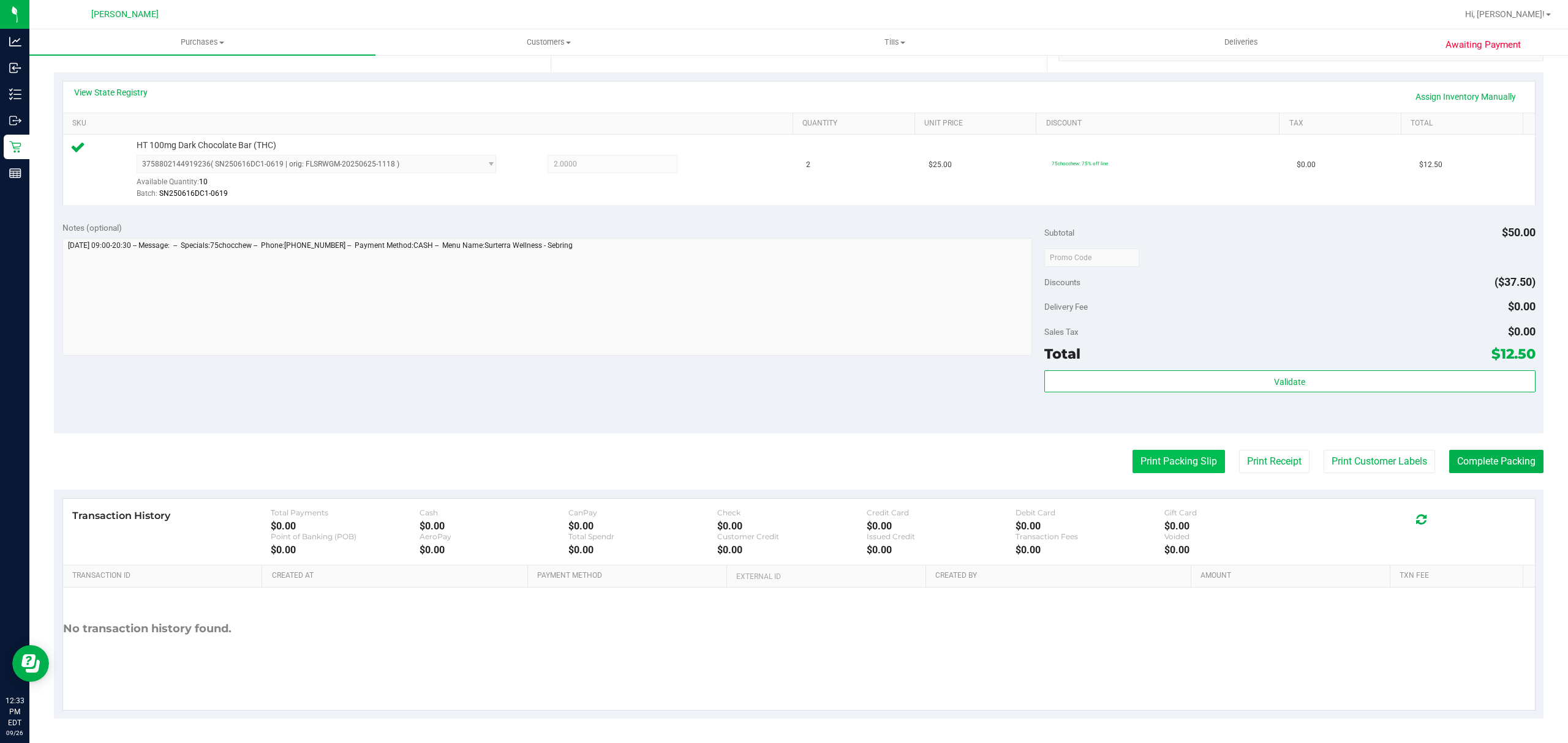
click at [1170, 470] on button "Print Packing Slip" at bounding box center [1178, 462] width 93 height 23
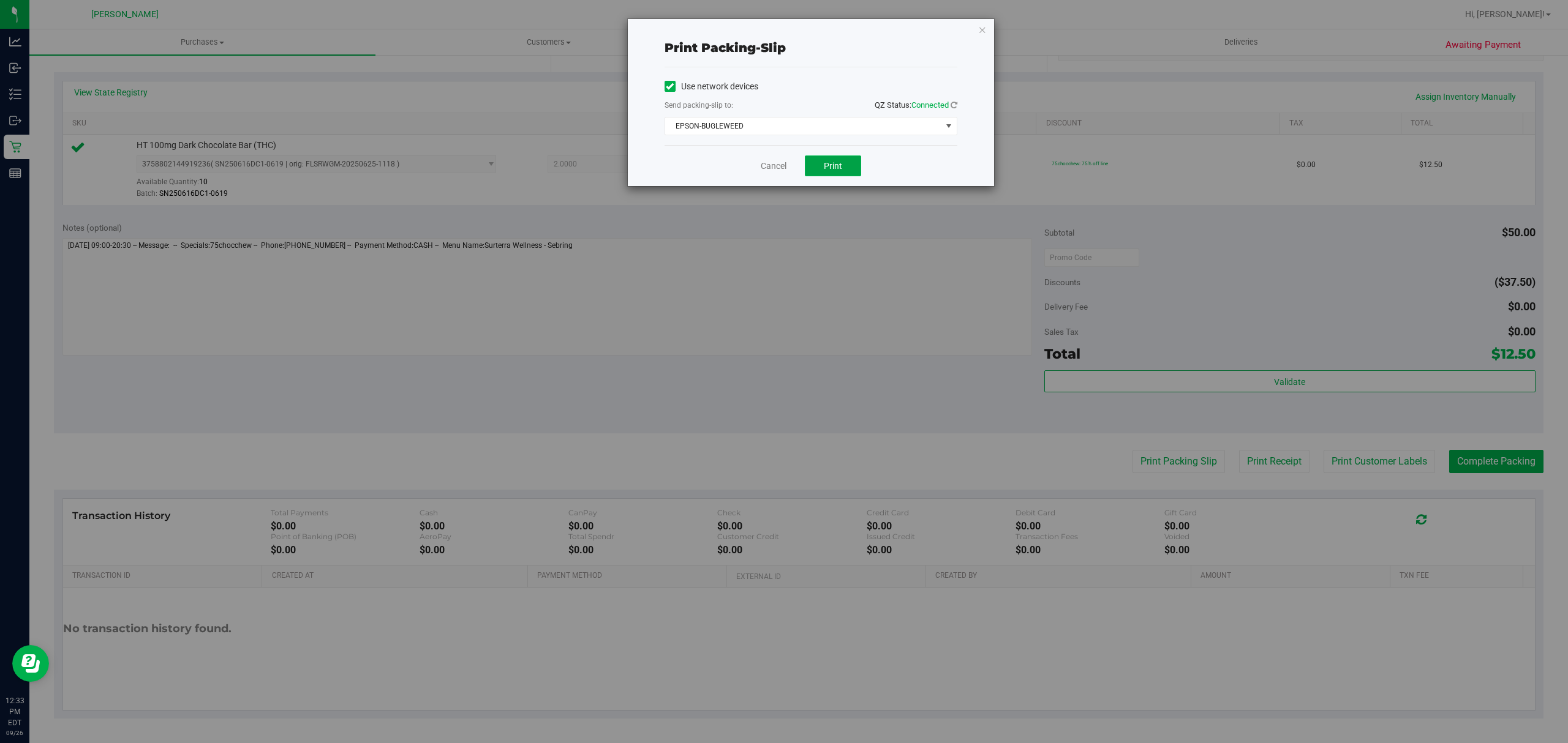
click at [814, 157] on button "Print" at bounding box center [833, 166] width 56 height 20
click at [768, 163] on link "Cancel" at bounding box center [773, 167] width 26 height 13
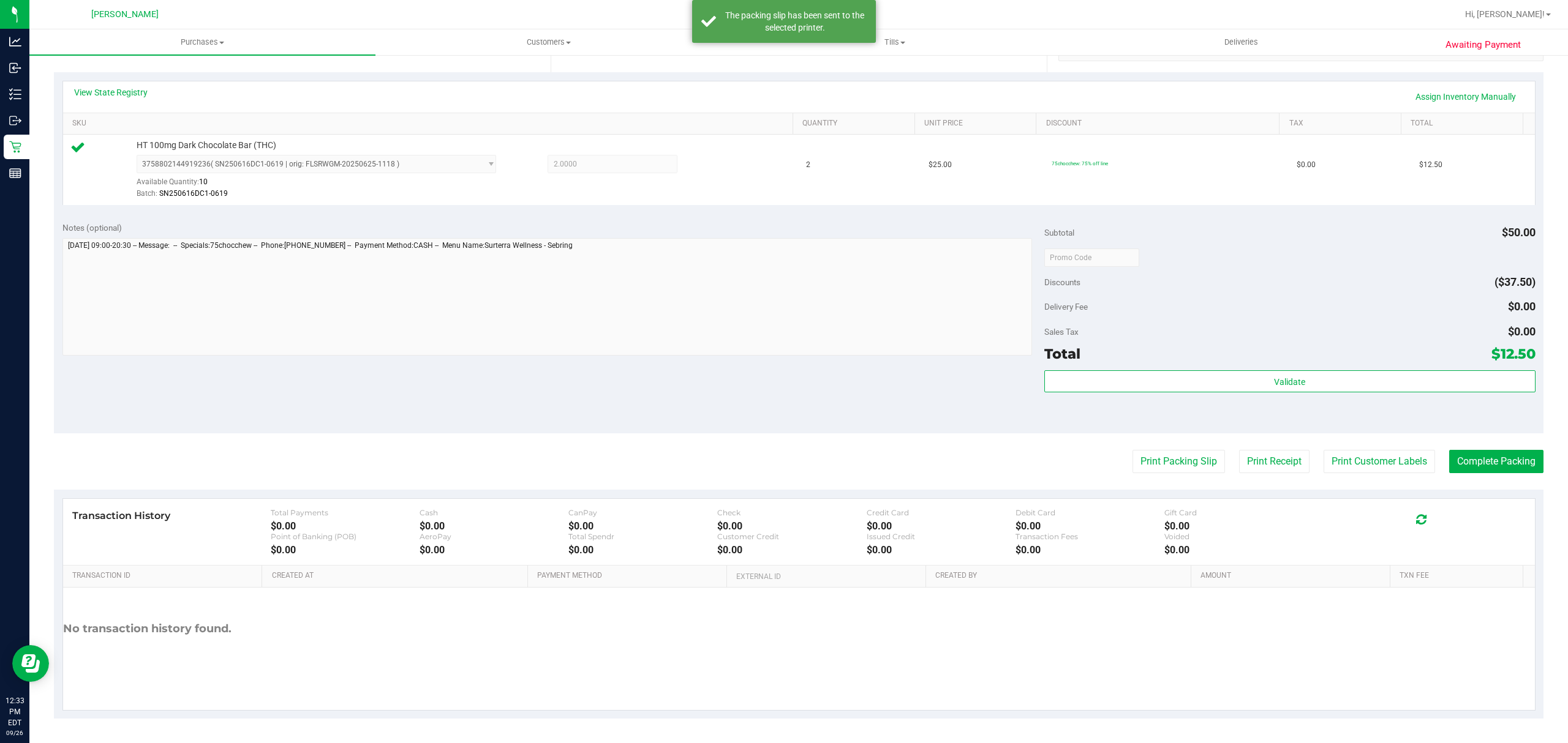
click at [1473, 446] on purchase-details "Back Edit Purchase Cancel Purchase View Profile # 12008433 BioTrack ID: - Submi…" at bounding box center [799, 264] width 1490 height 910
click at [1472, 454] on button "Complete Packing" at bounding box center [1496, 462] width 94 height 23
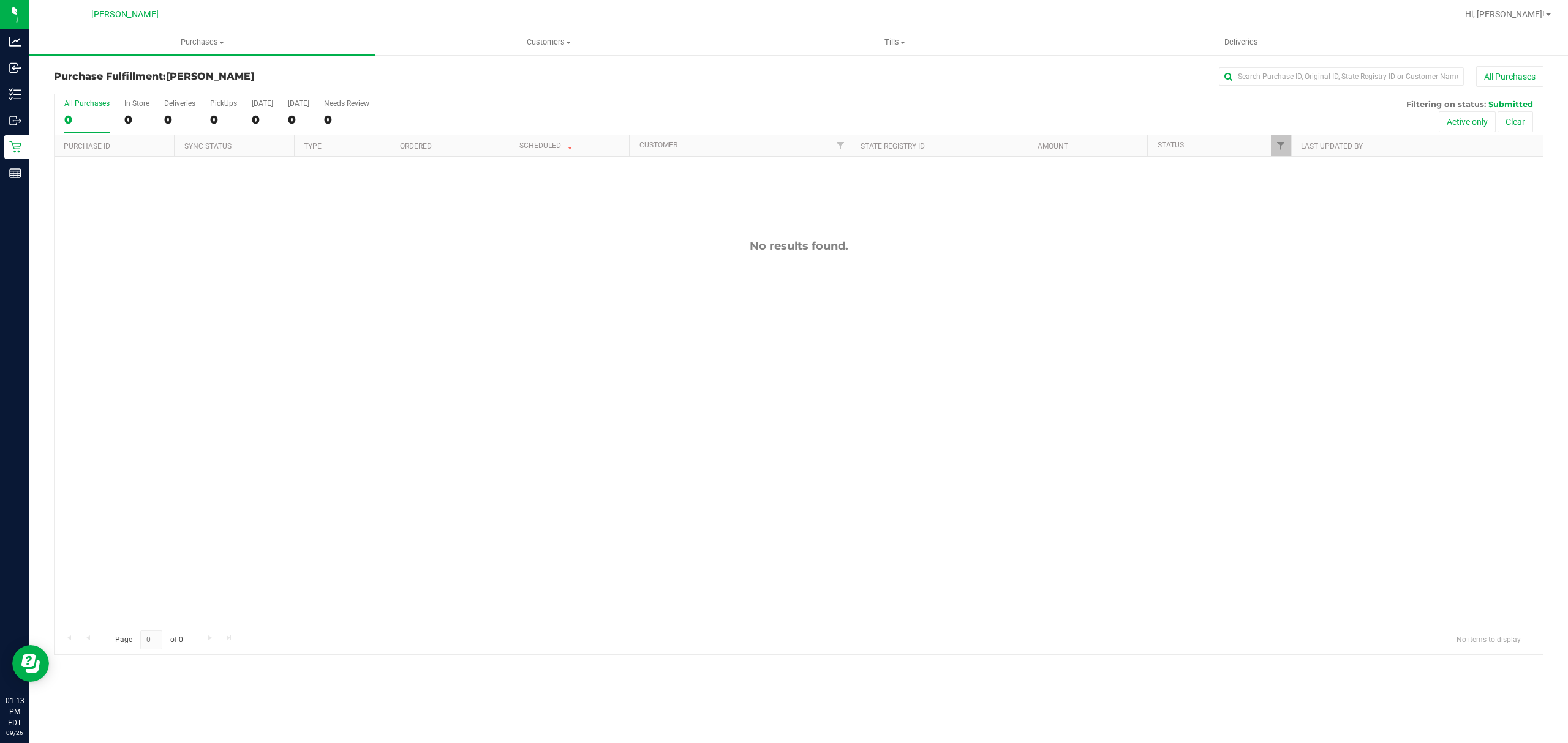
click at [216, 337] on div "No results found." at bounding box center [799, 433] width 1488 height 551
click at [390, 313] on div "No results found." at bounding box center [799, 433] width 1488 height 551
click at [529, 321] on div "12009362 (328067563) N/A Pickup 9/26/2025 1:57 PM EDT 9/26/2025 $18.00 Submitte…" at bounding box center [799, 391] width 1488 height 468
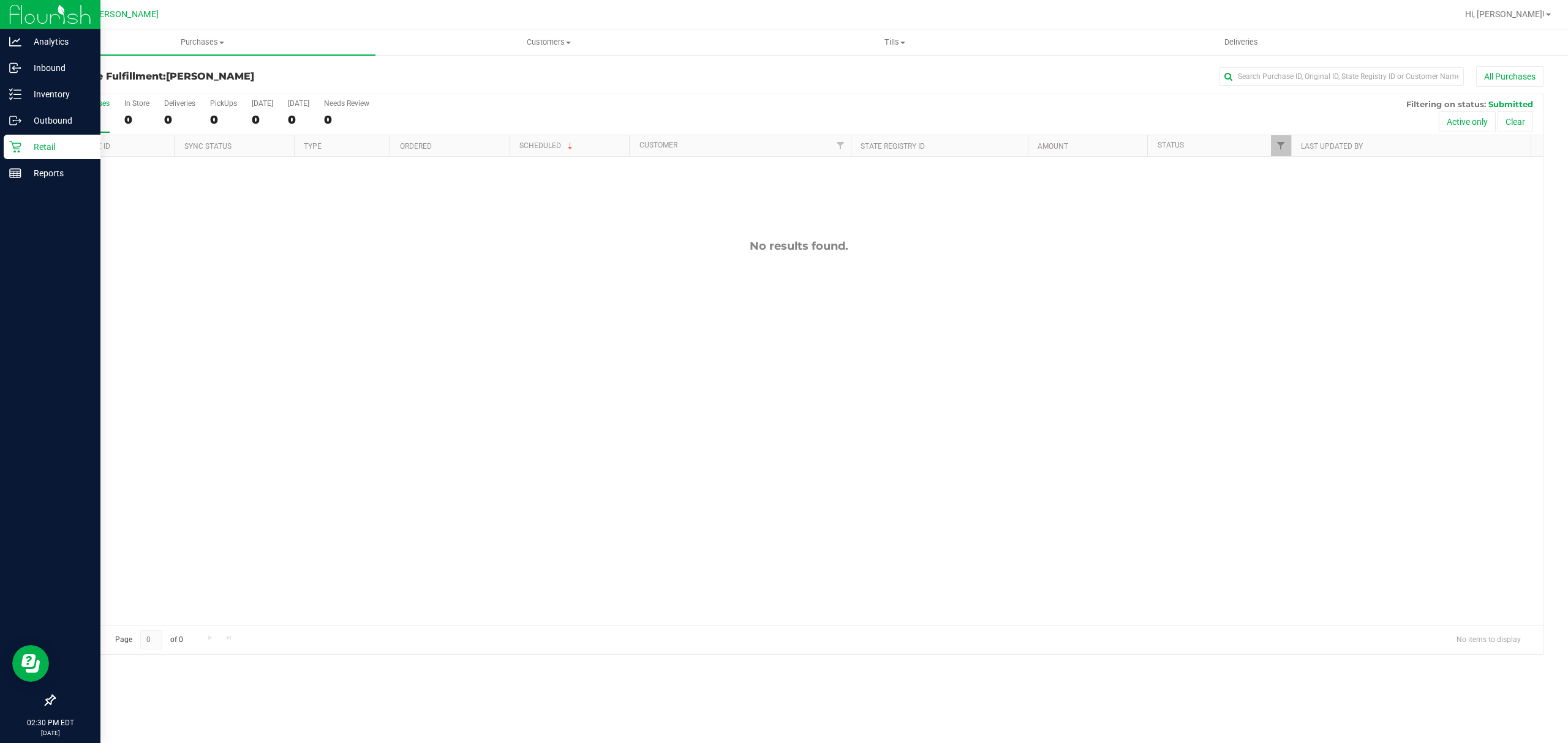
click at [32, 143] on p "Retail" at bounding box center [58, 147] width 74 height 15
